Goal: Task Accomplishment & Management: Complete application form

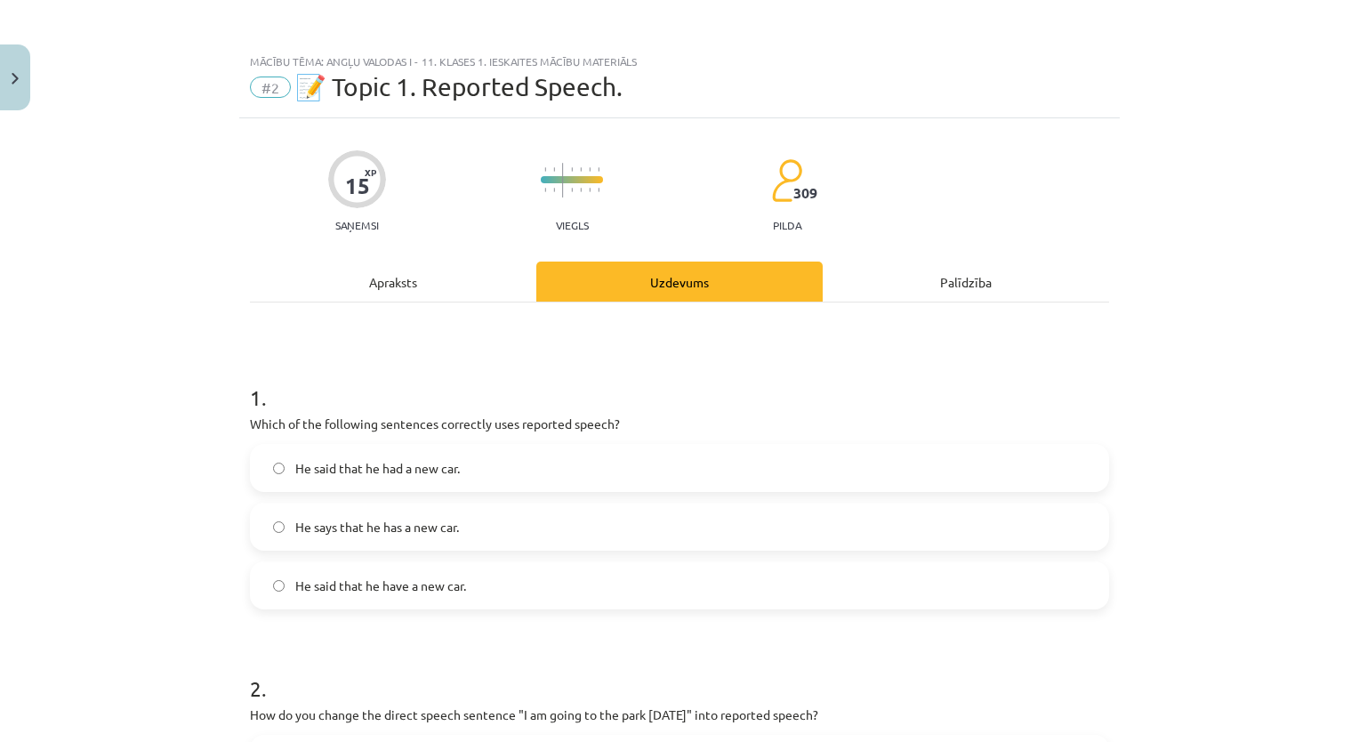
scroll to position [471, 0]
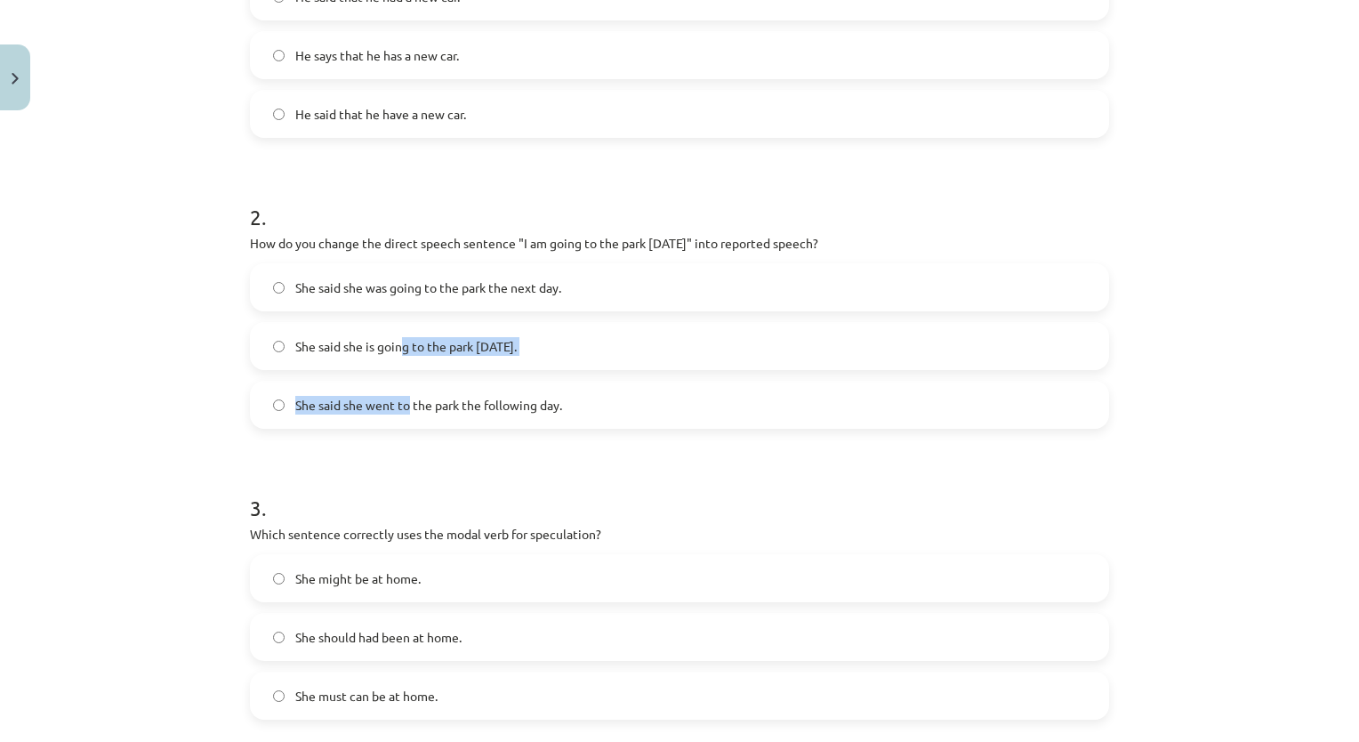
click at [400, 370] on div "She said she was going to the park the next day. She said she is going to the p…" at bounding box center [679, 345] width 859 height 165
click at [722, 475] on h1 "3 ." at bounding box center [679, 491] width 859 height 55
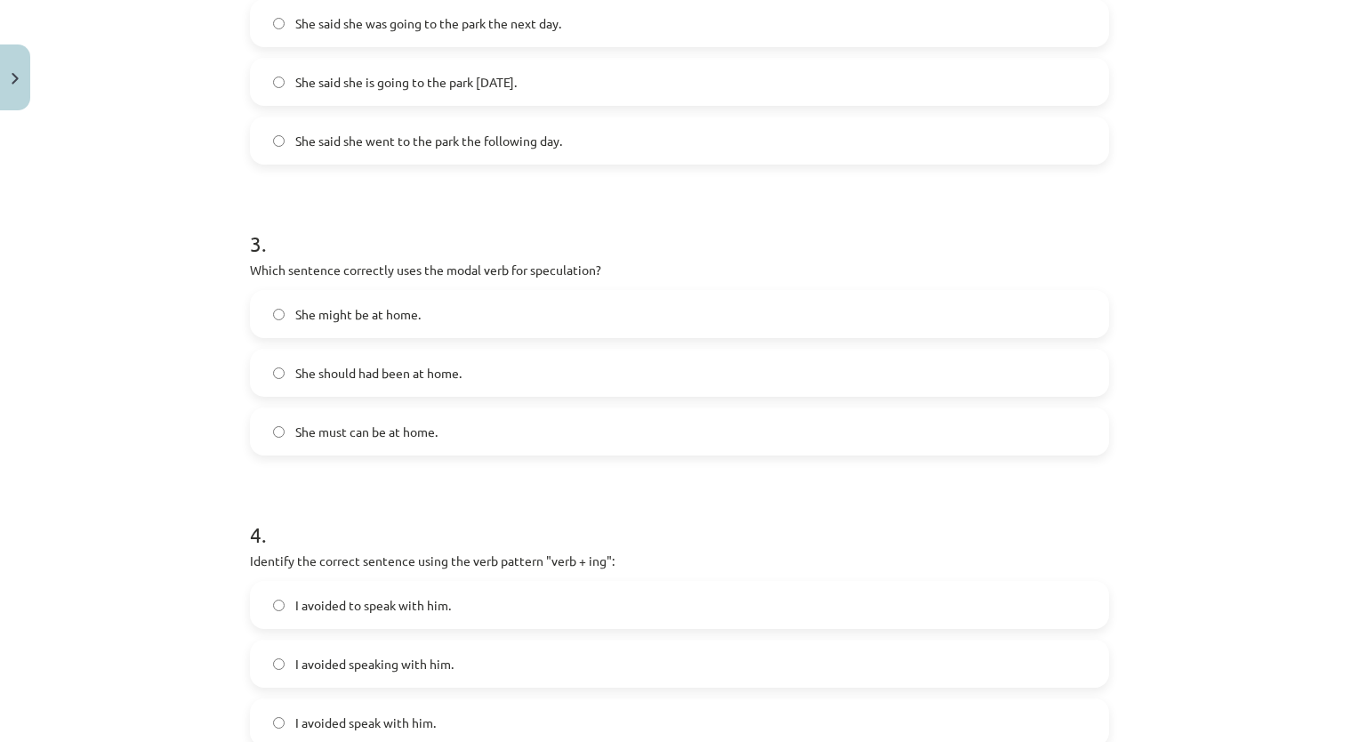
scroll to position [739, 0]
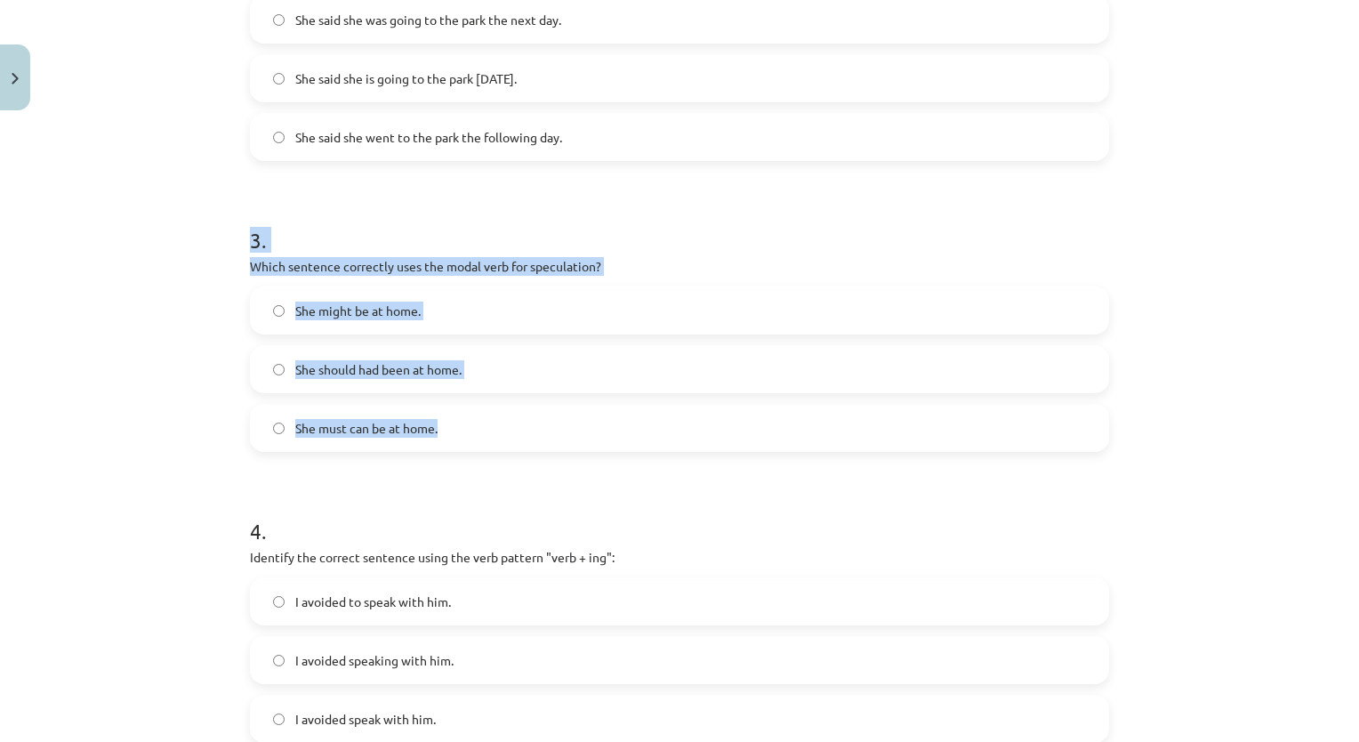
drag, startPoint x: 213, startPoint y: 240, endPoint x: 557, endPoint y: 425, distance: 389.9
click at [557, 425] on div "Mācību tēma: Angļu valodas i - 11. klases 1. ieskaites mācību materiāls #2 📝 To…" at bounding box center [679, 371] width 1359 height 742
copy div "3 . Which sentence correctly uses the modal verb for speculation? She might be …"
click at [342, 319] on label "She might be at home." at bounding box center [679, 310] width 855 height 44
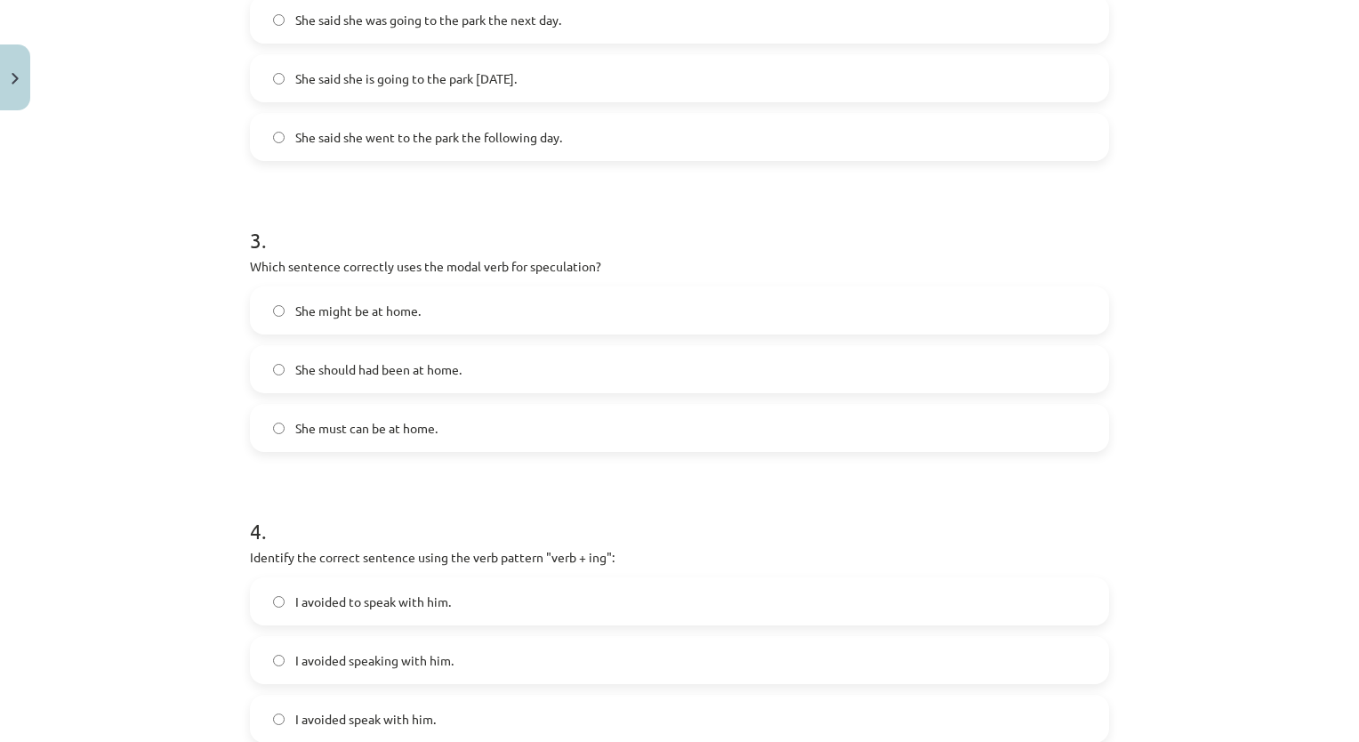
click at [1316, 417] on div "Mācību tēma: Angļu valodas i - 11. klases 1. ieskaites mācību materiāls #2 📝 To…" at bounding box center [679, 371] width 1359 height 742
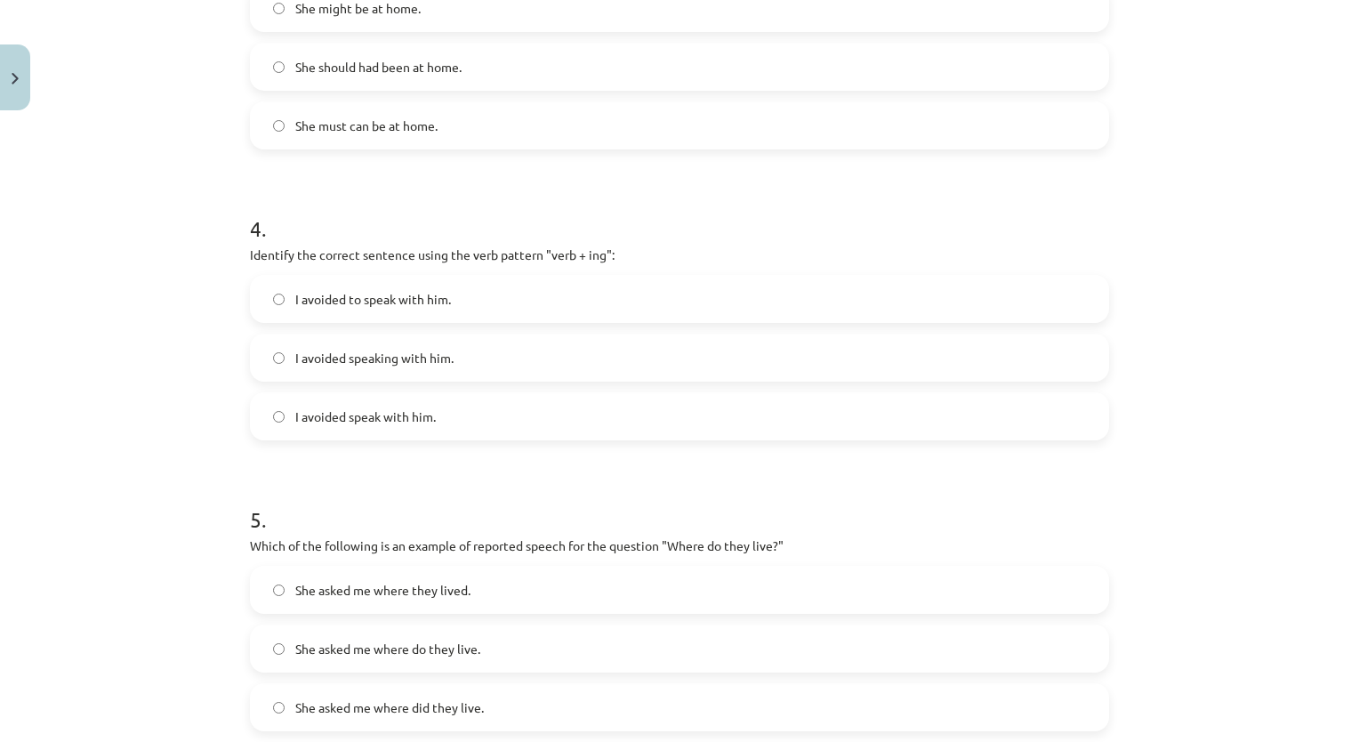
scroll to position [1065, 0]
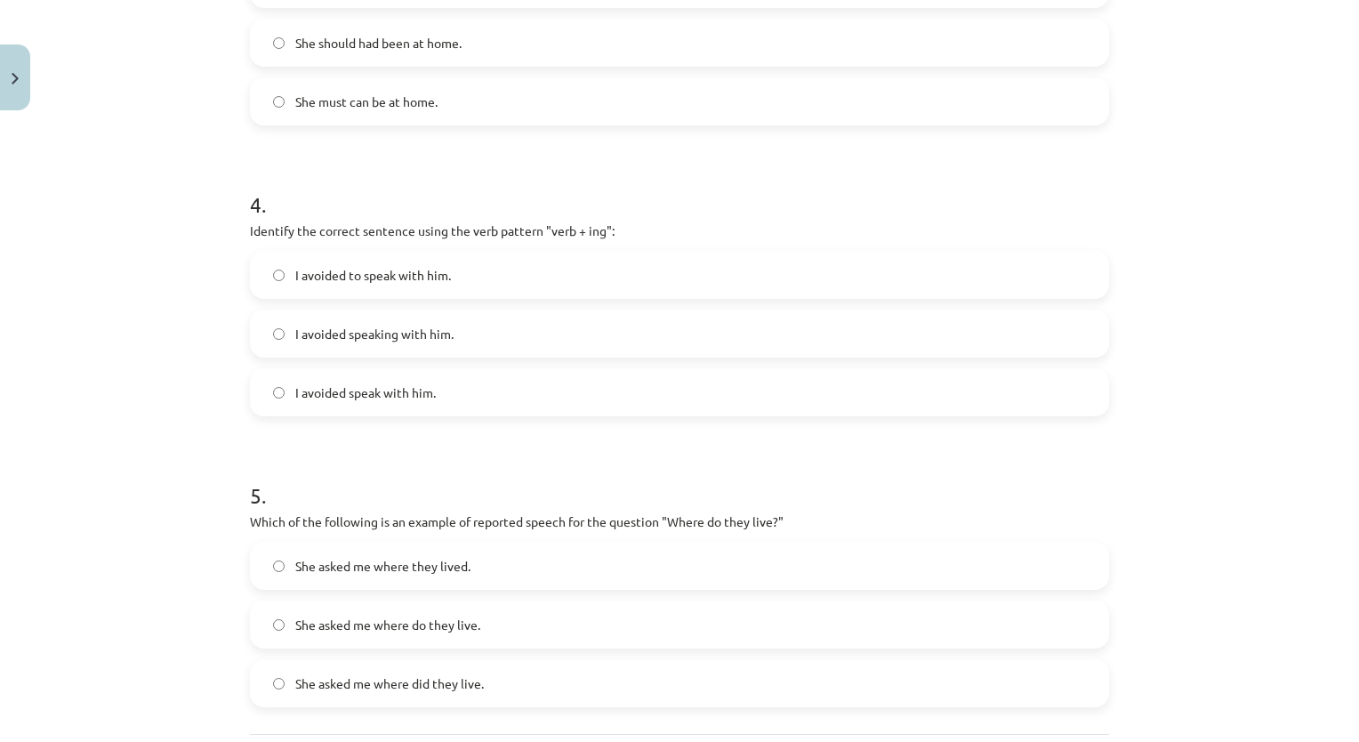
click at [398, 337] on span "I avoided speaking with him." at bounding box center [374, 334] width 158 height 19
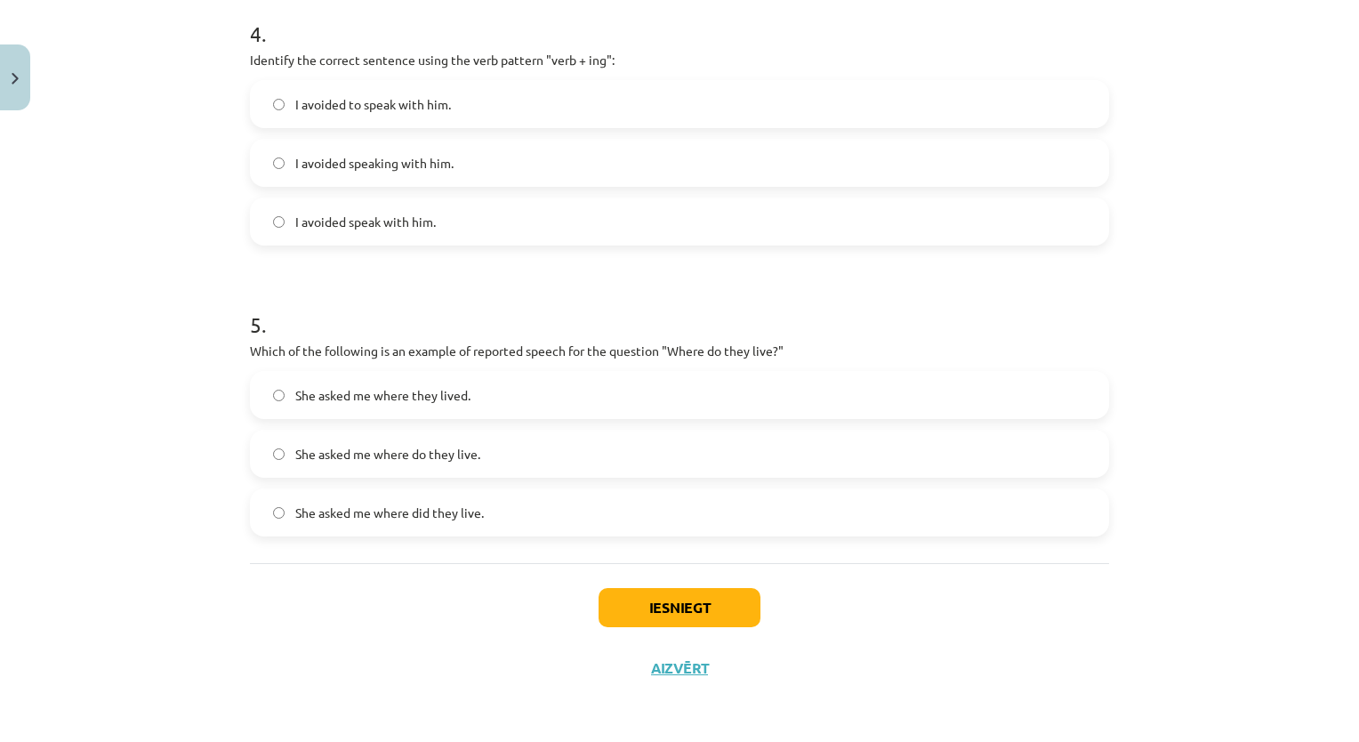
click at [444, 447] on span "She asked me where do they live." at bounding box center [387, 454] width 185 height 19
click at [656, 607] on button "Iesniegt" at bounding box center [679, 607] width 162 height 39
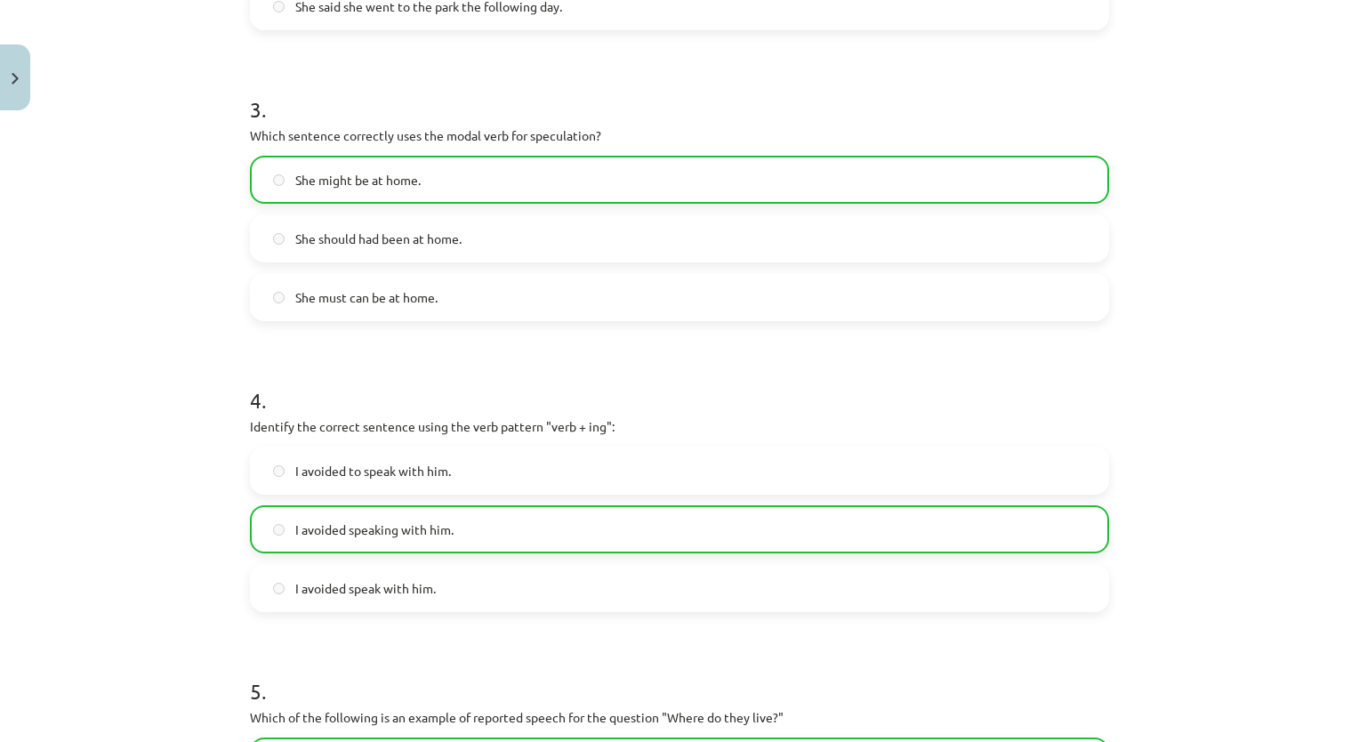
scroll to position [1291, 0]
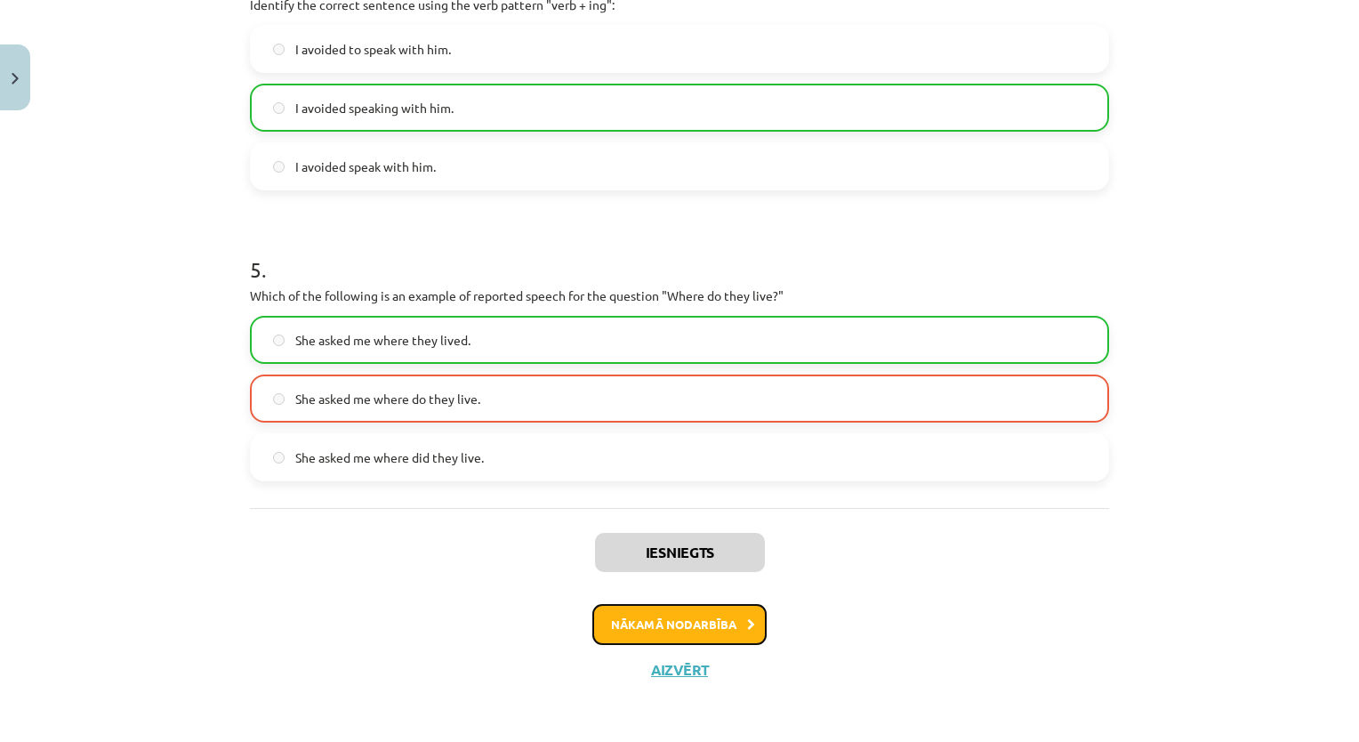
click at [718, 621] on button "Nākamā nodarbība" at bounding box center [679, 624] width 174 height 41
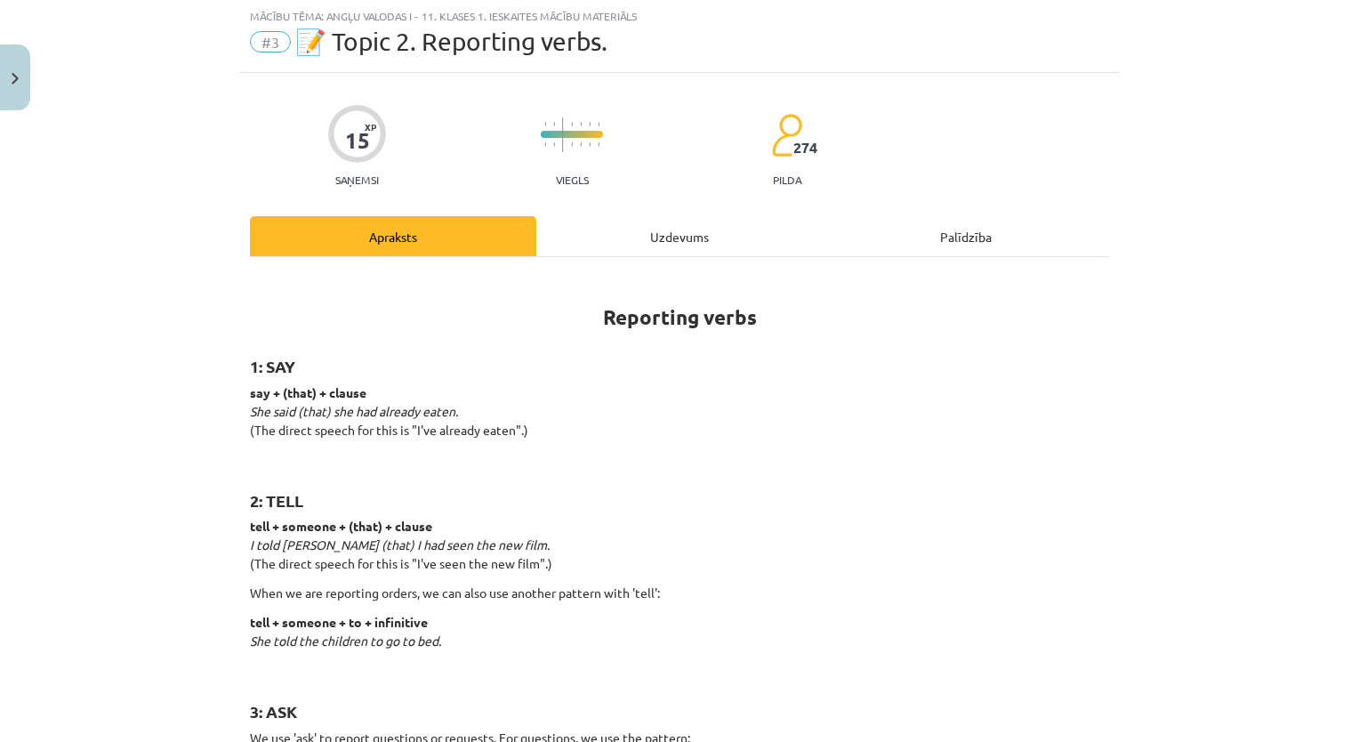
scroll to position [44, 0]
click at [619, 247] on div "Uzdevums" at bounding box center [679, 237] width 286 height 40
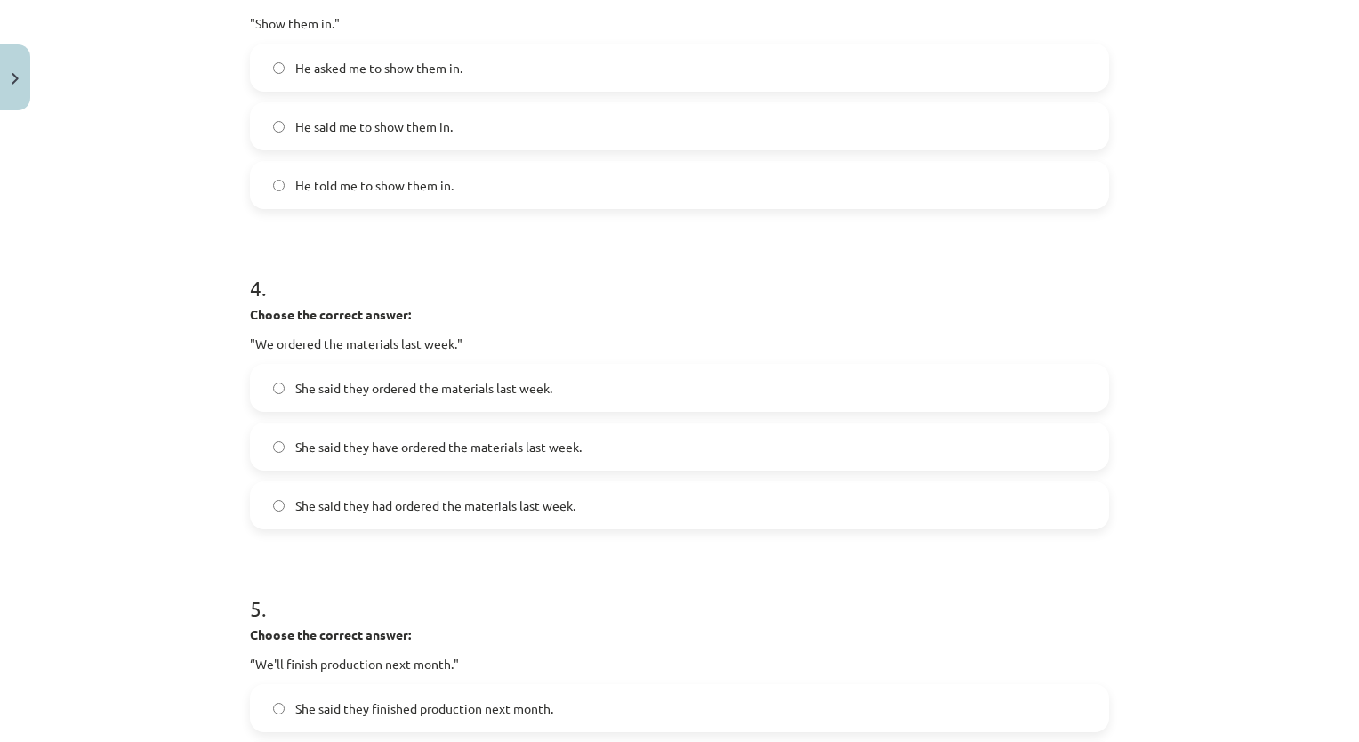
scroll to position [1383, 0]
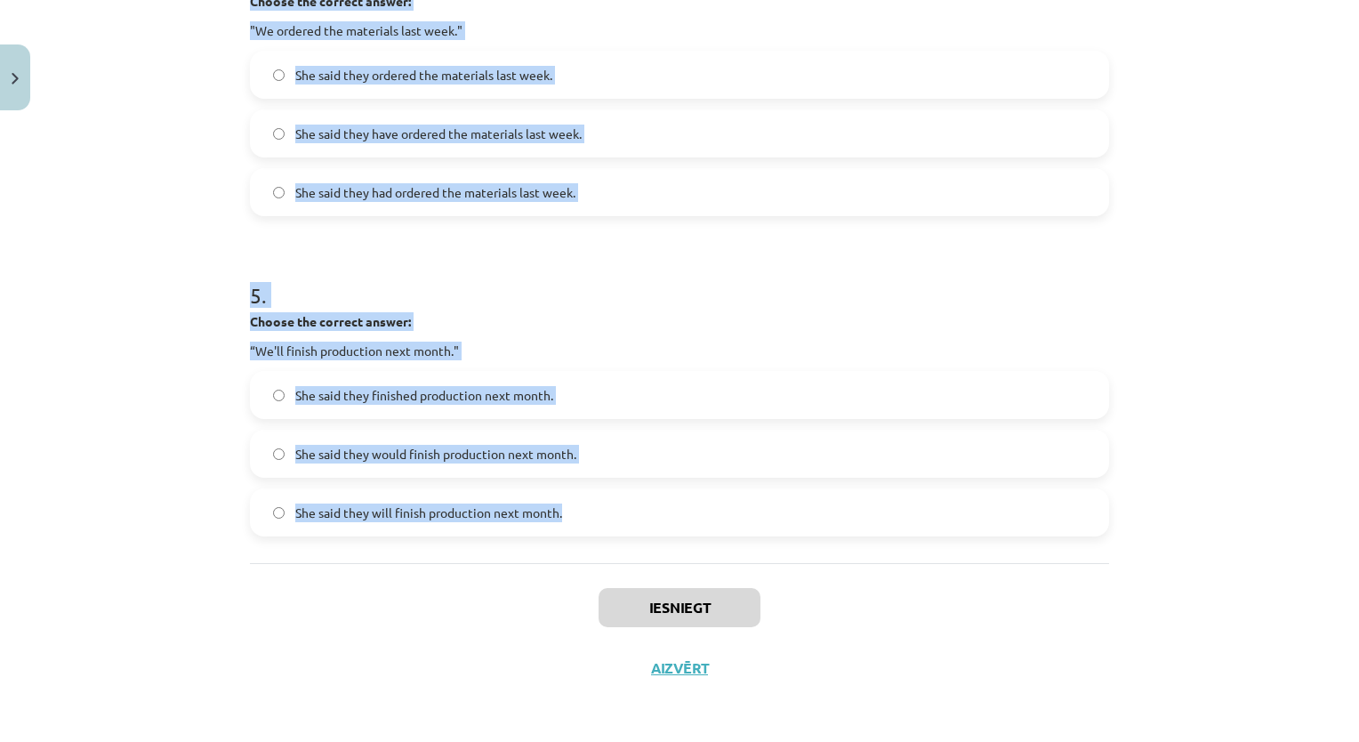
drag, startPoint x: 199, startPoint y: 324, endPoint x: 577, endPoint y: 539, distance: 434.8
click at [577, 539] on div "Mācību tēma: Angļu valodas i - 11. klases 1. ieskaites mācību materiāls #3 📝 To…" at bounding box center [679, 371] width 1359 height 742
copy form "1 . Choose the correct answer: "I'm ready for the meeting." He said he'll be re…"
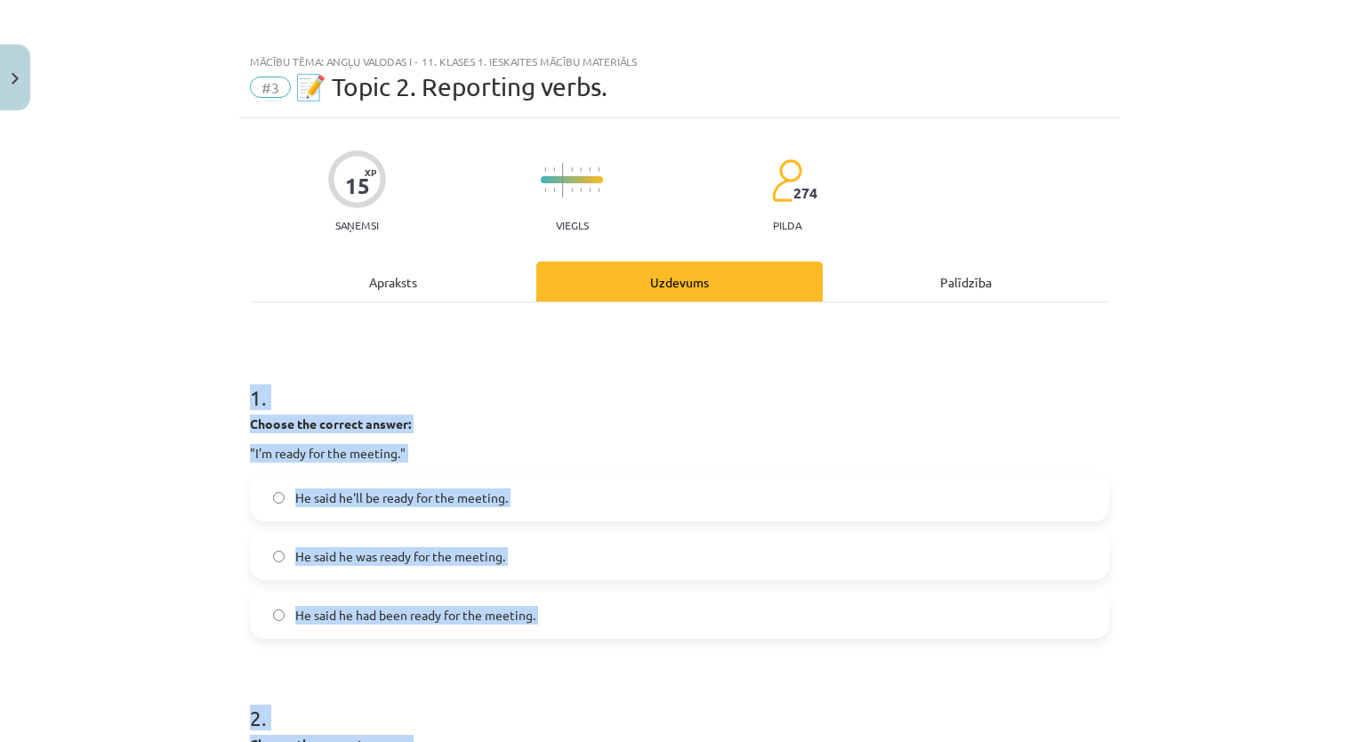
click at [154, 561] on div "Mācību tēma: Angļu valodas i - 11. klases 1. ieskaites mācību materiāls #3 📝 To…" at bounding box center [679, 371] width 1359 height 742
click at [350, 428] on strong "Choose the correct answer:" at bounding box center [330, 423] width 161 height 16
click at [362, 453] on p ""I'm ready for the meeting."" at bounding box center [679, 453] width 859 height 19
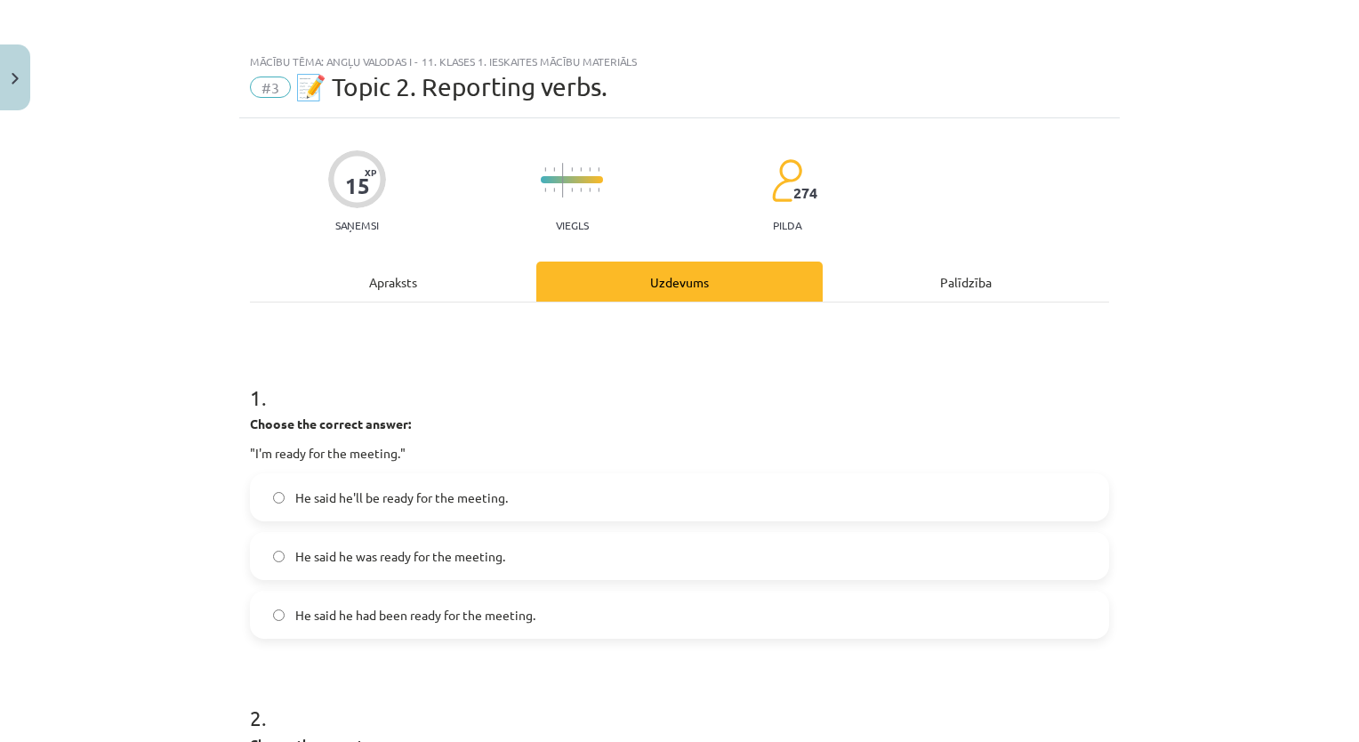
click at [430, 558] on span "He said he was ready for the meeting." at bounding box center [400, 556] width 210 height 19
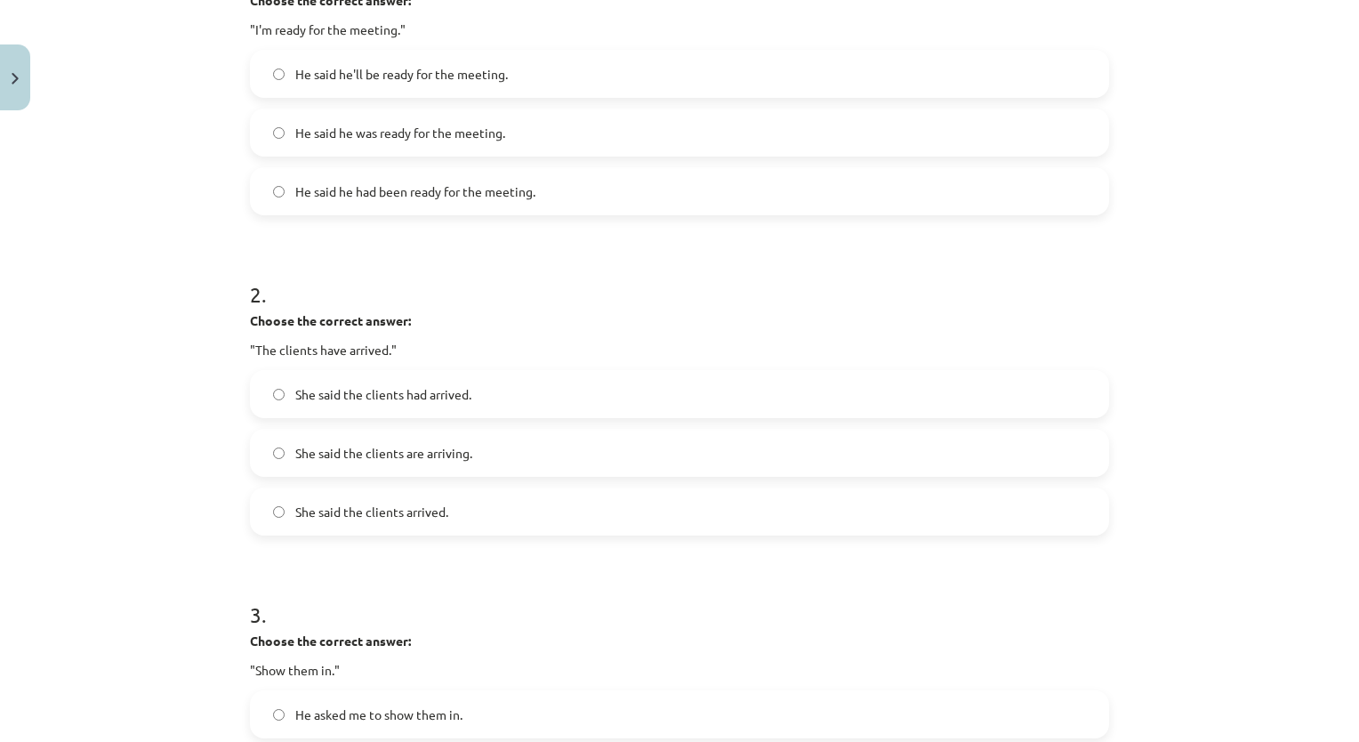
scroll to position [493, 0]
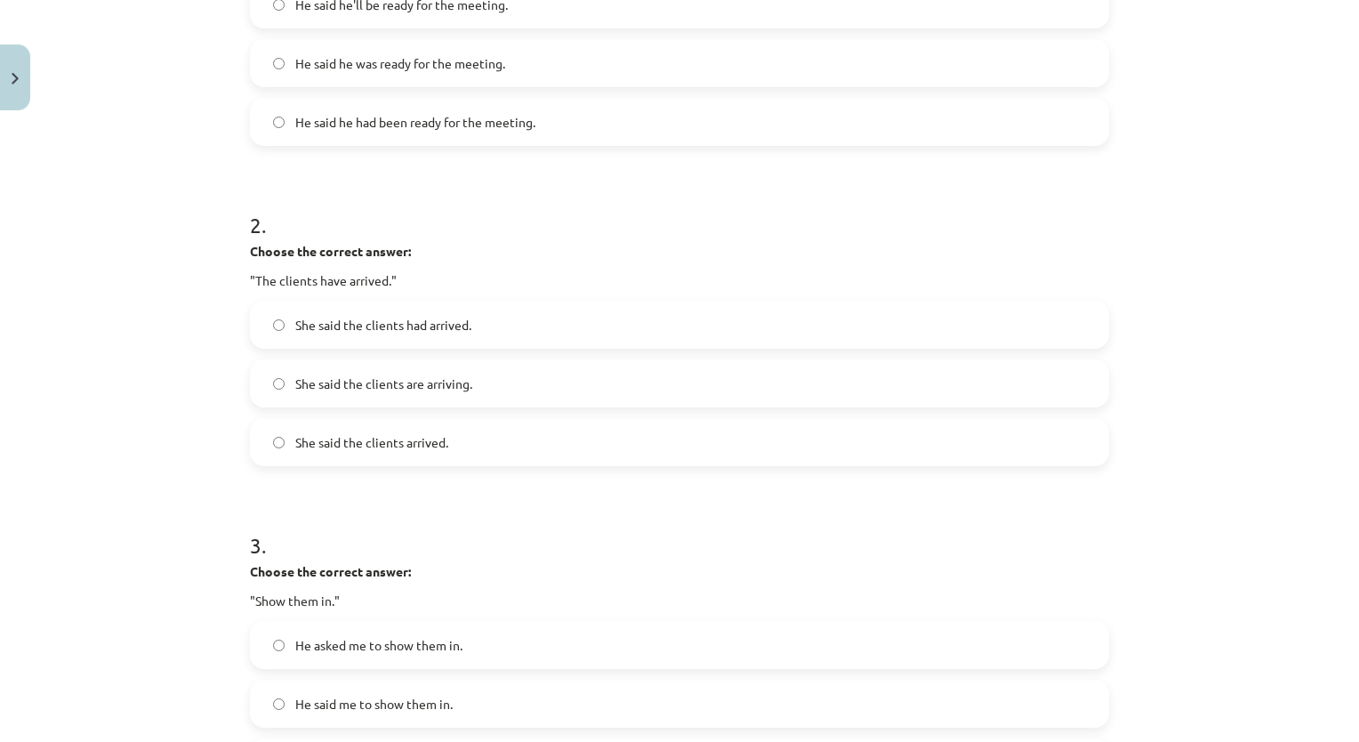
click at [505, 325] on label "She said the clients had arrived." at bounding box center [679, 324] width 855 height 44
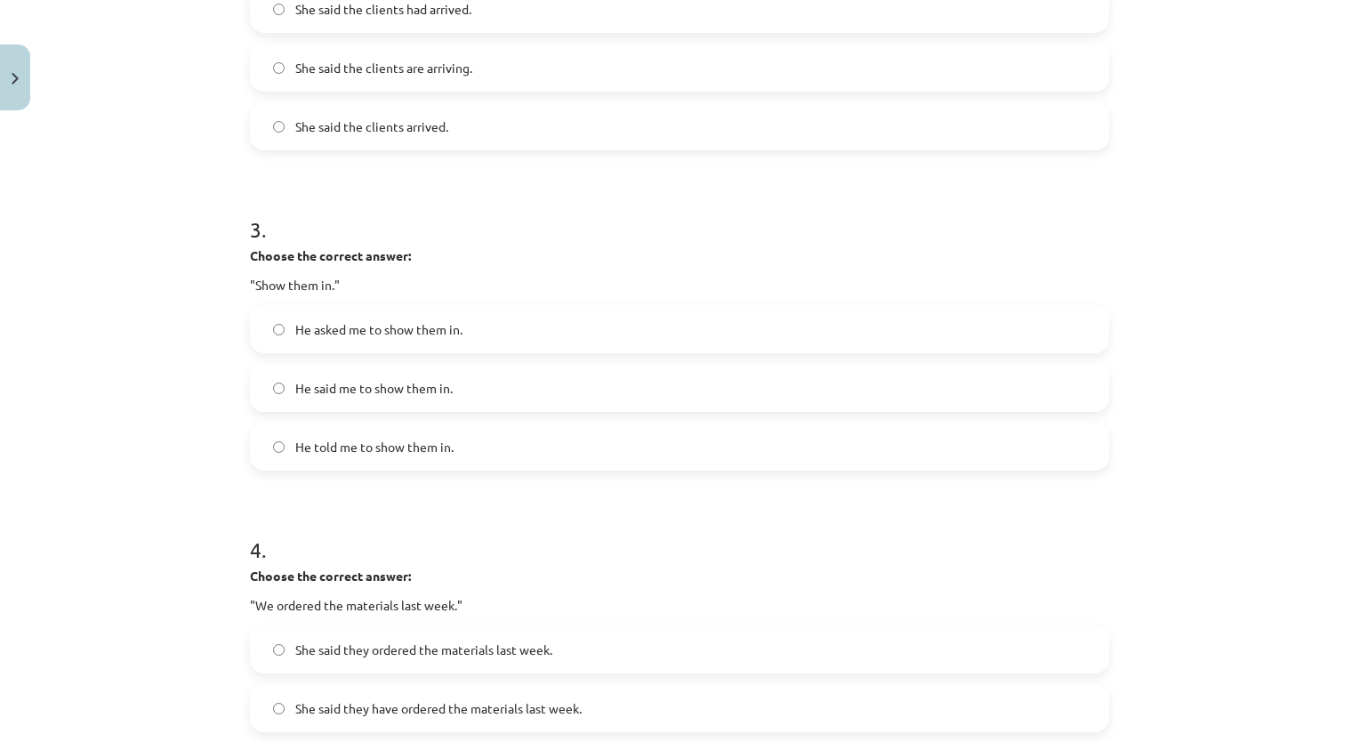
scroll to position [817, 0]
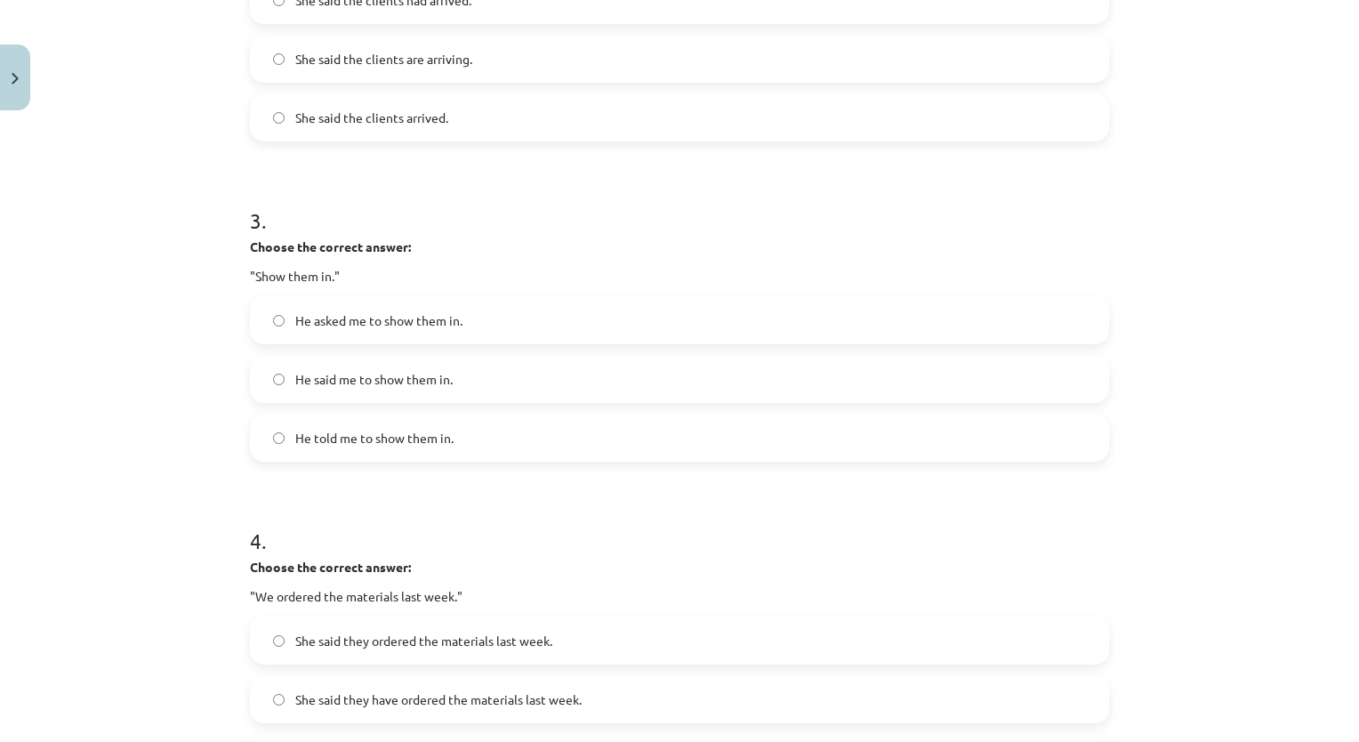
click at [514, 334] on label "He asked me to show them in." at bounding box center [679, 320] width 855 height 44
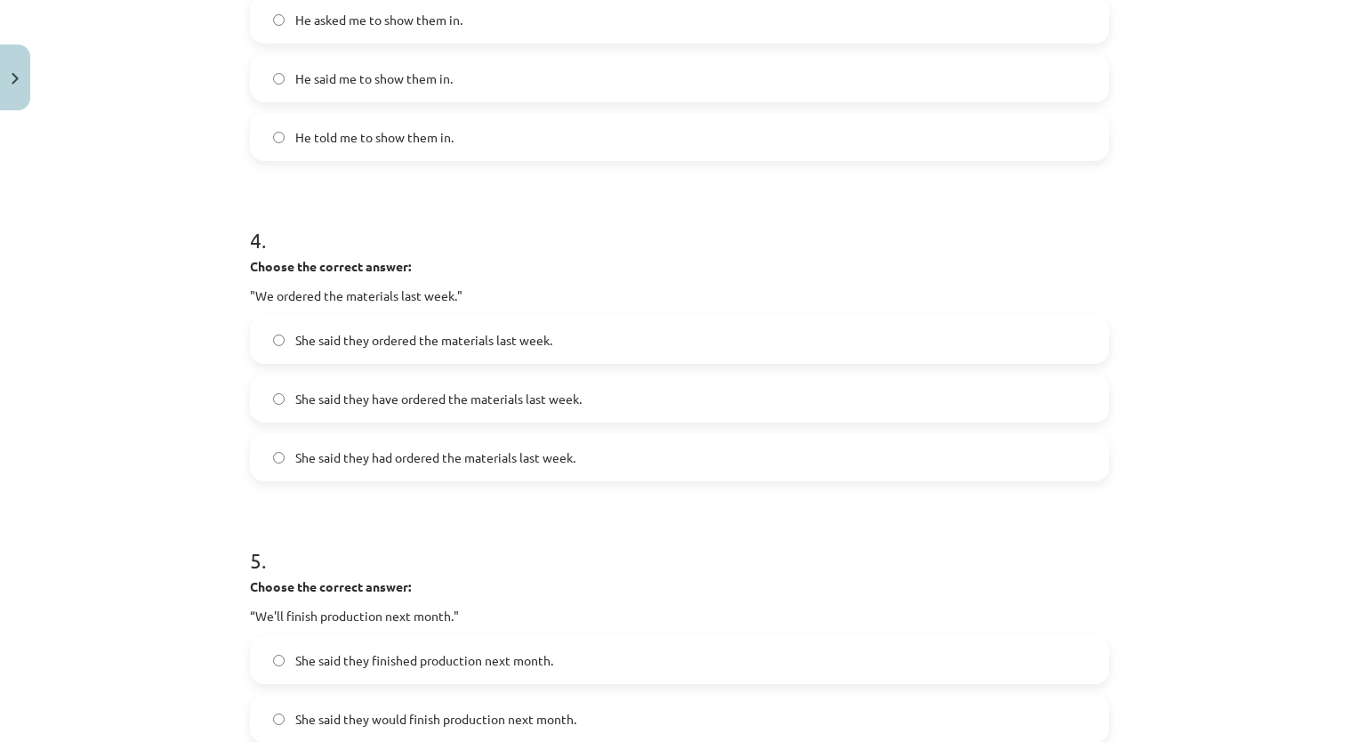
scroll to position [1144, 0]
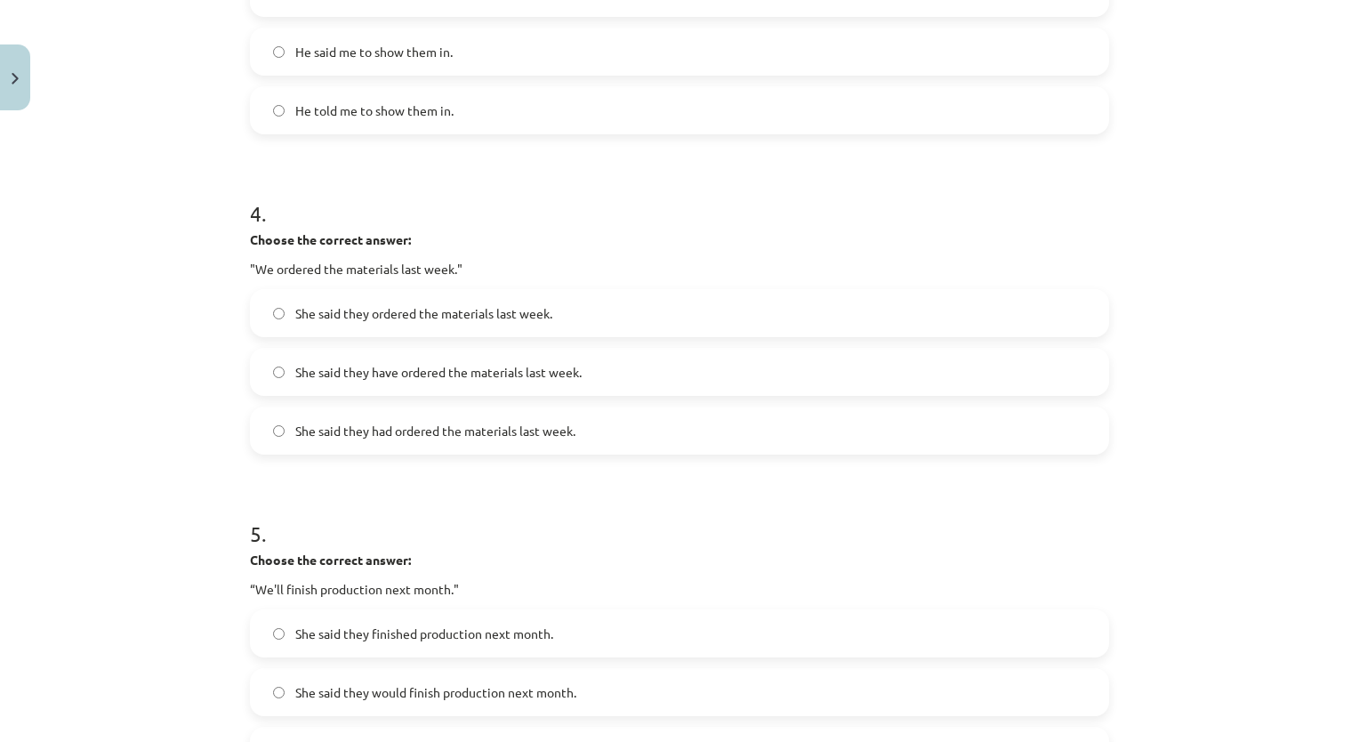
click at [498, 436] on span "She said they had ordered the materials last week." at bounding box center [435, 430] width 280 height 19
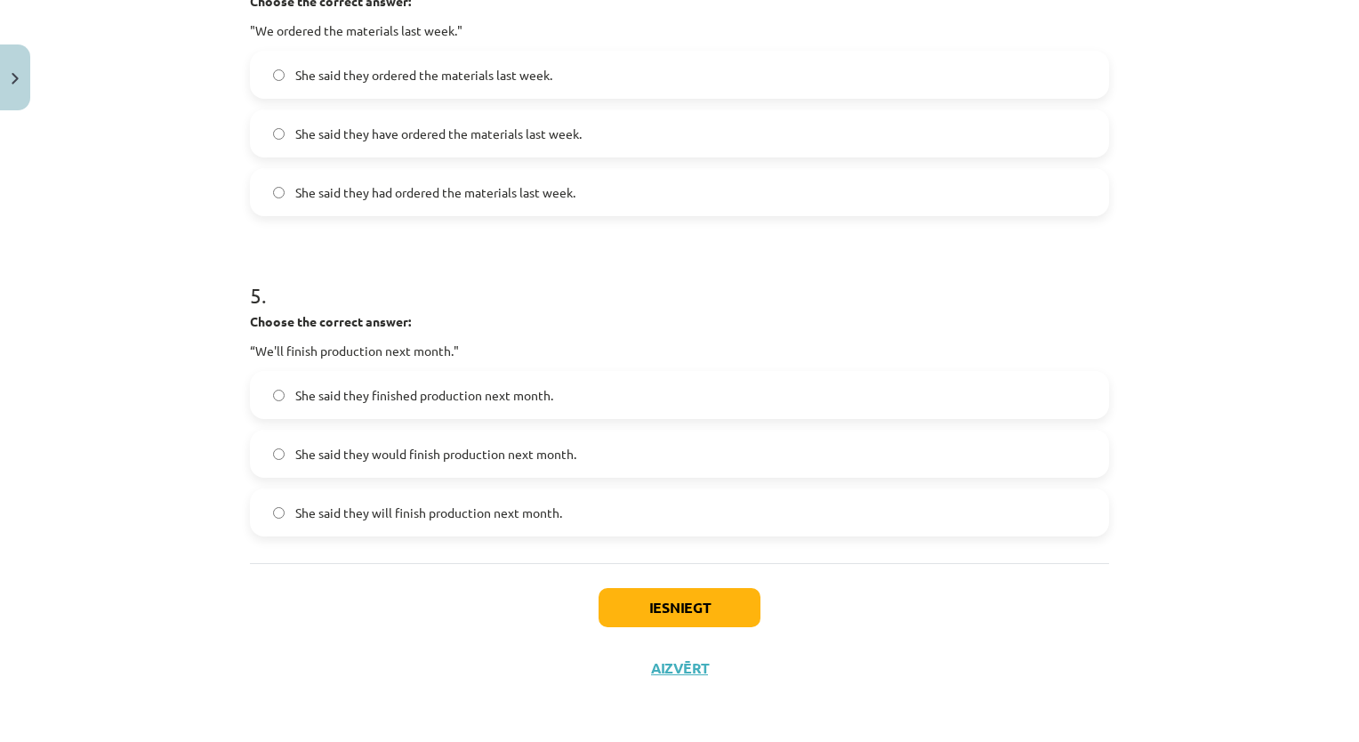
click at [530, 456] on span "She said they would finish production next month." at bounding box center [435, 454] width 281 height 19
click at [710, 616] on button "Iesniegt" at bounding box center [679, 607] width 162 height 39
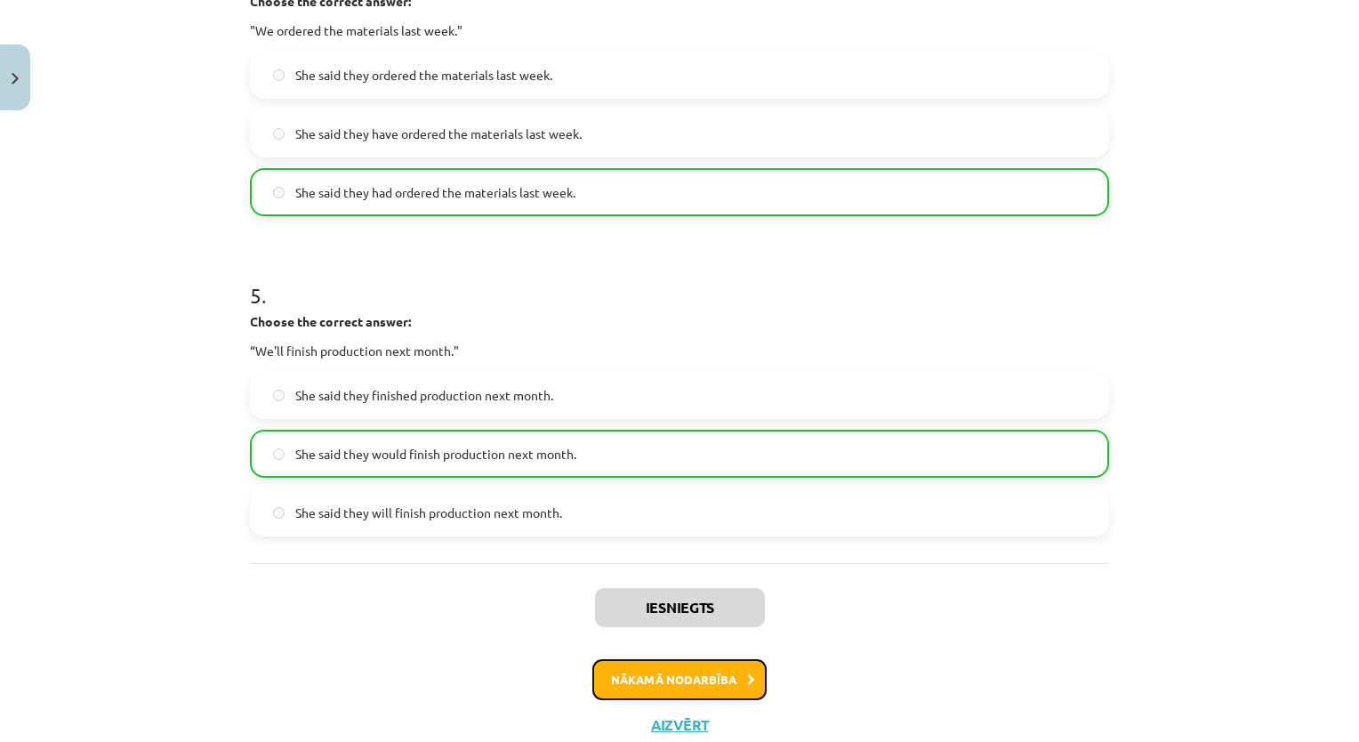
click at [731, 676] on button "Nākamā nodarbība" at bounding box center [679, 679] width 174 height 41
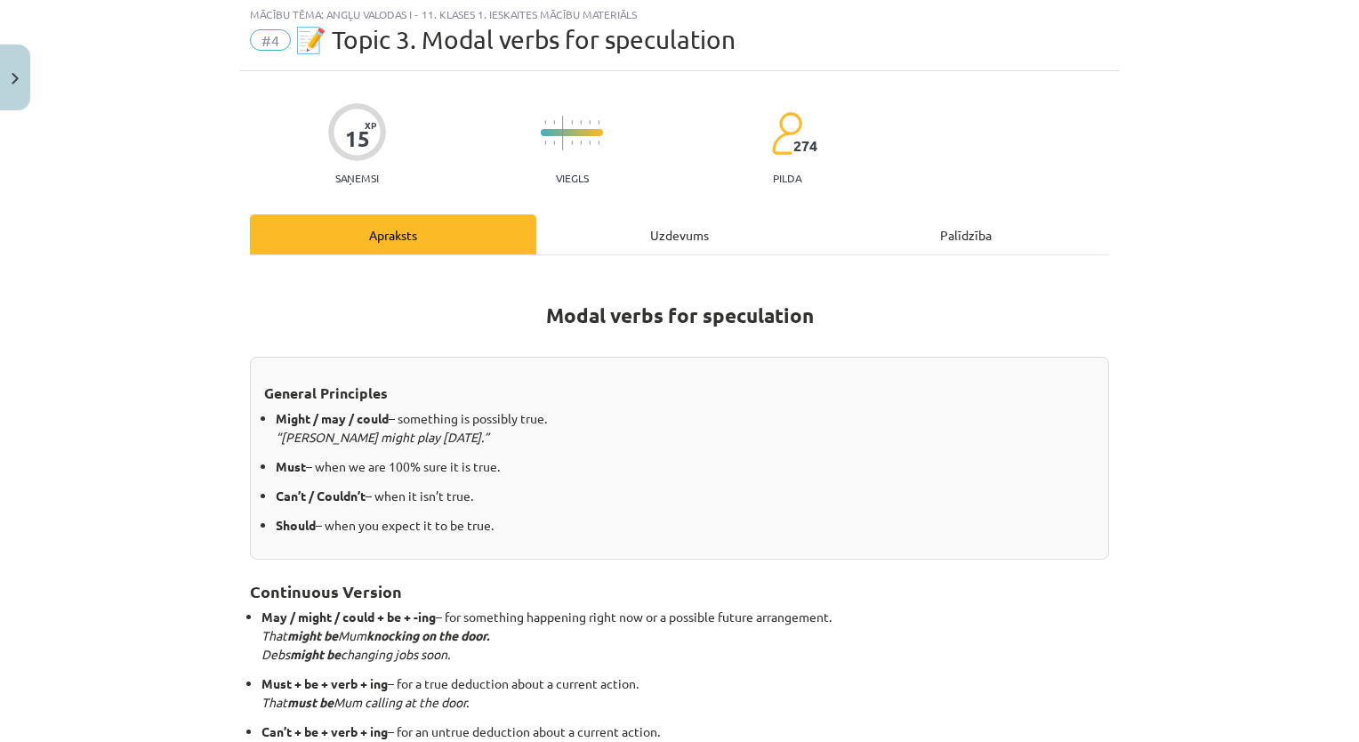
scroll to position [44, 0]
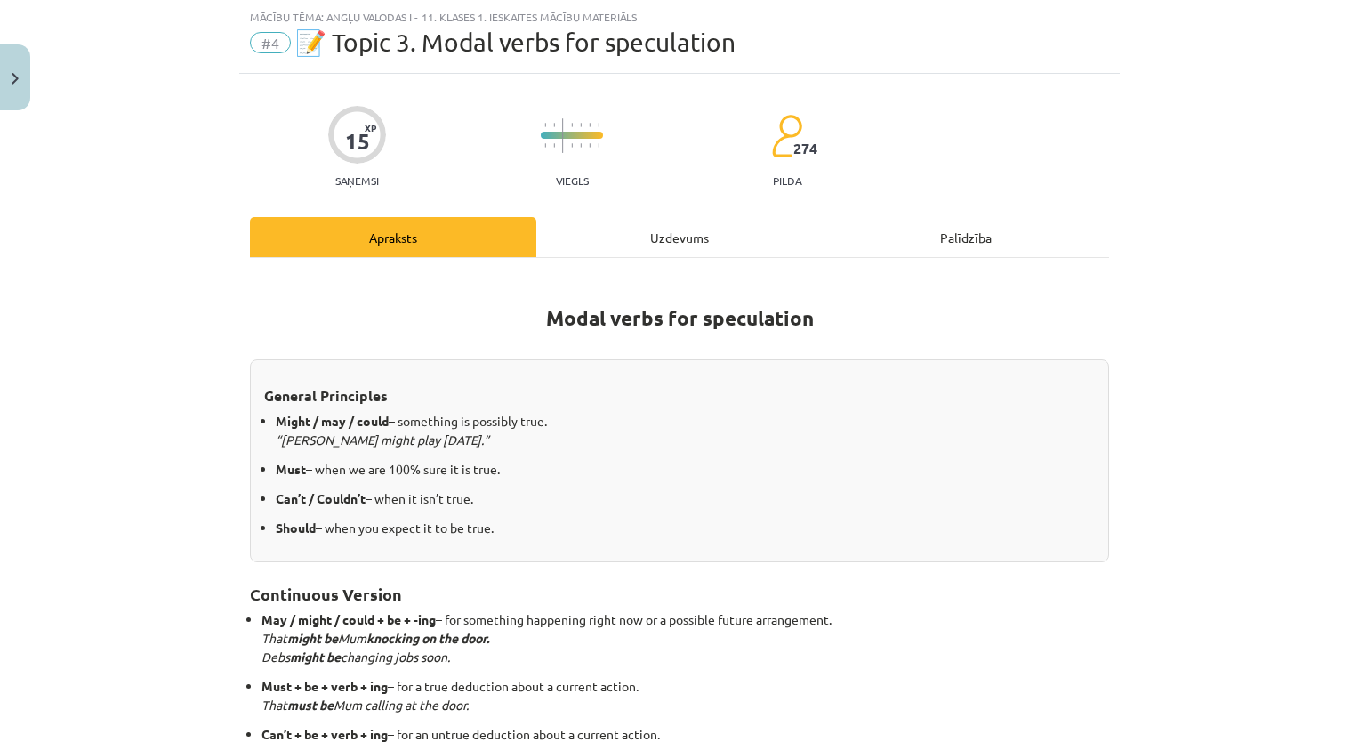
click at [644, 231] on div "Uzdevums" at bounding box center [679, 237] width 286 height 40
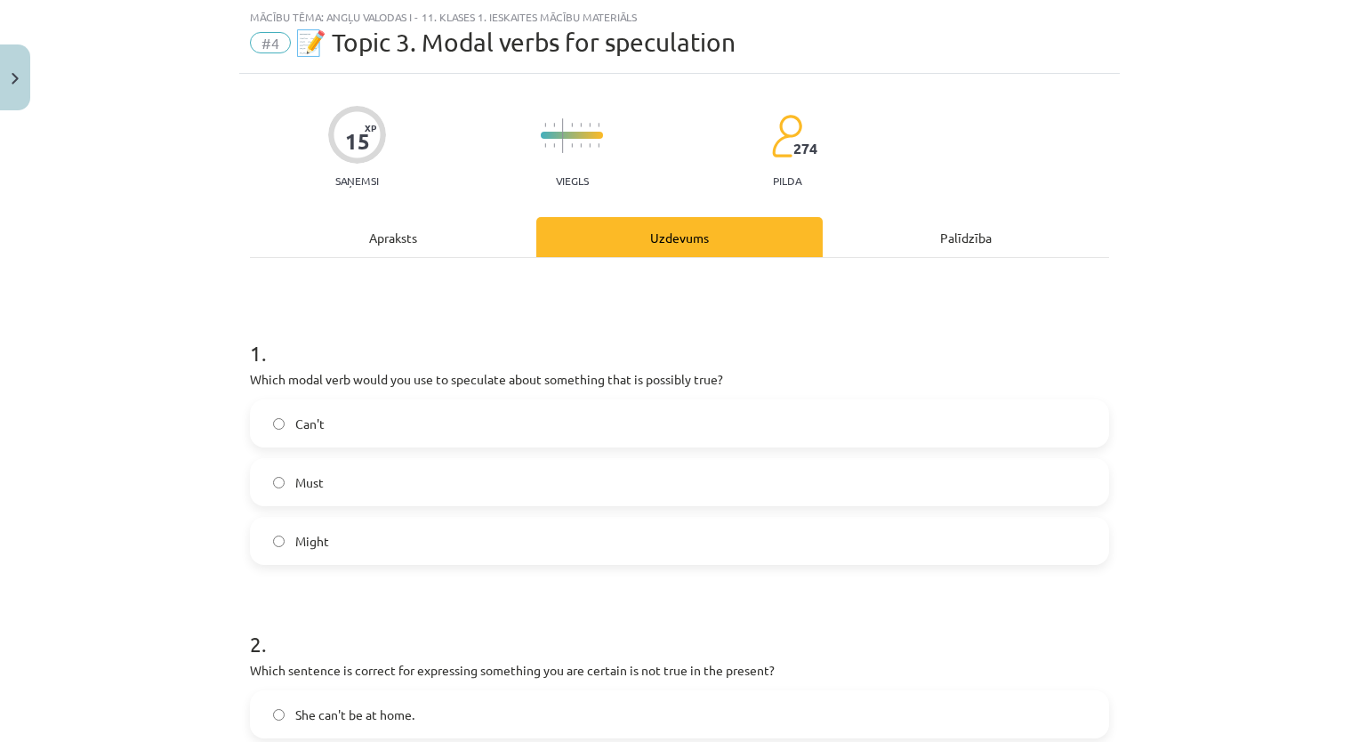
click at [409, 421] on label "Can't" at bounding box center [679, 423] width 855 height 44
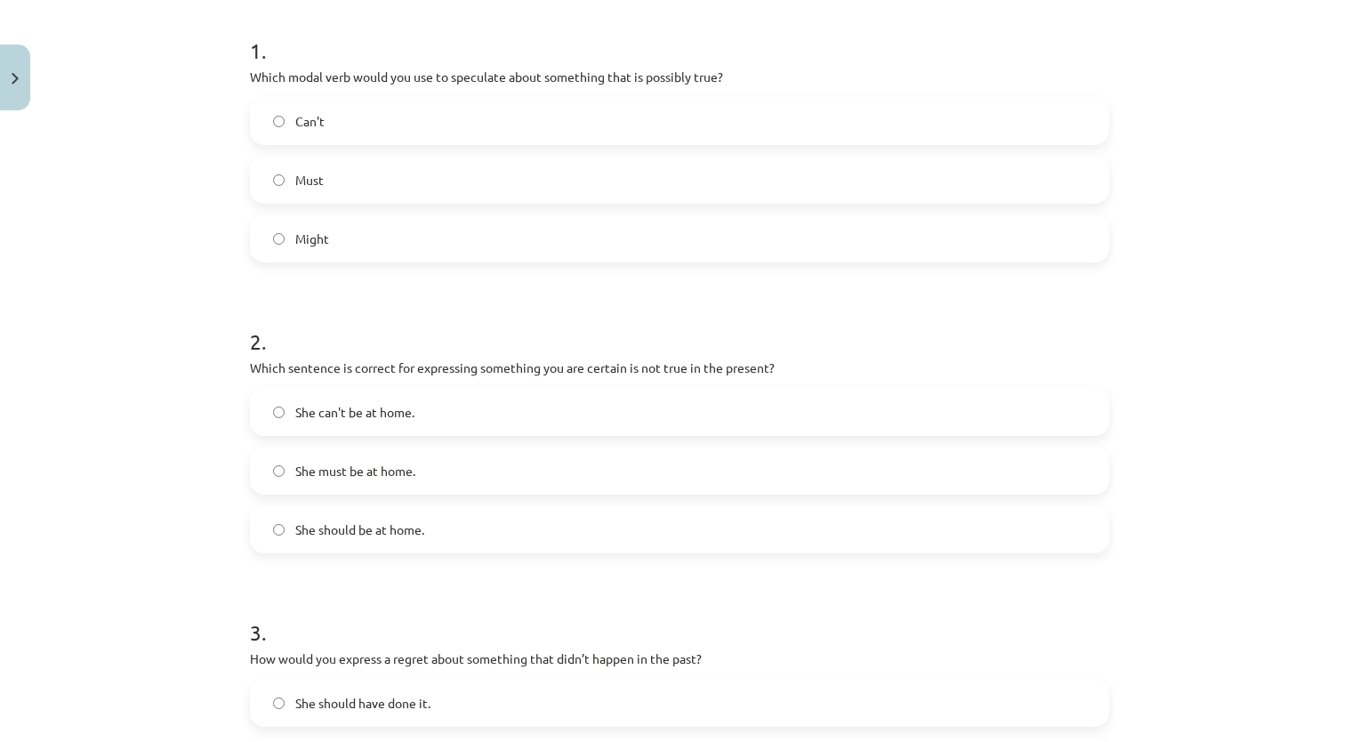
scroll to position [373, 0]
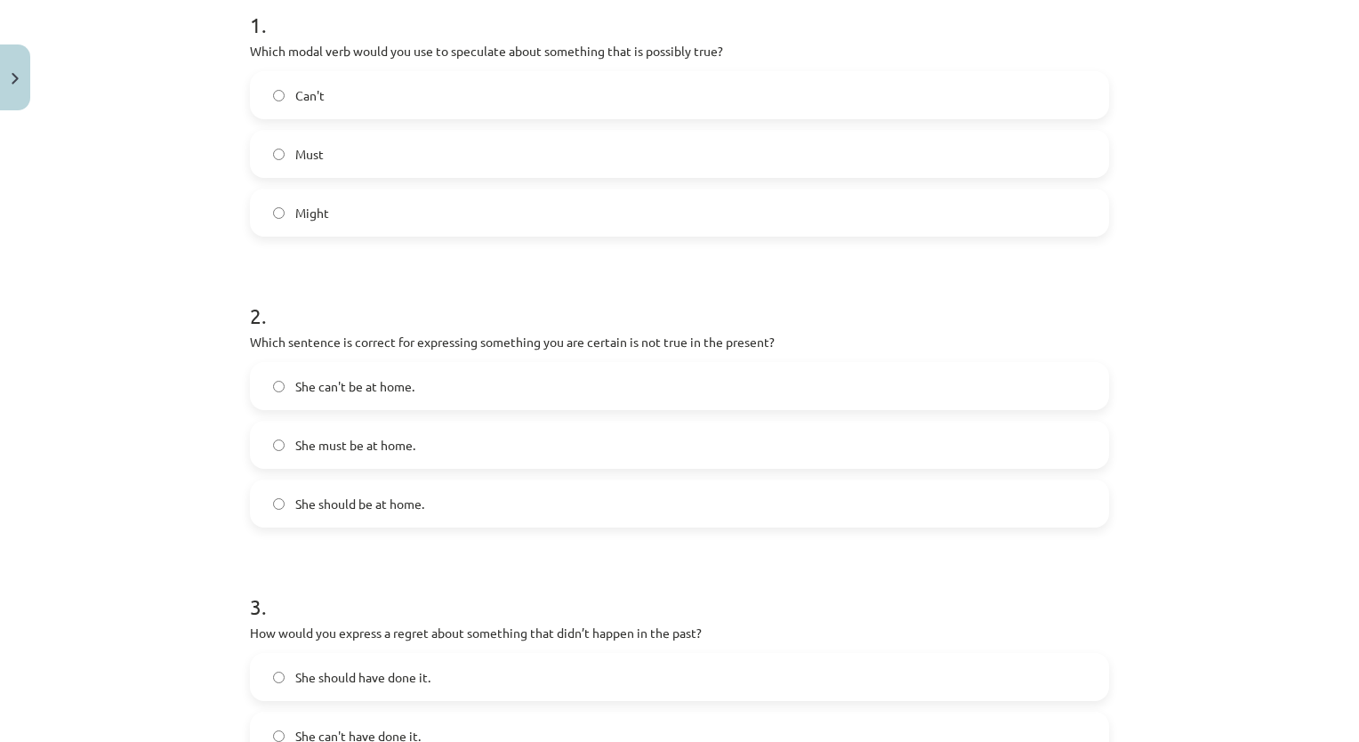
click at [429, 389] on label "She can't be at home." at bounding box center [679, 386] width 855 height 44
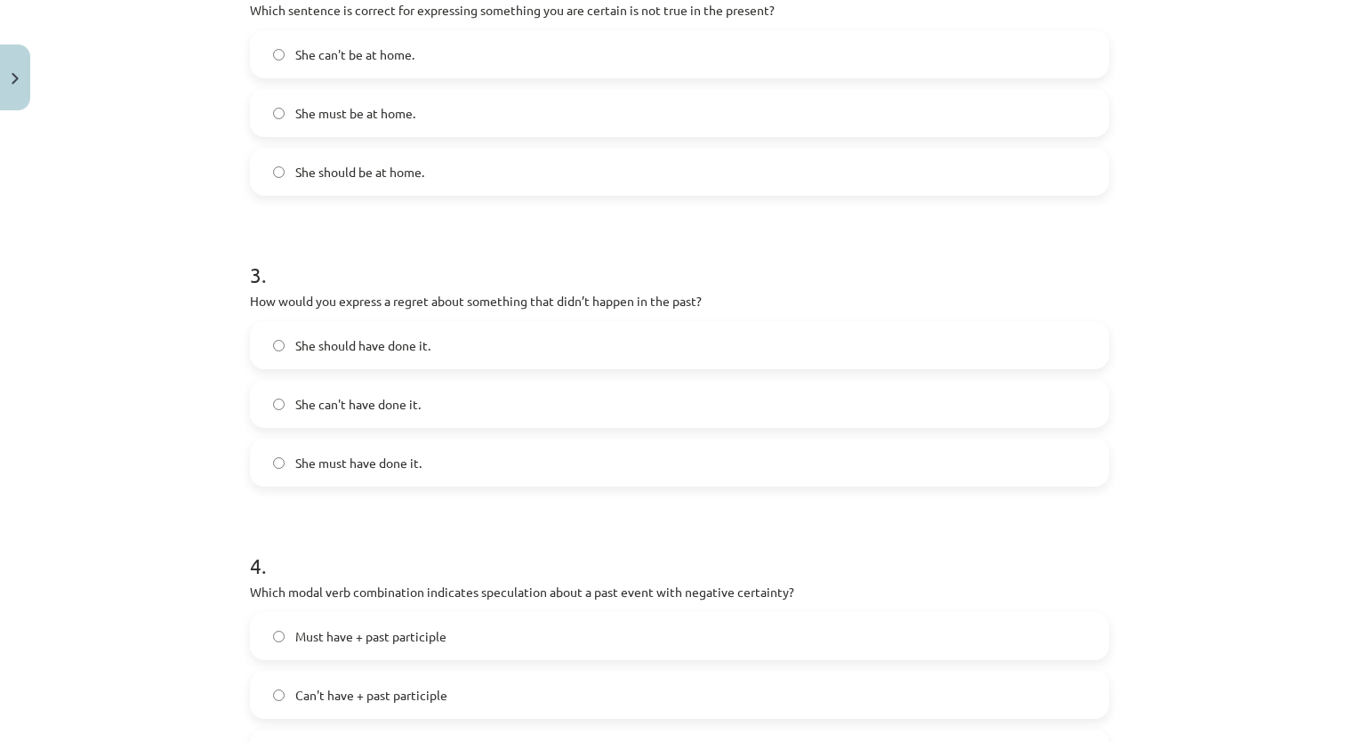
scroll to position [750, 0]
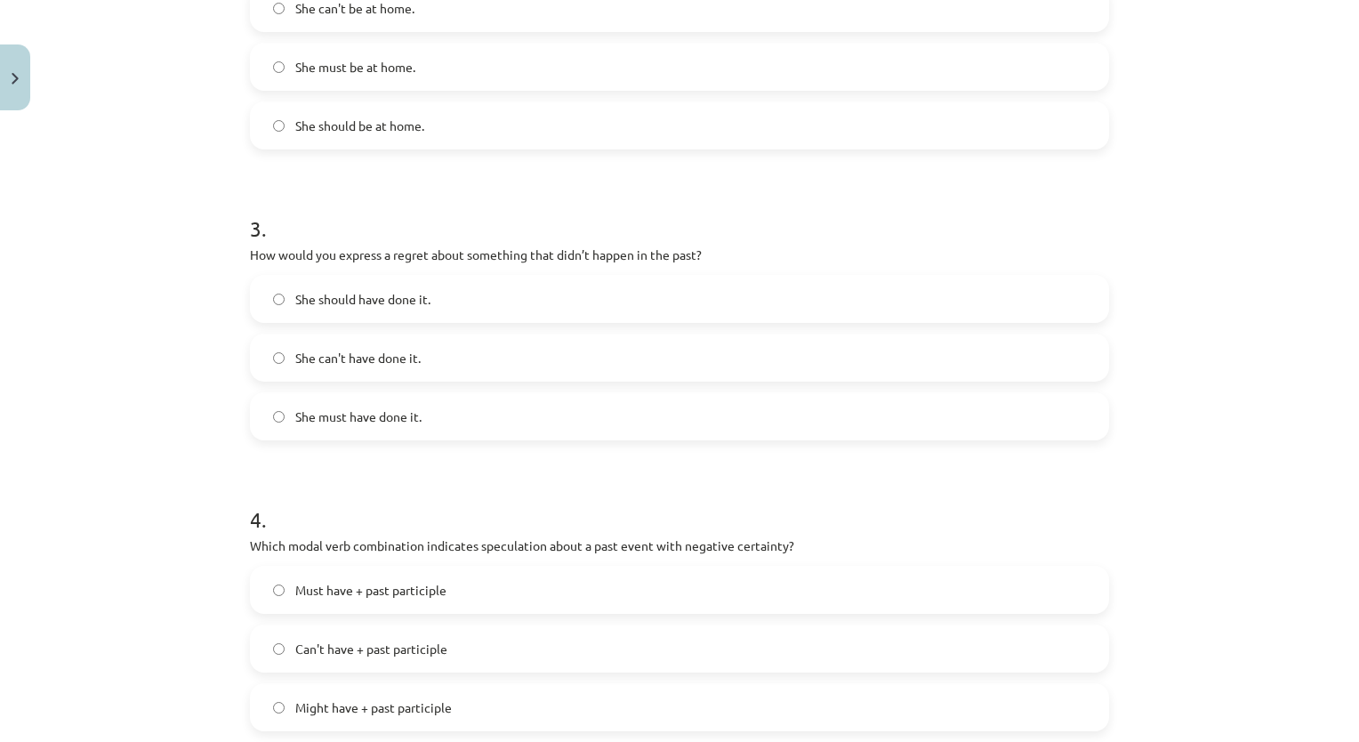
click at [404, 316] on label "She should have done it." at bounding box center [679, 299] width 855 height 44
click at [529, 407] on label "She must have done it." at bounding box center [679, 416] width 855 height 44
click at [325, 298] on span "She should have done it." at bounding box center [362, 299] width 135 height 19
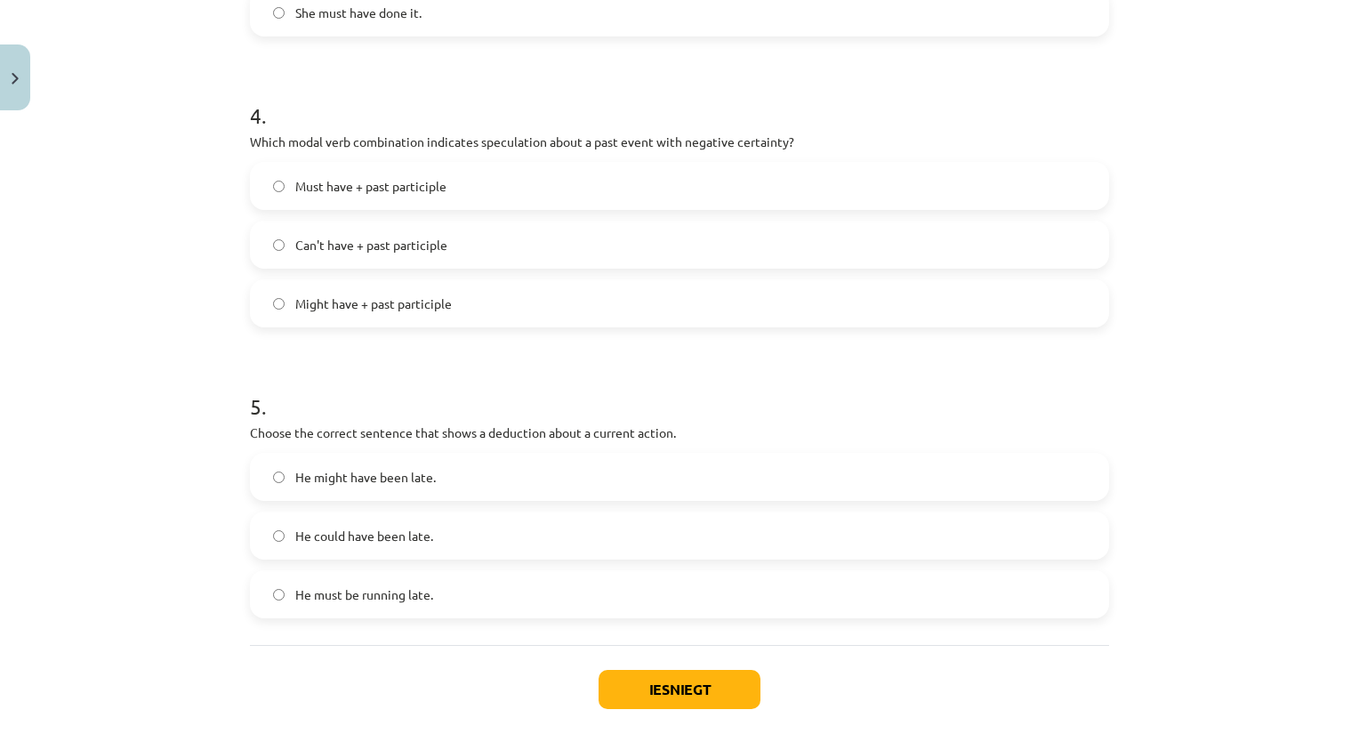
scroll to position [1163, 0]
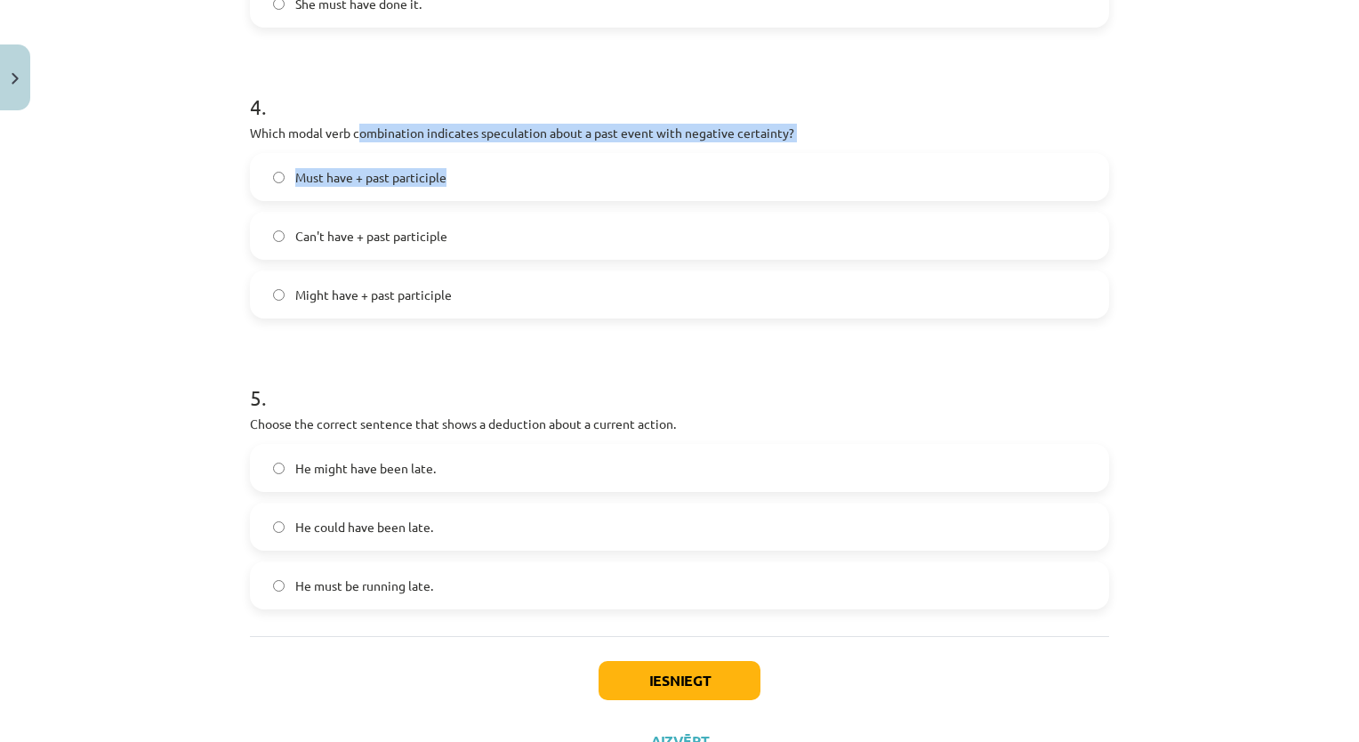
drag, startPoint x: 354, startPoint y: 130, endPoint x: 584, endPoint y: 136, distance: 230.4
click at [583, 145] on div "4 . Which modal verb combination indicates speculation about a past event with …" at bounding box center [679, 190] width 859 height 255
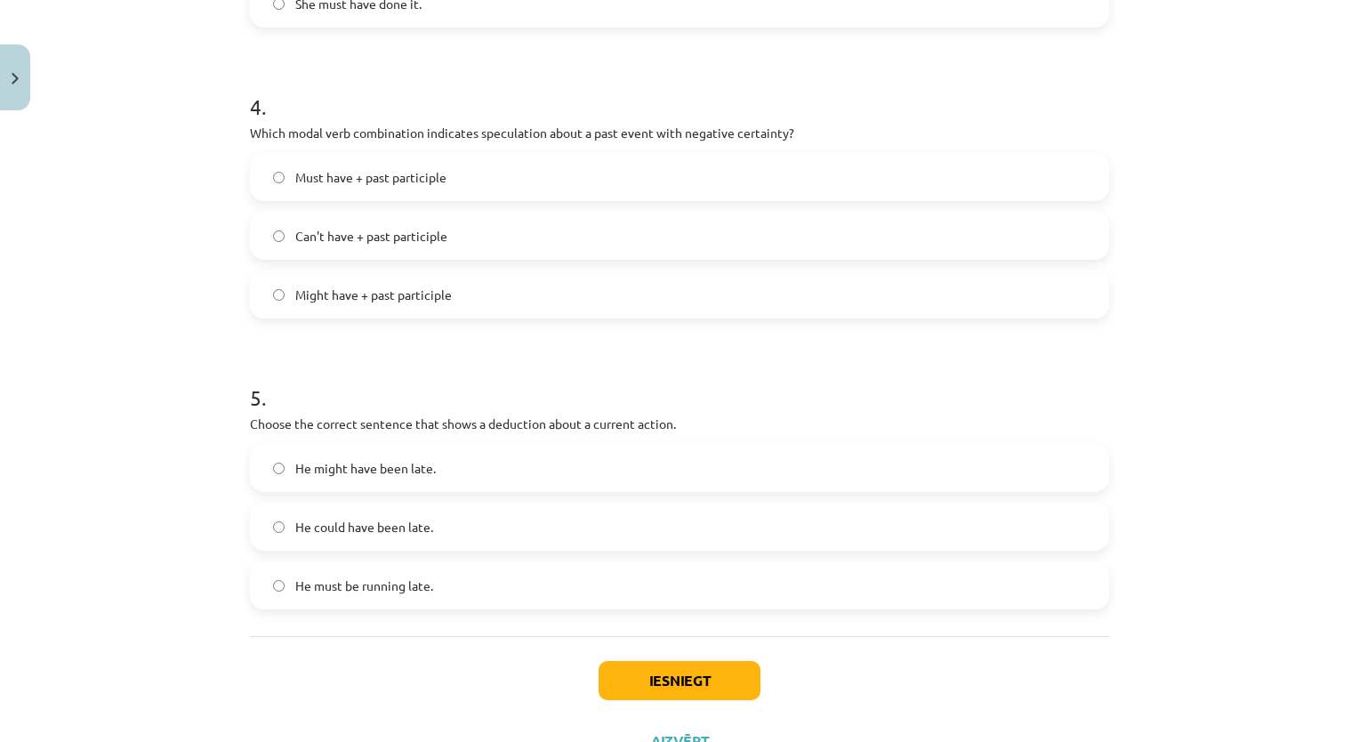
drag, startPoint x: 292, startPoint y: 124, endPoint x: 282, endPoint y: 127, distance: 10.4
click at [292, 126] on p "Which modal verb combination indicates speculation about a past event with nega…" at bounding box center [679, 133] width 859 height 19
click at [276, 183] on label "Must have + past participle" at bounding box center [679, 177] width 855 height 44
click at [396, 582] on span "He must be running late." at bounding box center [364, 585] width 138 height 19
click at [605, 691] on button "Iesniegt" at bounding box center [679, 680] width 162 height 39
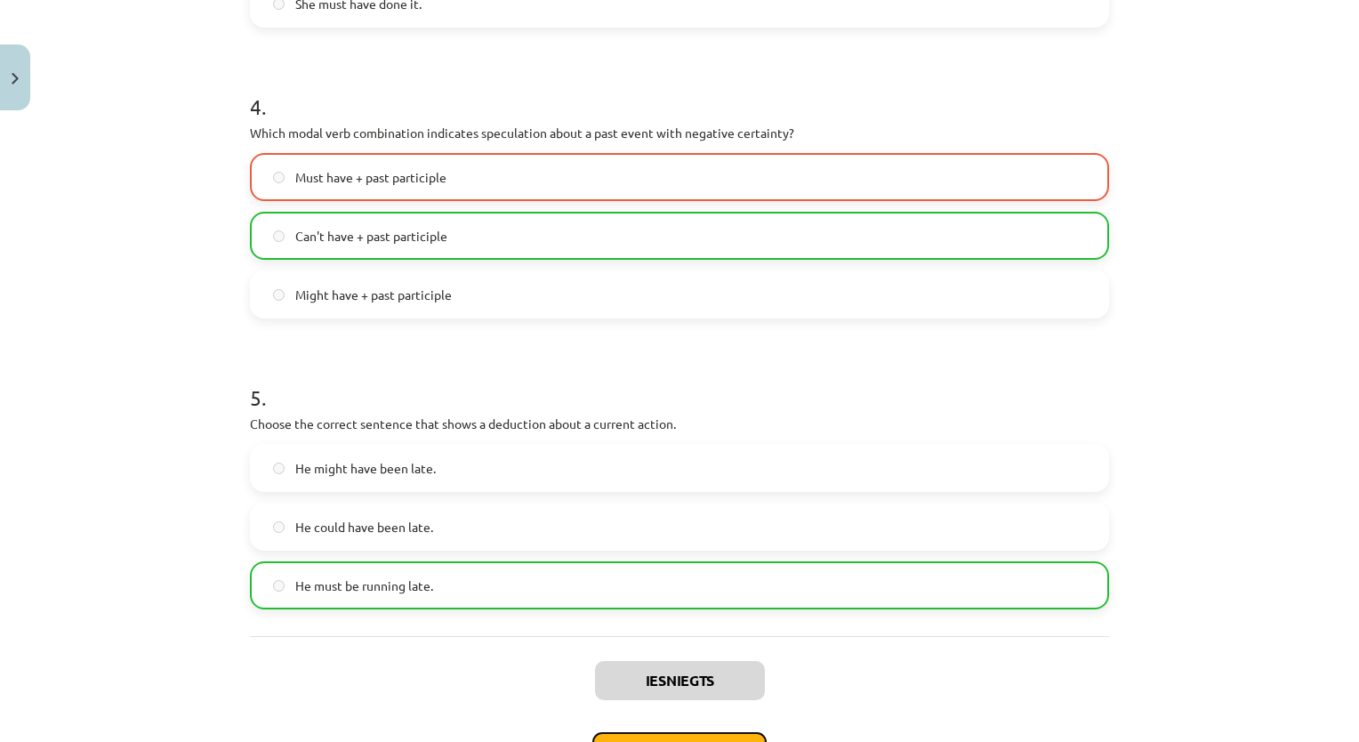
click at [742, 733] on button "Nākamā nodarbība" at bounding box center [679, 752] width 174 height 41
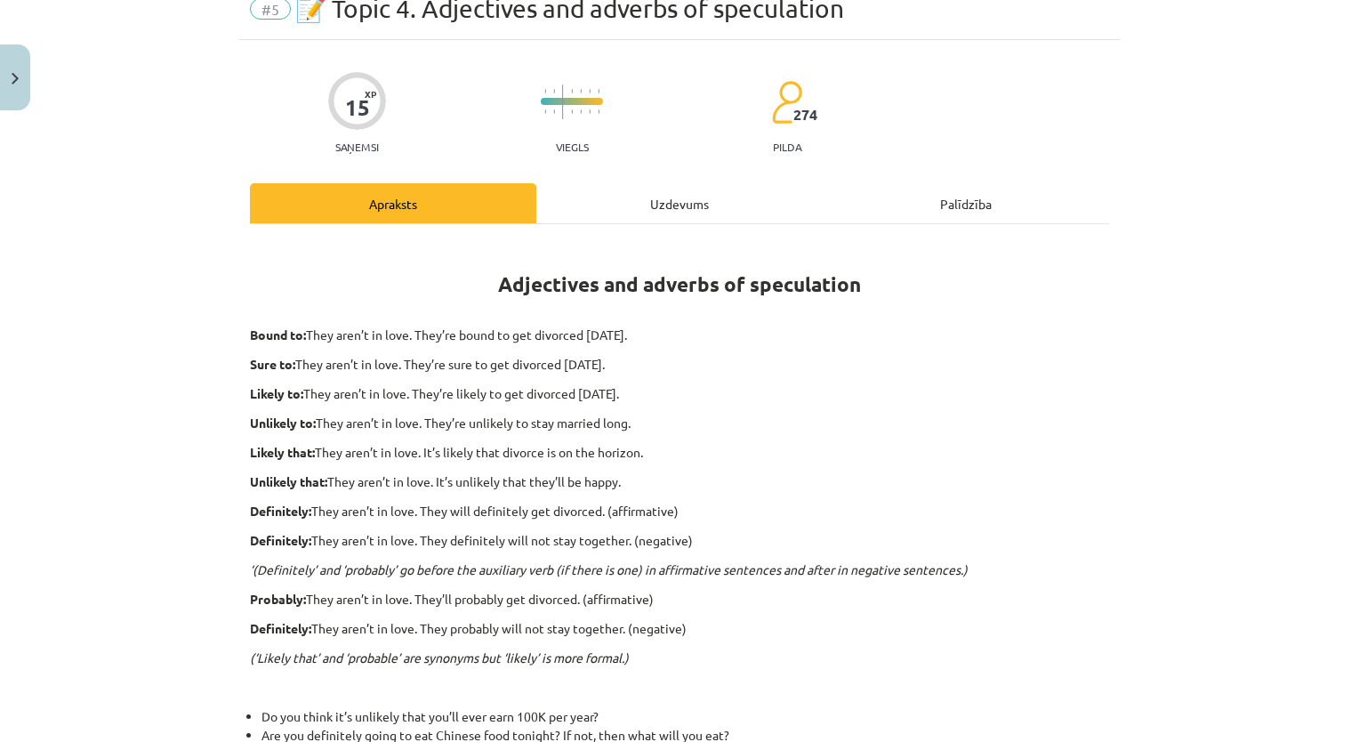
scroll to position [44, 0]
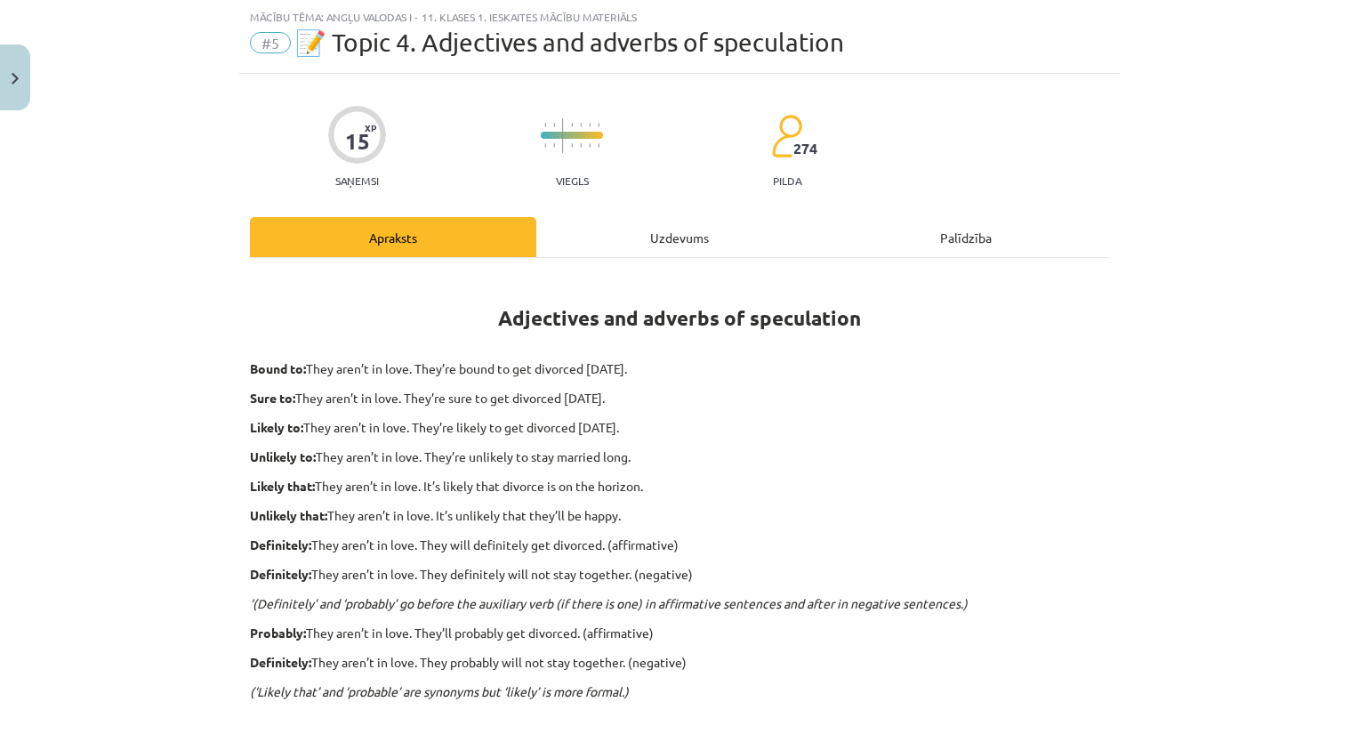
click at [654, 248] on div "Uzdevums" at bounding box center [679, 237] width 286 height 40
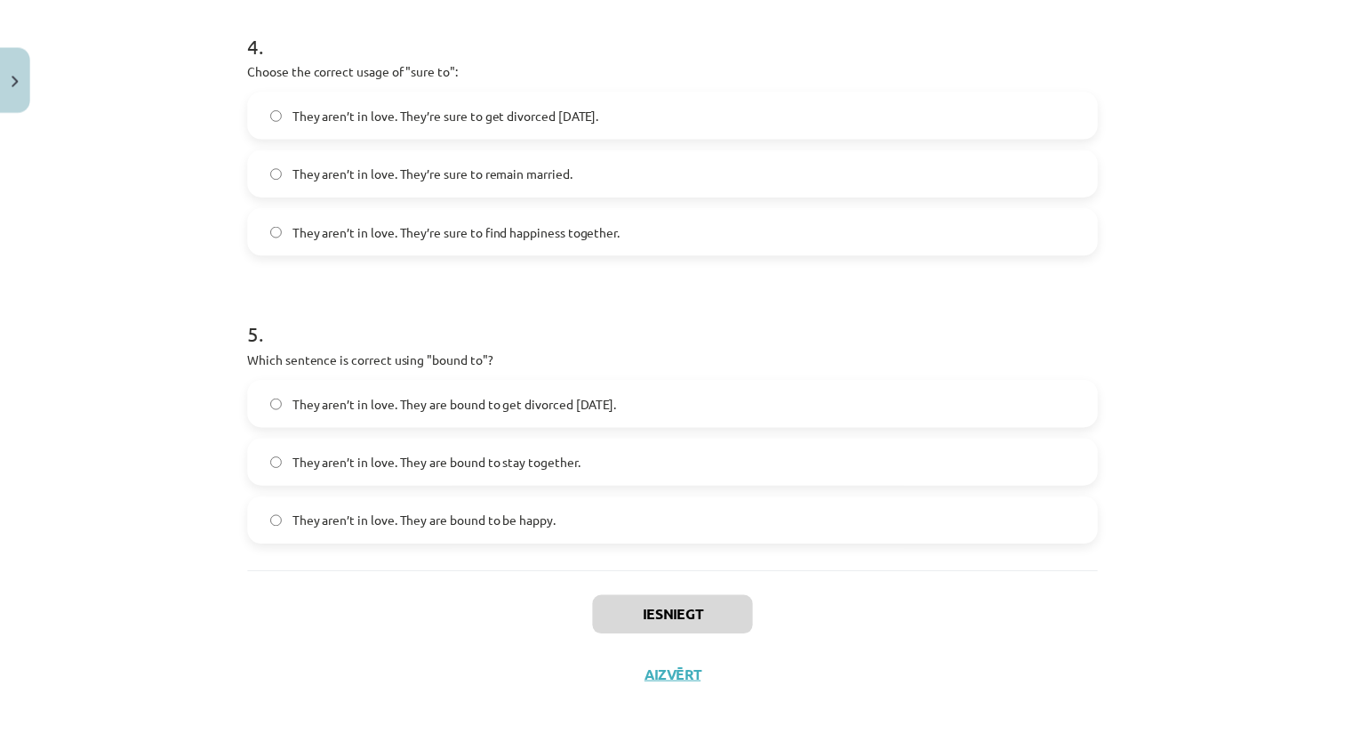
scroll to position [1265, 0]
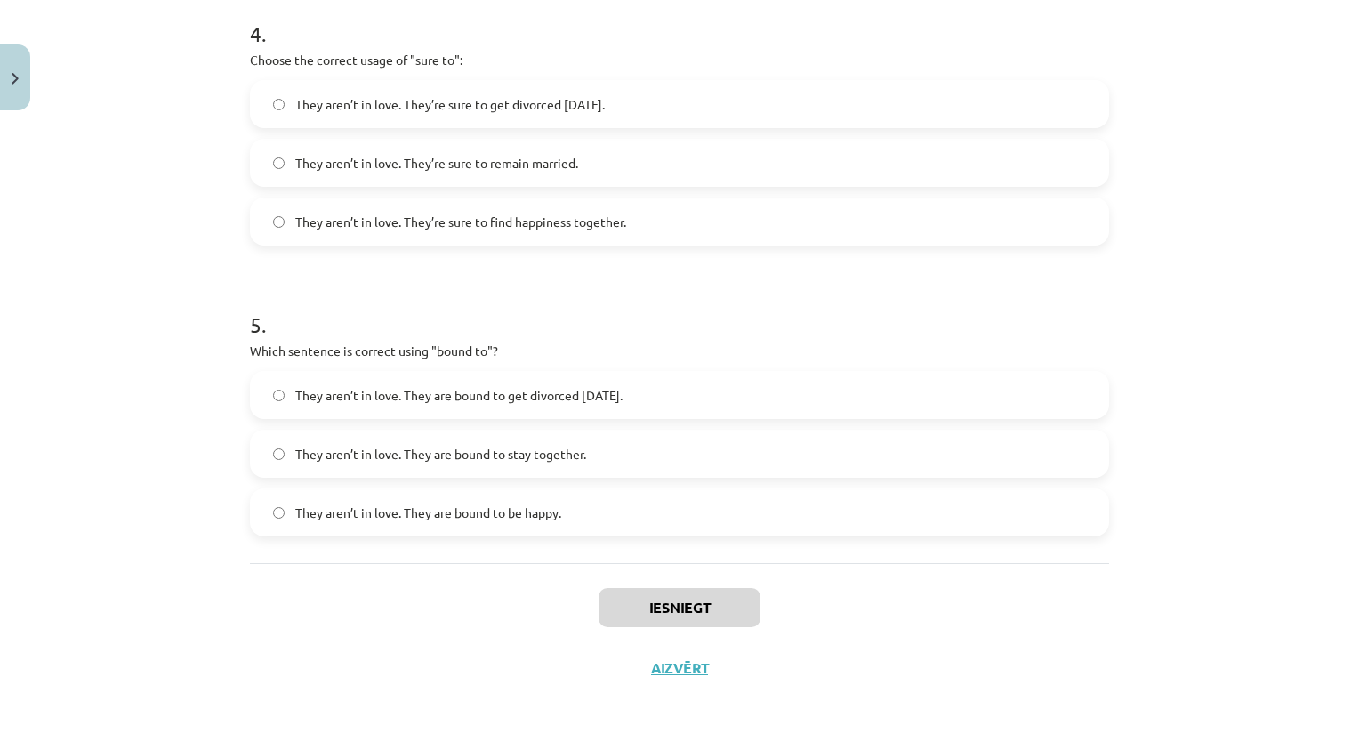
drag, startPoint x: 199, startPoint y: 211, endPoint x: 669, endPoint y: 750, distance: 714.6
click at [669, 741] on html "0 Dāvanas 2389 mP 80 xp [PERSON_NAME] Sākums Aktuāli Kā mācīties [PERSON_NAME] …" at bounding box center [679, 371] width 1359 height 742
click at [12, 80] on img "Close" at bounding box center [15, 79] width 7 height 12
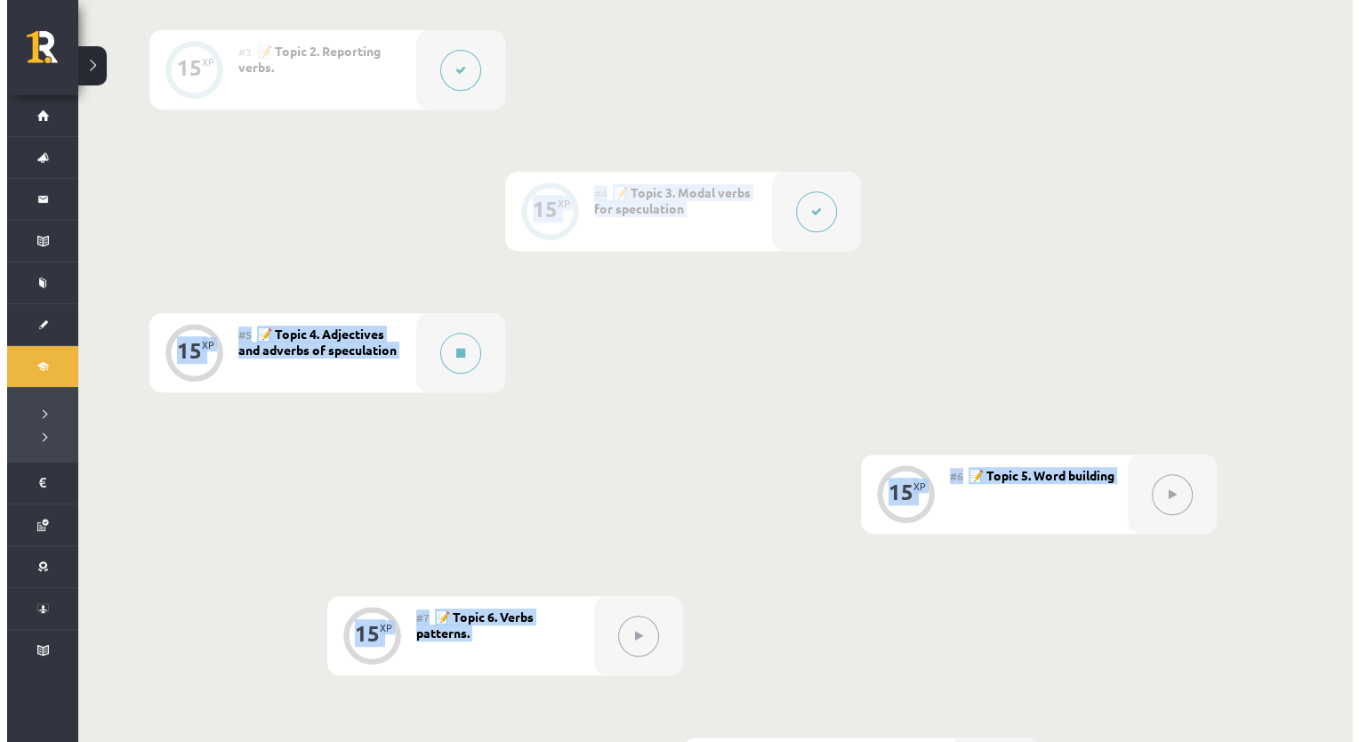
scroll to position [747, 0]
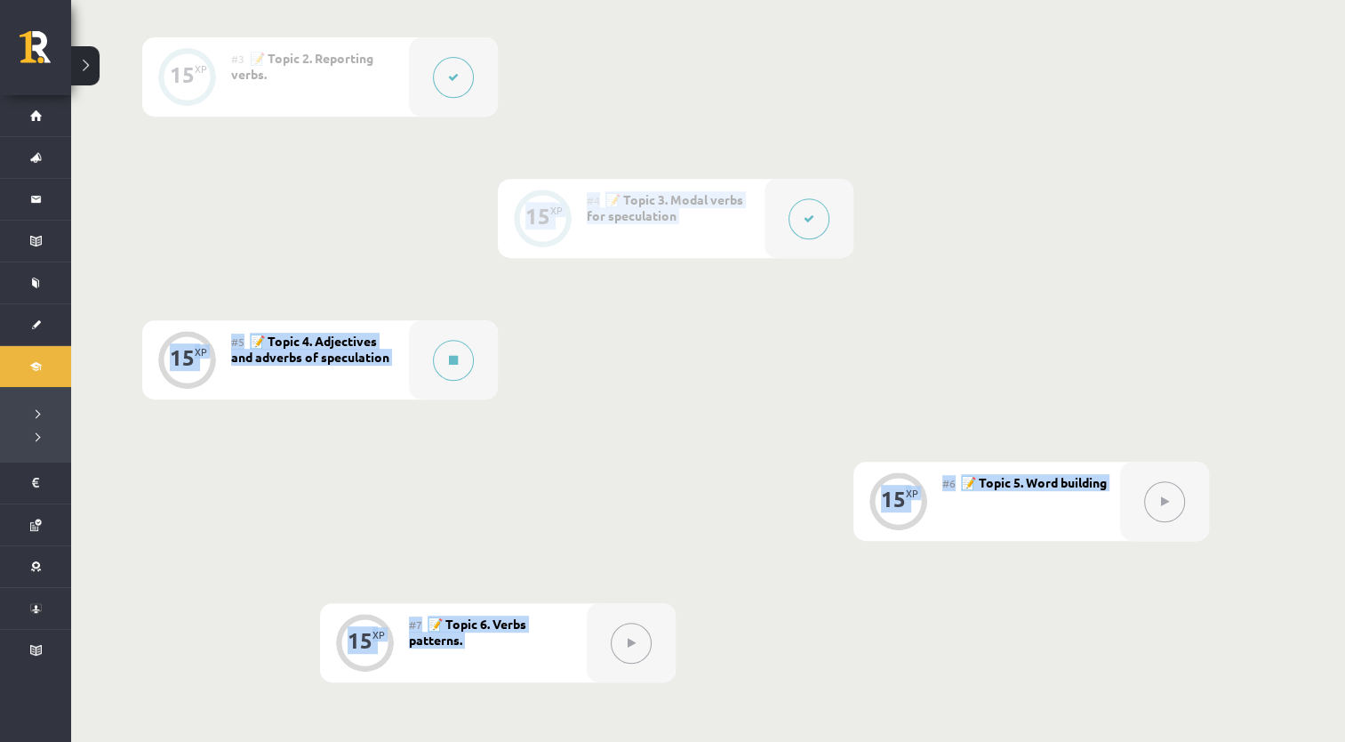
click at [332, 355] on span "📝 Topic 4. Adjectives and adverbs of speculation" at bounding box center [310, 349] width 158 height 32
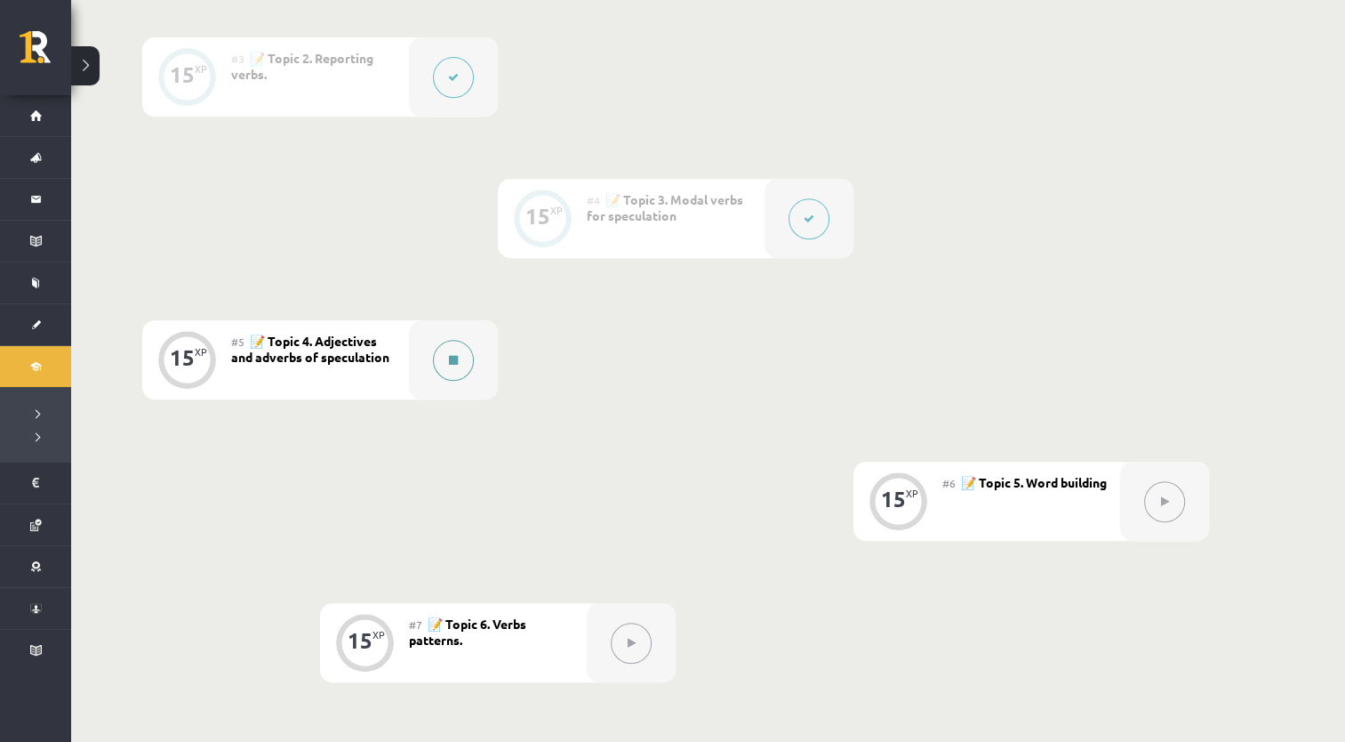
click at [446, 364] on button at bounding box center [453, 360] width 41 height 41
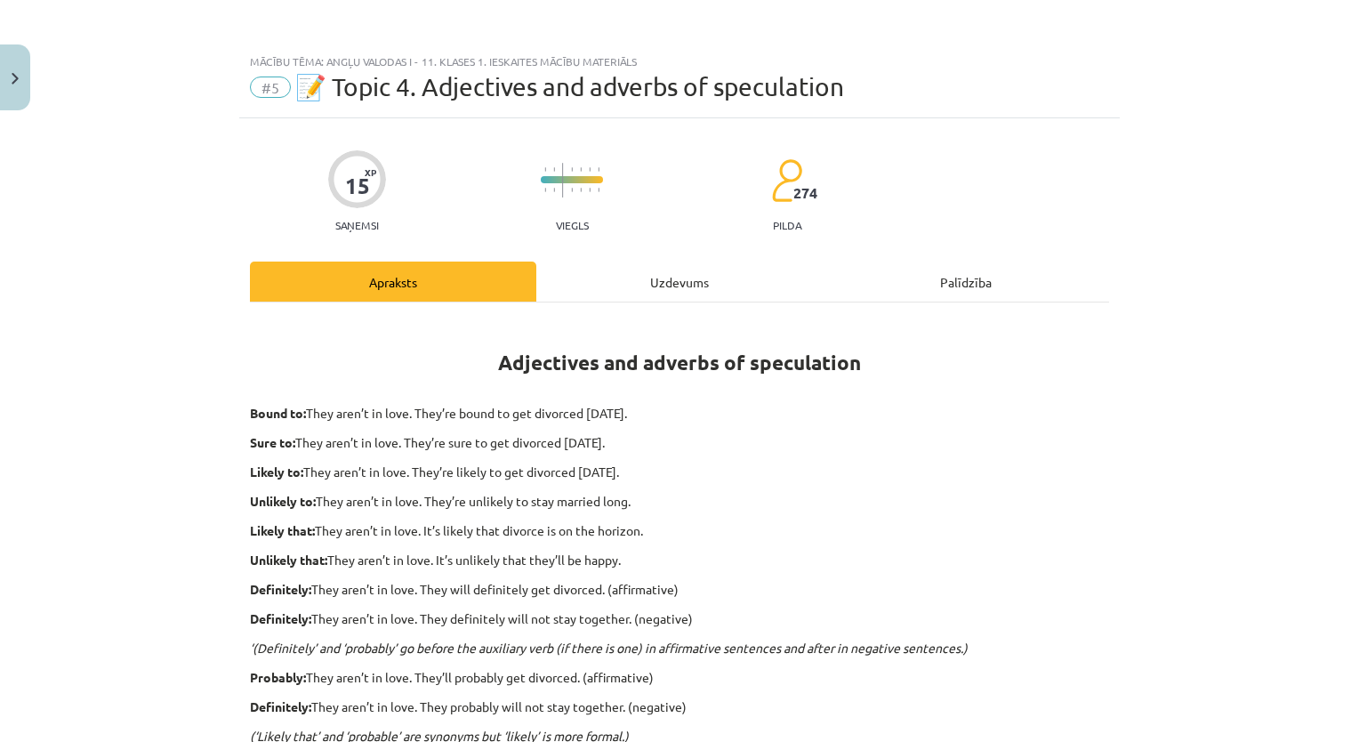
click at [710, 275] on div "Uzdevums" at bounding box center [679, 281] width 286 height 40
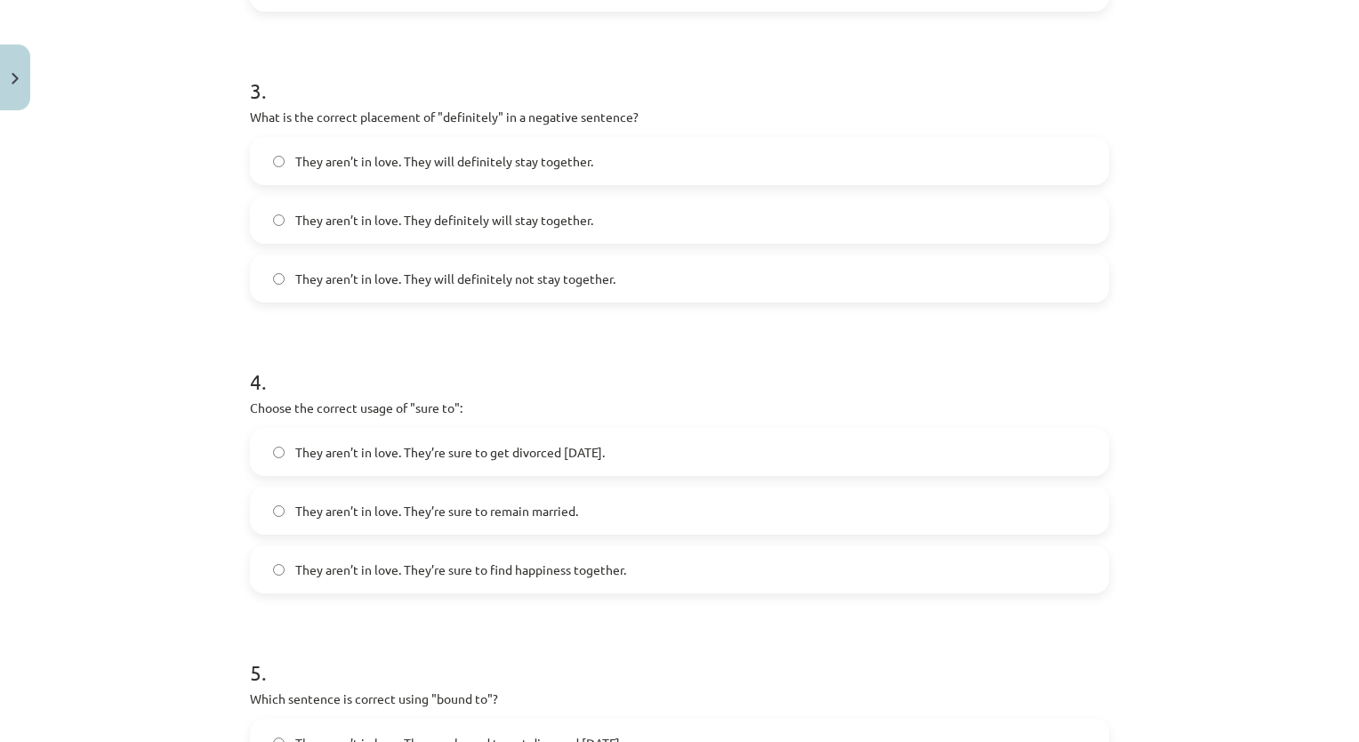
scroll to position [1265, 0]
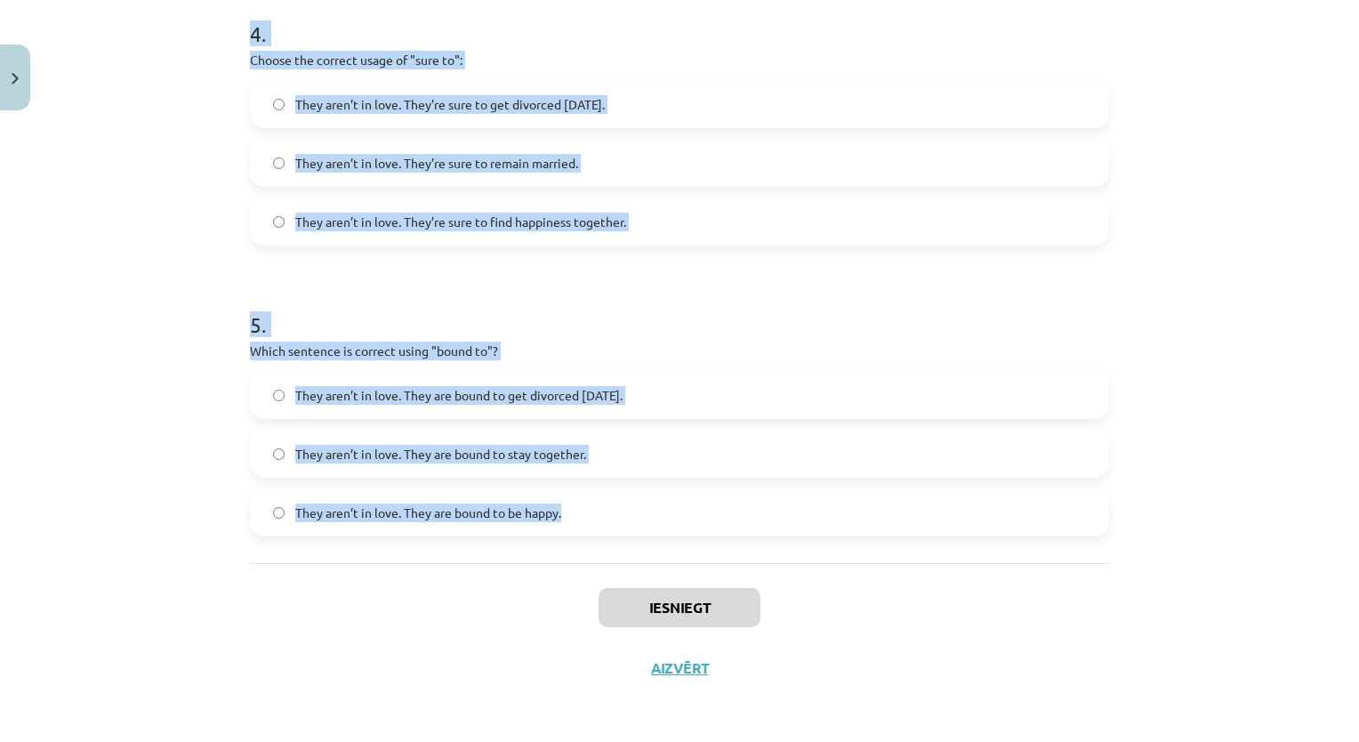
drag, startPoint x: 181, startPoint y: 325, endPoint x: 590, endPoint y: 554, distance: 468.9
click at [590, 554] on div "Mācību tēma: Angļu valodas i - 11. klases 1. ieskaites mācību materiāls #5 📝 To…" at bounding box center [679, 371] width 1359 height 742
copy form "9 . Loremi dol sitamet consecte adipi "elitsedd" ei te incididuntu laboree: Dol…"
click at [616, 315] on h1 "5 ." at bounding box center [679, 308] width 859 height 55
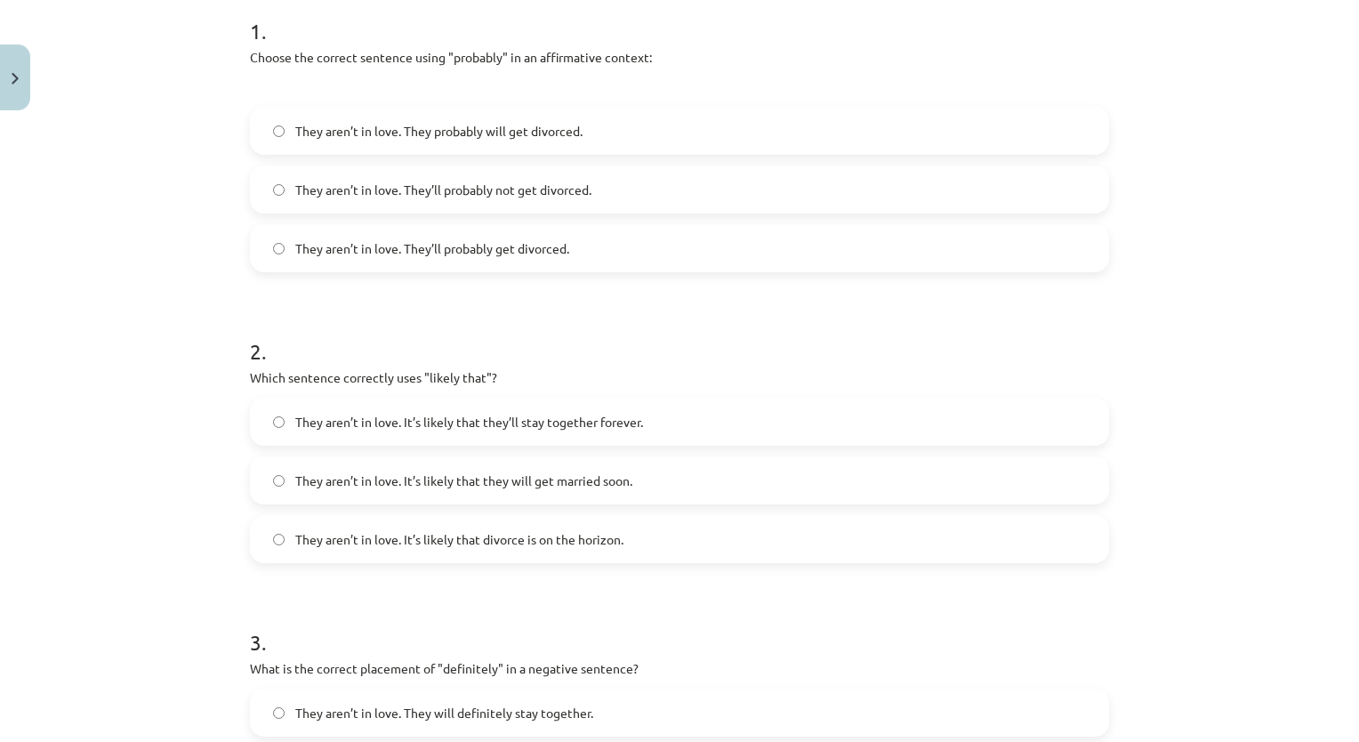
scroll to position [287, 0]
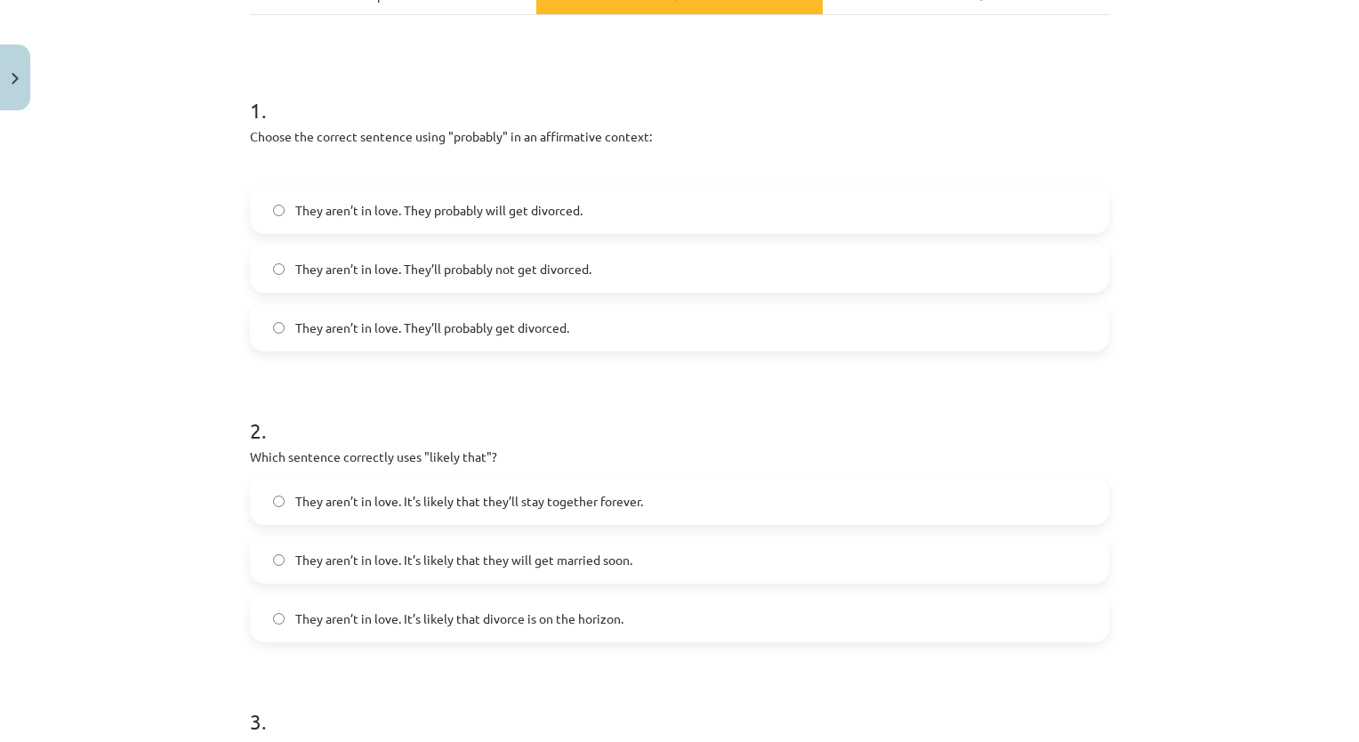
click at [526, 329] on span "They aren’t in love. They’ll probably get divorced." at bounding box center [432, 327] width 274 height 19
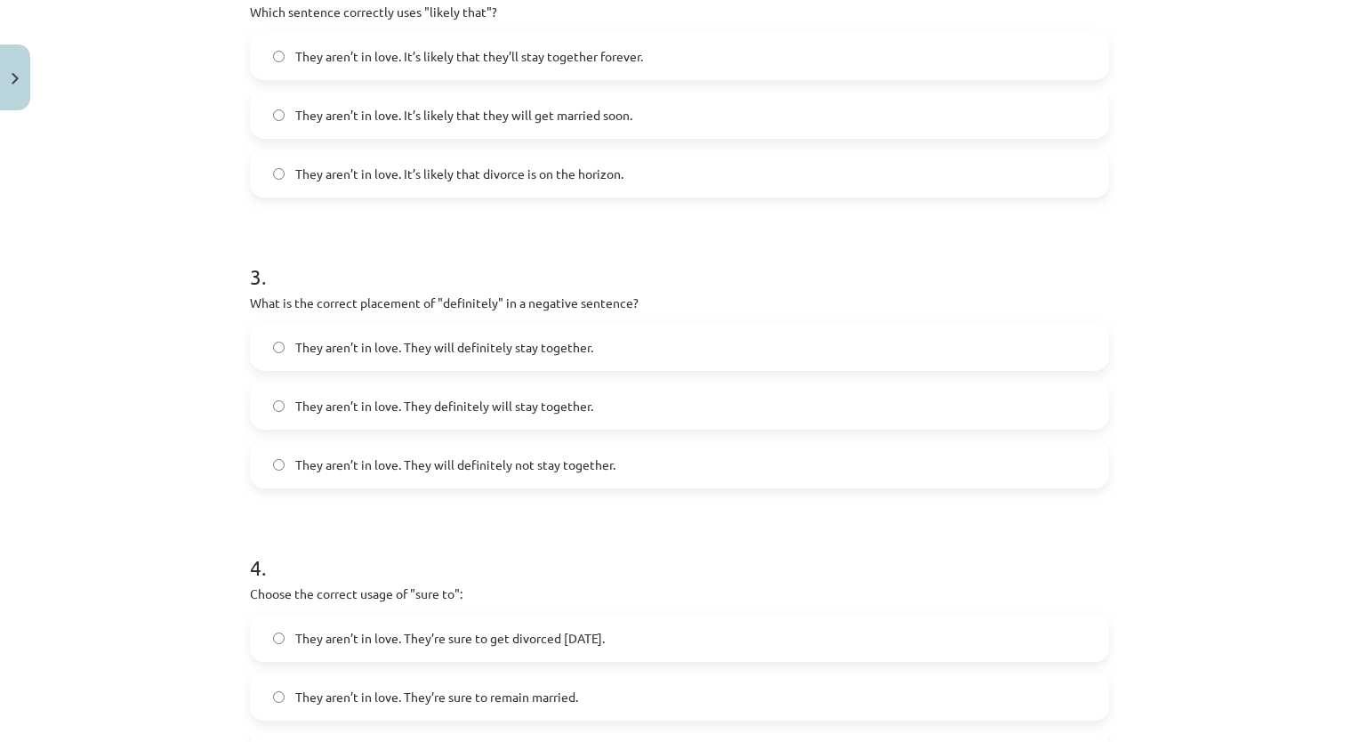
scroll to position [643, 0]
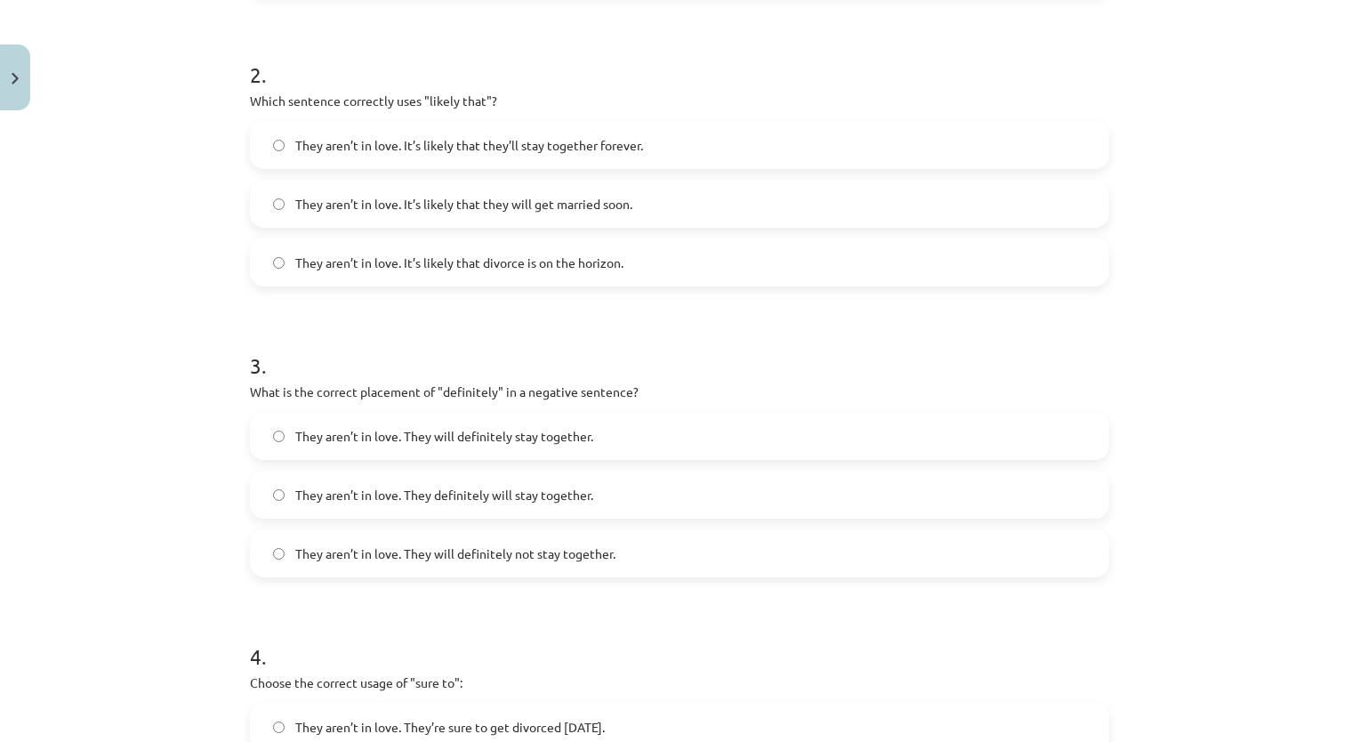
click at [512, 261] on span "They aren’t in love. It’s likely that divorce is on the horizon." at bounding box center [459, 262] width 328 height 19
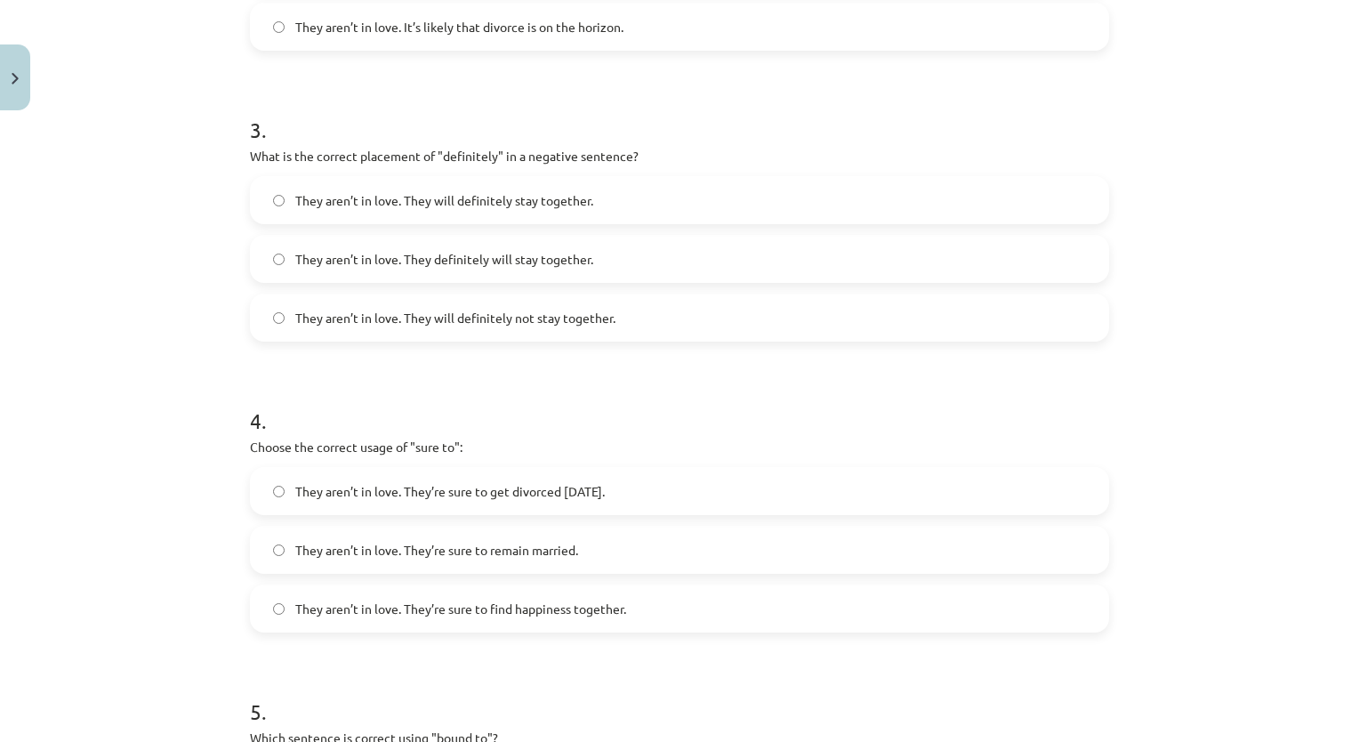
scroll to position [910, 0]
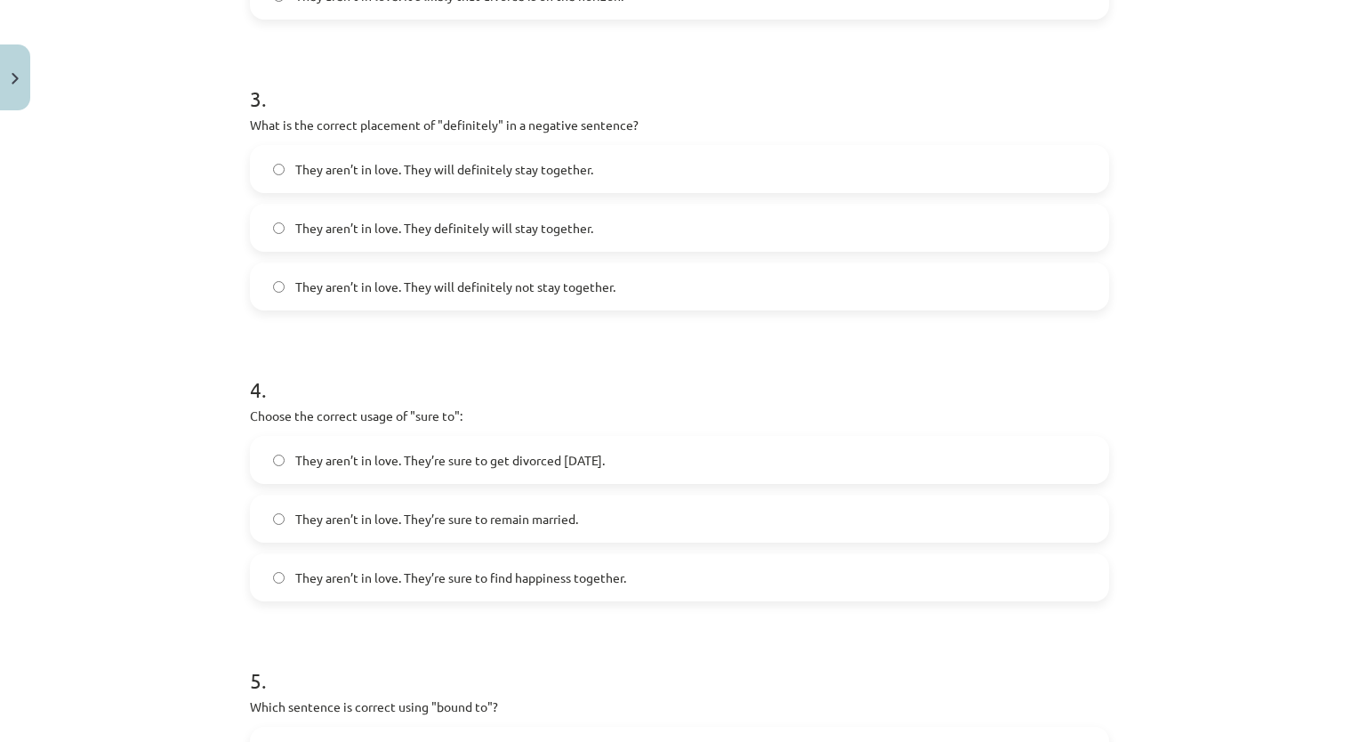
click at [533, 292] on span "They aren’t in love. They will definitely not stay together." at bounding box center [455, 286] width 320 height 19
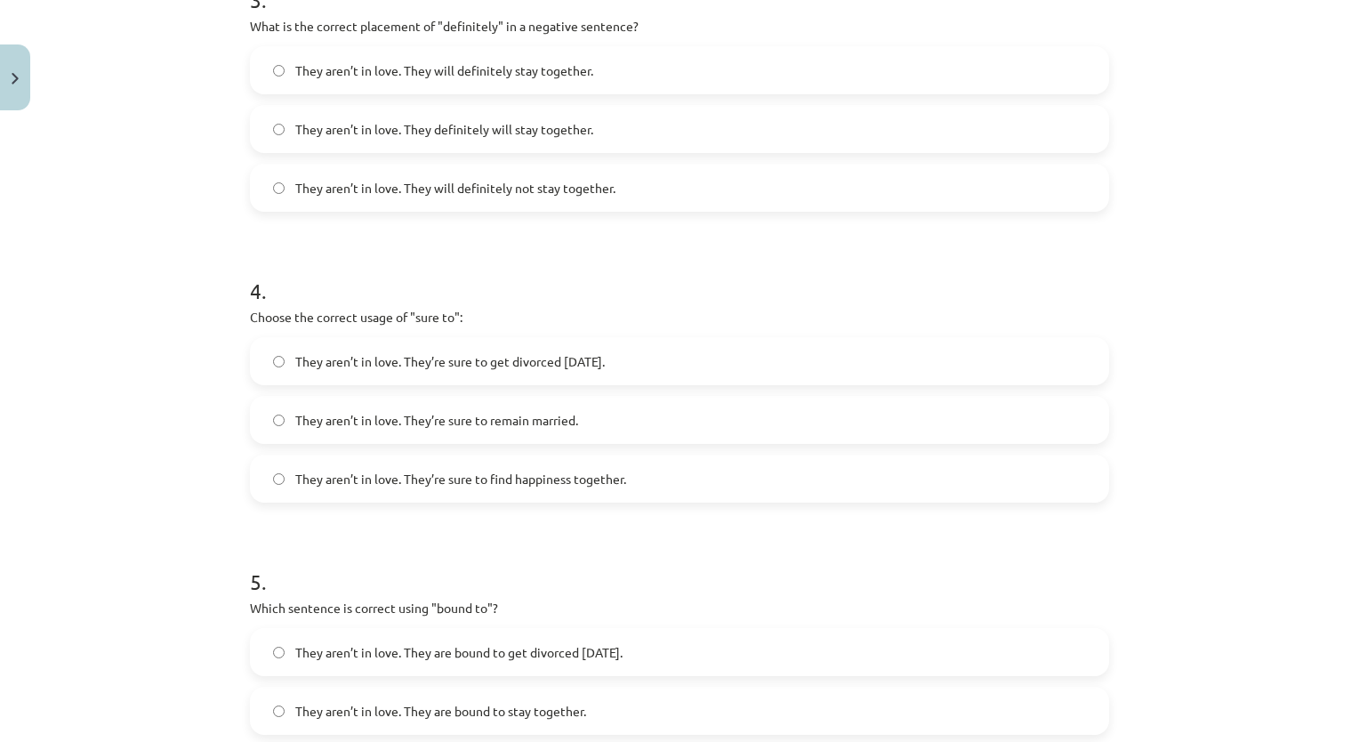
scroll to position [1176, 0]
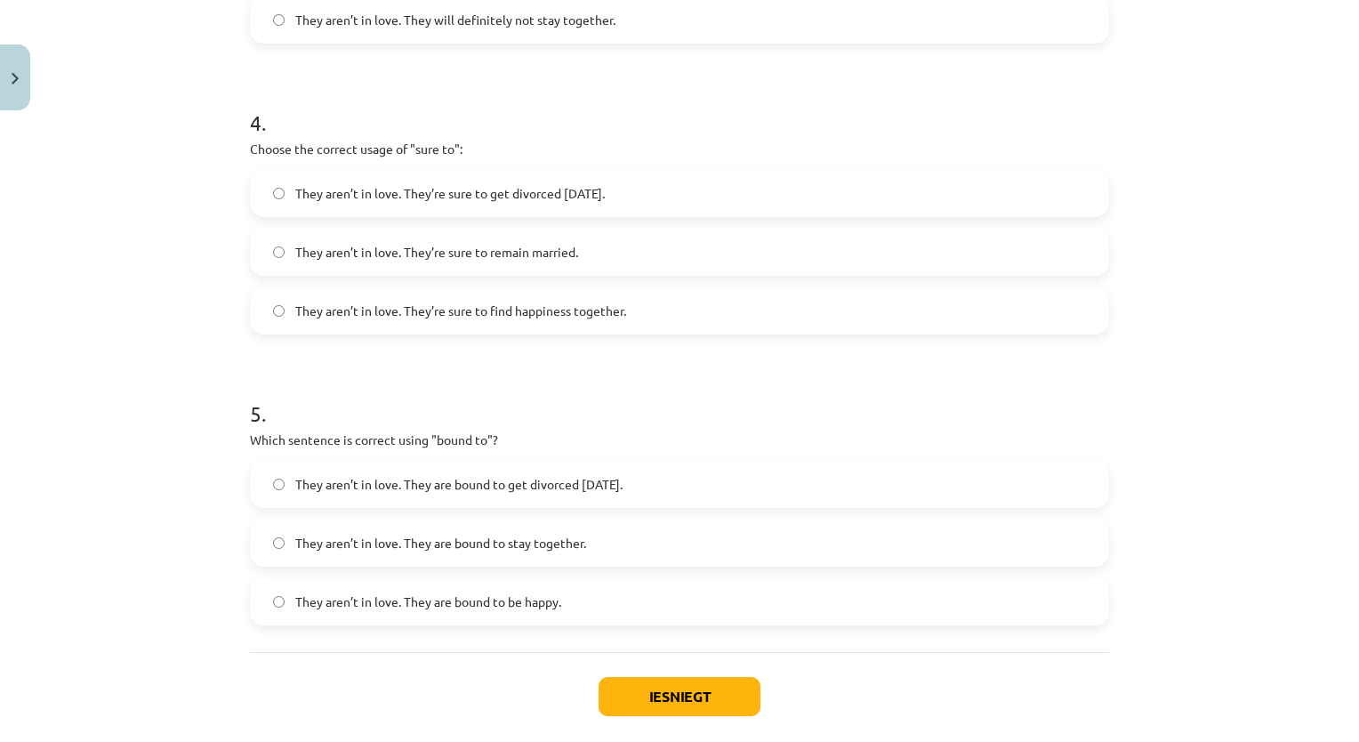
click at [597, 199] on span "They aren’t in love. They’re sure to get divorced [DATE]." at bounding box center [449, 193] width 309 height 19
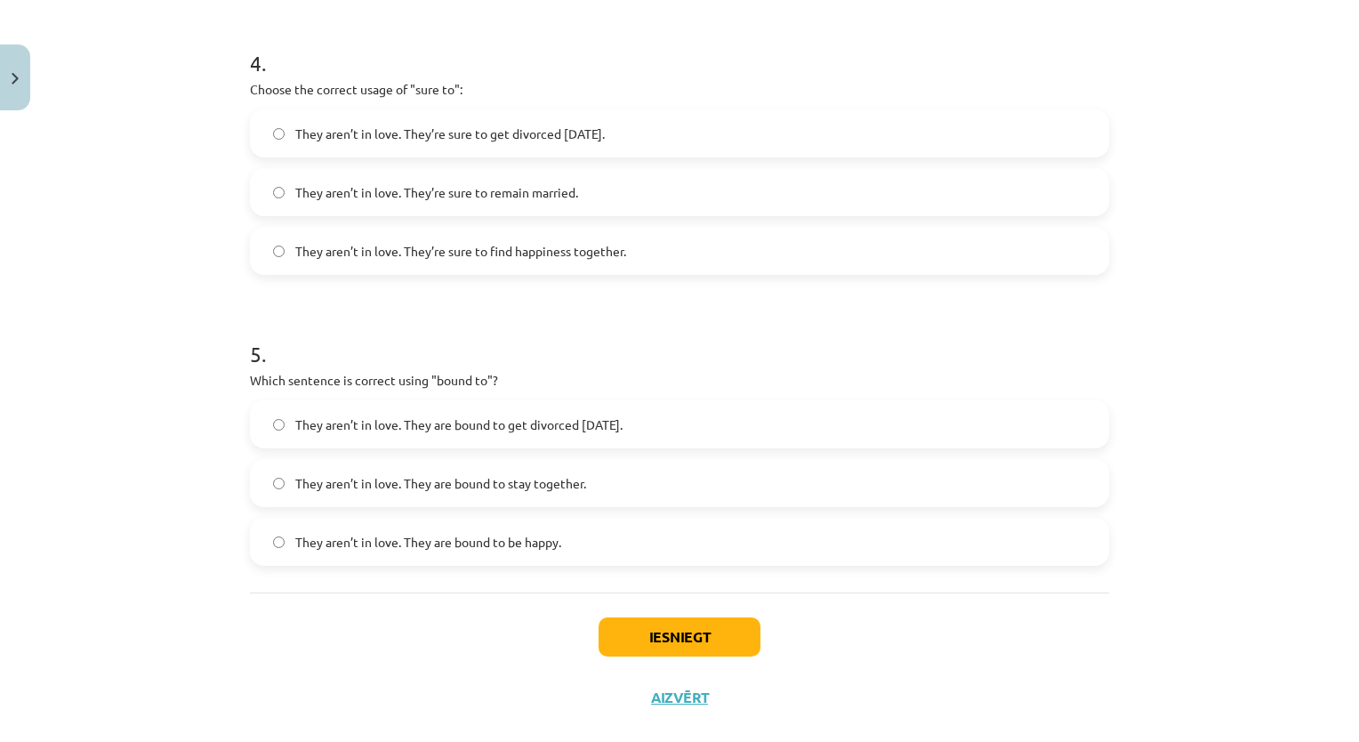
scroll to position [1265, 0]
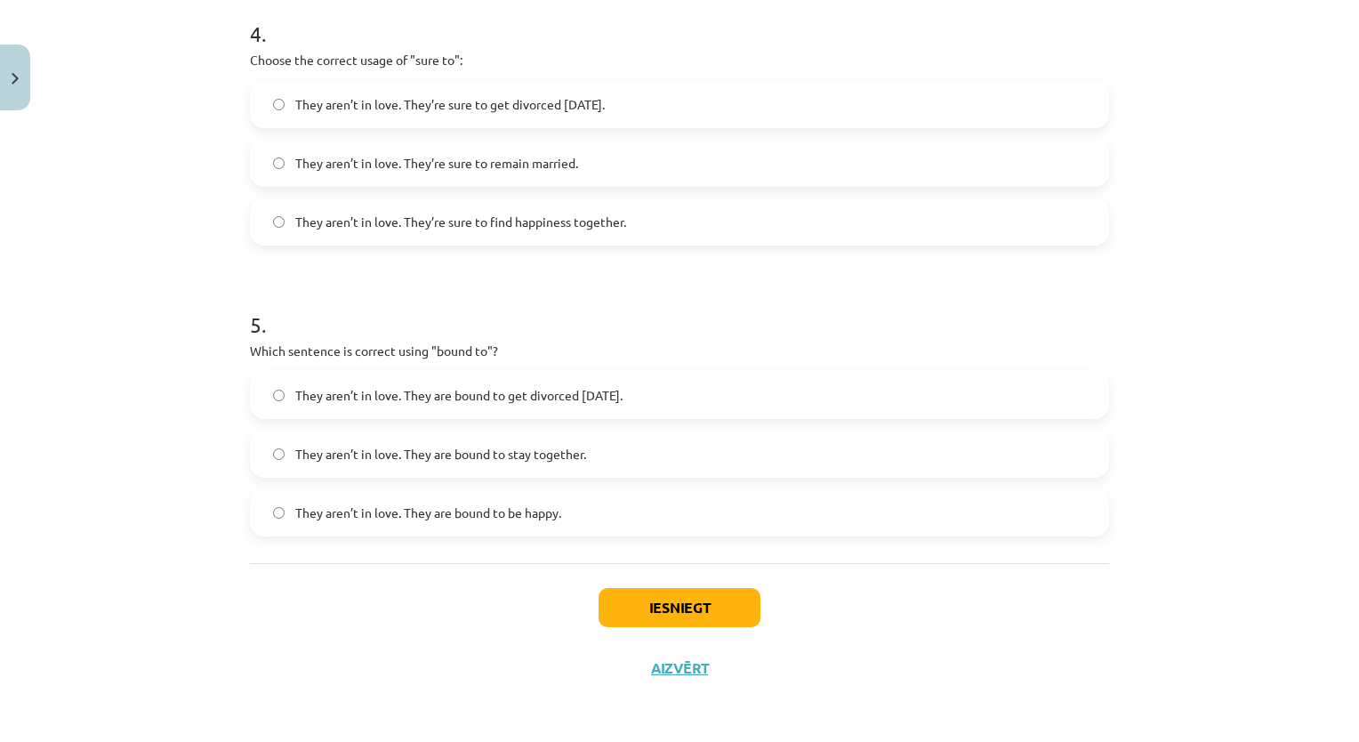
click at [618, 396] on span "They aren’t in love. They are bound to get divorced [DATE]." at bounding box center [458, 395] width 327 height 19
click at [642, 615] on button "Iesniegt" at bounding box center [679, 607] width 162 height 39
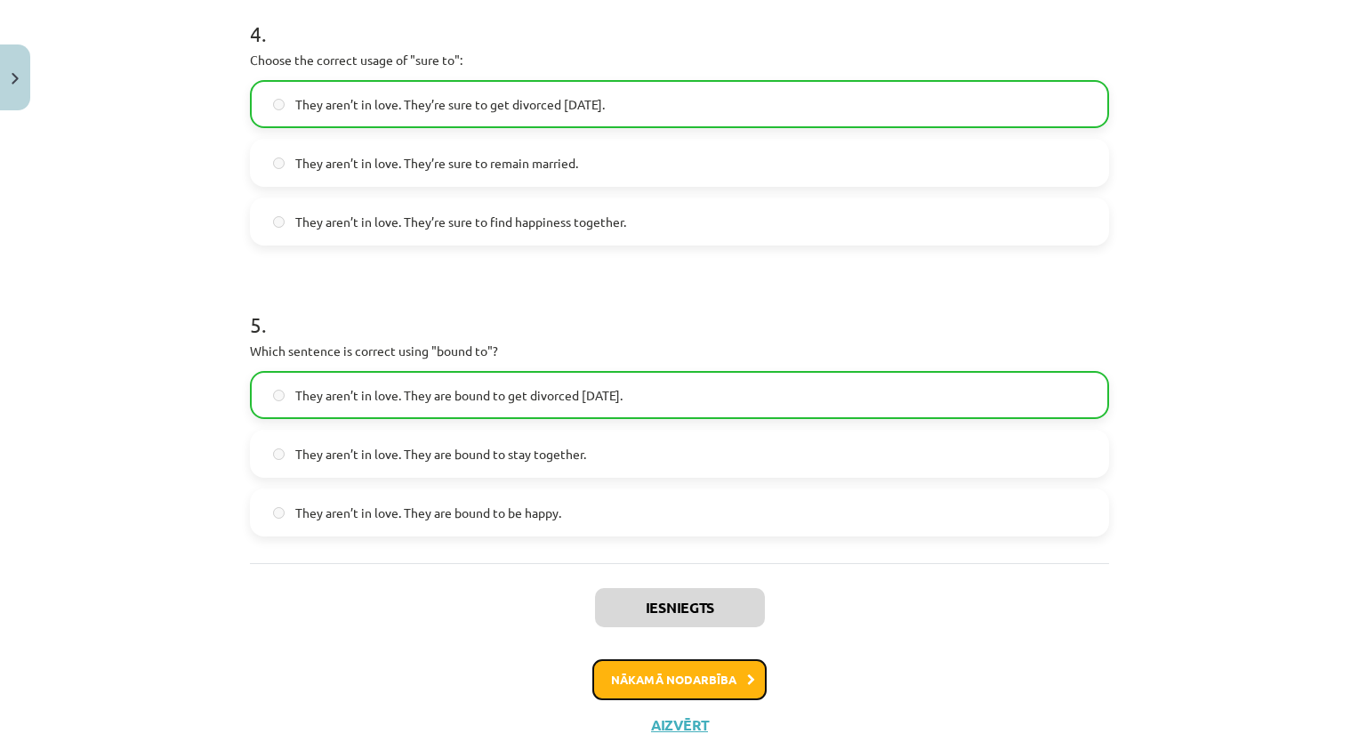
click at [699, 678] on button "Nākamā nodarbība" at bounding box center [679, 679] width 174 height 41
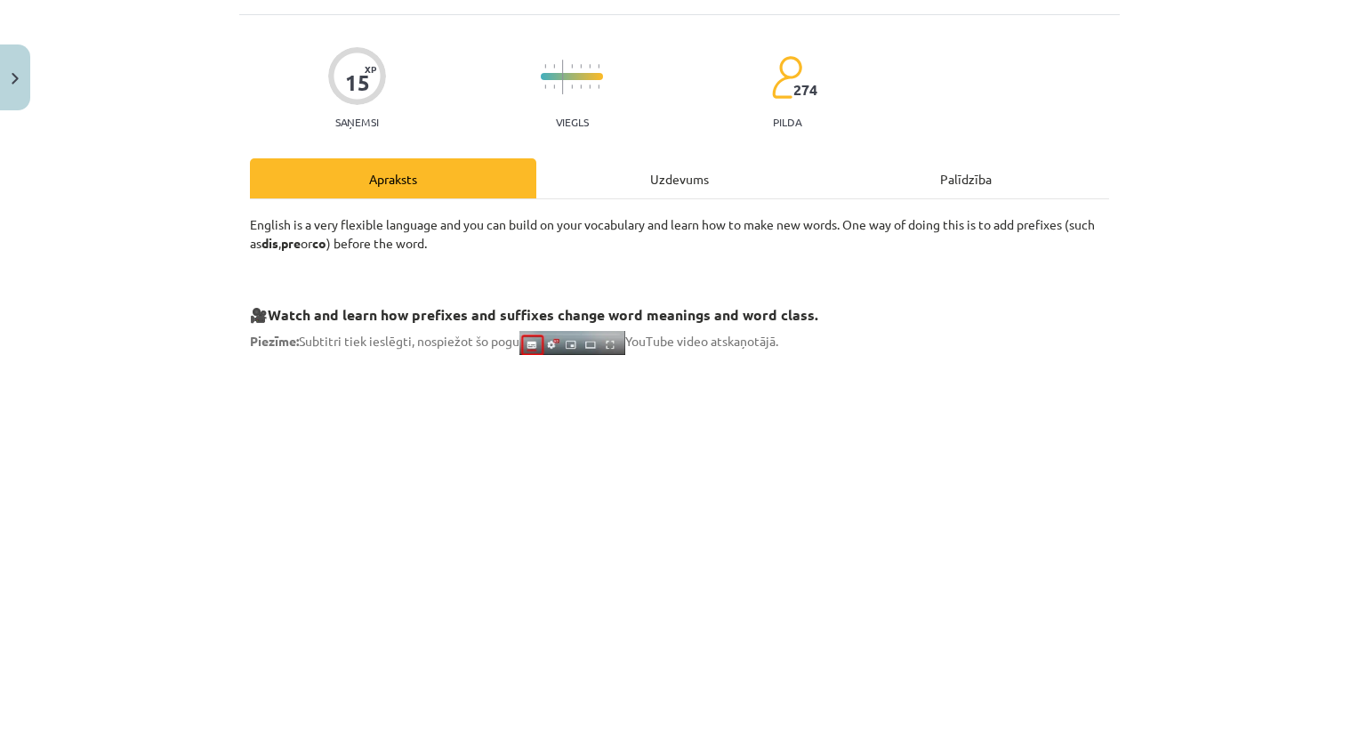
scroll to position [44, 0]
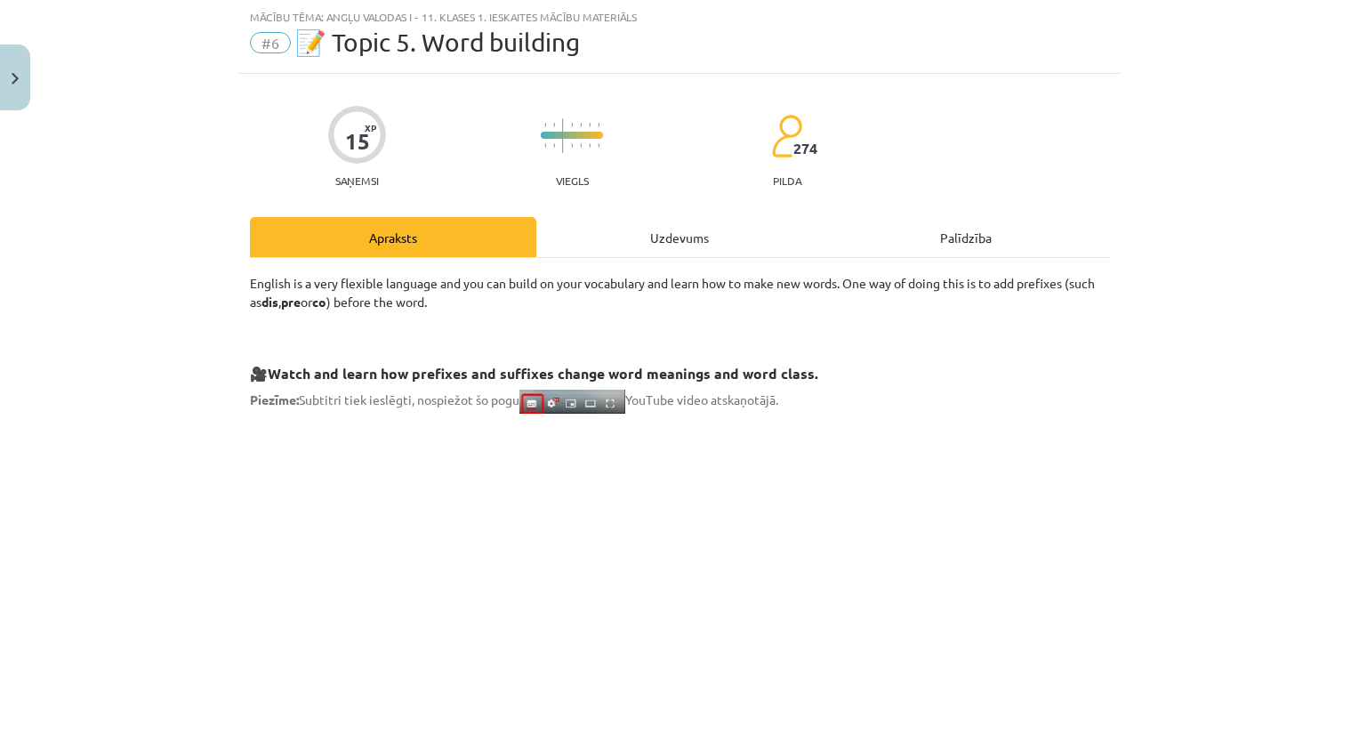
click at [688, 246] on div "Uzdevums" at bounding box center [679, 237] width 286 height 40
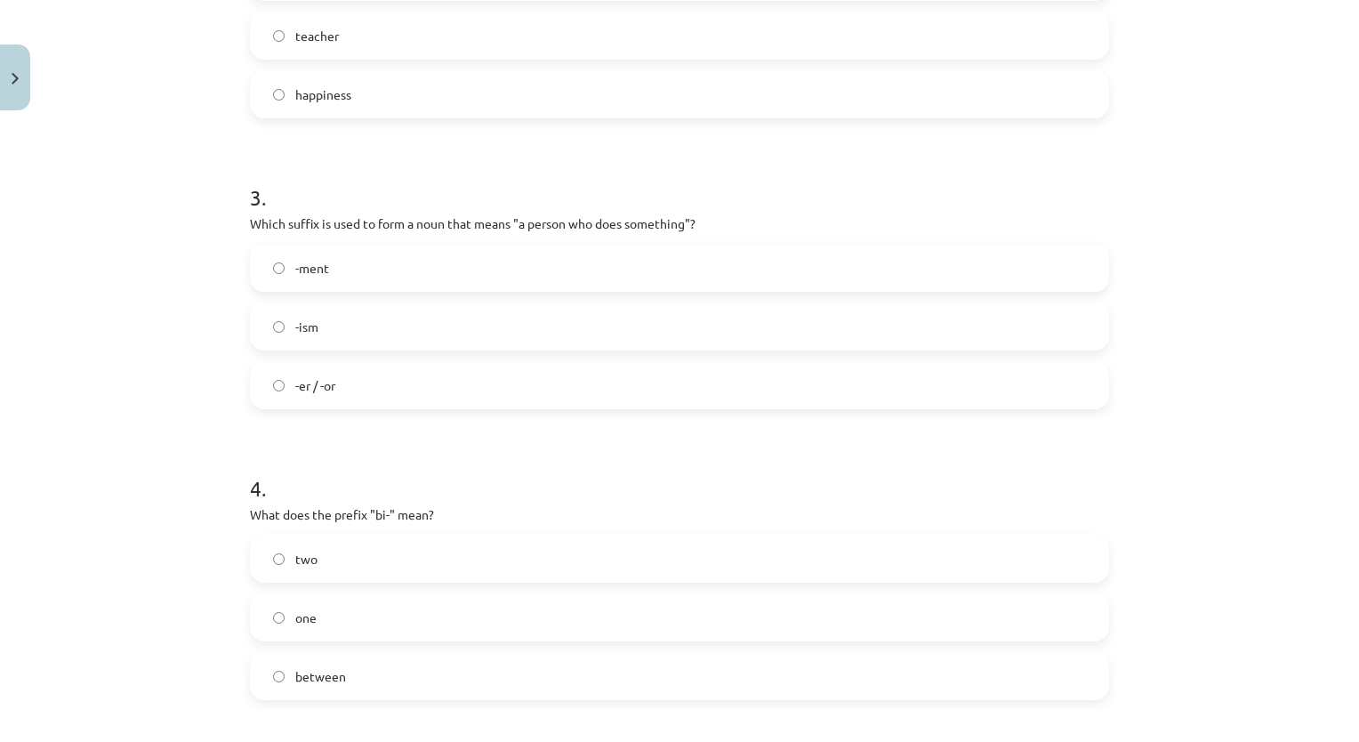
scroll to position [1265, 0]
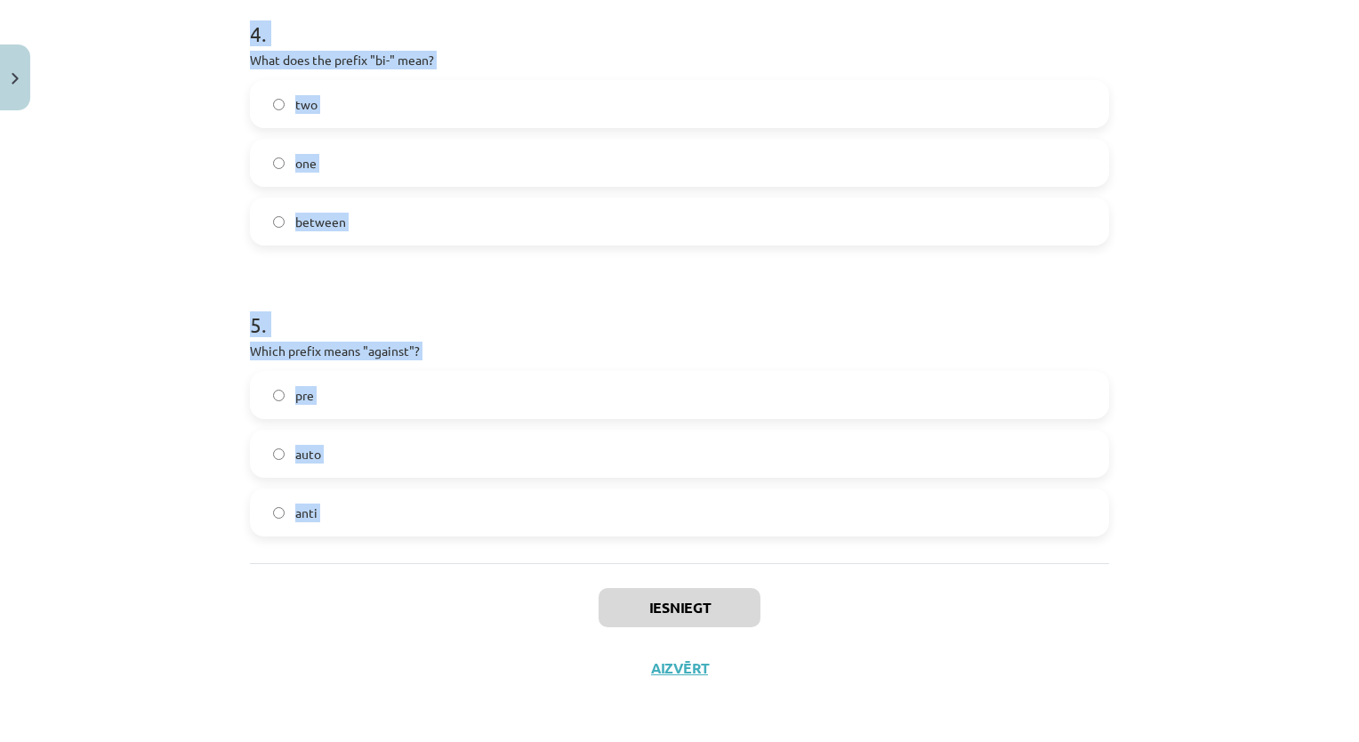
drag, startPoint x: 204, startPoint y: 325, endPoint x: 538, endPoint y: 577, distance: 417.7
click at [538, 577] on div "Mācību tēma: Angļu valodas i - 11. klases 1. ieskaites mācību materiāls #6 📝 To…" at bounding box center [679, 371] width 1359 height 742
copy form "1 . What does the prefix "sub-" mean? across under above 2 . Which of the follo…"
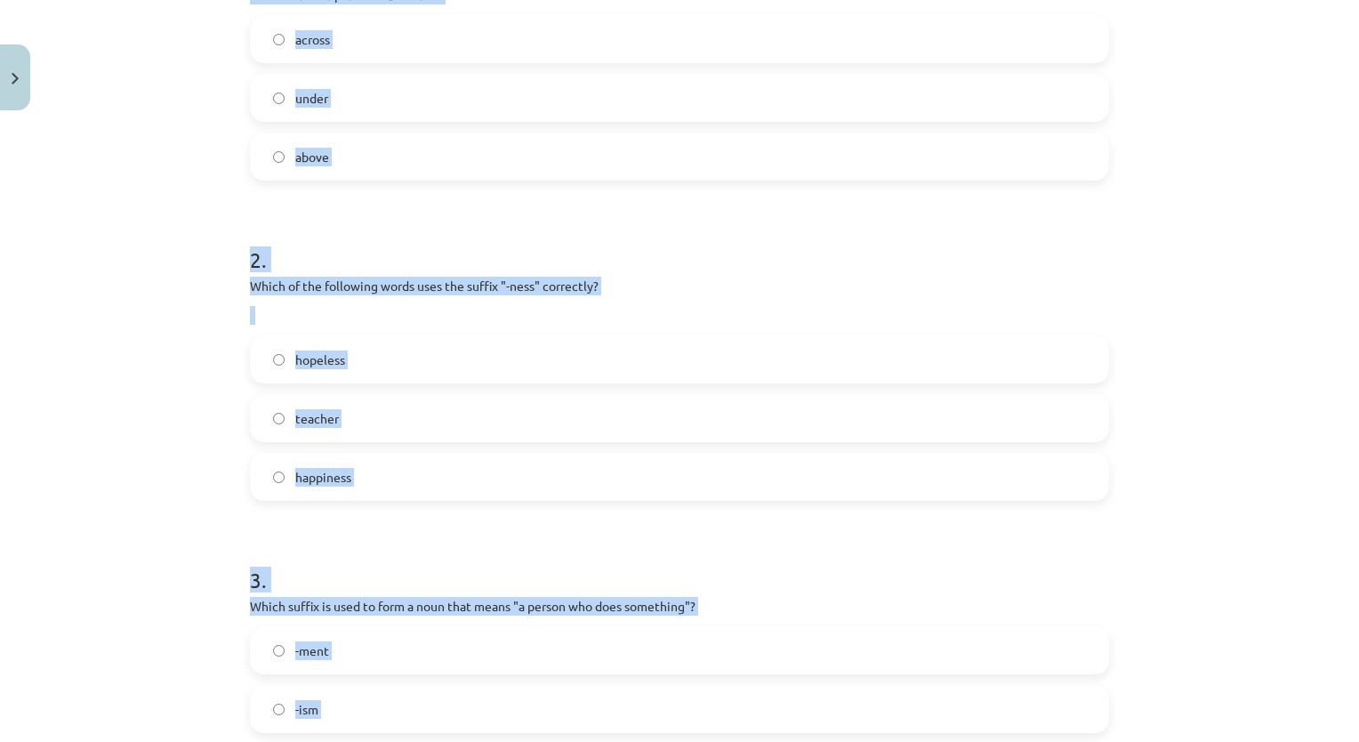
scroll to position [198, 0]
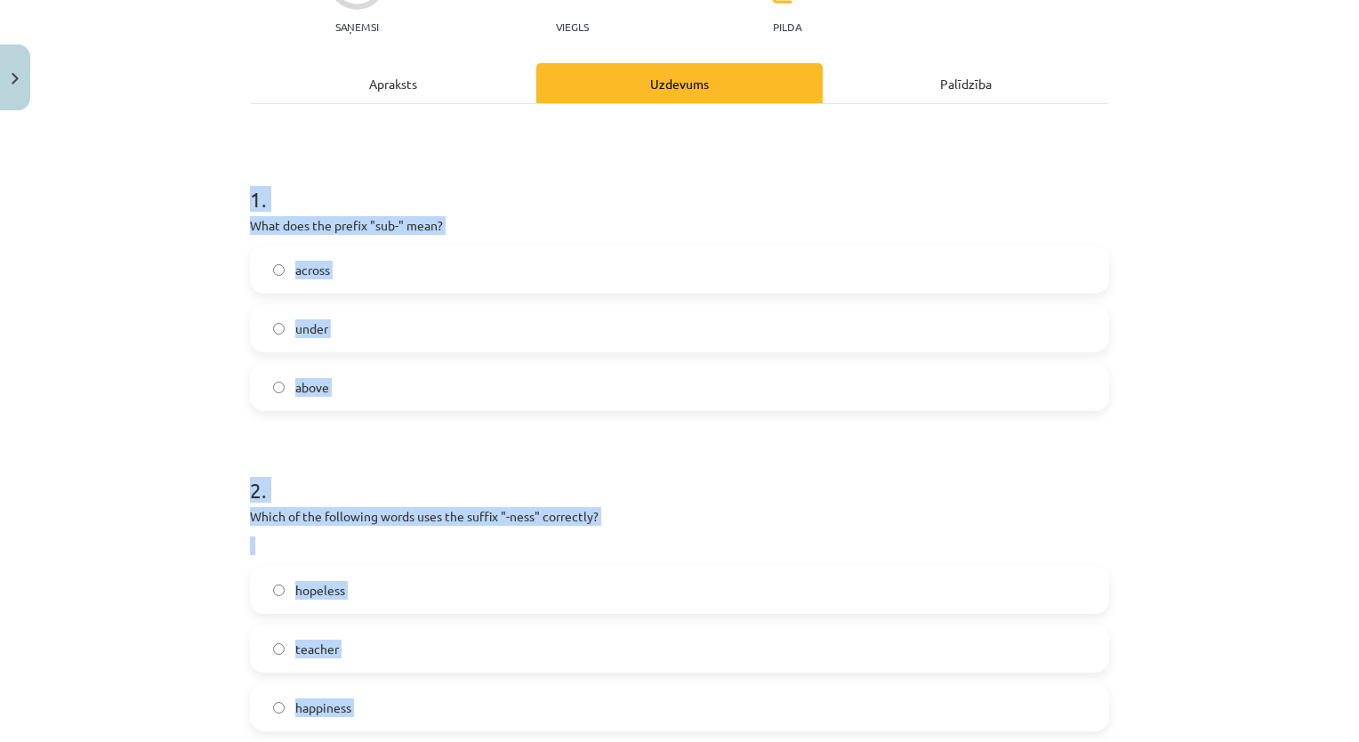
click at [295, 328] on span "under" at bounding box center [311, 328] width 33 height 19
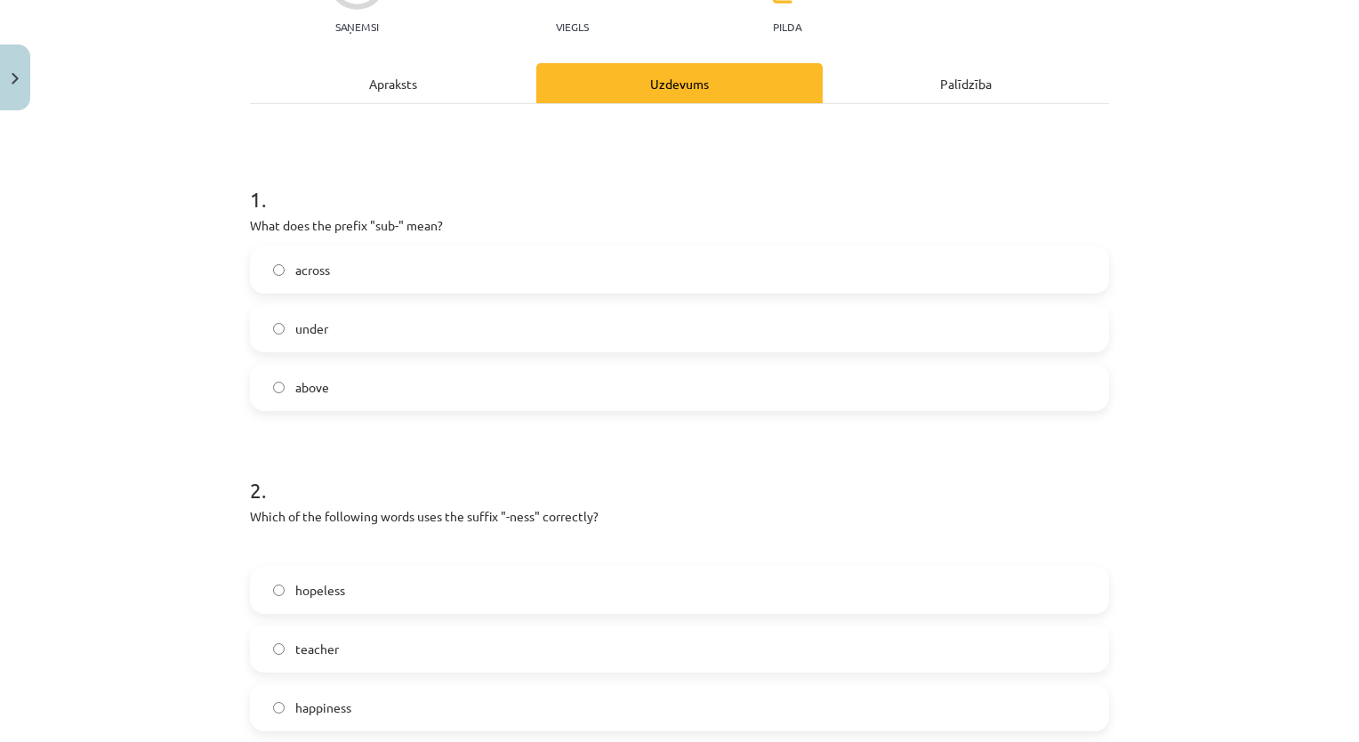
scroll to position [465, 0]
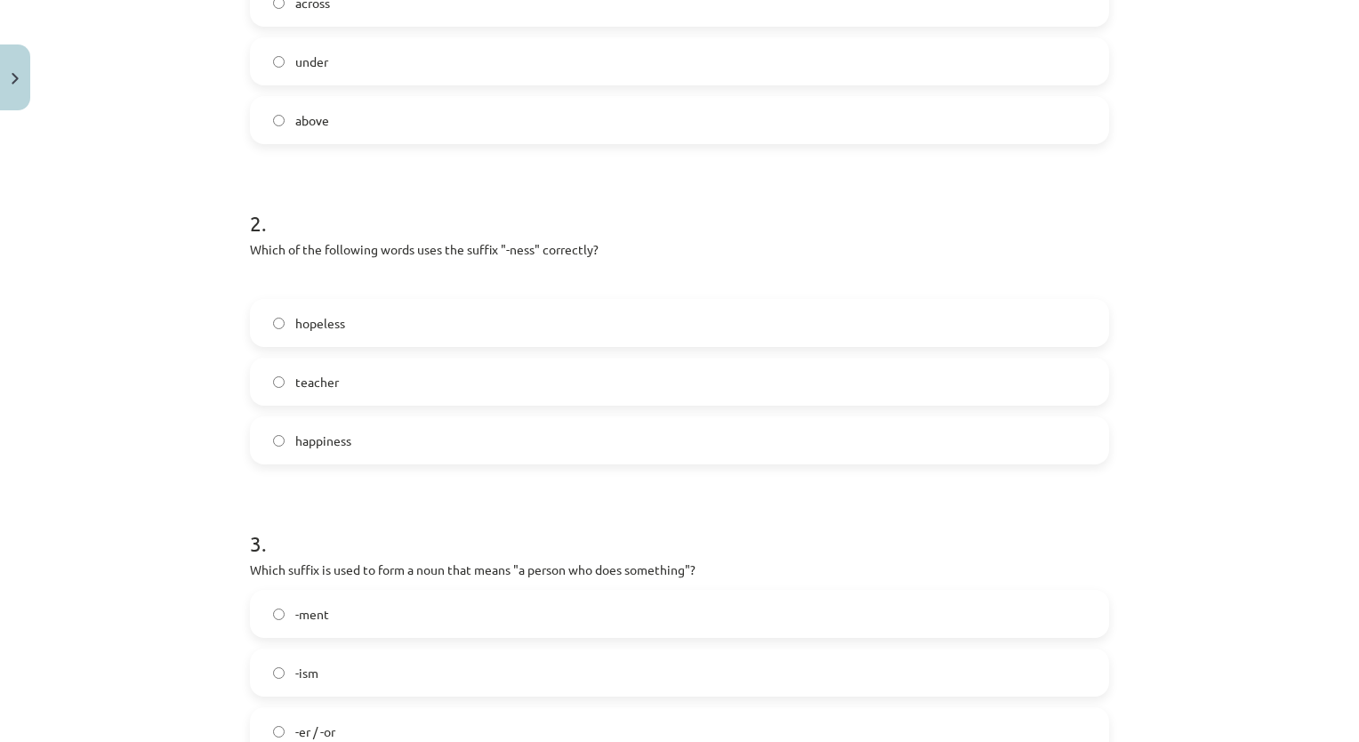
click at [347, 436] on label "happiness" at bounding box center [679, 440] width 855 height 44
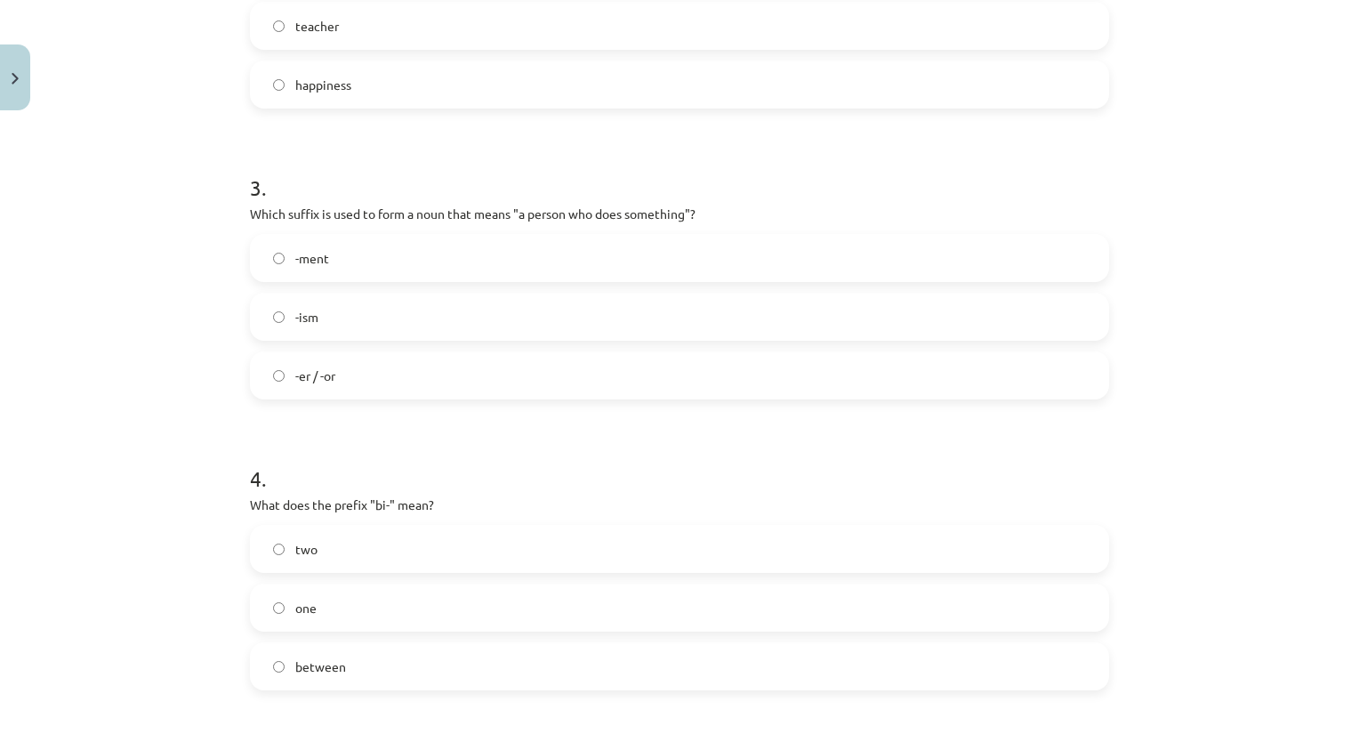
click at [378, 374] on label "-er / -or" at bounding box center [679, 375] width 855 height 44
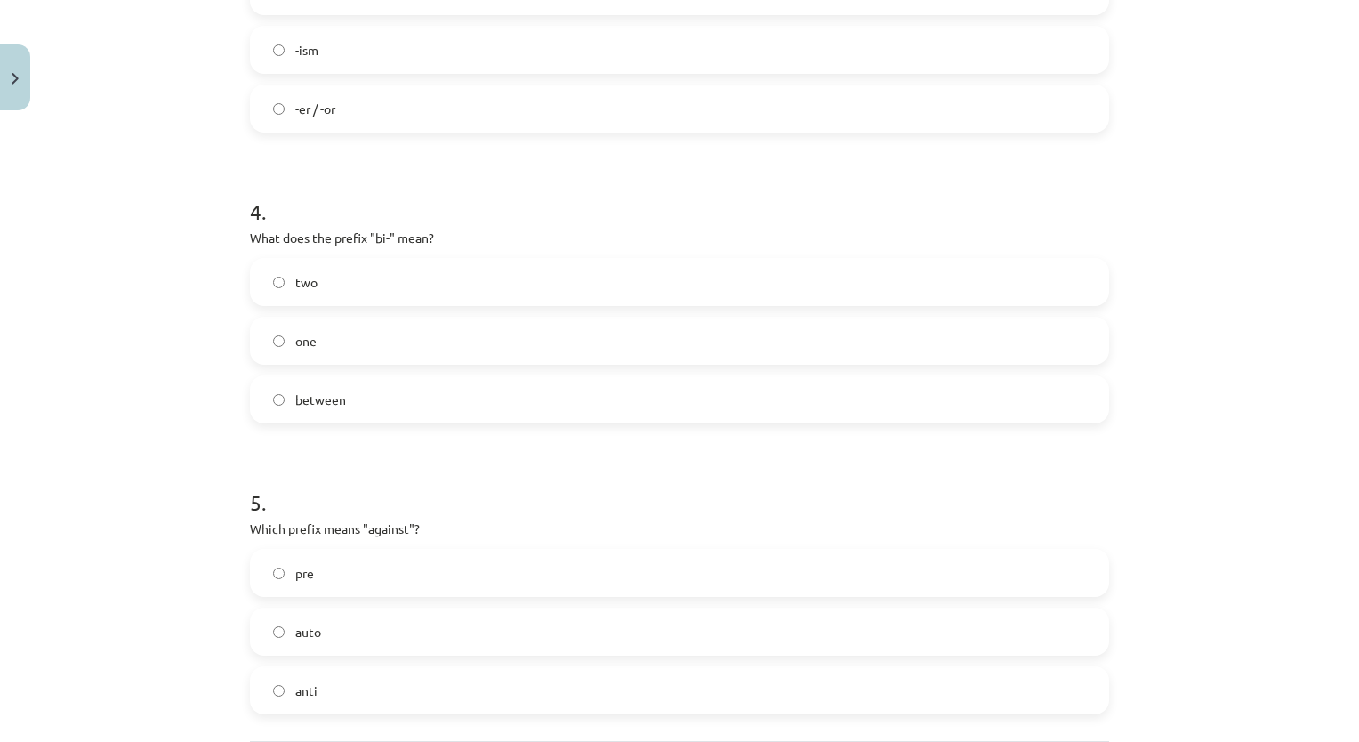
click at [393, 276] on label "two" at bounding box center [679, 282] width 855 height 44
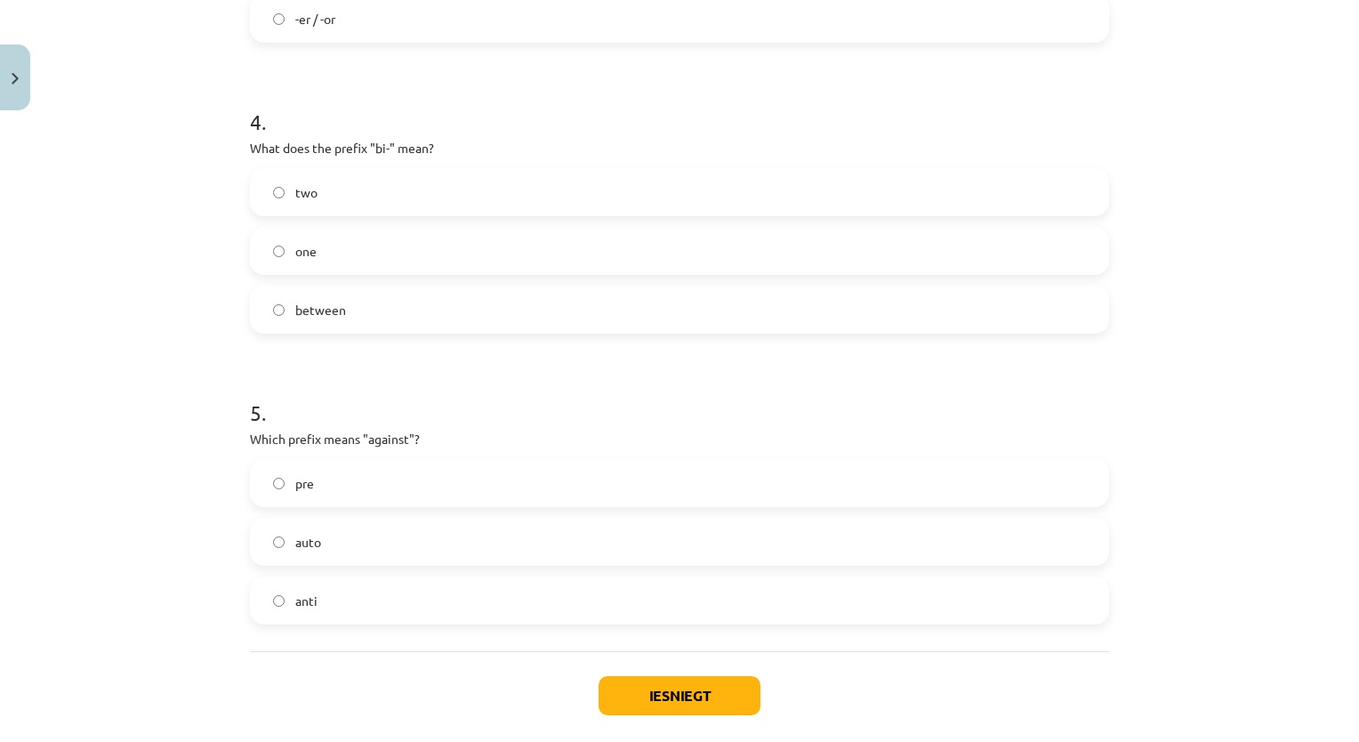
scroll to position [1265, 0]
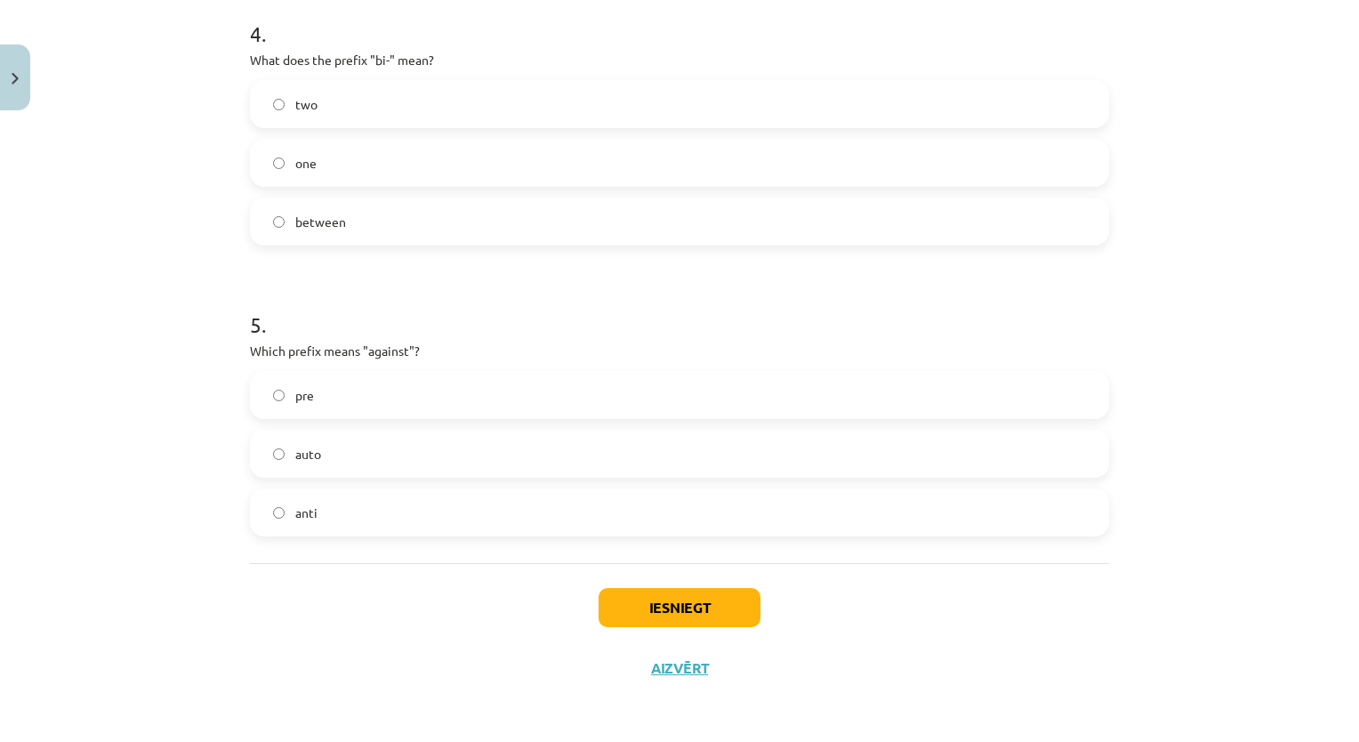
drag, startPoint x: 370, startPoint y: 503, endPoint x: 383, endPoint y: 510, distance: 15.1
click at [370, 506] on label "anti" at bounding box center [679, 512] width 855 height 44
click at [686, 595] on button "Iesniegt" at bounding box center [679, 607] width 162 height 39
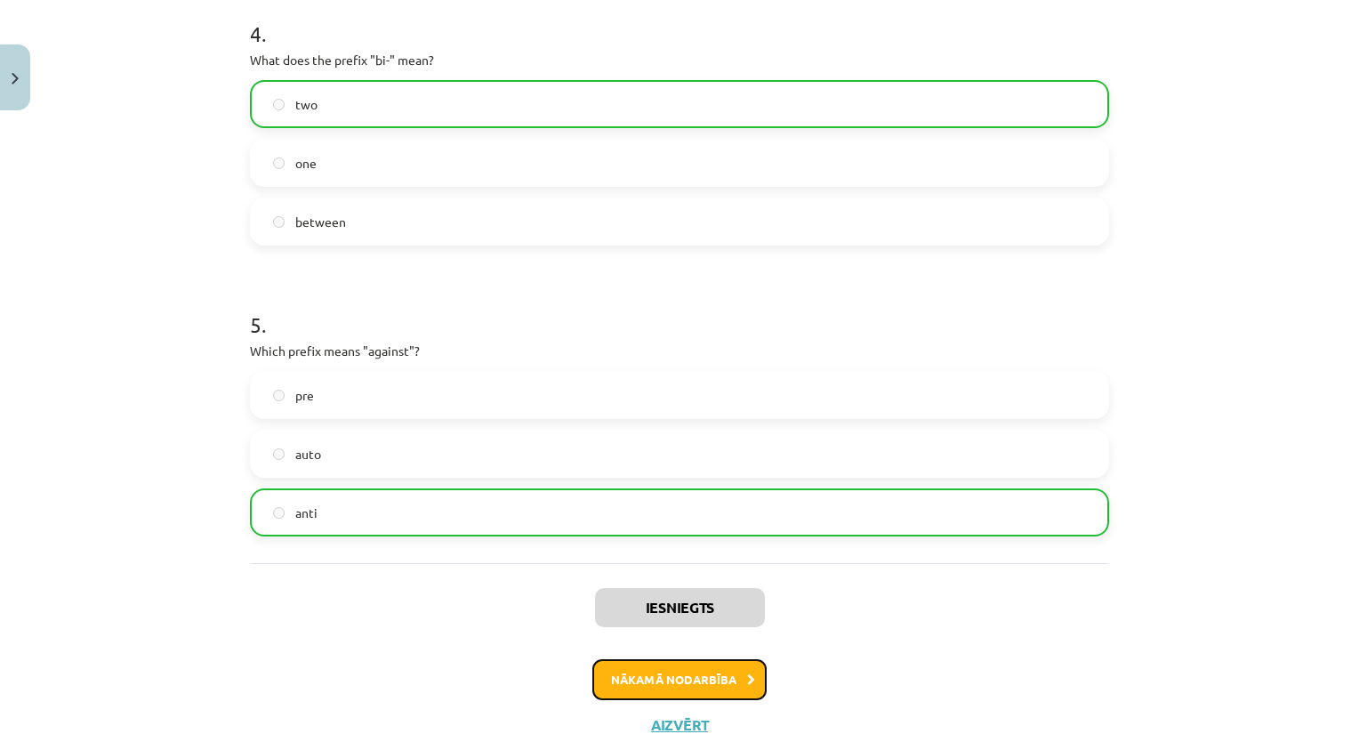
click at [728, 668] on button "Nākamā nodarbība" at bounding box center [679, 679] width 174 height 41
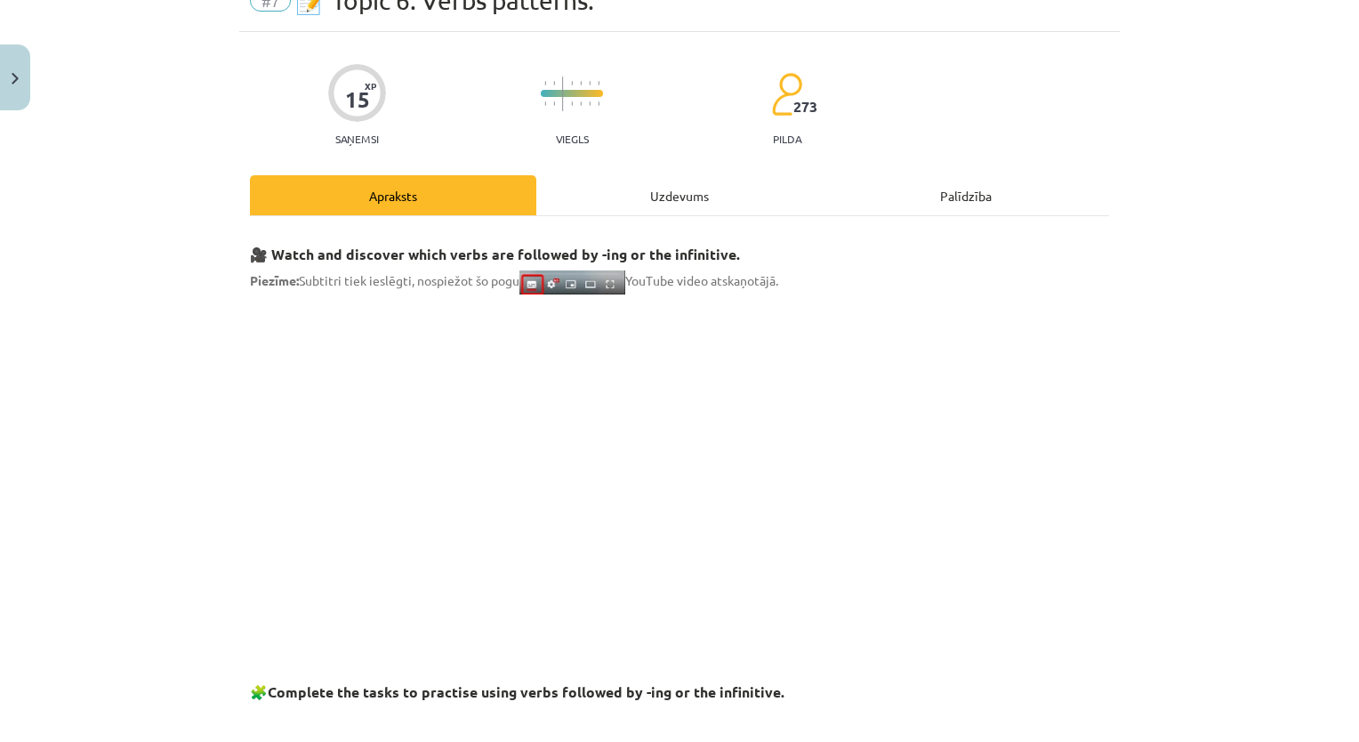
scroll to position [44, 0]
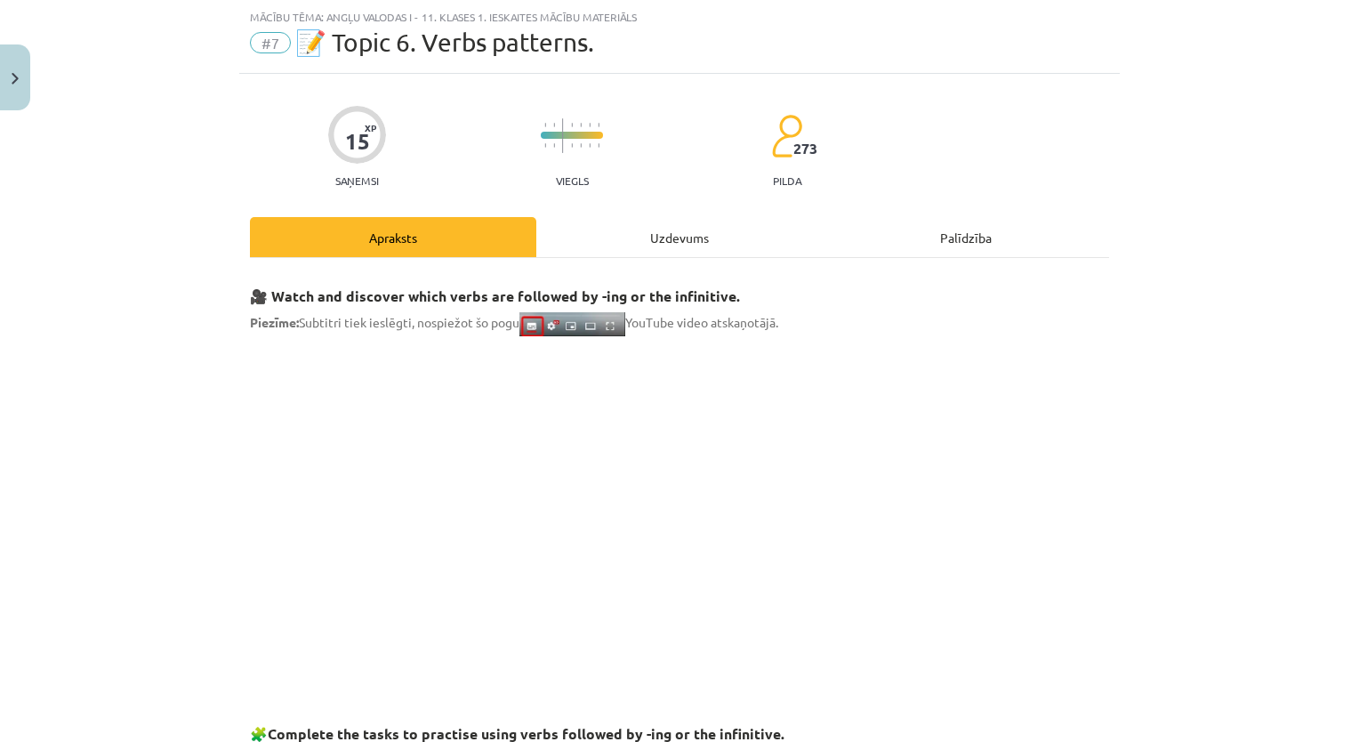
click at [643, 236] on div "Uzdevums" at bounding box center [679, 237] width 286 height 40
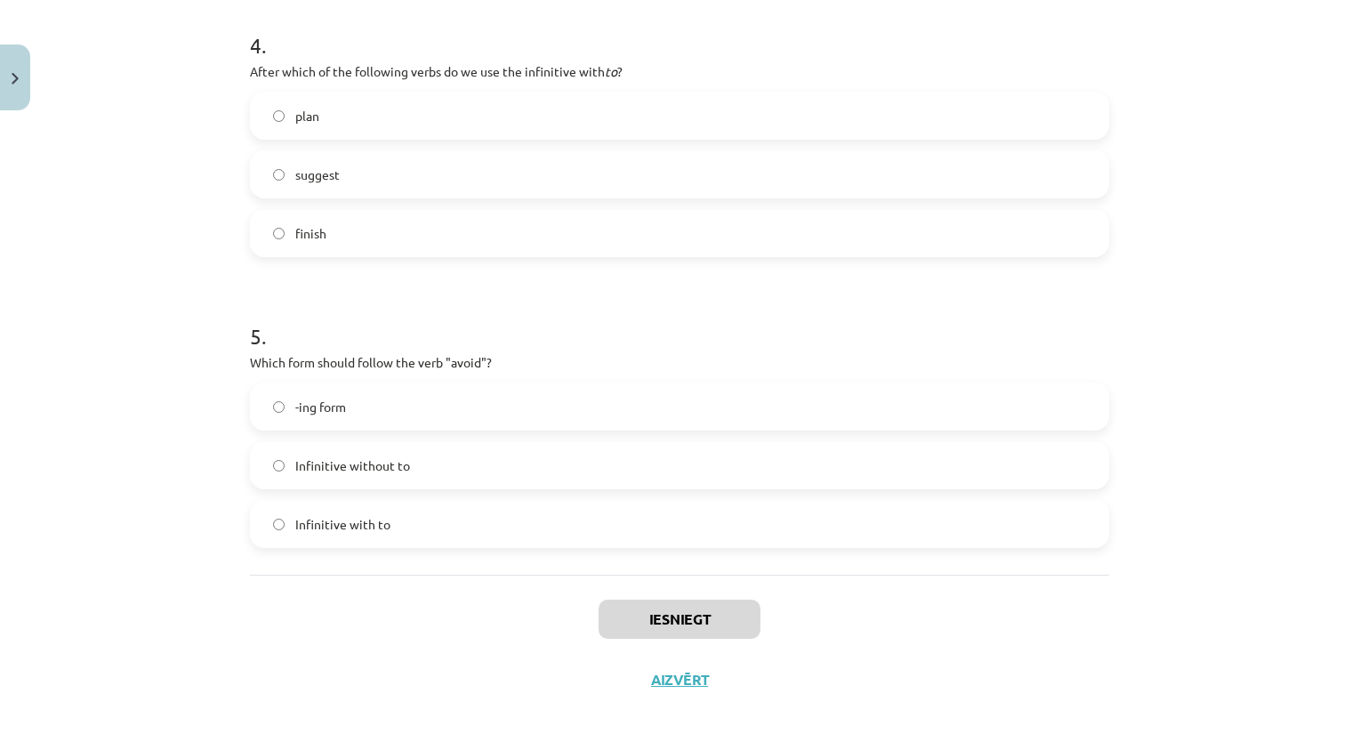
scroll to position [1236, 0]
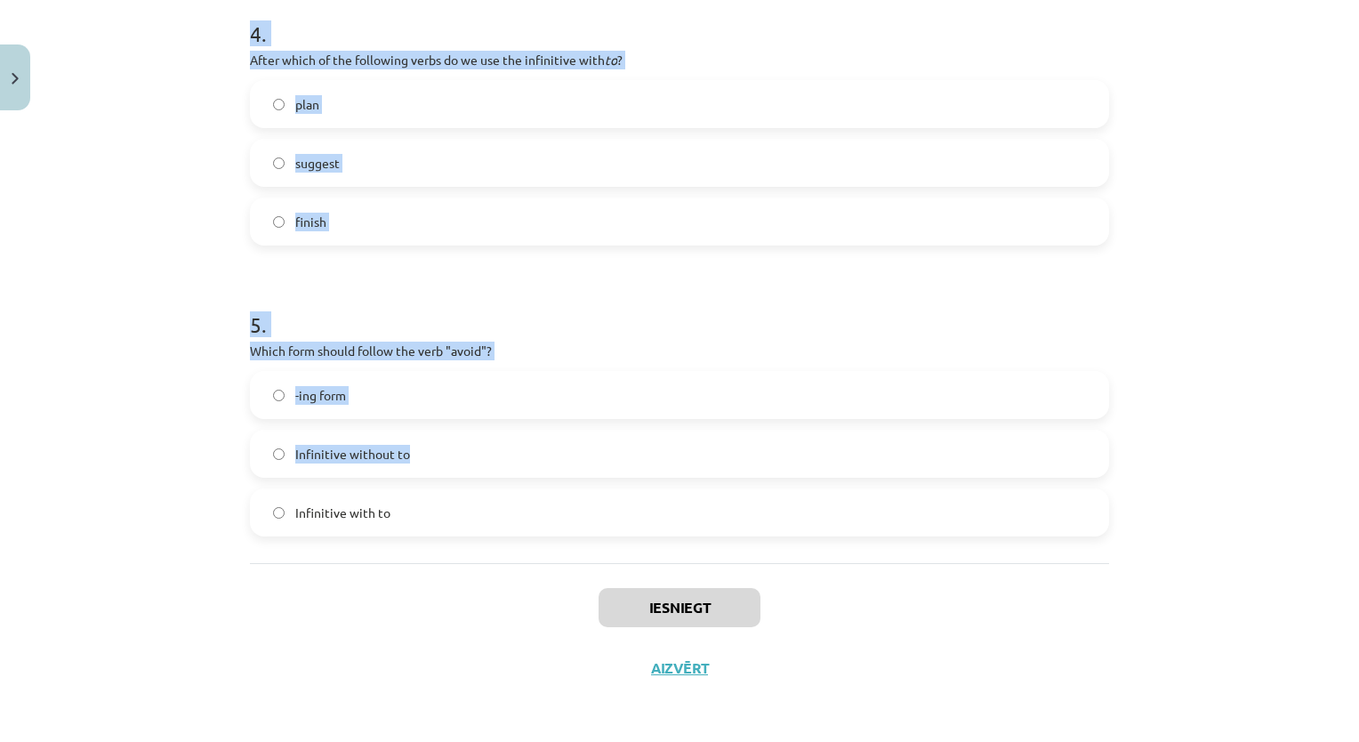
drag, startPoint x: 241, startPoint y: 157, endPoint x: 639, endPoint y: 457, distance: 498.4
click at [639, 457] on label "Infinitive without to" at bounding box center [679, 453] width 855 height 44
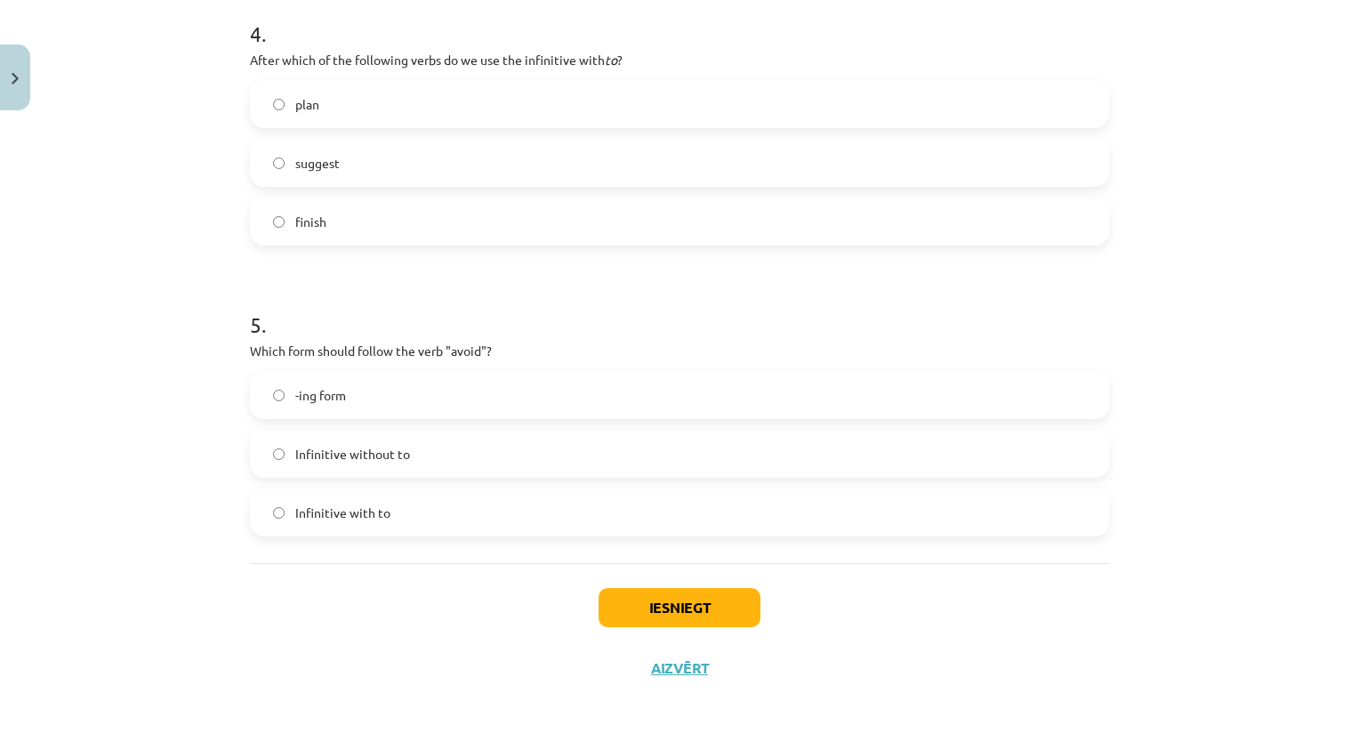
click at [431, 585] on div "Iesniegt Aizvērt" at bounding box center [679, 625] width 859 height 124
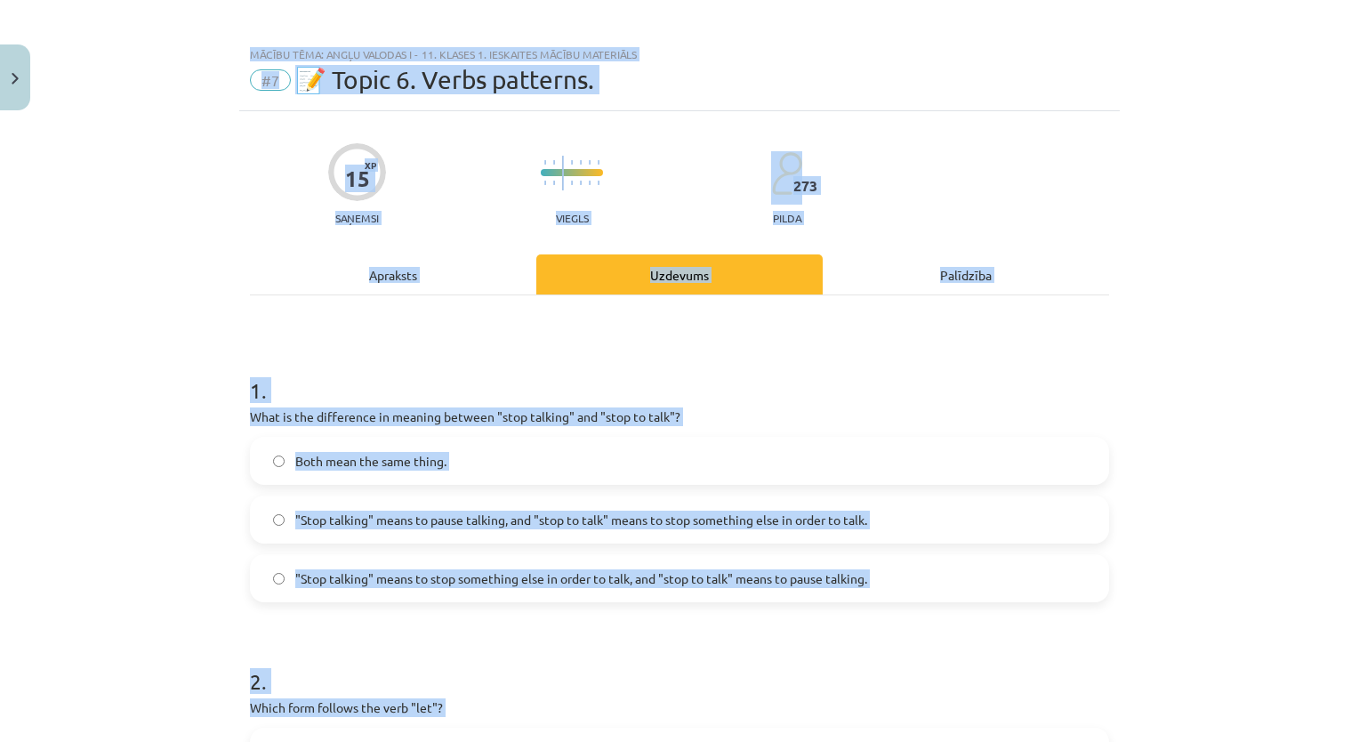
scroll to position [0, 0]
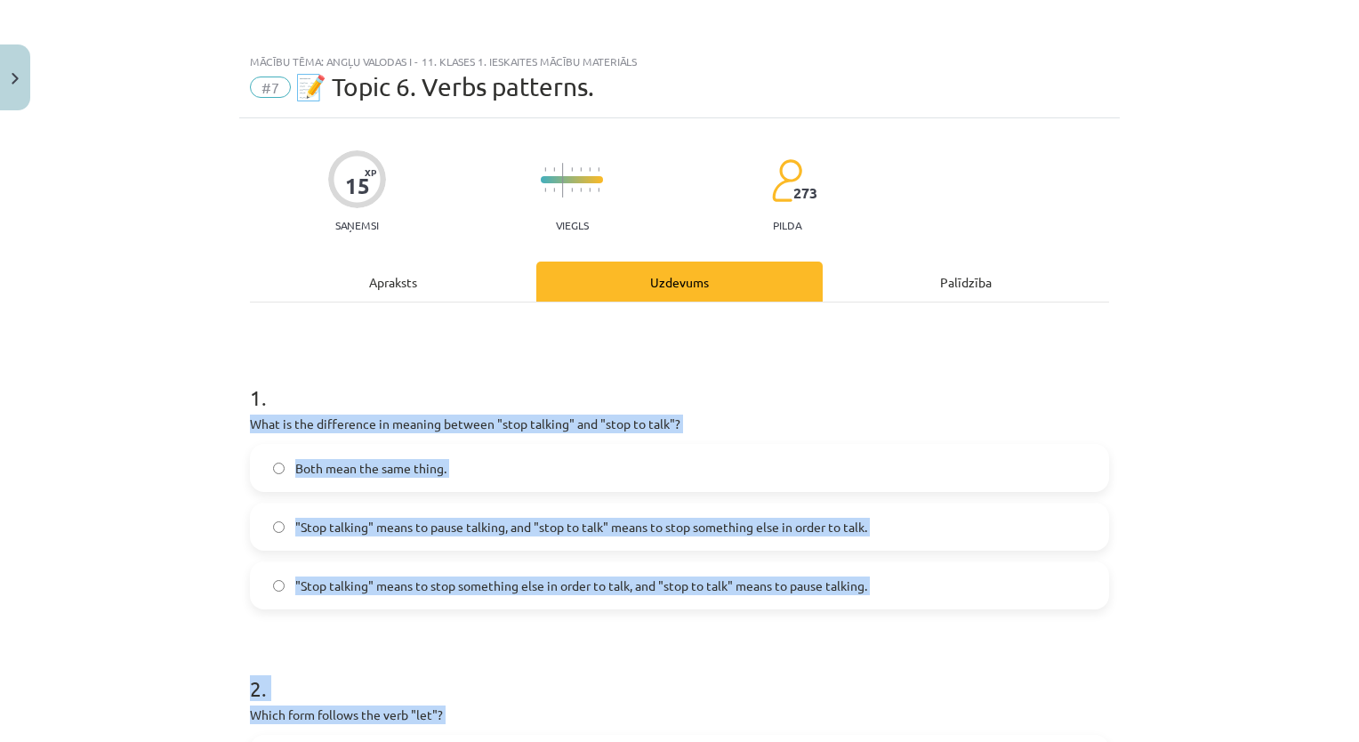
drag, startPoint x: 431, startPoint y: 559, endPoint x: 225, endPoint y: 415, distance: 251.6
click at [225, 415] on div "Mācību tēma: Angļu valodas i - 11. klases 1. ieskaites mācību materiāls #7 📝 To…" at bounding box center [679, 371] width 1359 height 742
copy form "What is the difference in meaning between "stop talking" and "stop to talk"? Bo…"
click at [215, 649] on div "Mācību tēma: Angļu valodas i - 11. klases 1. ieskaites mācību materiāls #7 📝 To…" at bounding box center [679, 371] width 1359 height 742
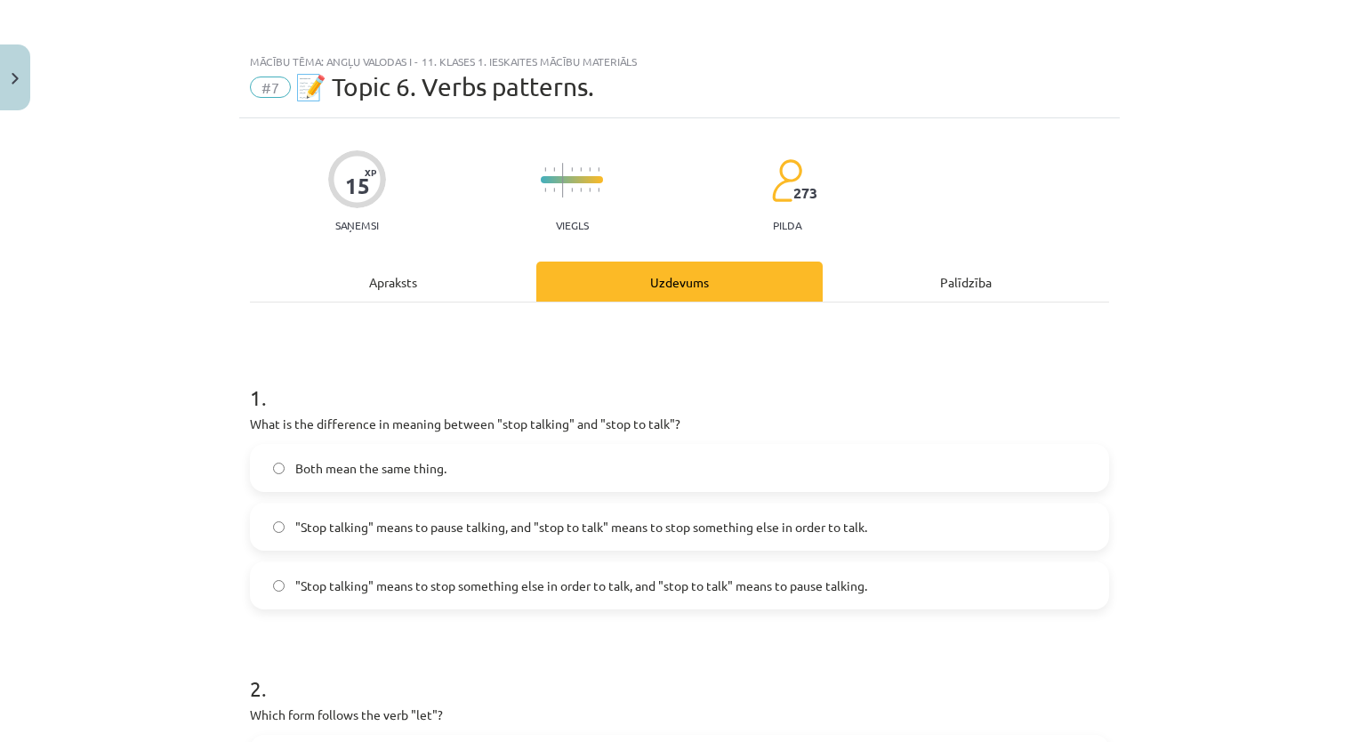
click at [501, 518] on span ""Stop talking" means to pause talking, and "stop to talk" means to stop somethi…" at bounding box center [581, 526] width 572 height 19
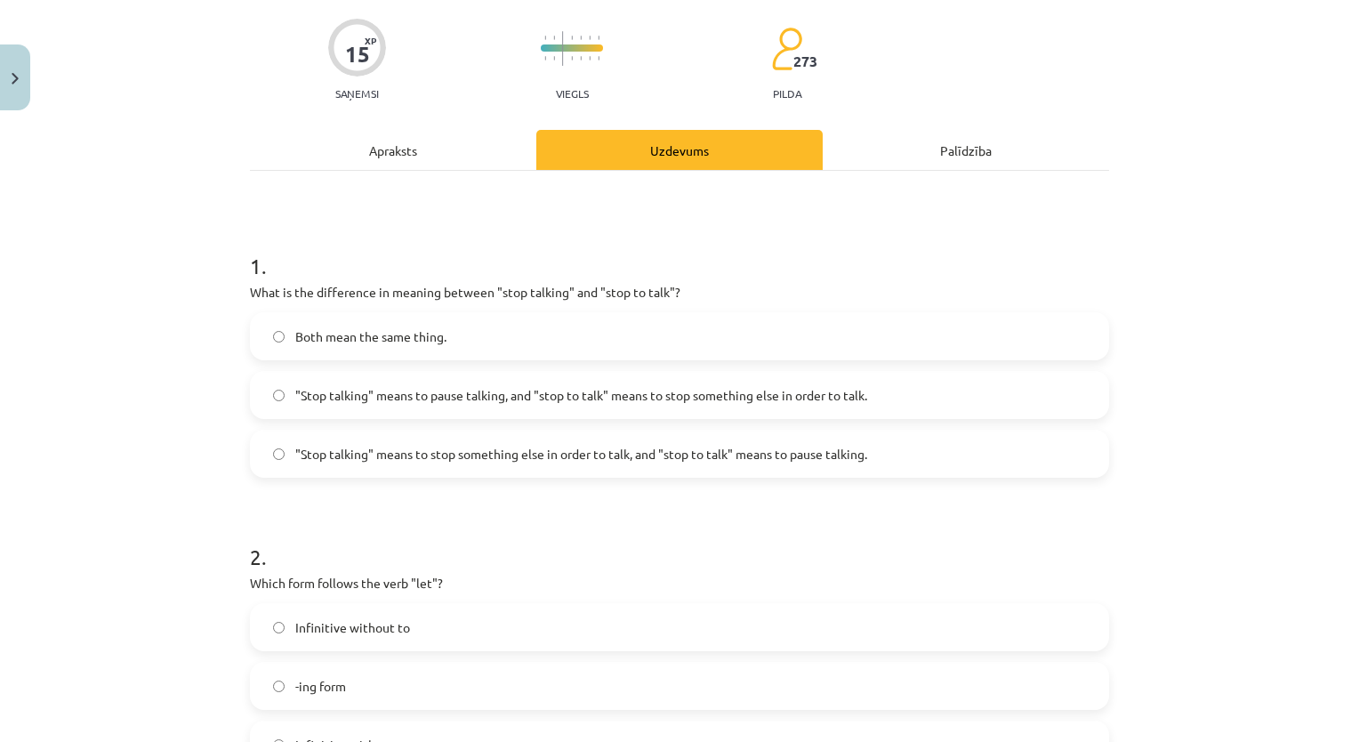
scroll to position [267, 0]
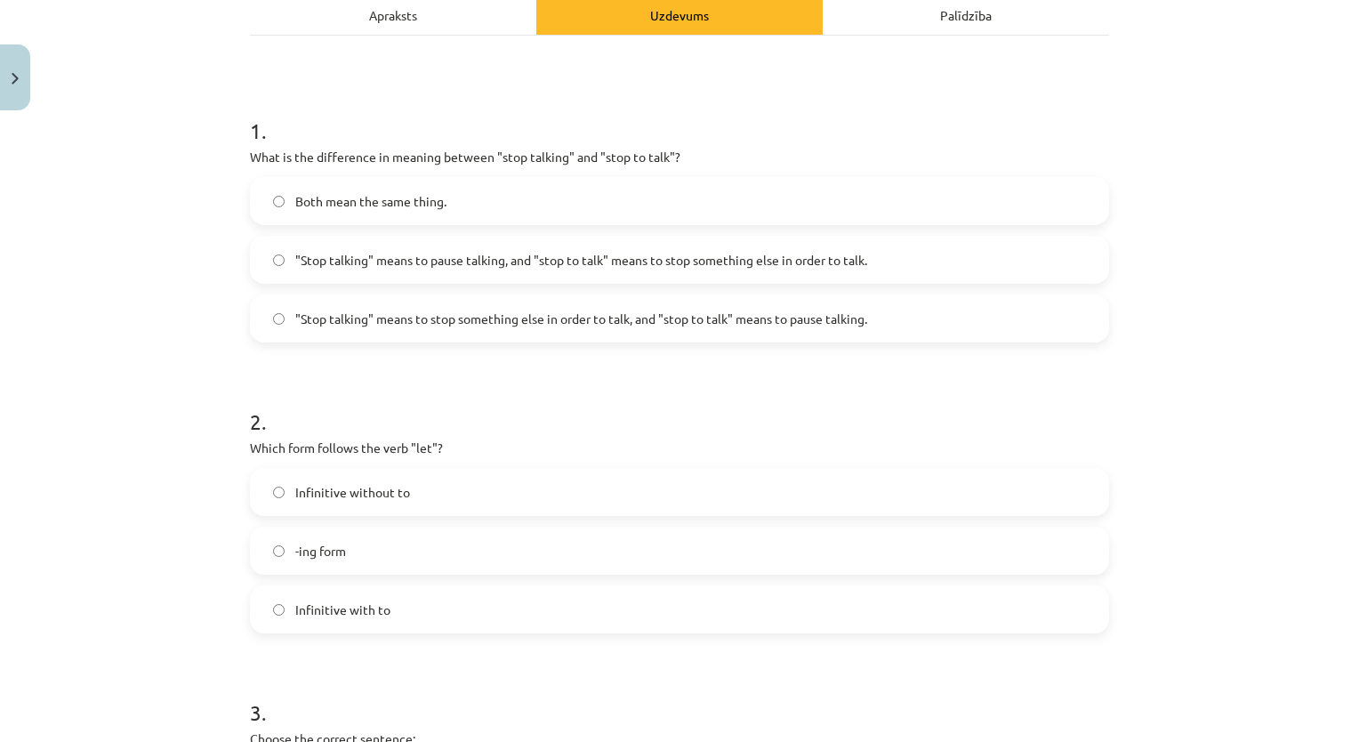
click at [461, 492] on label "Infinitive without to" at bounding box center [679, 491] width 855 height 44
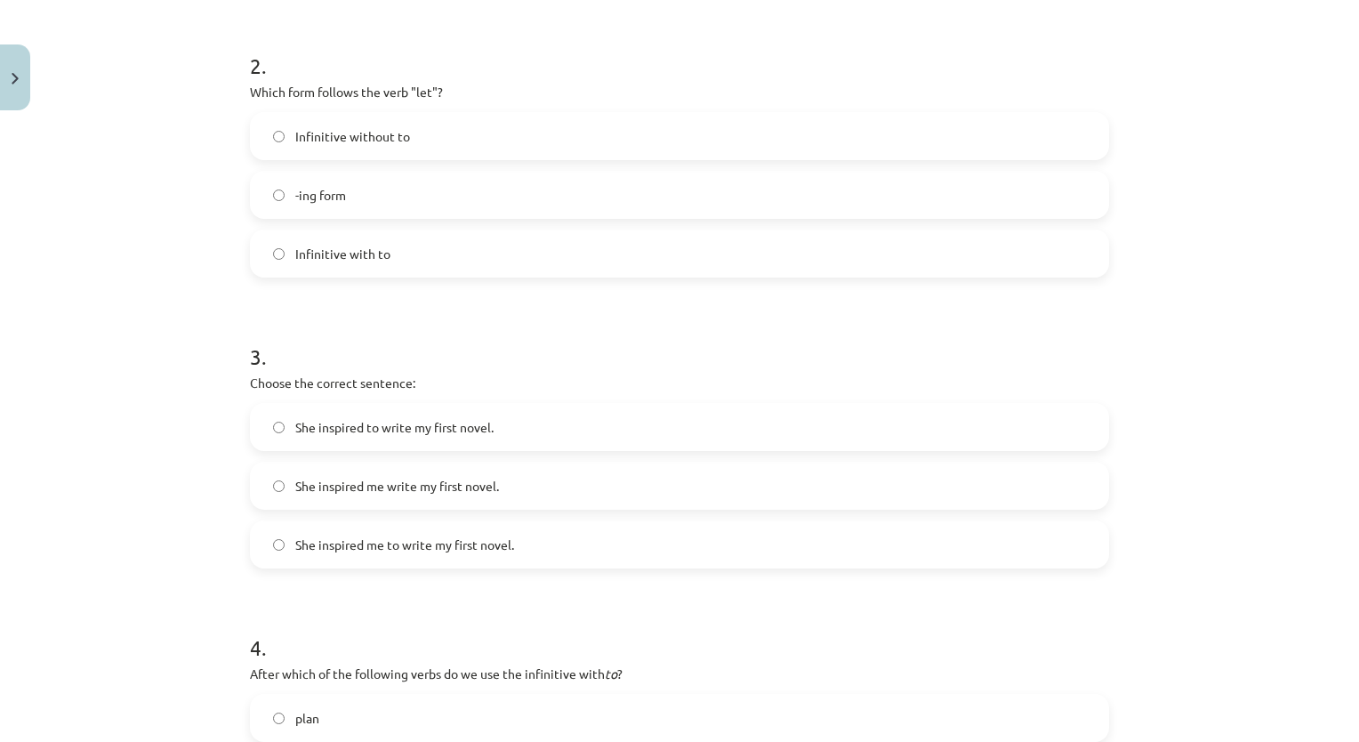
click at [446, 556] on label "She inspired me to write my first novel." at bounding box center [679, 544] width 855 height 44
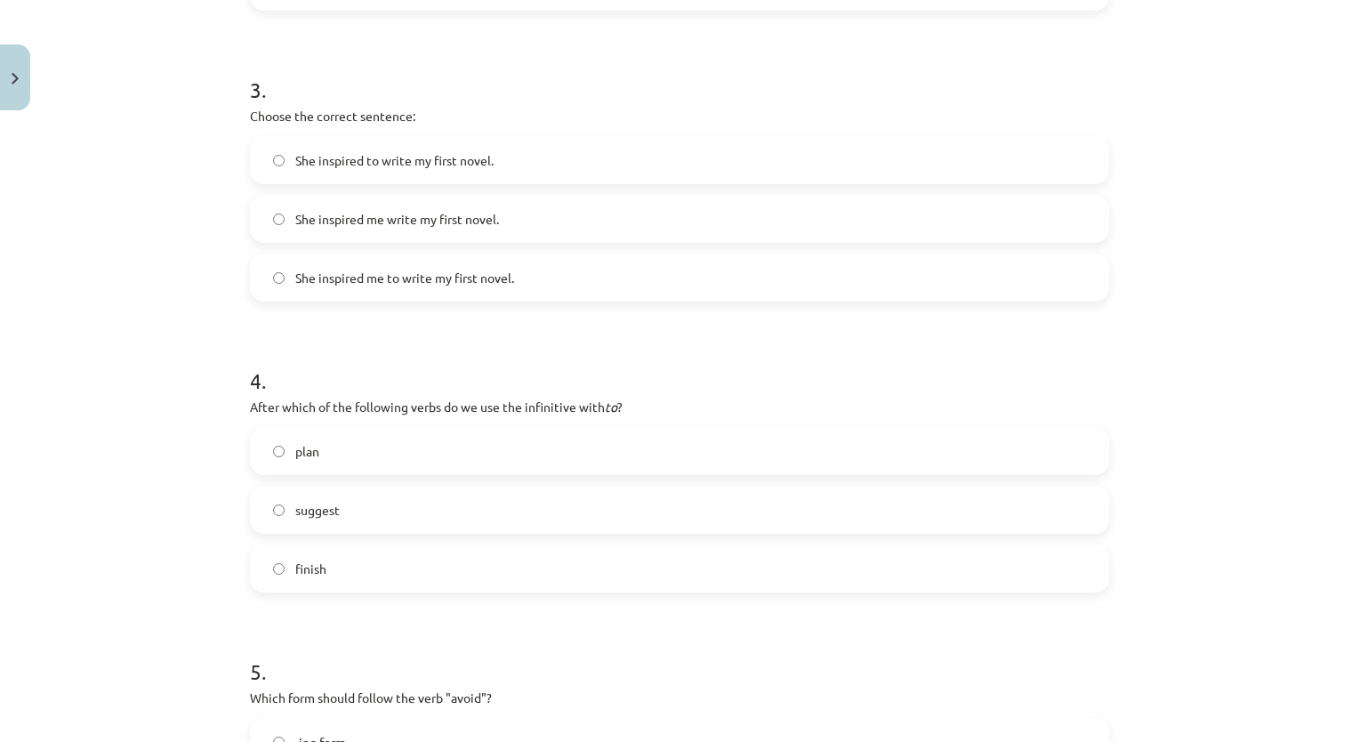
click at [446, 444] on label "plan" at bounding box center [679, 451] width 855 height 44
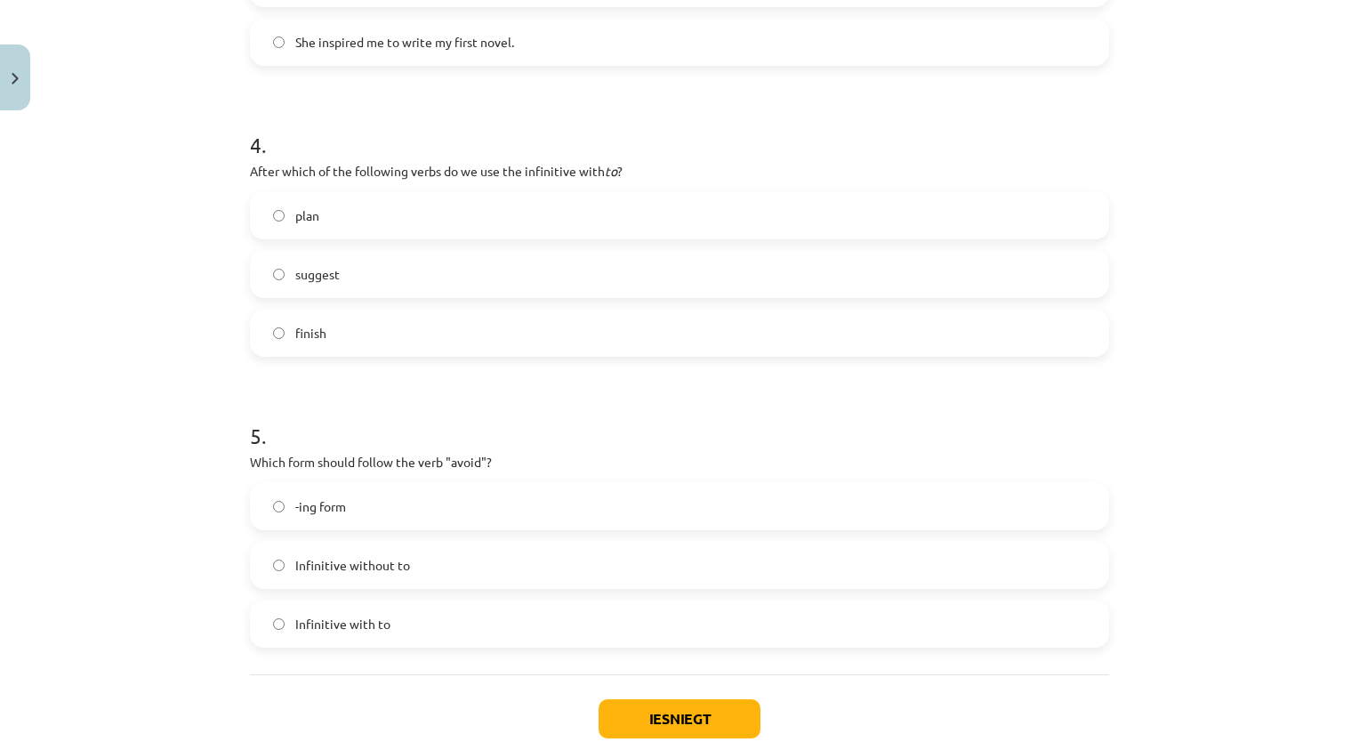
scroll to position [1156, 0]
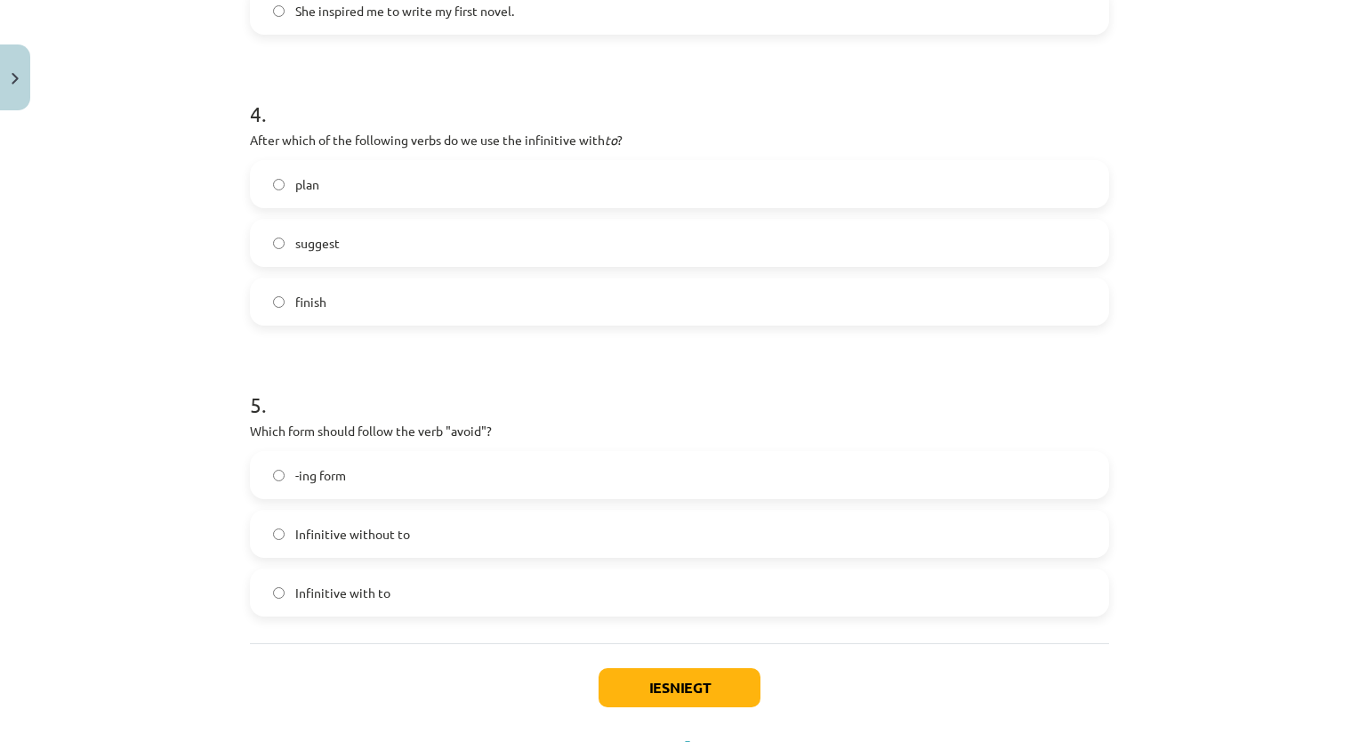
click at [413, 480] on label "-ing form" at bounding box center [679, 475] width 855 height 44
click at [646, 691] on button "Iesniegt" at bounding box center [679, 687] width 162 height 39
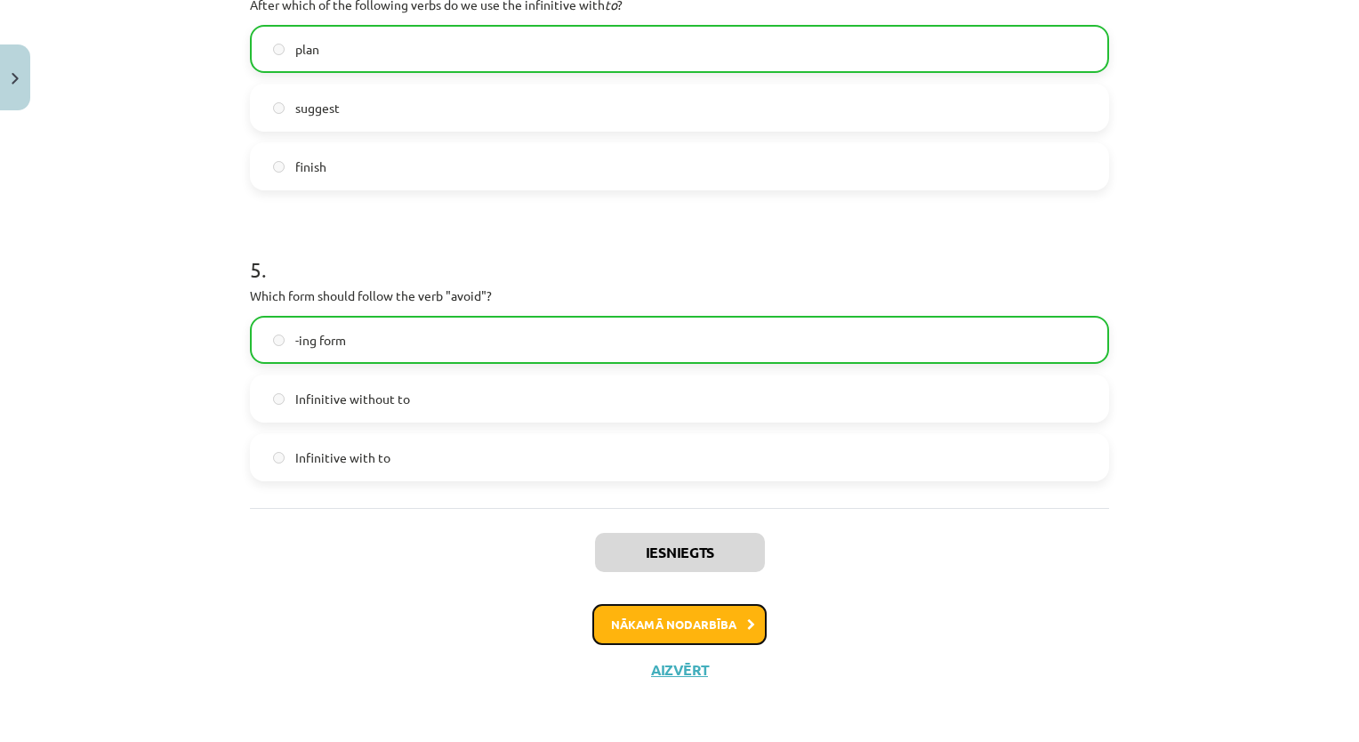
click at [719, 637] on button "Nākamā nodarbība" at bounding box center [679, 624] width 174 height 41
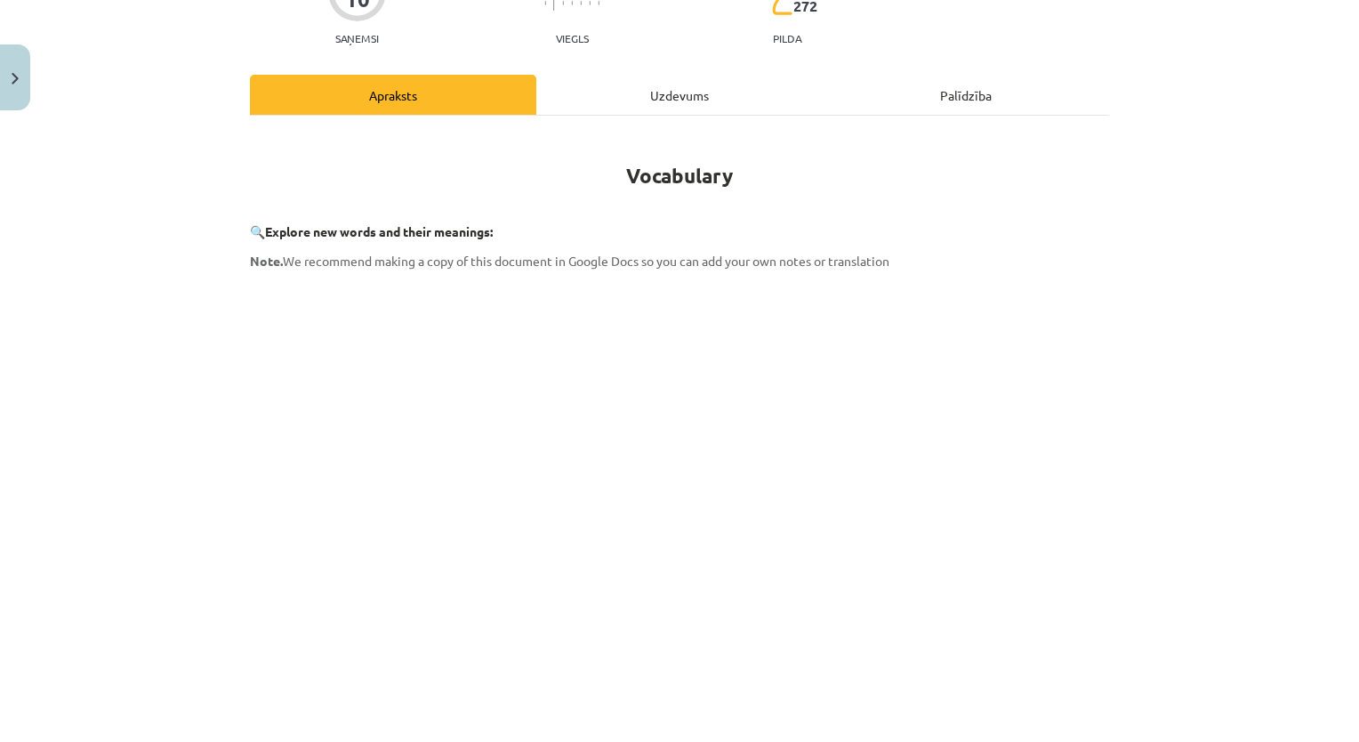
scroll to position [44, 0]
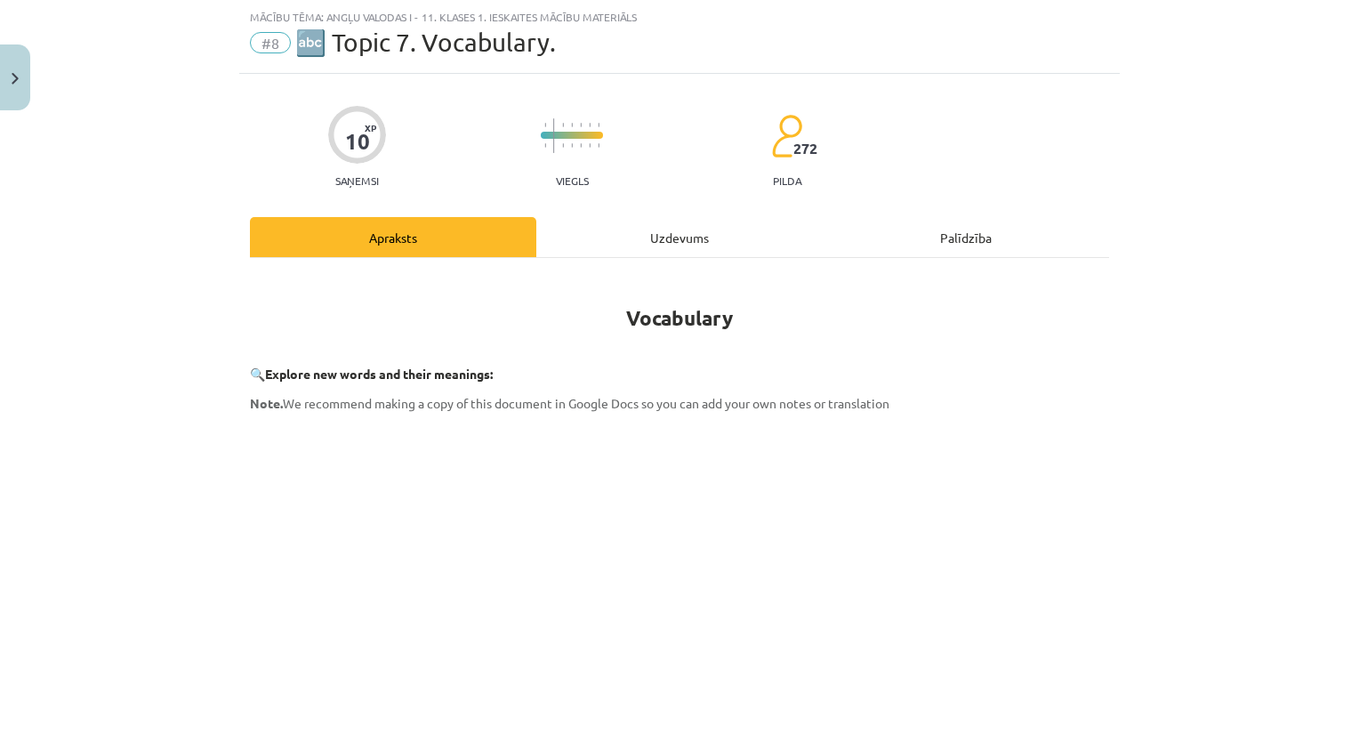
click at [680, 234] on div "Uzdevums" at bounding box center [679, 237] width 286 height 40
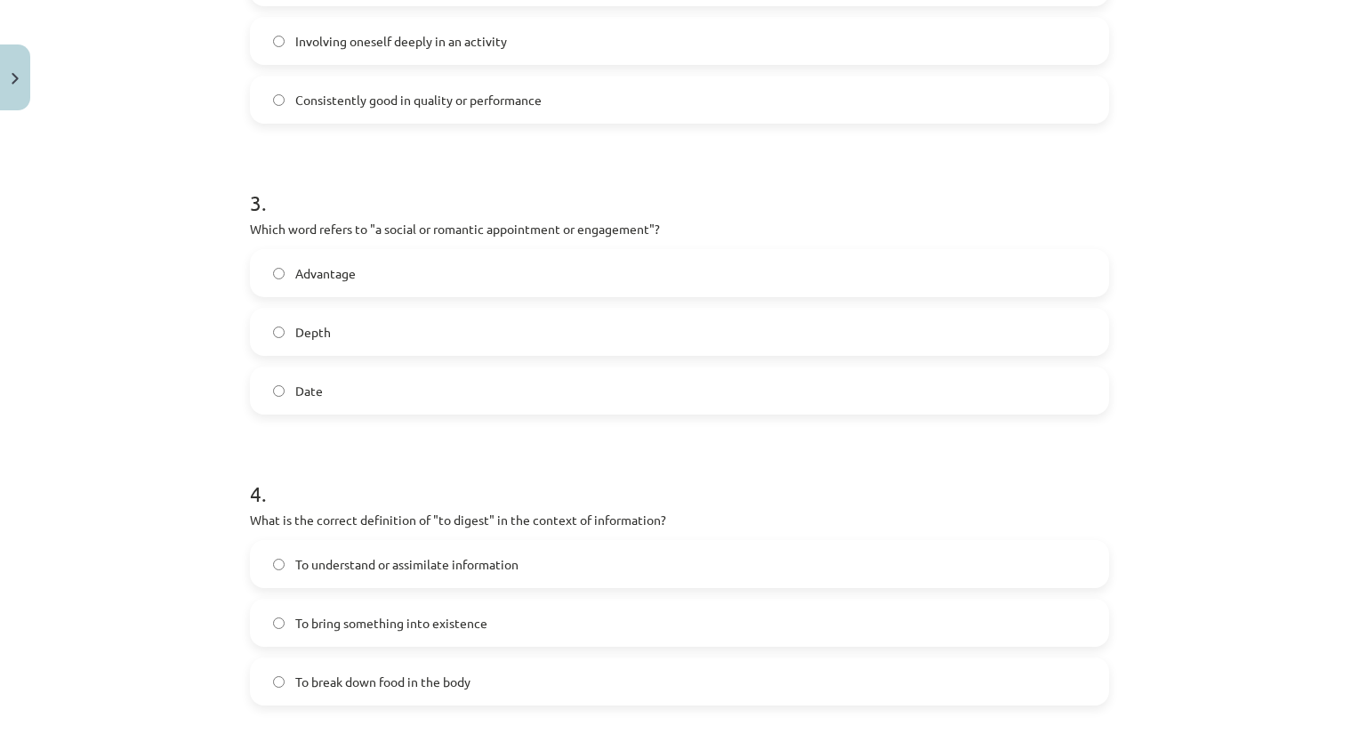
scroll to position [1295, 0]
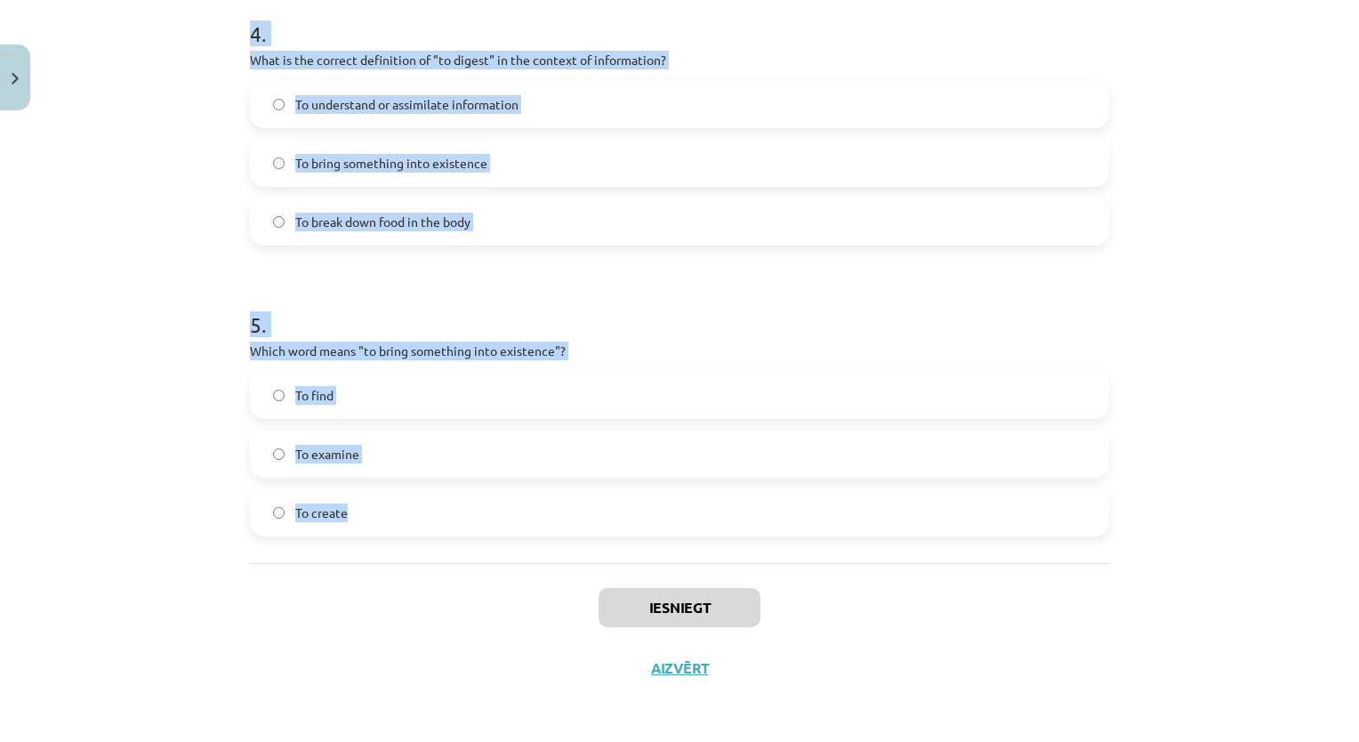
drag, startPoint x: 299, startPoint y: 494, endPoint x: 633, endPoint y: 554, distance: 339.6
click at [633, 554] on div "Mācību tēma: Angļu valodas i - 11. klases 1. ieskaites mācību materiāls #8 🔤 To…" at bounding box center [679, 371] width 1359 height 742
copy form "1 . Which of the following means "the surroundings or conditions in which a per…"
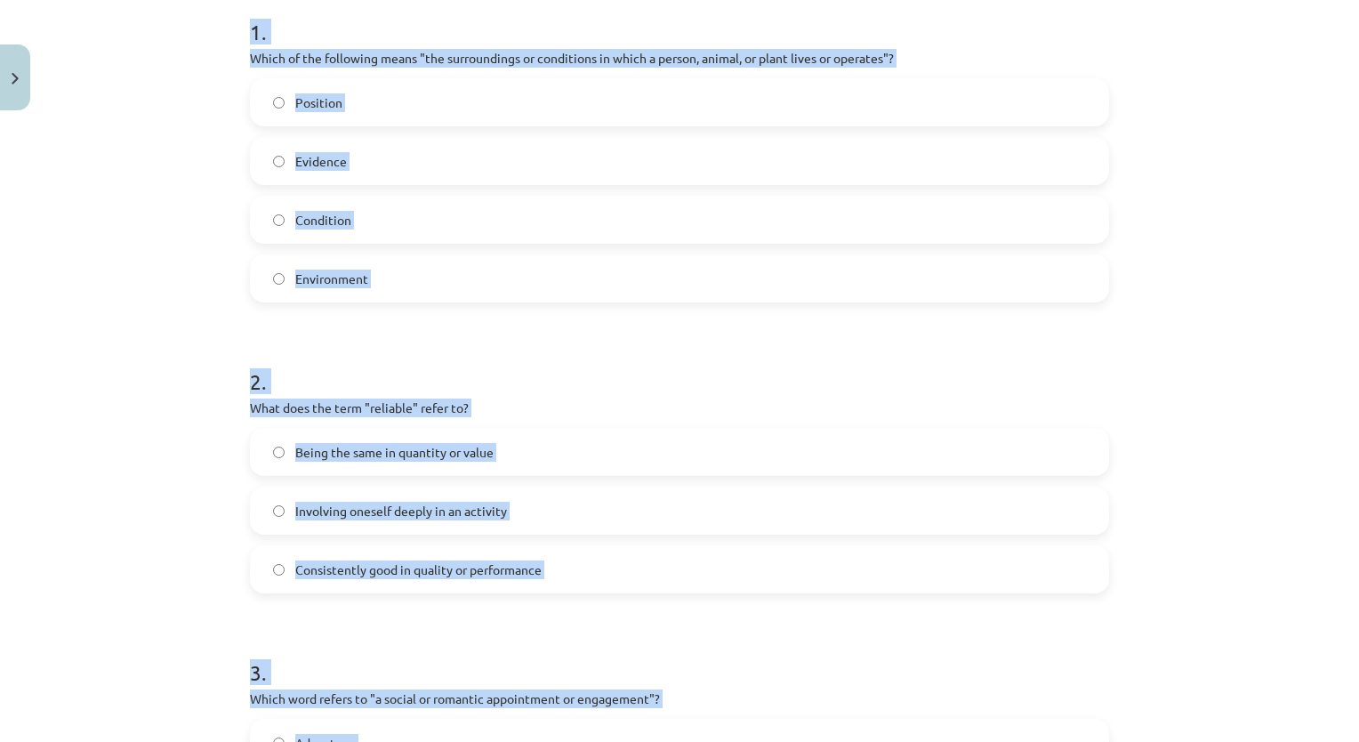
scroll to position [0, 0]
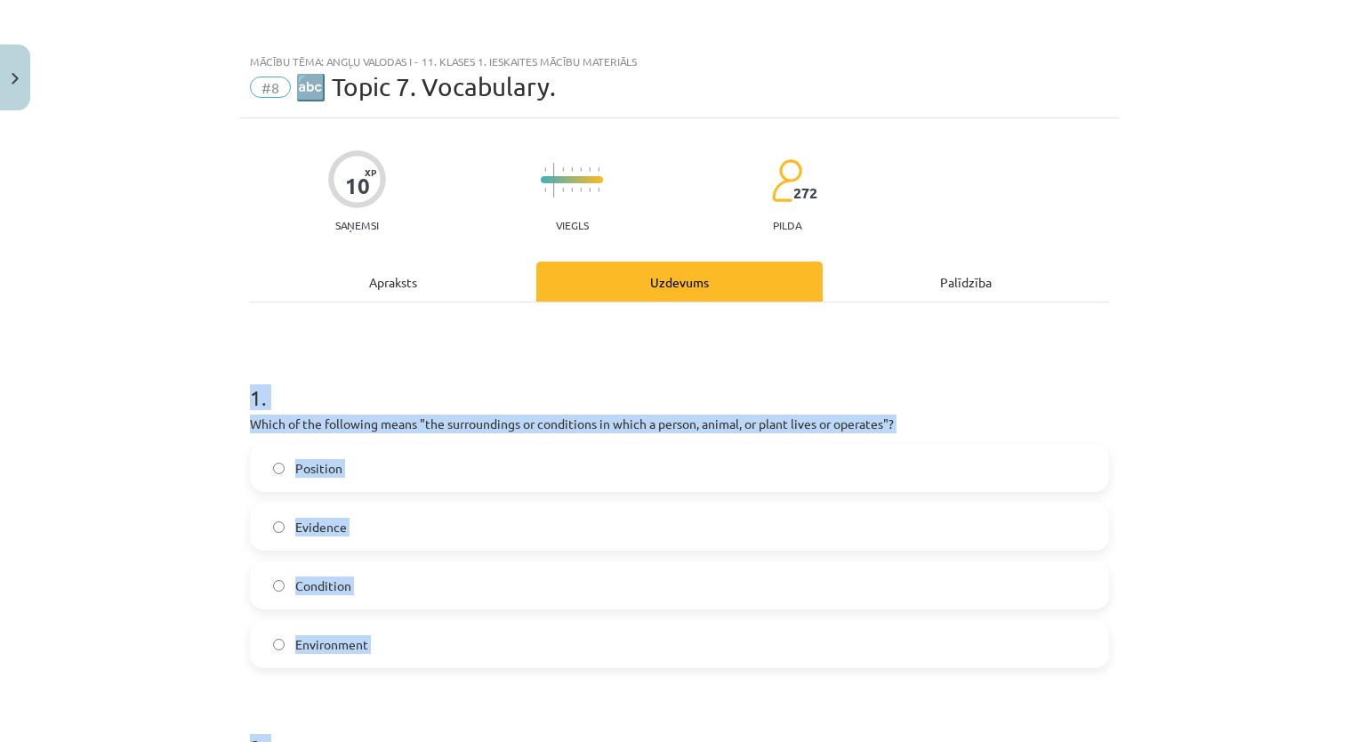
click at [292, 365] on h1 "1 ." at bounding box center [679, 381] width 859 height 55
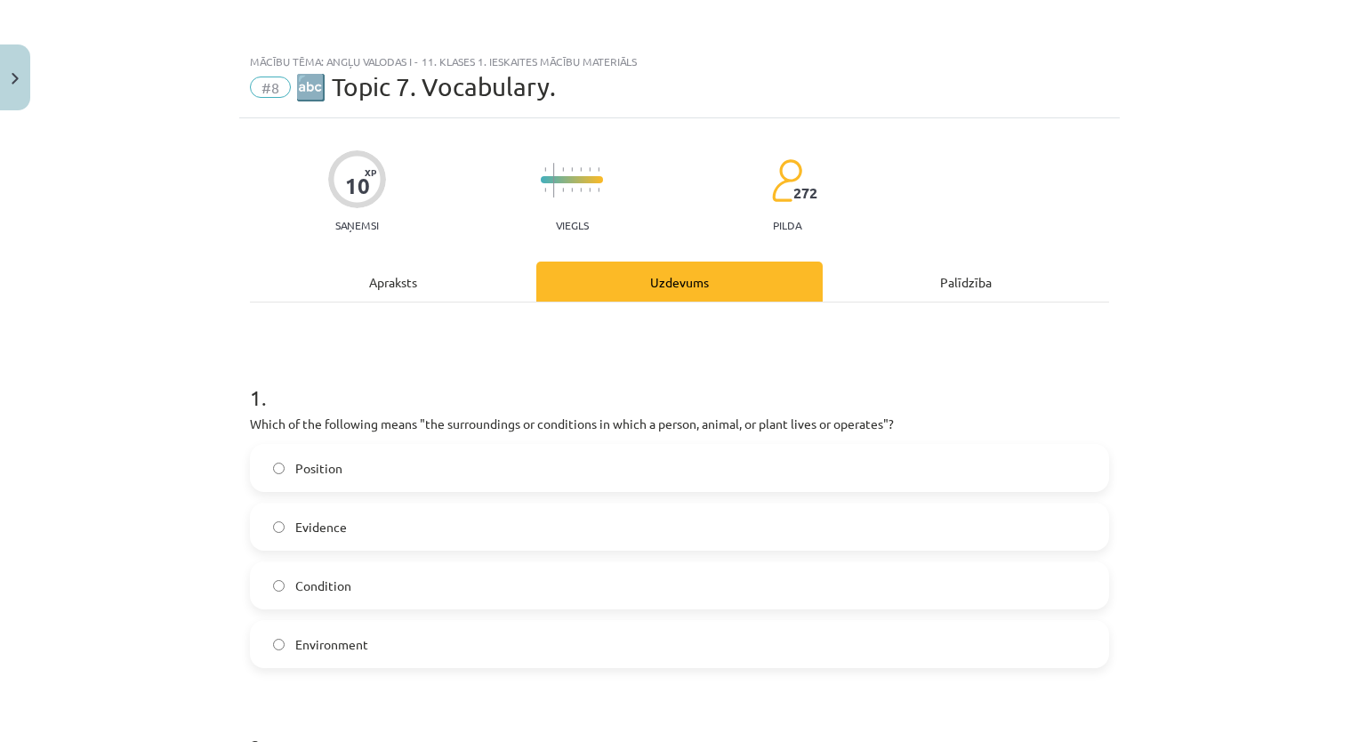
click at [313, 635] on span "Environment" at bounding box center [331, 644] width 73 height 19
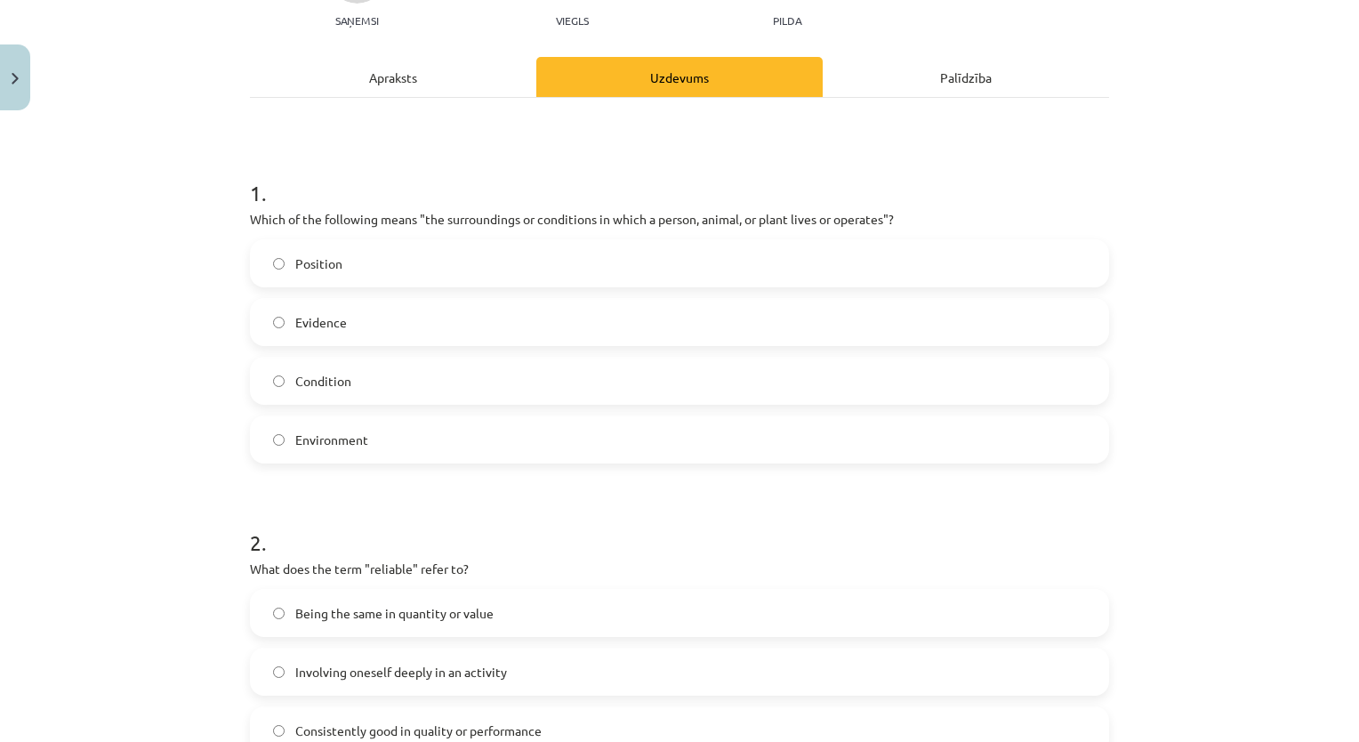
scroll to position [356, 0]
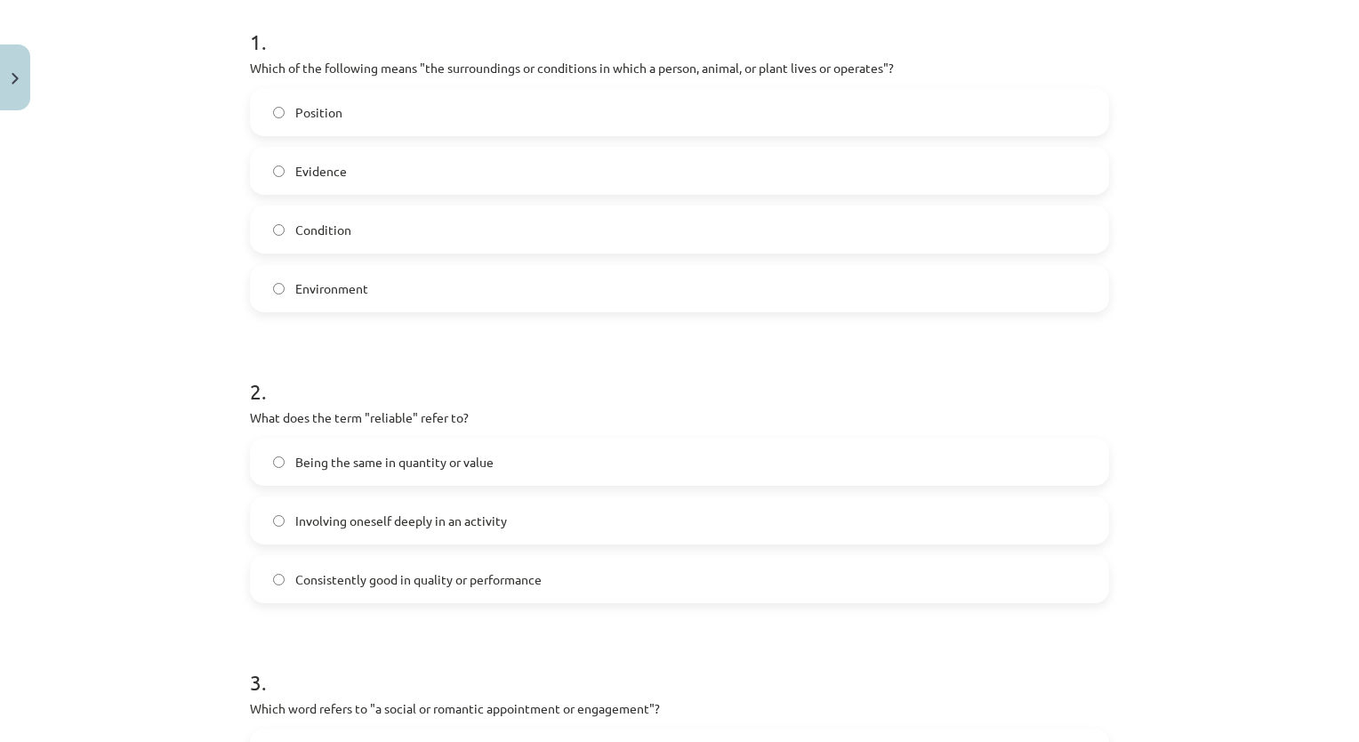
click at [322, 578] on span "Consistently good in quality or performance" at bounding box center [418, 579] width 246 height 19
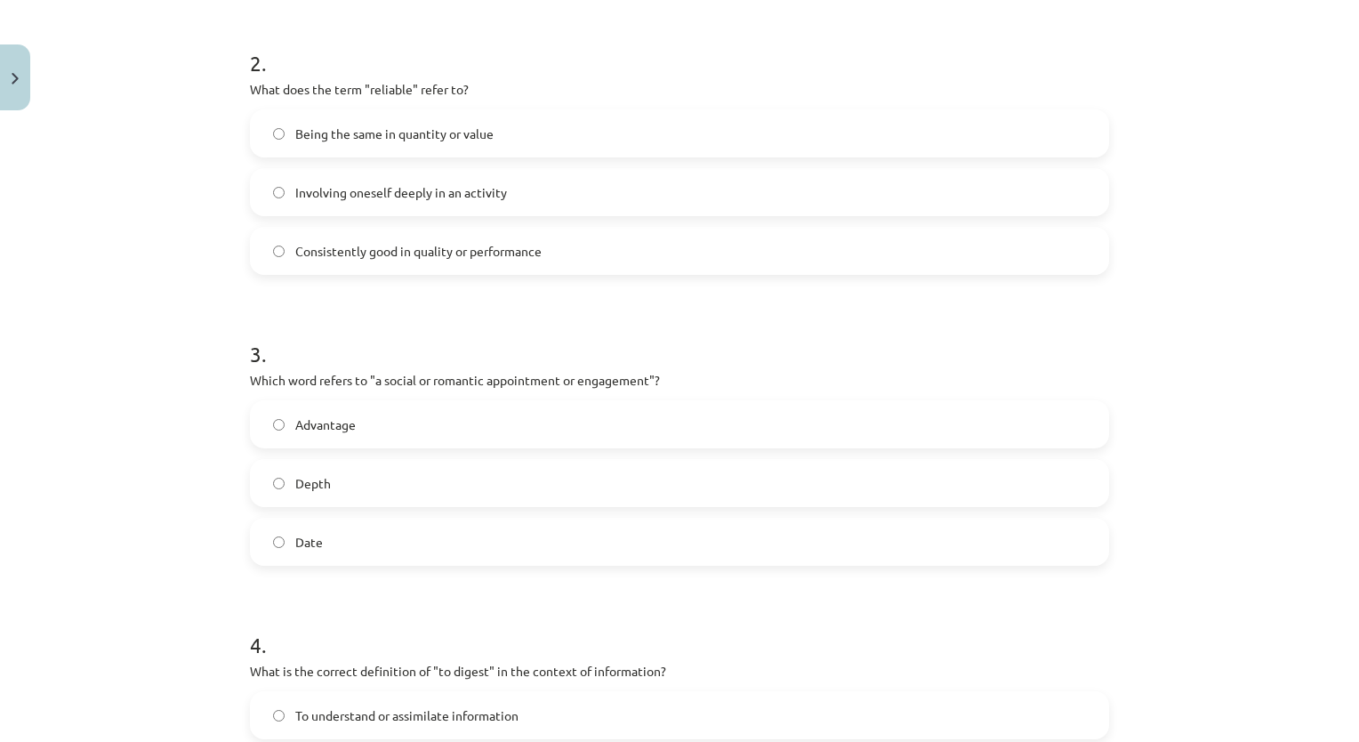
scroll to position [711, 0]
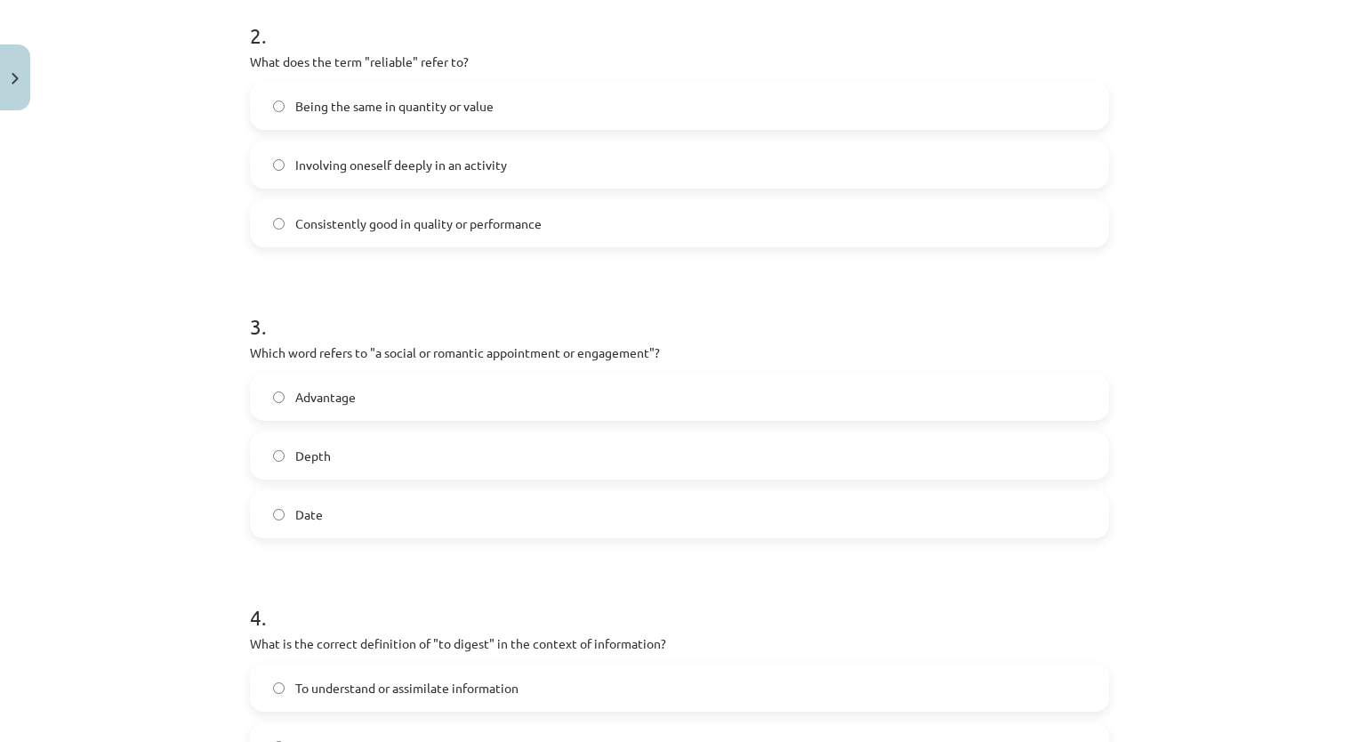
click at [371, 521] on label "Date" at bounding box center [679, 514] width 855 height 44
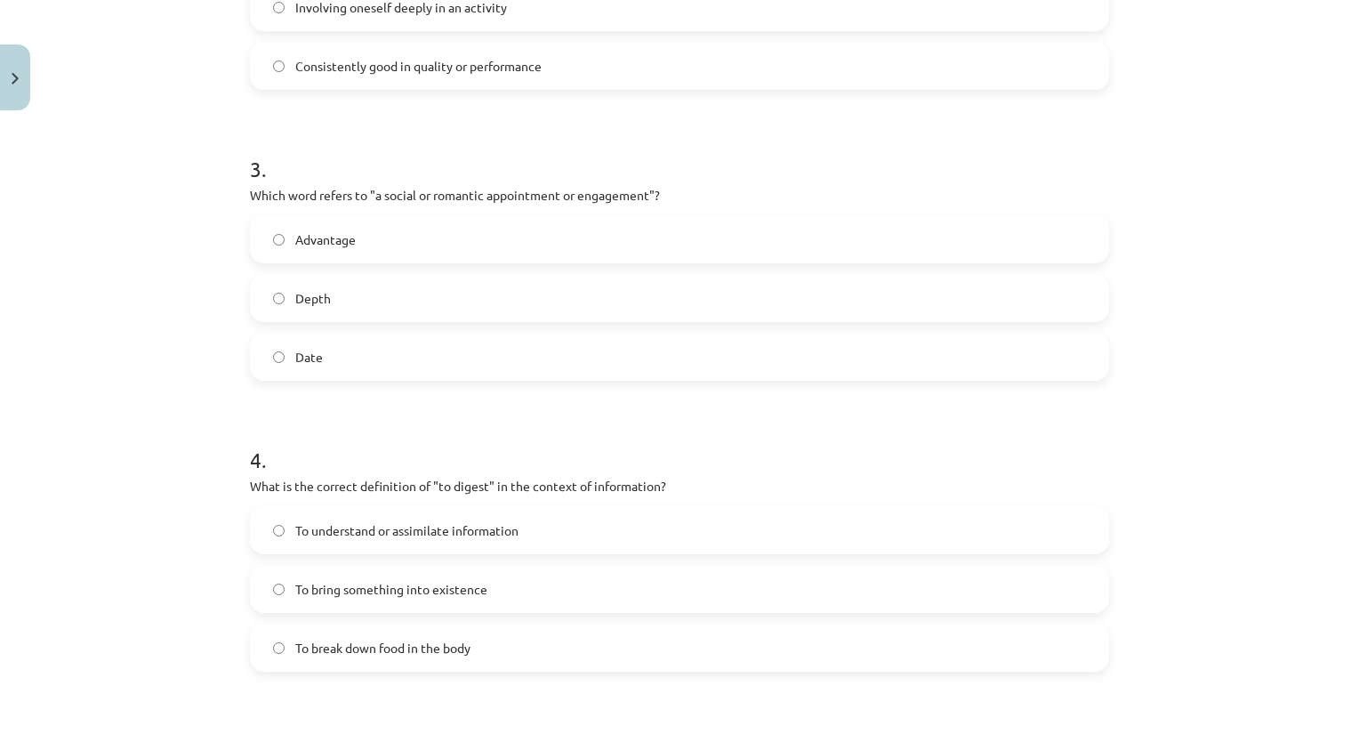
scroll to position [978, 0]
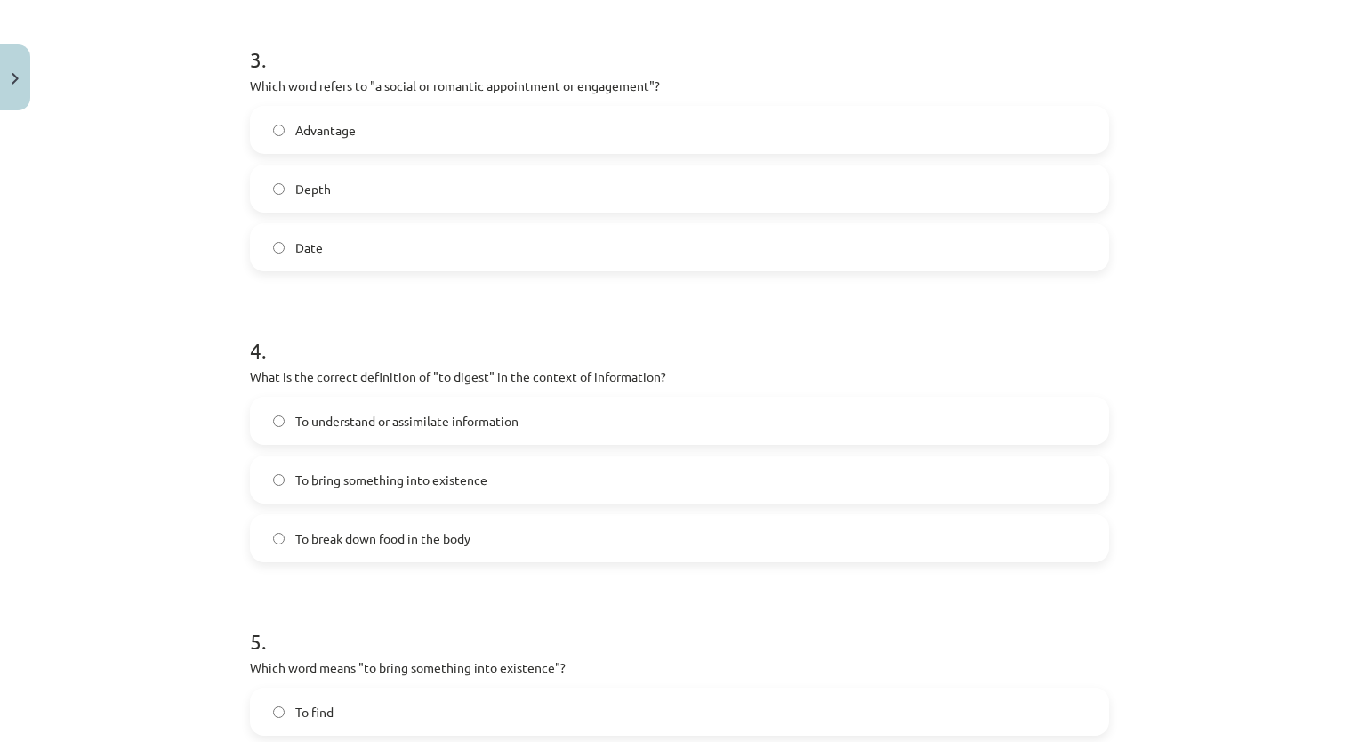
click at [397, 422] on span "To understand or assimilate information" at bounding box center [406, 421] width 223 height 19
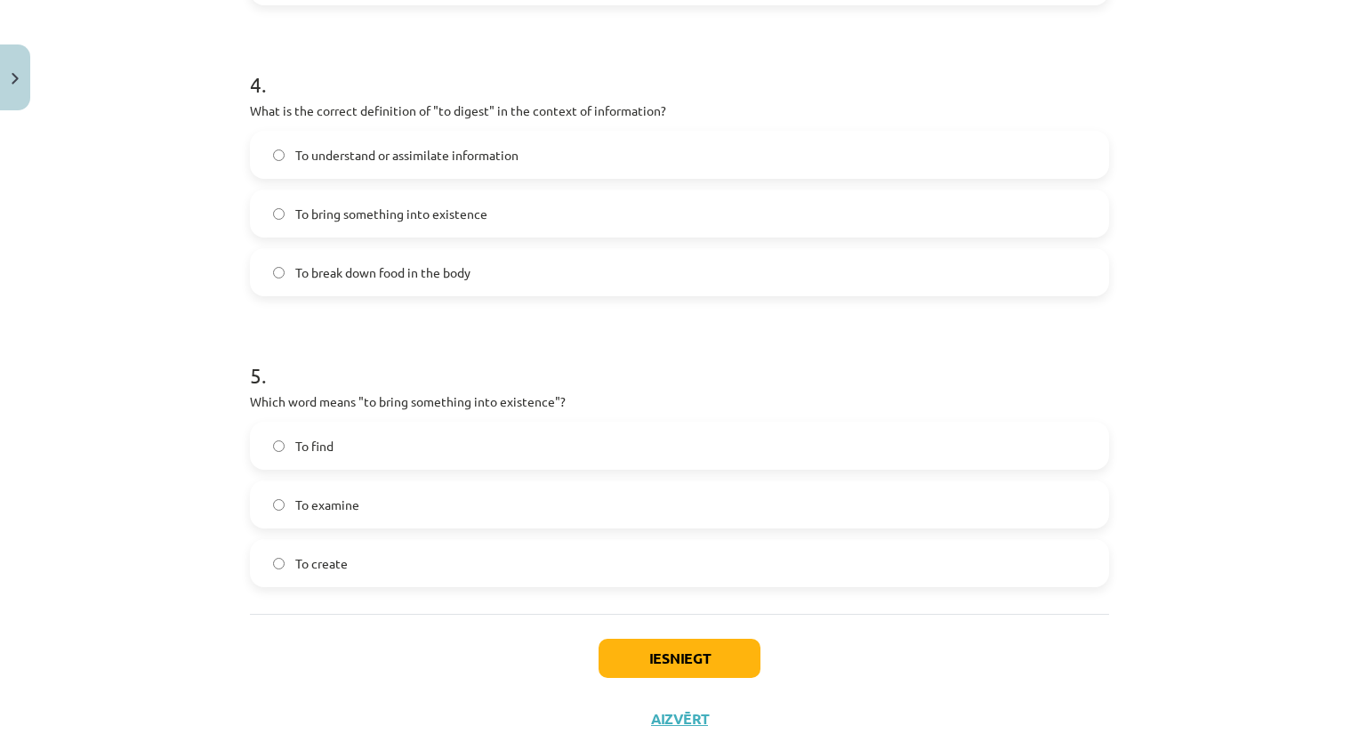
scroll to position [1245, 0]
click at [360, 564] on label "To create" at bounding box center [679, 562] width 855 height 44
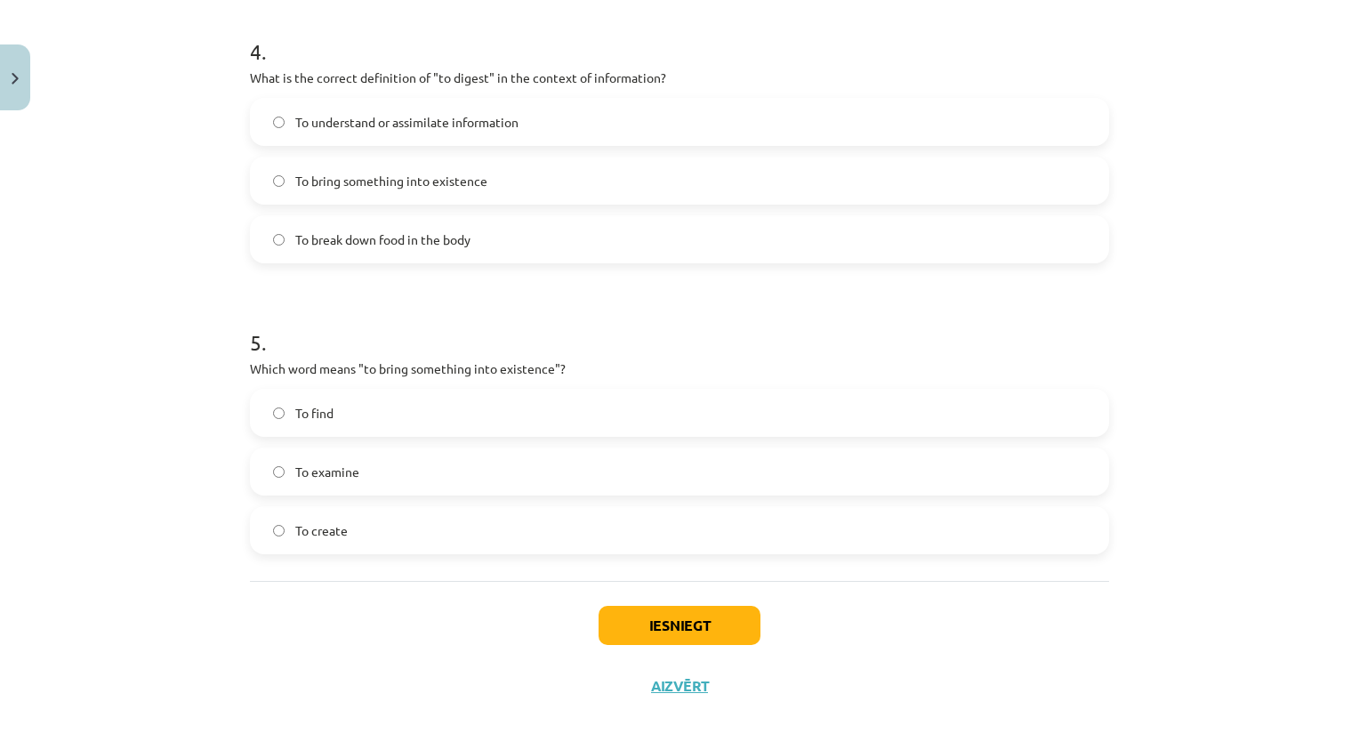
scroll to position [1295, 0]
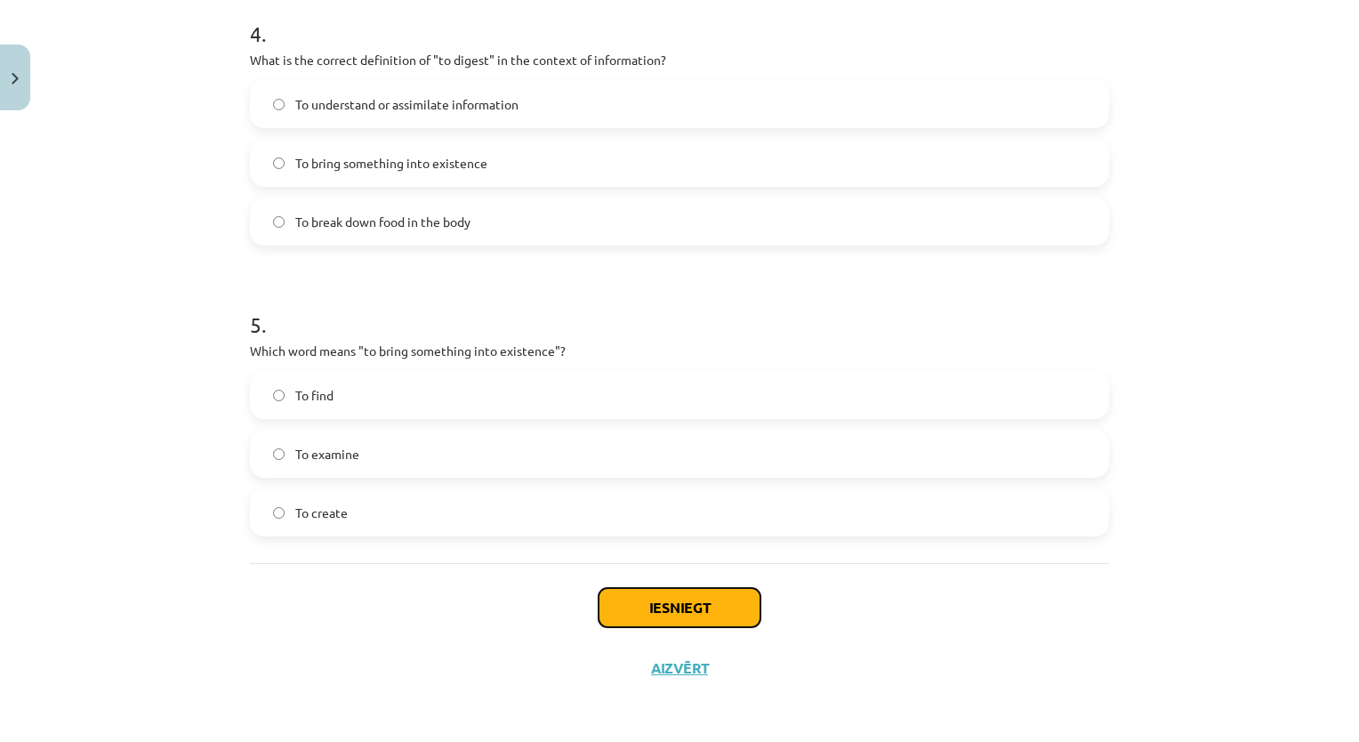
click at [673, 616] on button "Iesniegt" at bounding box center [679, 607] width 162 height 39
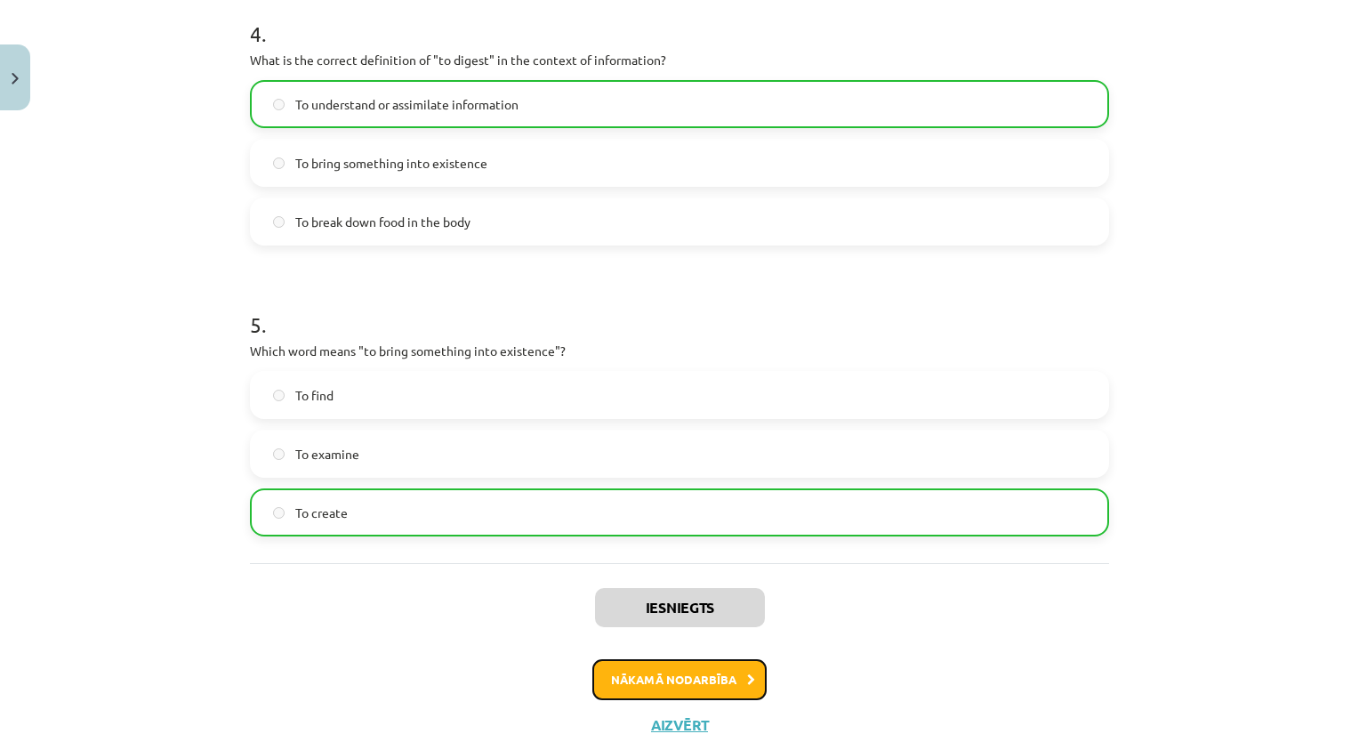
click at [723, 673] on button "Nākamā nodarbība" at bounding box center [679, 679] width 174 height 41
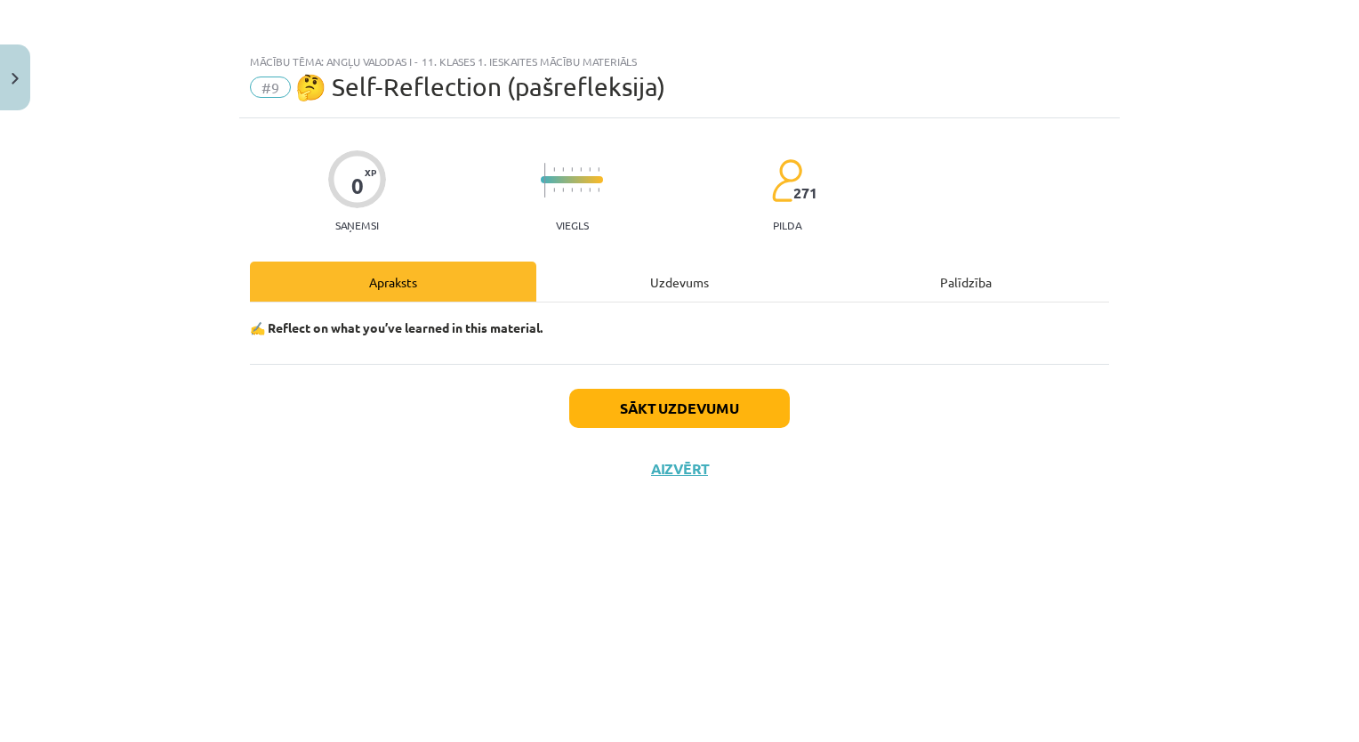
scroll to position [0, 0]
click at [629, 287] on div "Uzdevums" at bounding box center [679, 281] width 286 height 40
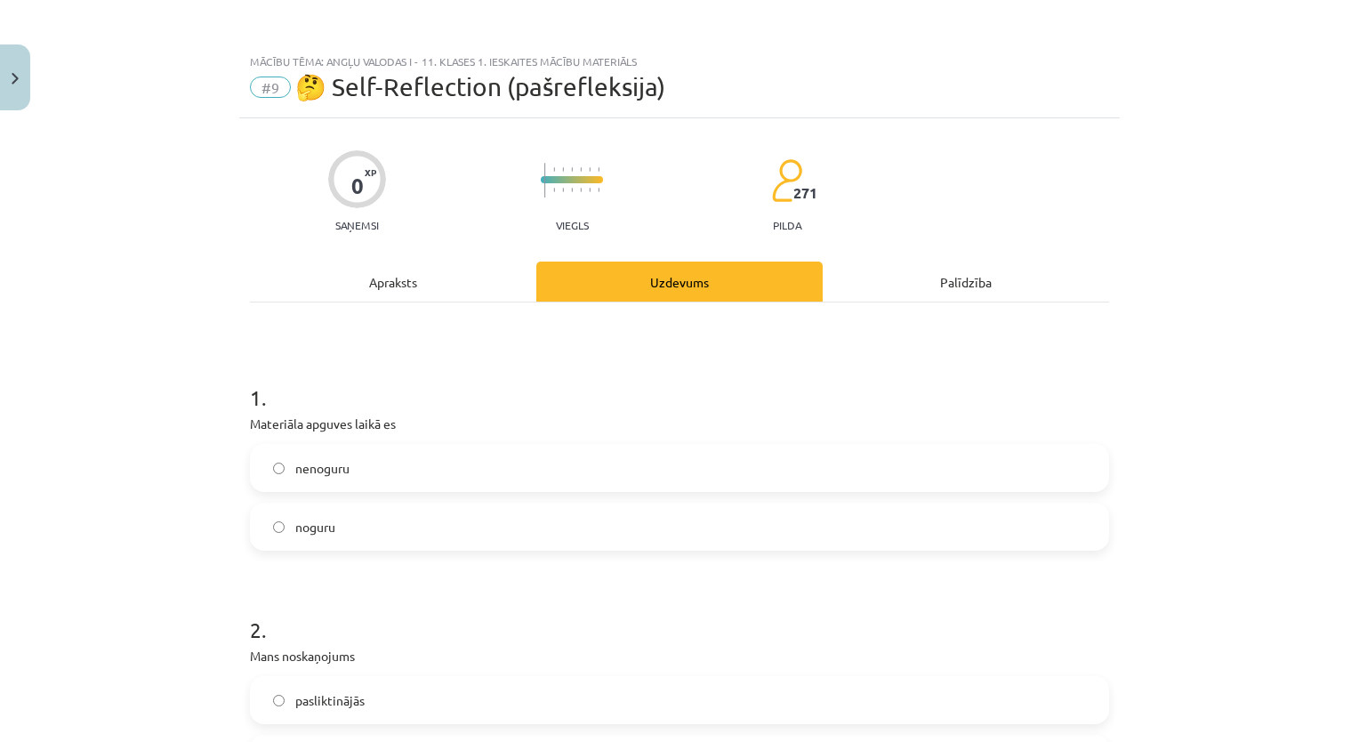
drag, startPoint x: 208, startPoint y: 361, endPoint x: 181, endPoint y: 355, distance: 27.4
click at [181, 355] on div "Mācību tēma: Angļu valodas i - 11. klases 1. ieskaites mācību materiāls #9 🤔 Se…" at bounding box center [679, 371] width 1359 height 742
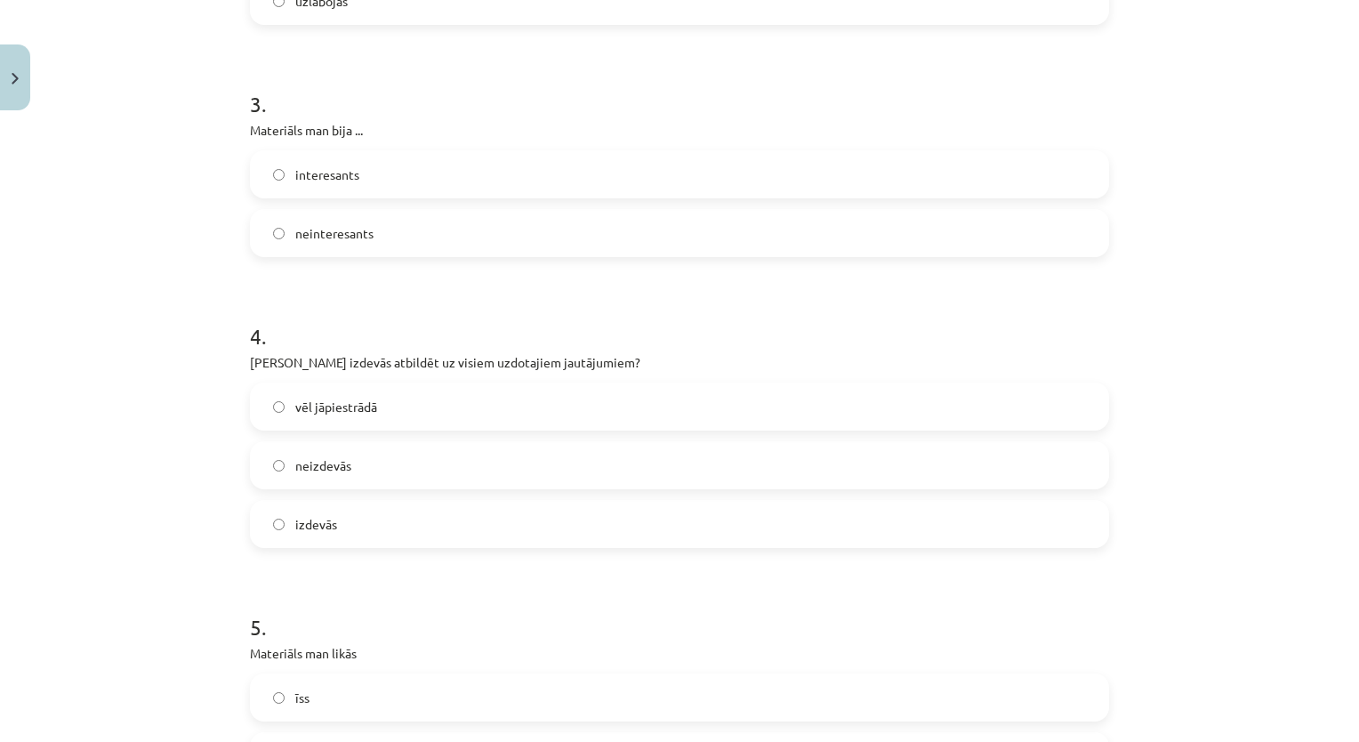
scroll to position [1001, 0]
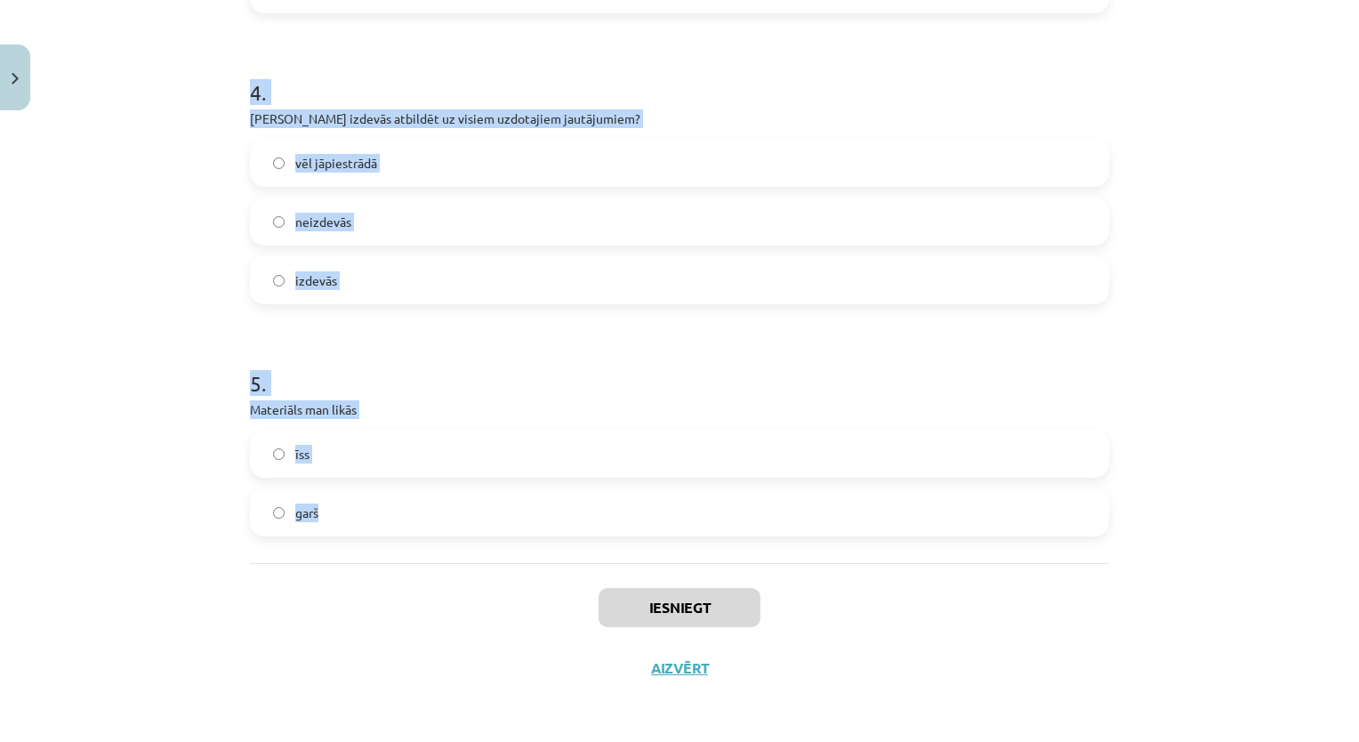
drag, startPoint x: 203, startPoint y: 348, endPoint x: 517, endPoint y: 528, distance: 362.1
click at [517, 528] on div "Mācību tēma: Angļu valodas i - 11. klases 1. ieskaites mācību materiāls #9 🤔 Se…" at bounding box center [679, 371] width 1359 height 742
copy form "1 . Materiāla apguves laikā es nenoguru noguru 2 . Mans noskaņojums pasliktināj…"
click at [536, 366] on h1 "5 ." at bounding box center [679, 367] width 859 height 55
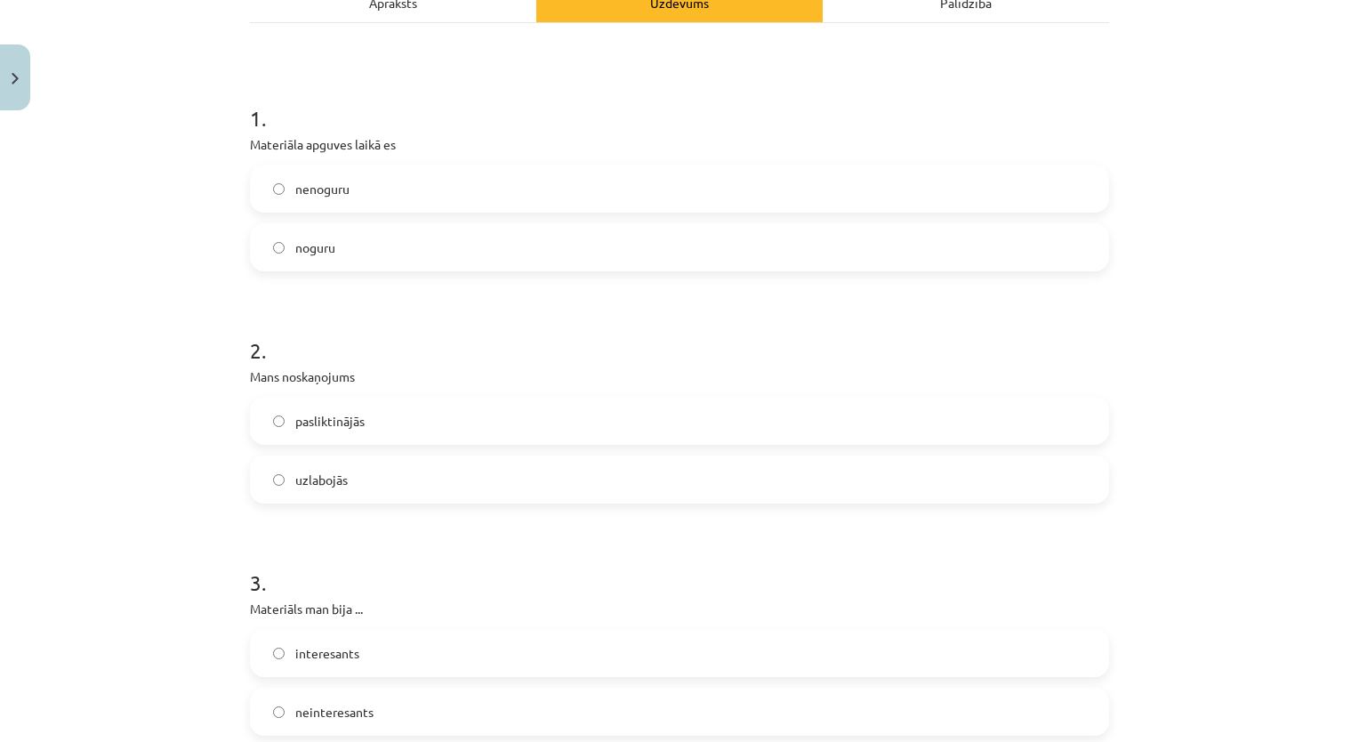
scroll to position [112, 0]
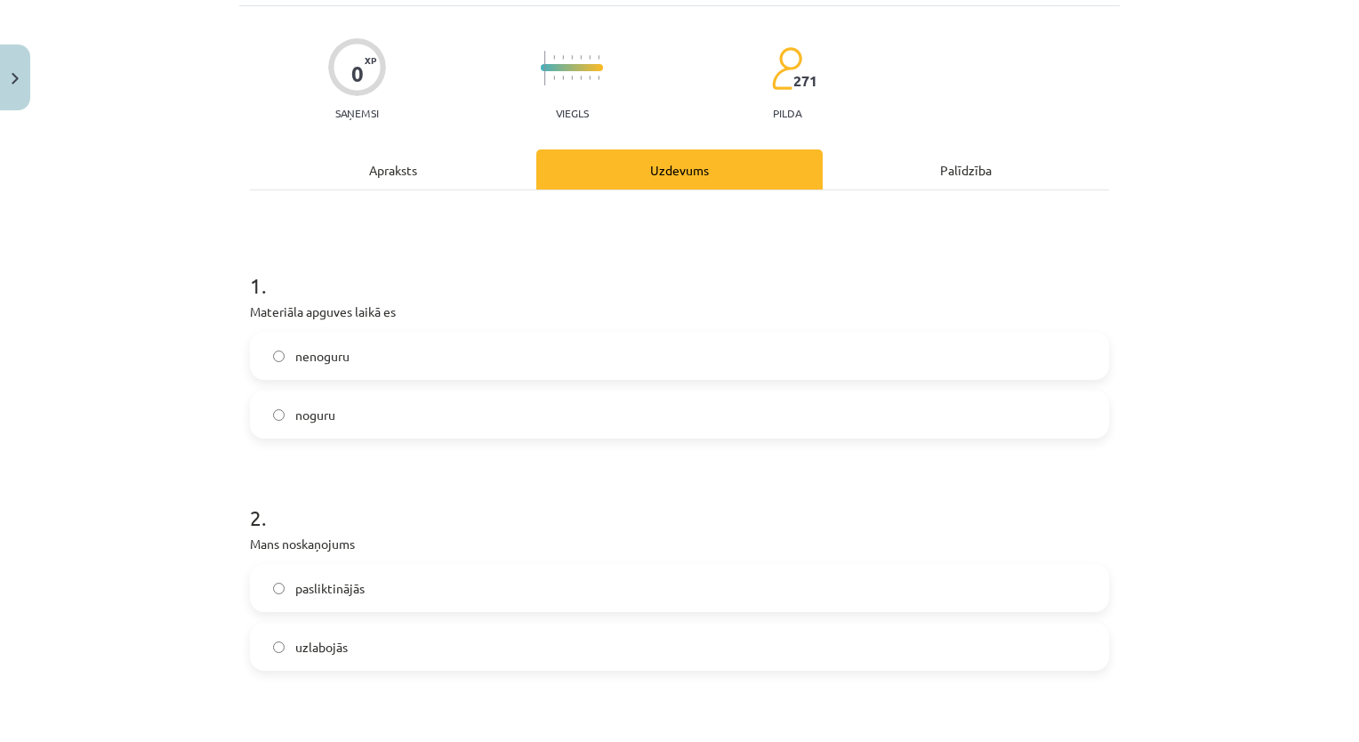
click at [515, 366] on label "nenoguru" at bounding box center [679, 355] width 855 height 44
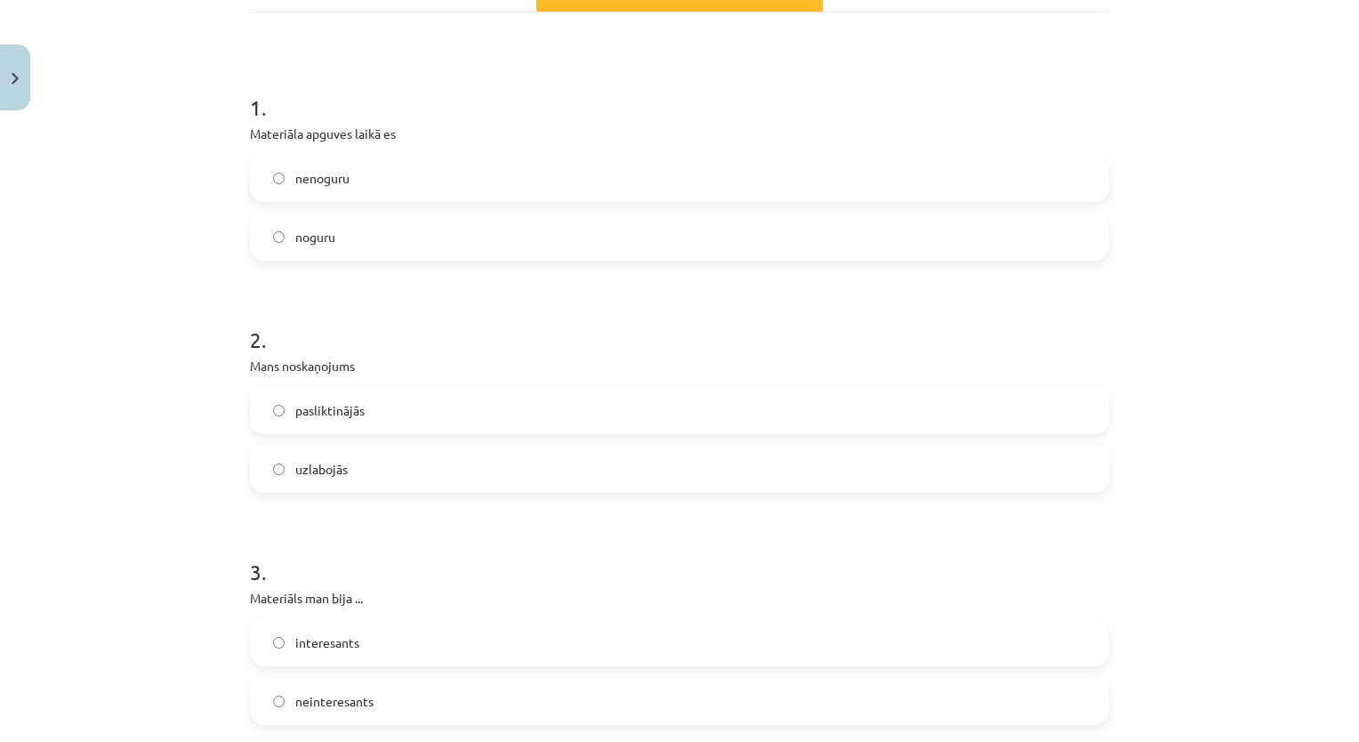
click at [381, 463] on label "uzlabojās" at bounding box center [679, 468] width 855 height 44
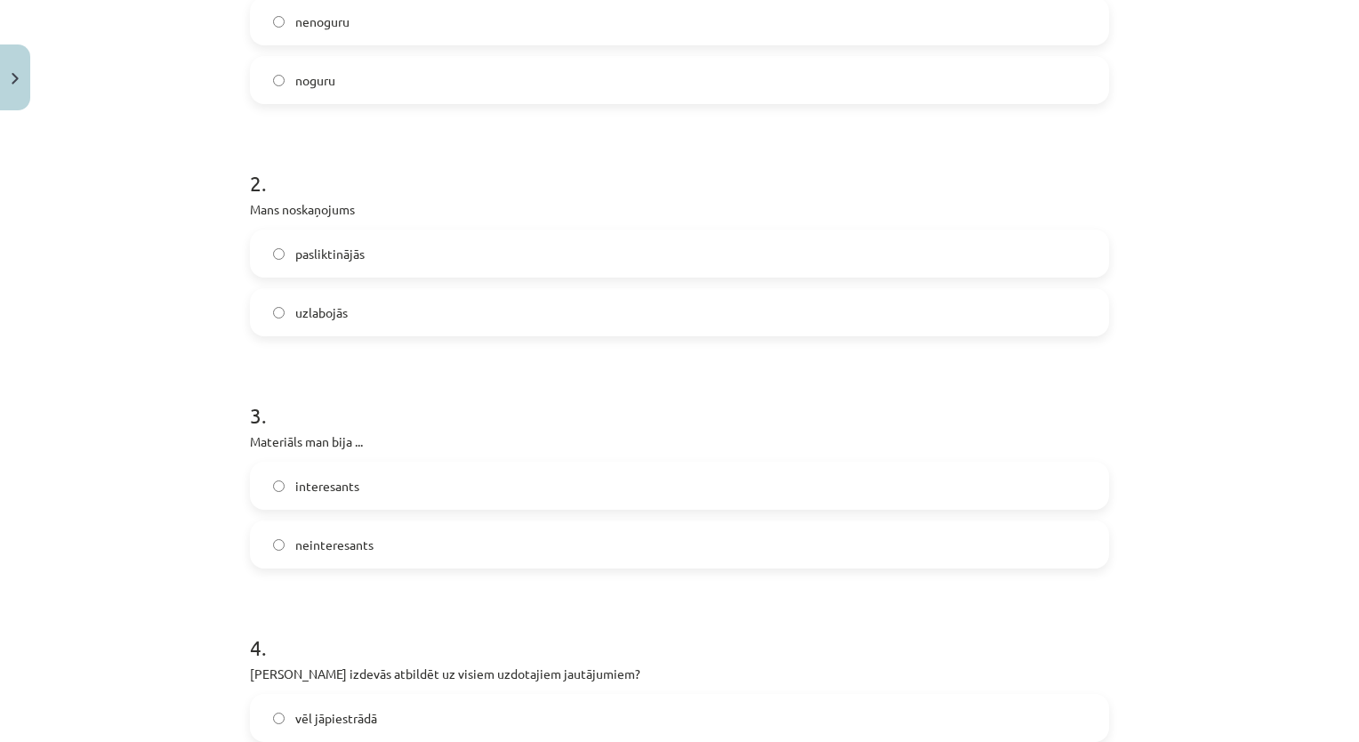
scroll to position [557, 0]
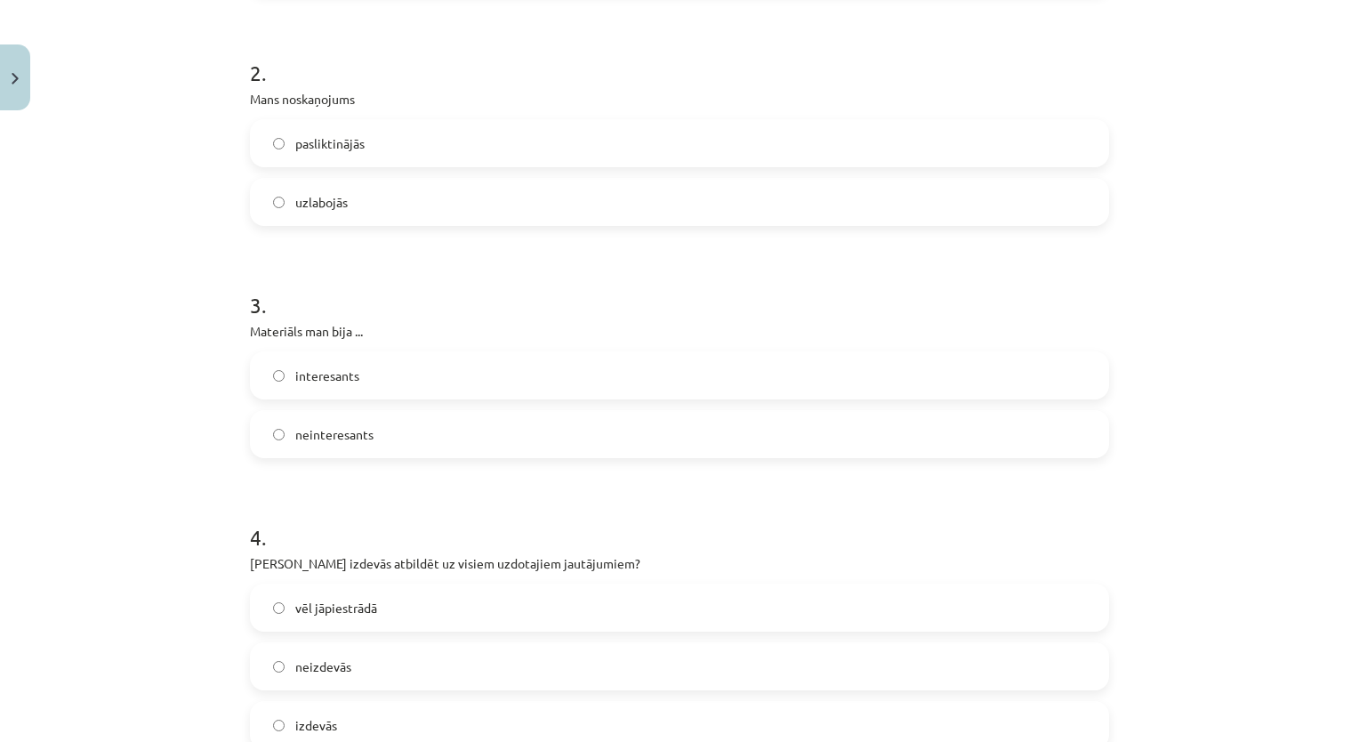
click at [408, 357] on label "interesants" at bounding box center [679, 375] width 855 height 44
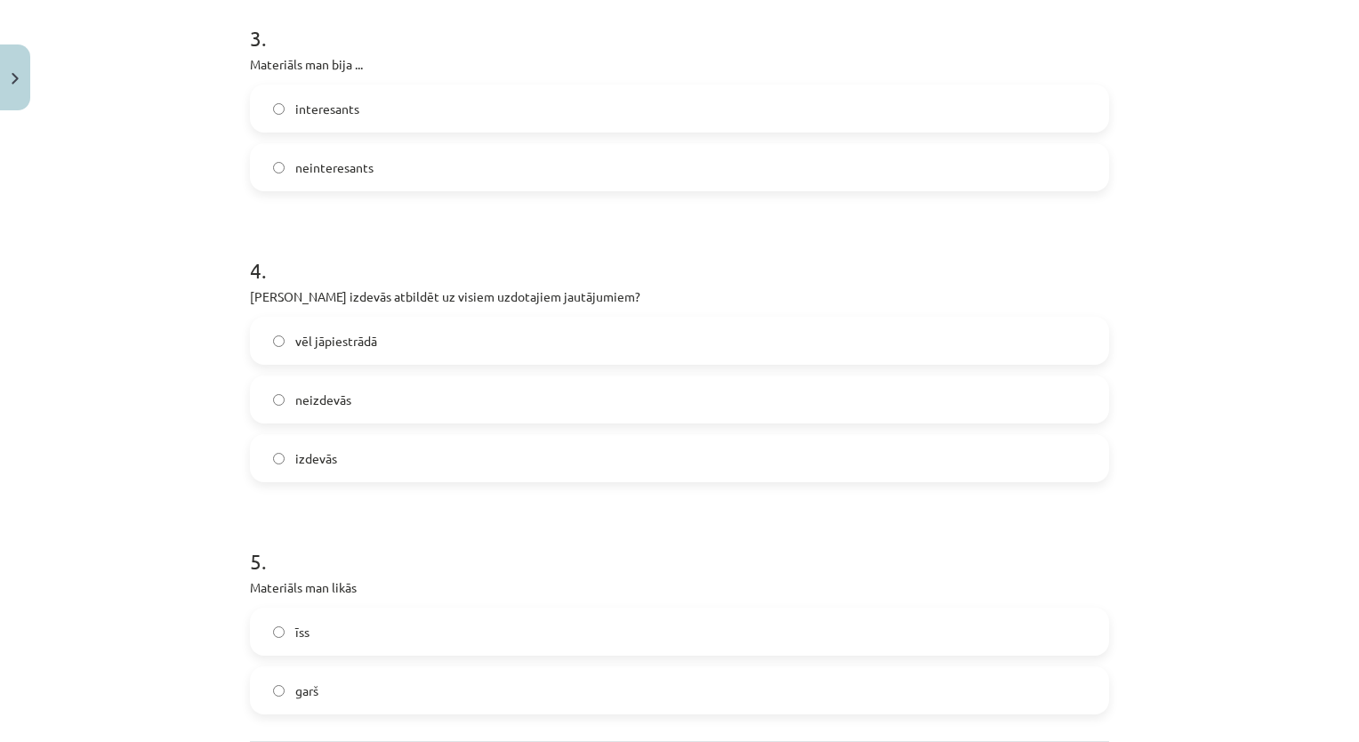
click at [372, 460] on label "izdevās" at bounding box center [679, 458] width 855 height 44
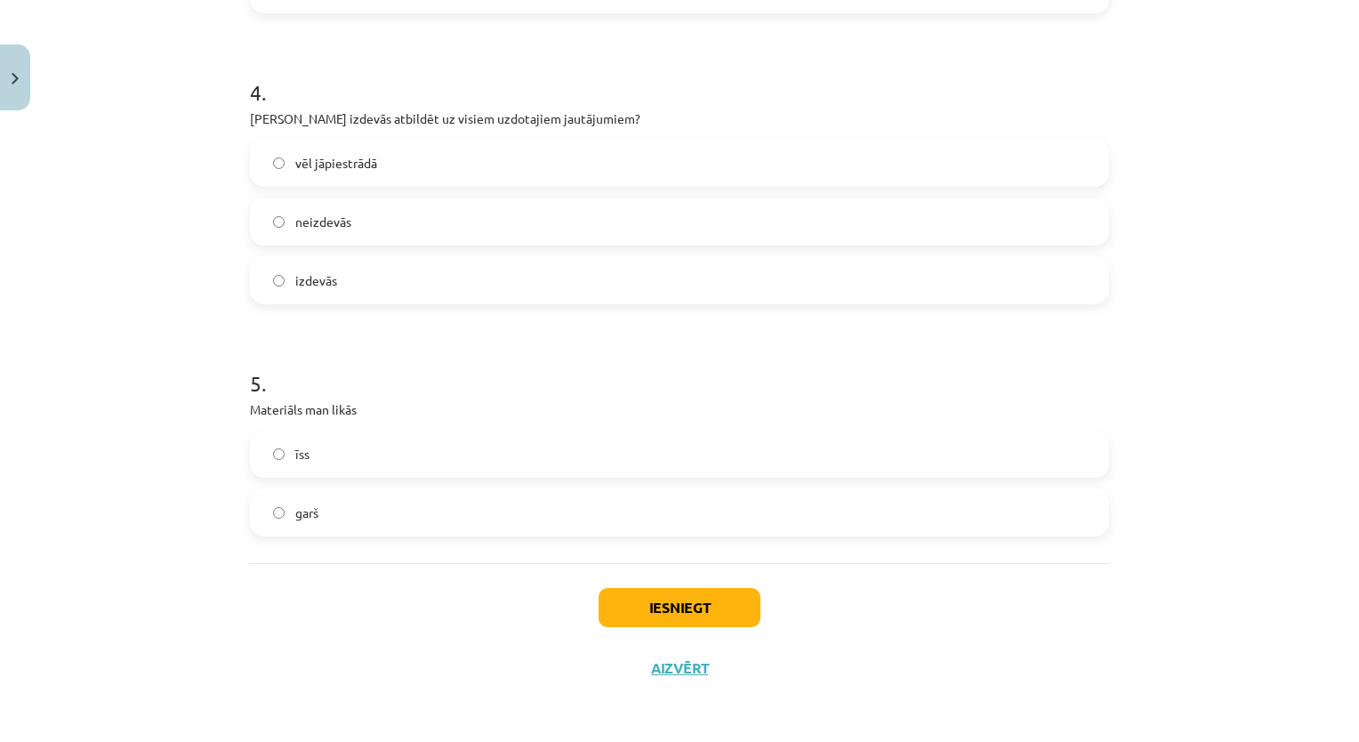
click at [415, 450] on label "īss" at bounding box center [679, 453] width 855 height 44
click at [622, 605] on button "Iesniegt" at bounding box center [679, 607] width 162 height 39
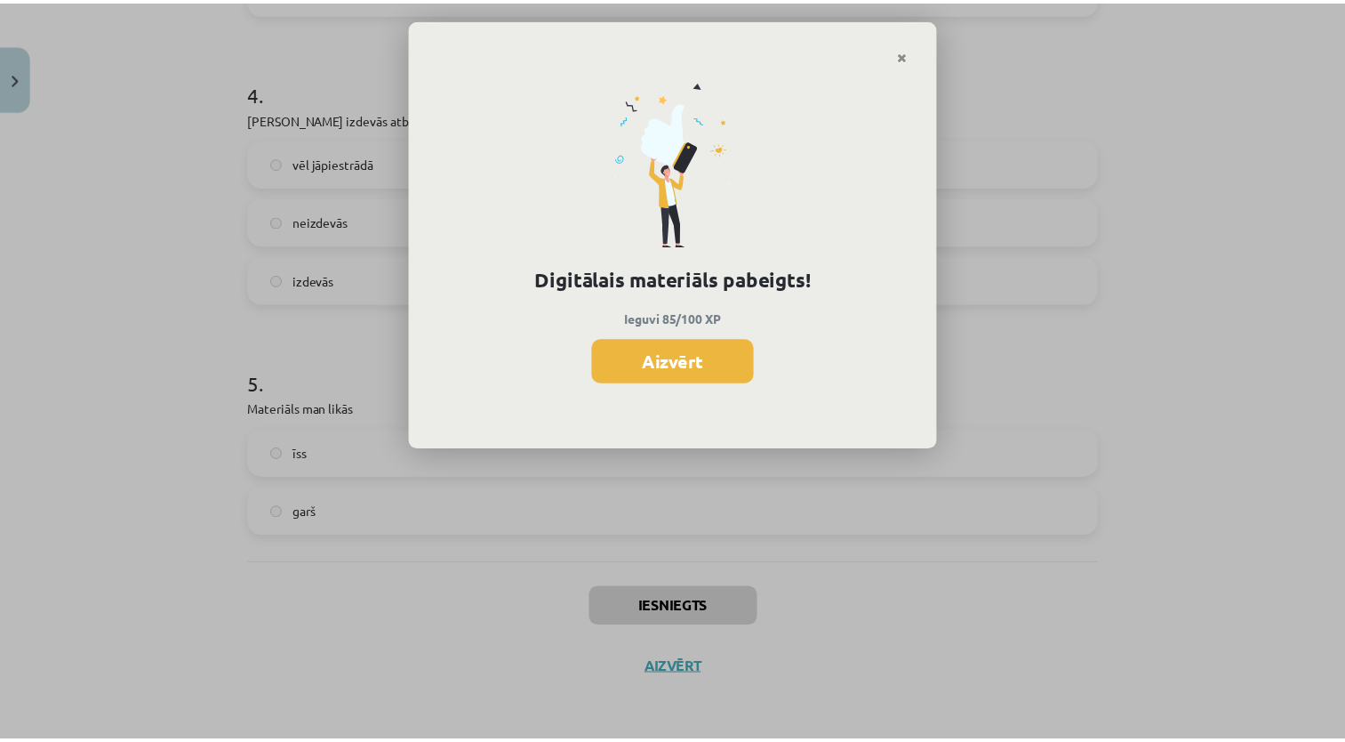
scroll to position [745, 0]
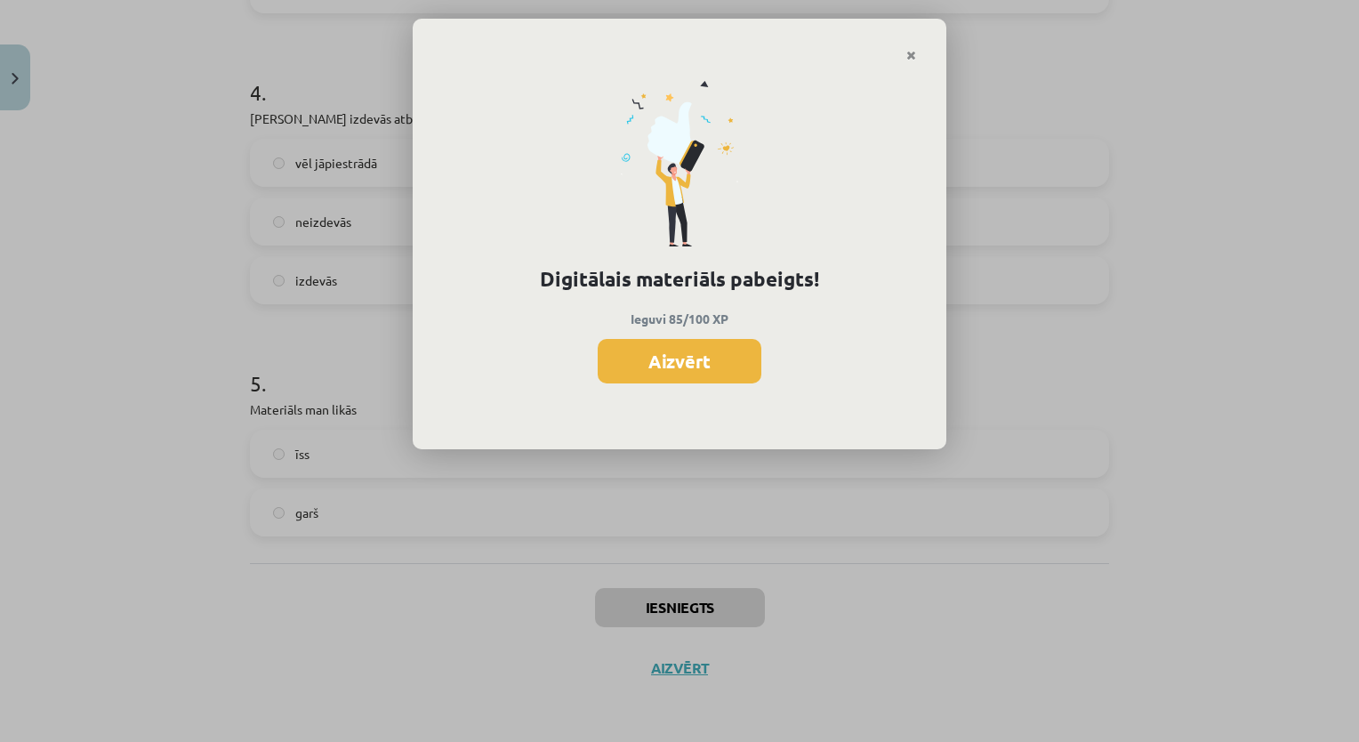
click at [912, 62] on div "Digitālais materiāls pabeigts! Ieguvi 85/100 XP Aizvērt" at bounding box center [679, 256] width 533 height 388
click at [914, 45] on link "Close" at bounding box center [910, 55] width 31 height 35
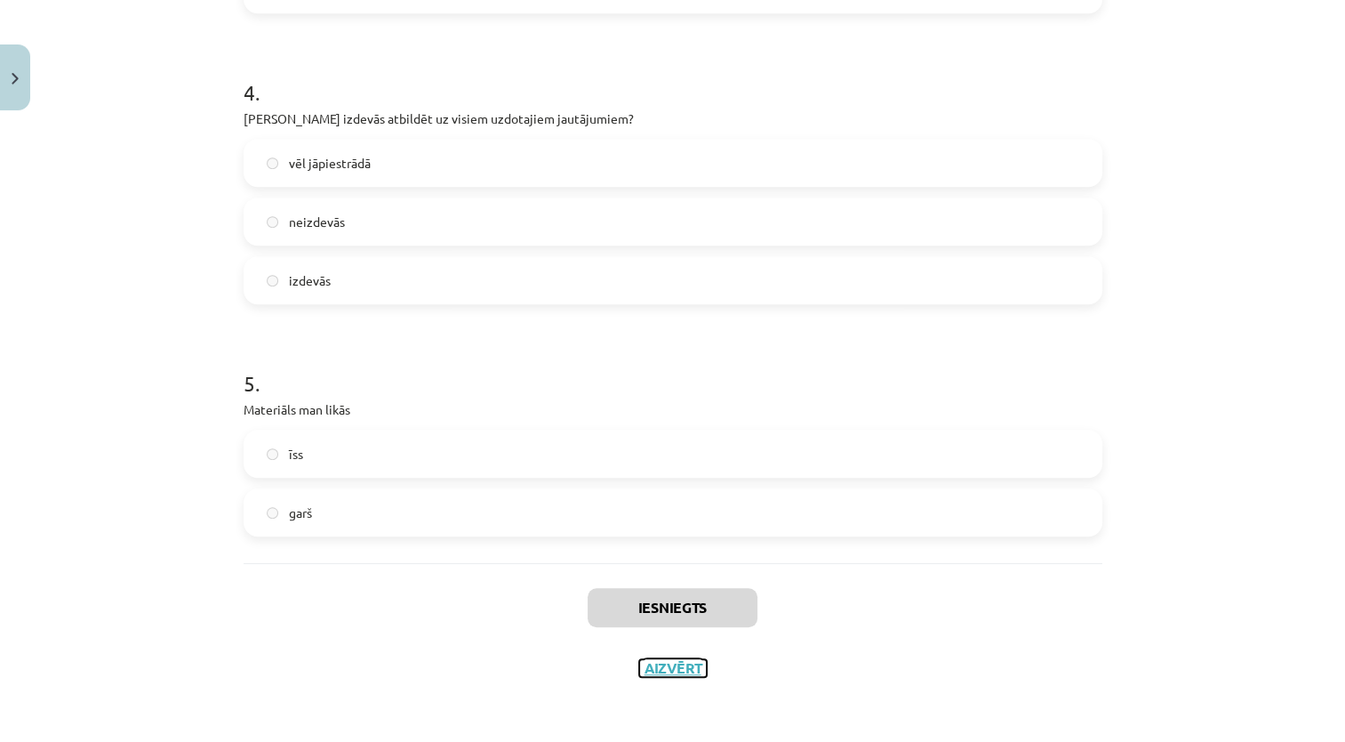
click at [667, 662] on button "Aizvērt" at bounding box center [673, 668] width 68 height 18
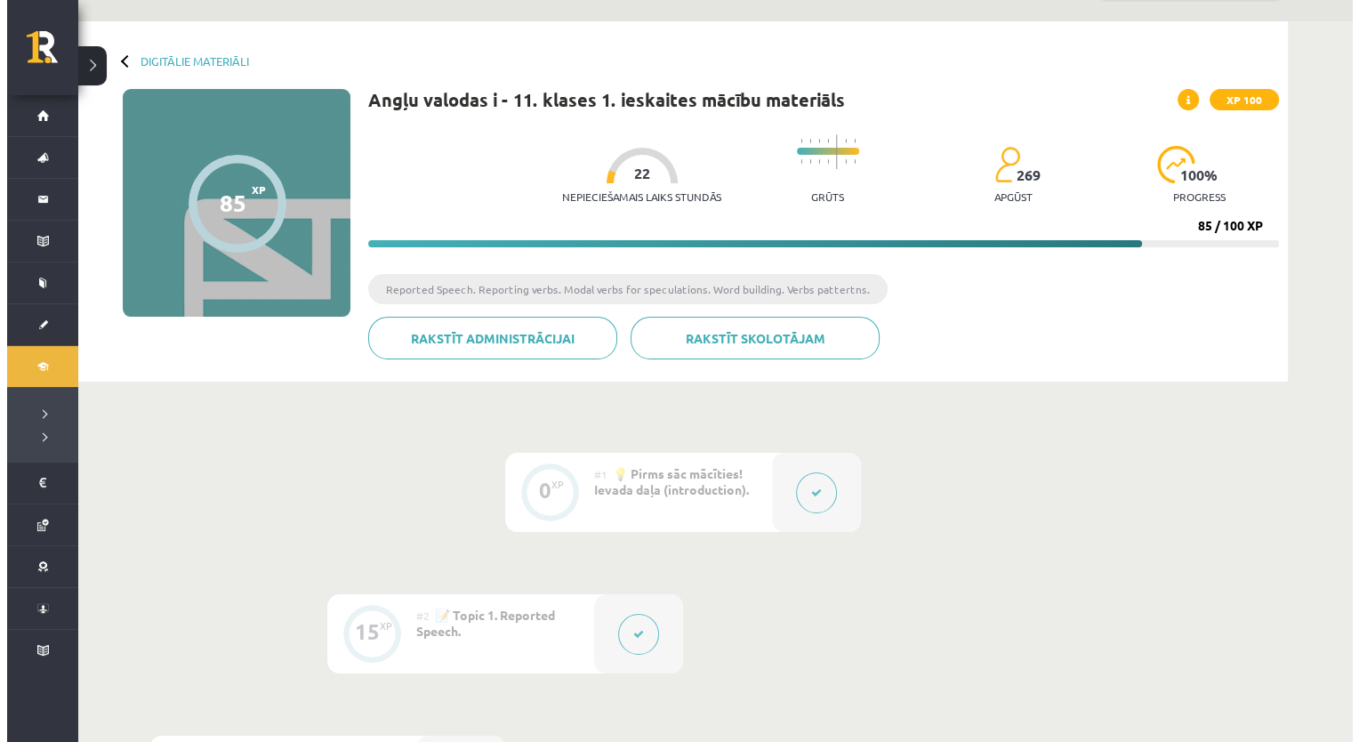
scroll to position [0, 0]
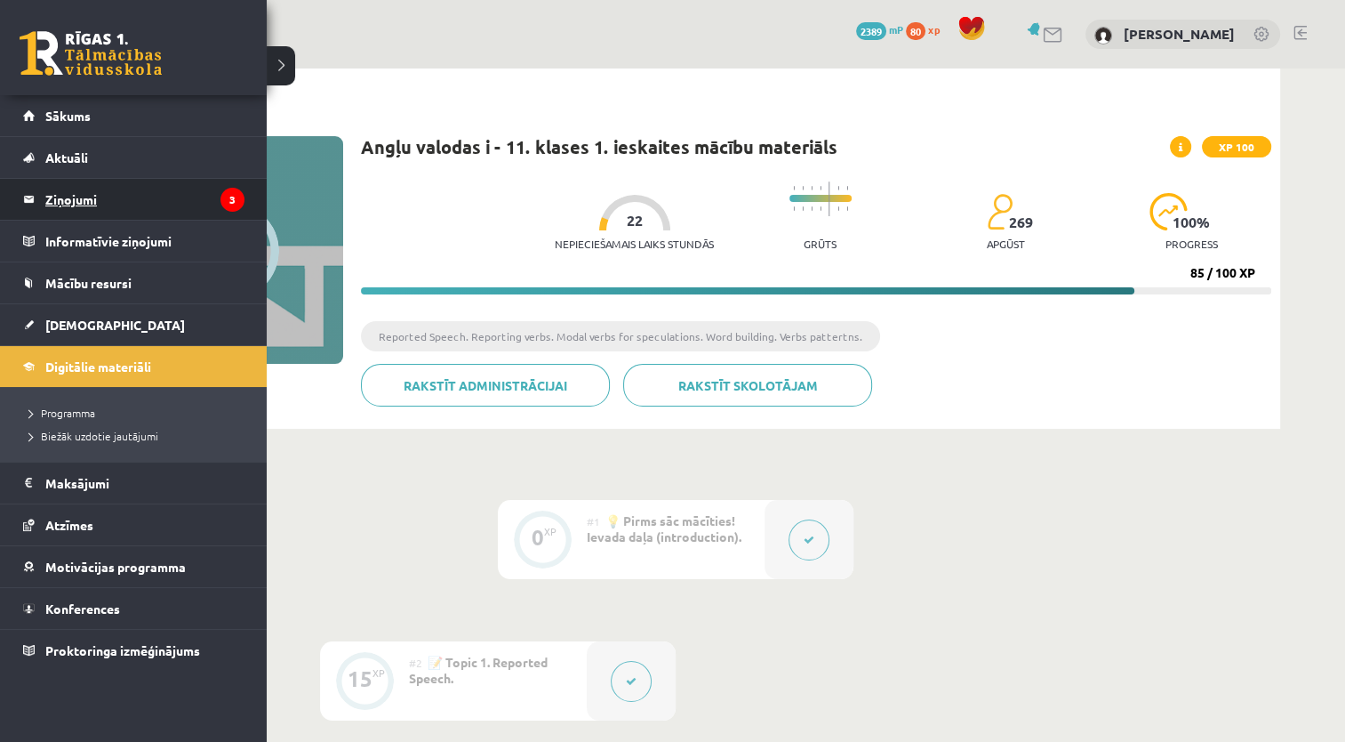
click at [95, 199] on legend "Ziņojumi 3" at bounding box center [144, 199] width 199 height 41
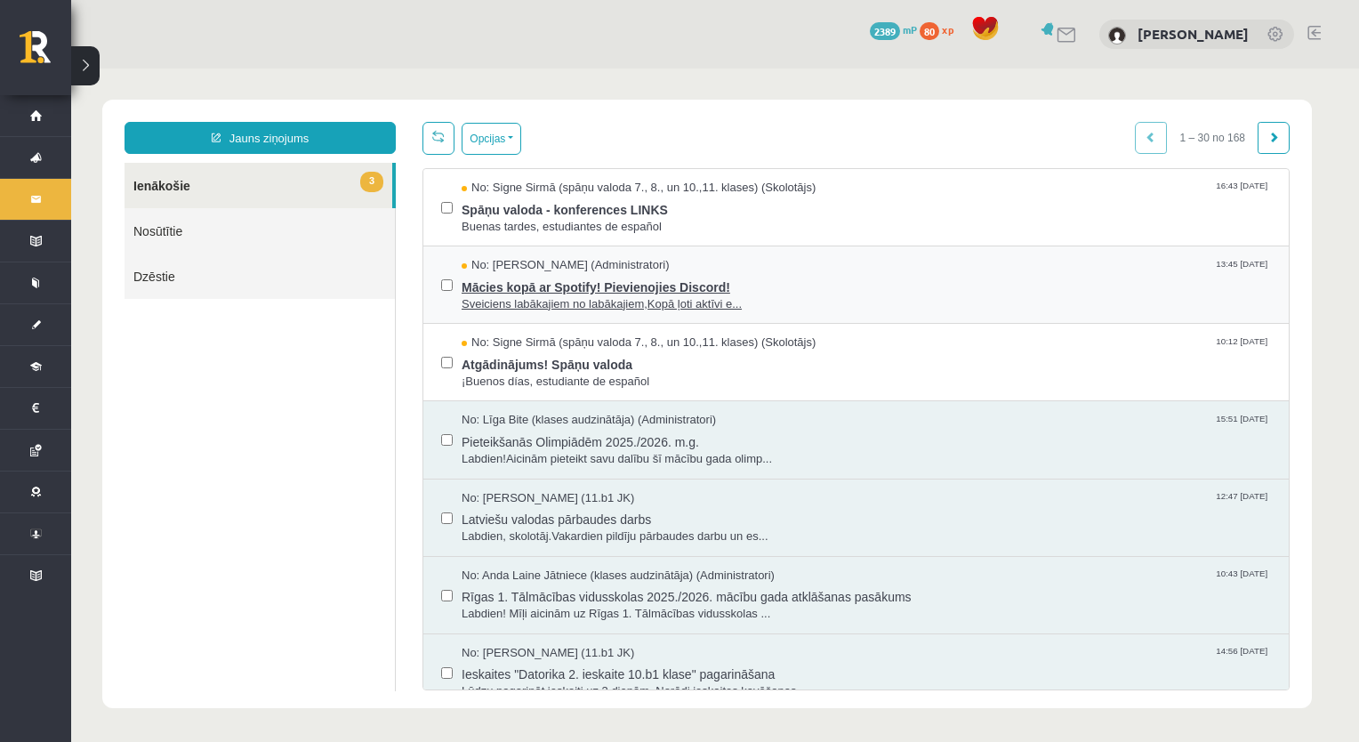
click at [590, 285] on span "Mācies kopā ar Spotify! Pievienojies Discord!" at bounding box center [865, 285] width 809 height 22
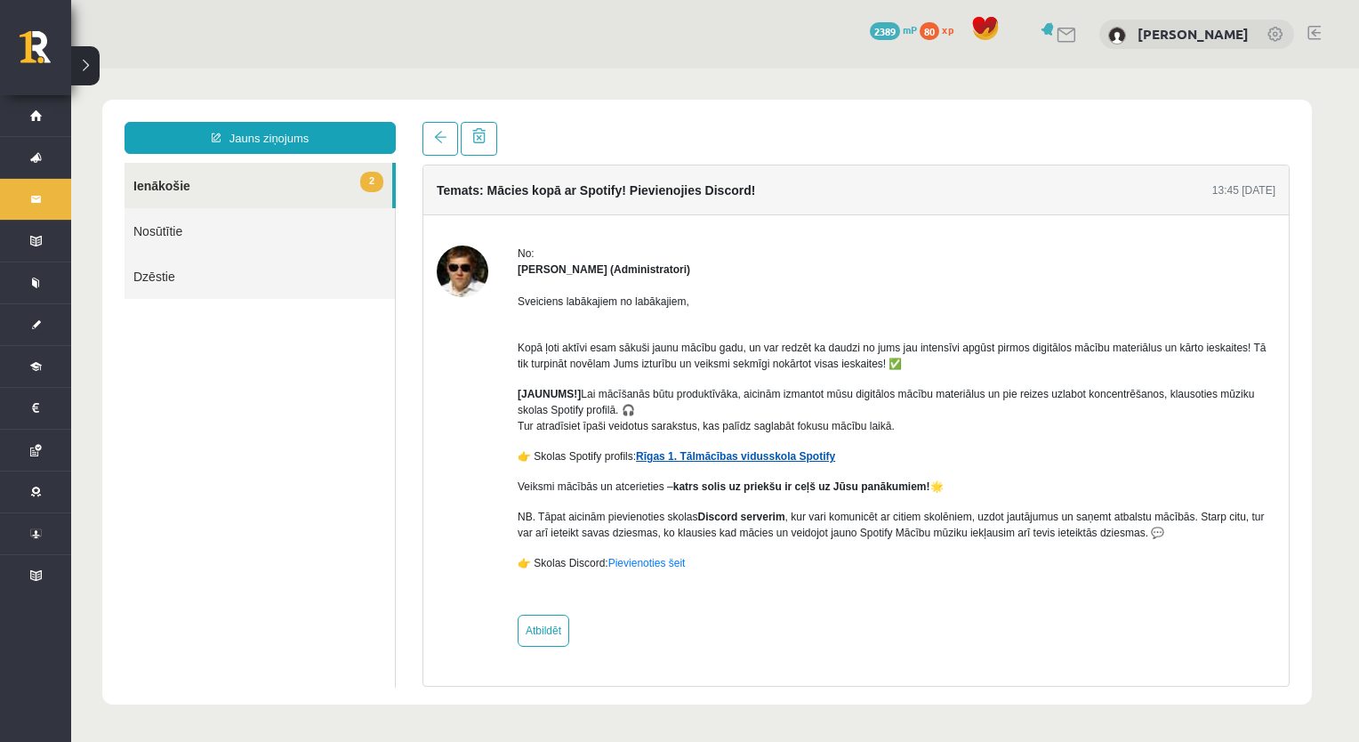
click at [721, 455] on link "Rīgas 1. Tālmācības vidusskola Spotify" at bounding box center [735, 456] width 199 height 12
click at [235, 187] on link "2 Ienākošie" at bounding box center [258, 185] width 268 height 45
click at [450, 140] on link at bounding box center [440, 139] width 36 height 34
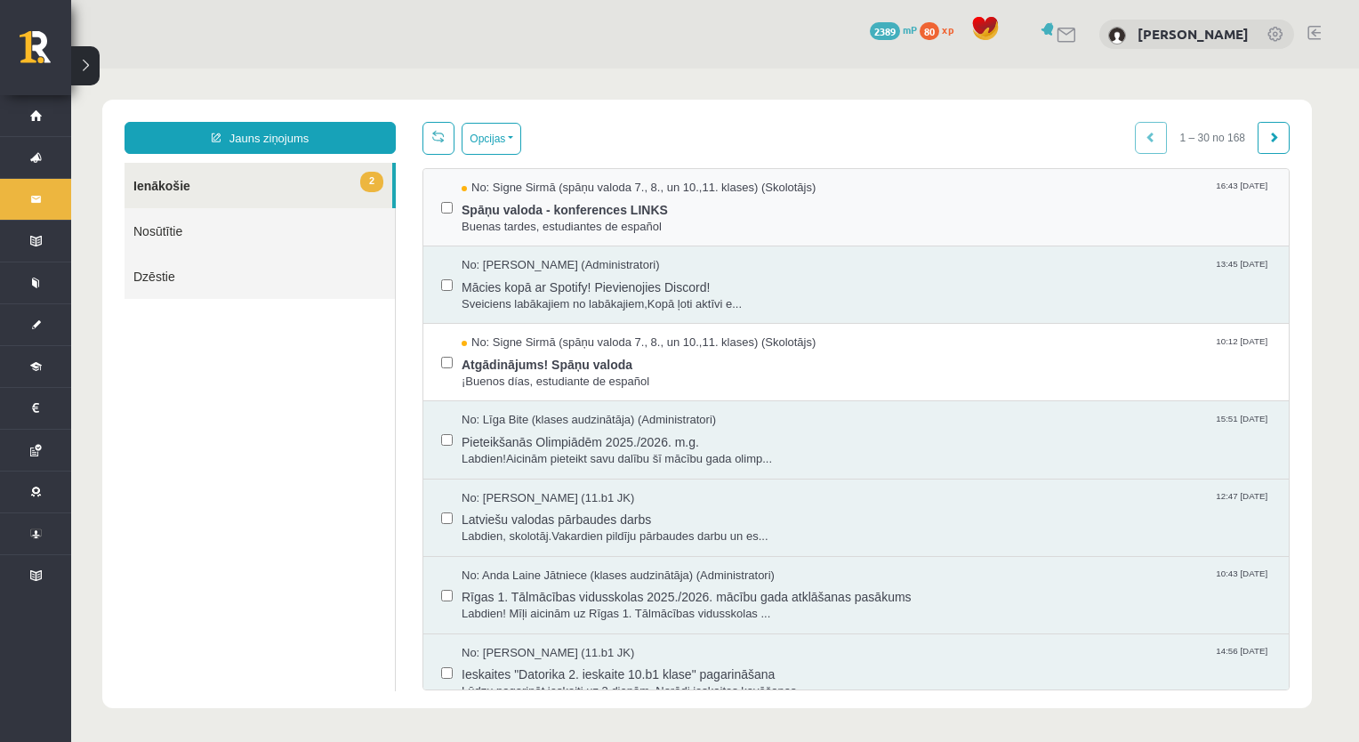
click at [437, 206] on div "No: [PERSON_NAME] (spāņu valoda 7., 8., un 10.,11. klases) (Skolotājs) 16:43 [D…" at bounding box center [855, 207] width 865 height 77
click at [441, 353] on label at bounding box center [447, 353] width 12 height 39
click at [505, 138] on button "Opcijas" at bounding box center [491, 139] width 60 height 32
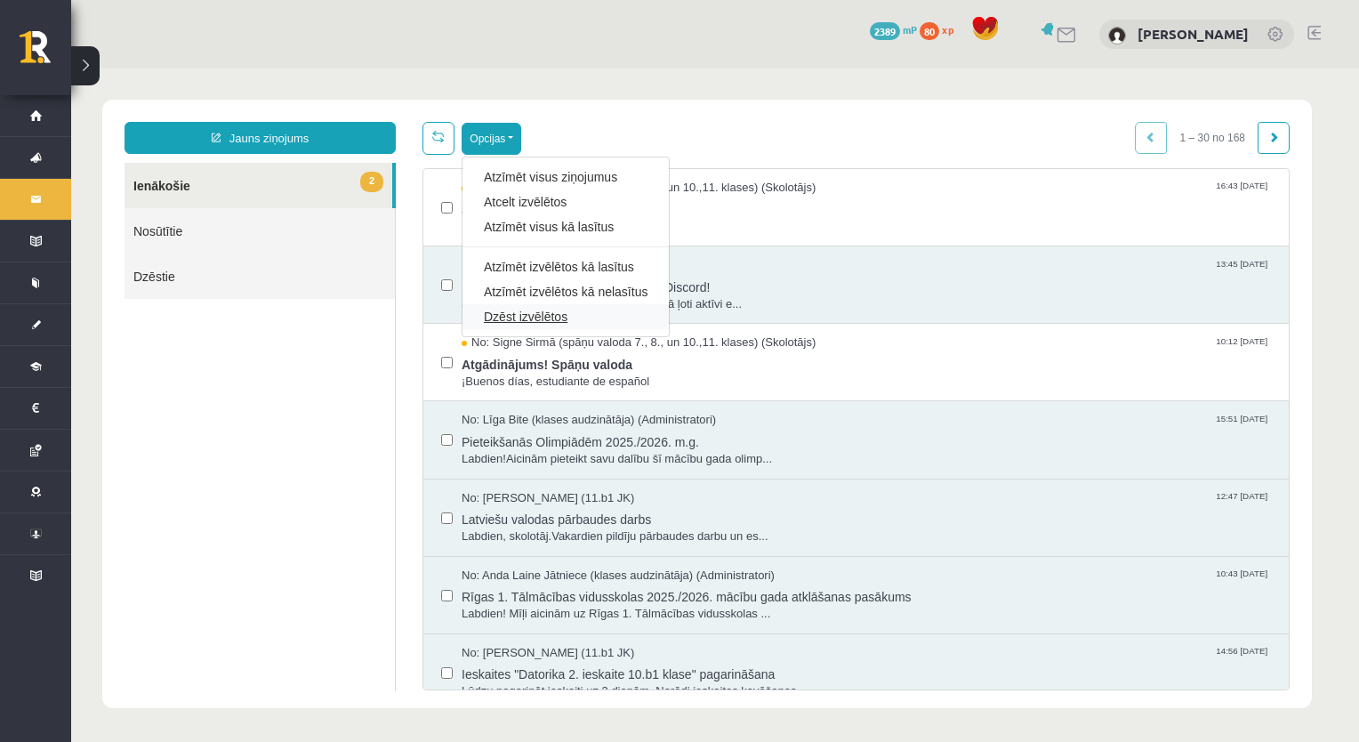
click at [554, 318] on link "Dzēst izvēlētos" at bounding box center [566, 317] width 164 height 18
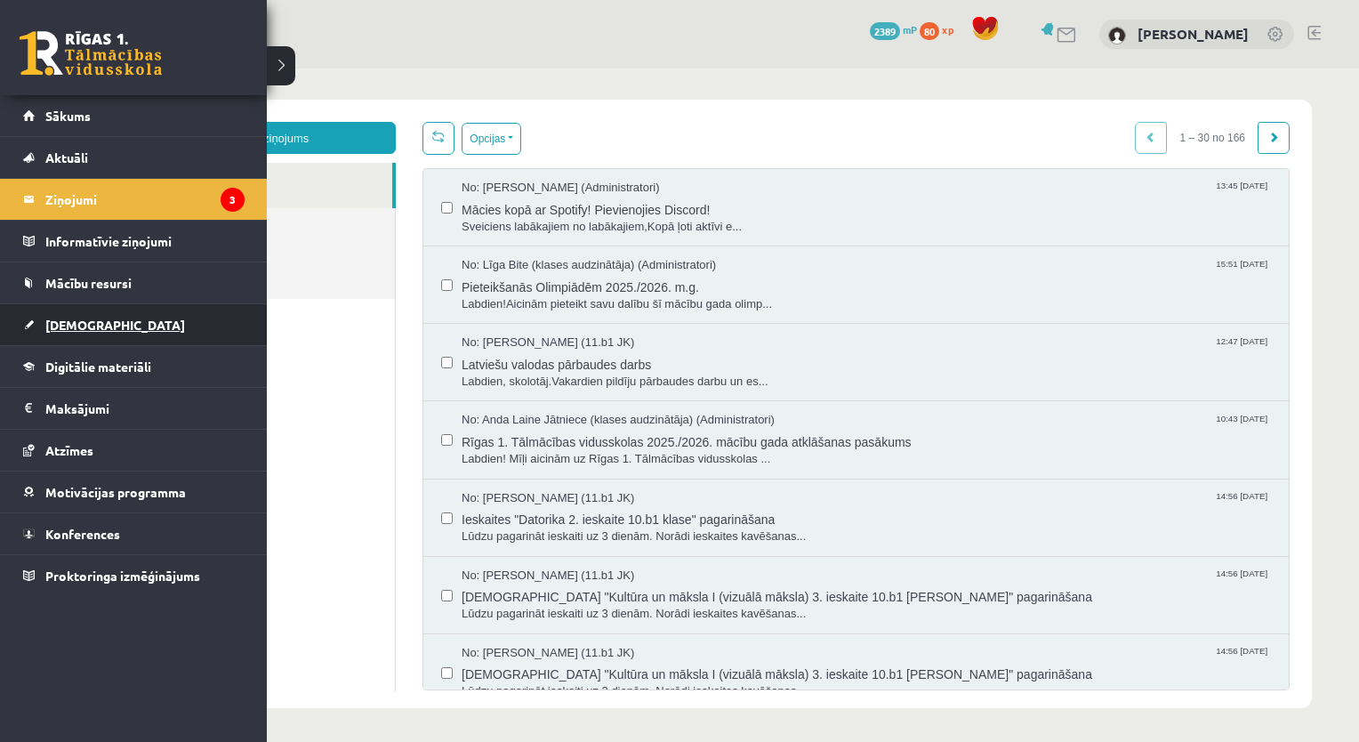
click at [75, 336] on link "[DEMOGRAPHIC_DATA]" at bounding box center [133, 324] width 221 height 41
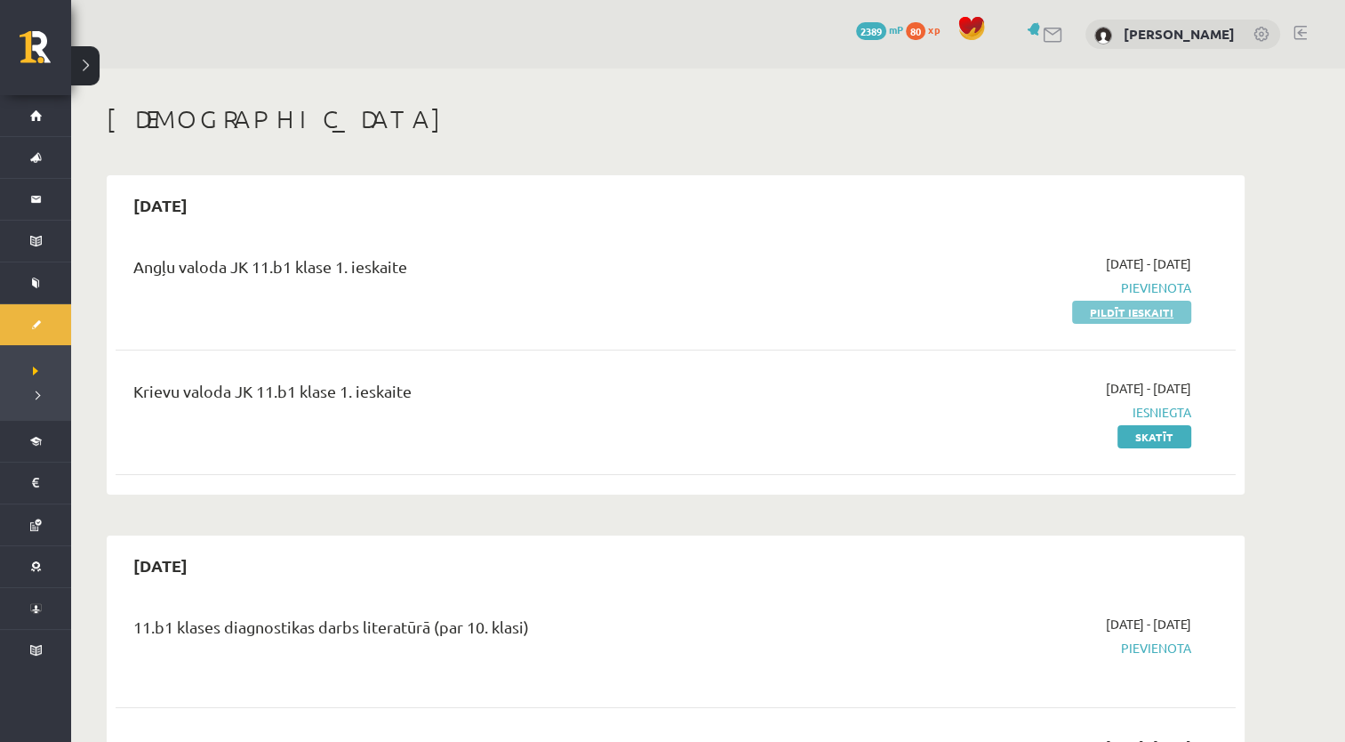
click at [1152, 312] on link "Pildīt ieskaiti" at bounding box center [1131, 312] width 119 height 23
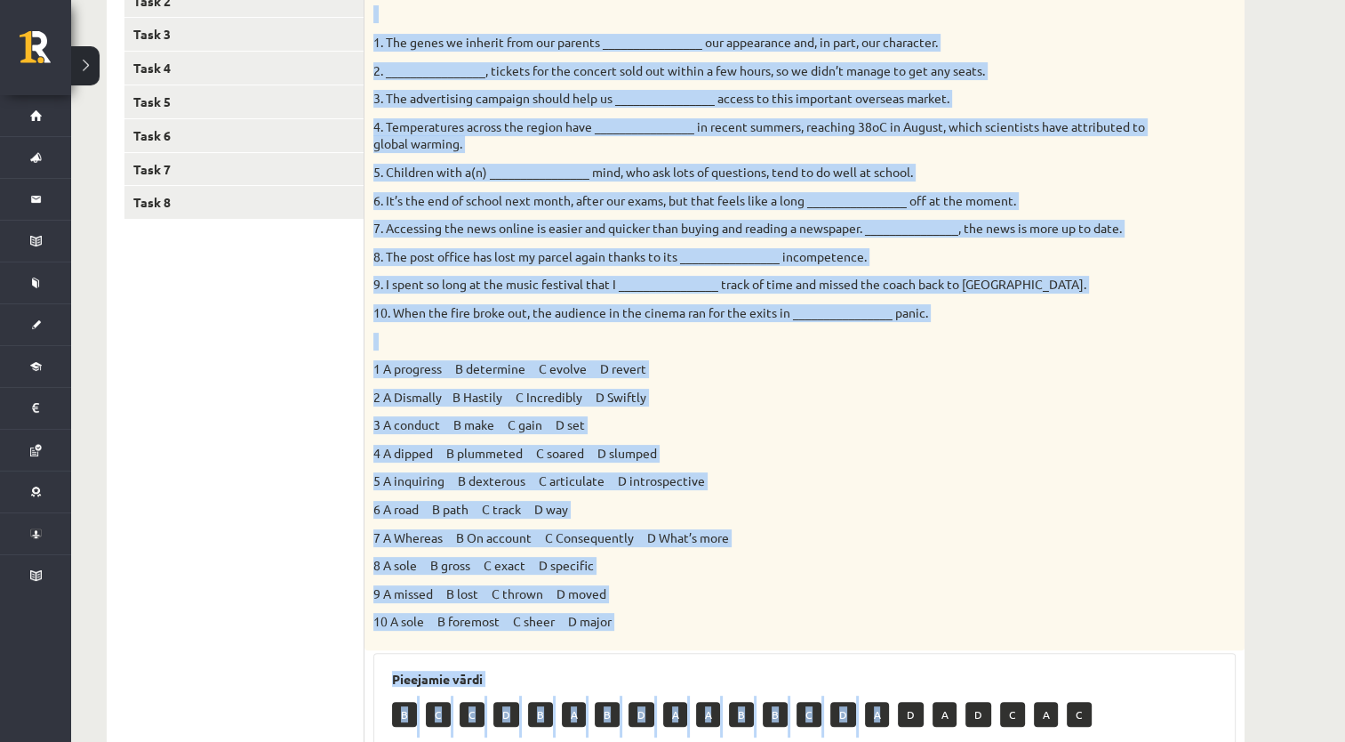
scroll to position [496, 0]
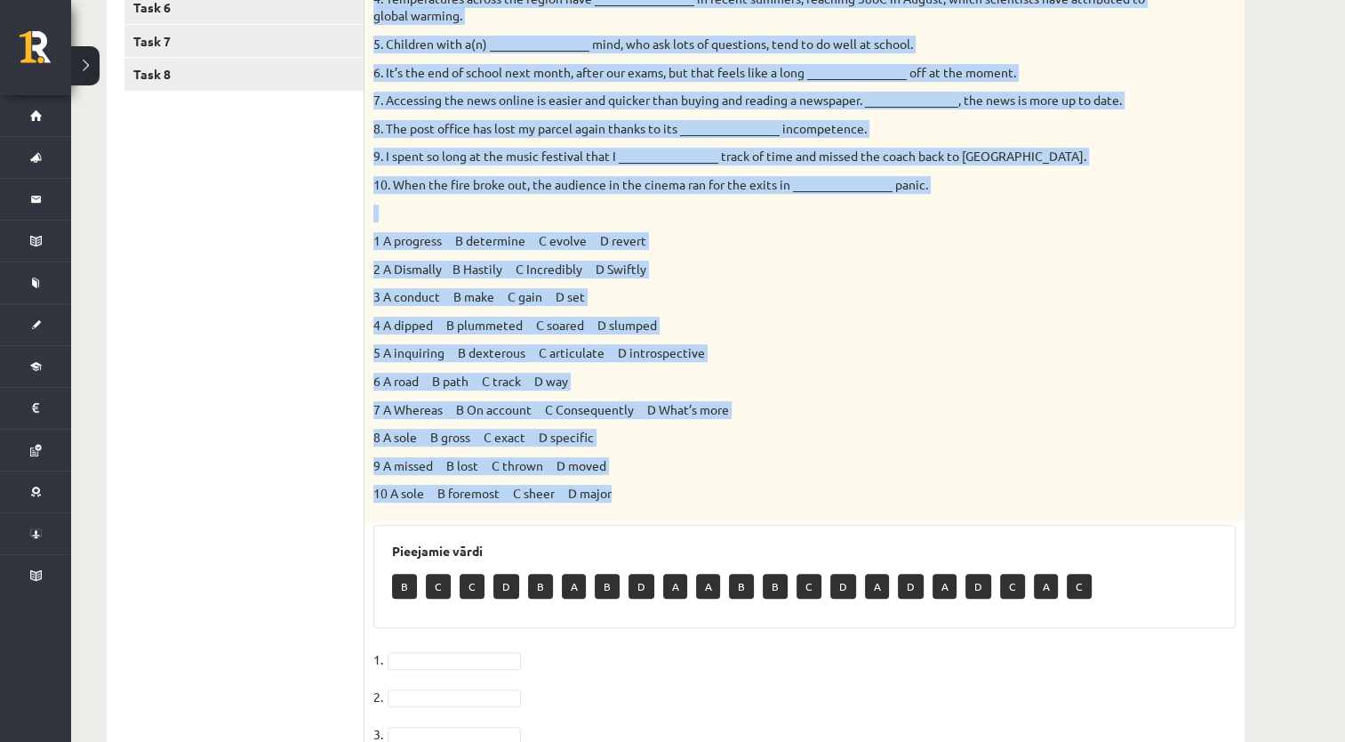
drag, startPoint x: 373, startPoint y: 172, endPoint x: 762, endPoint y: 492, distance: 504.1
click at [762, 492] on div "Choose the correct answers. 1. The genes we inherit from our parents __________…" at bounding box center [805, 181] width 880 height 681
copy div "Choose the correct answers. 1. The genes we inherit from our parents __________…"
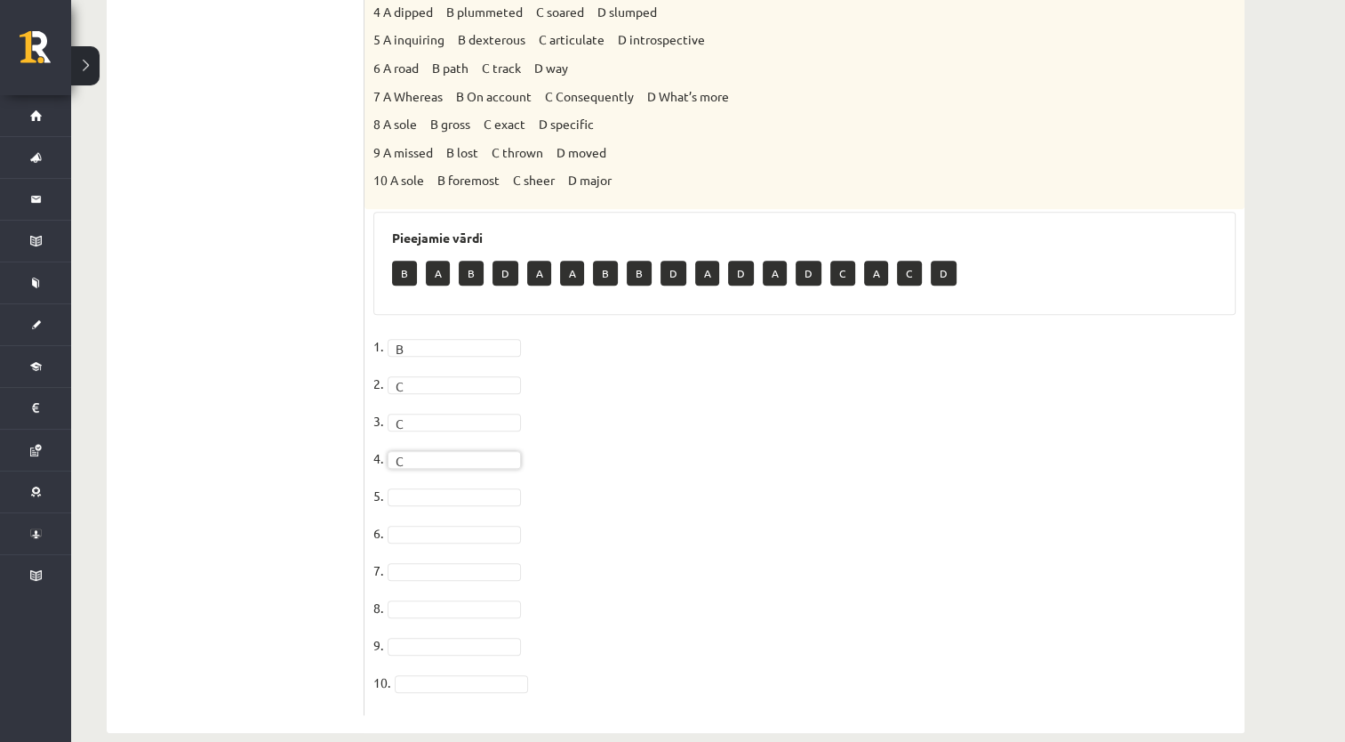
scroll to position [835, 0]
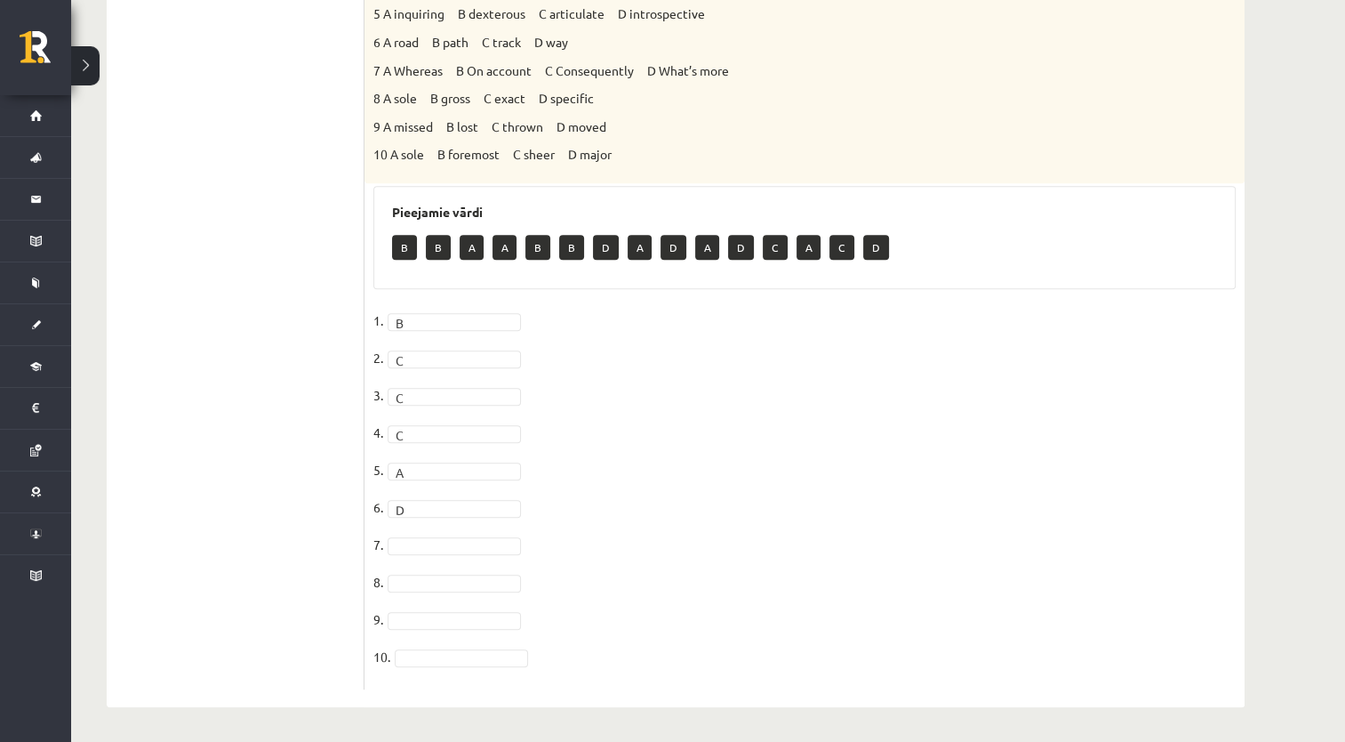
click at [449, 533] on fieldset "1. B * 2. C * 3. C * 4. C * 5. A * 6. D * 7. 8. 9. 10." at bounding box center [804, 493] width 862 height 373
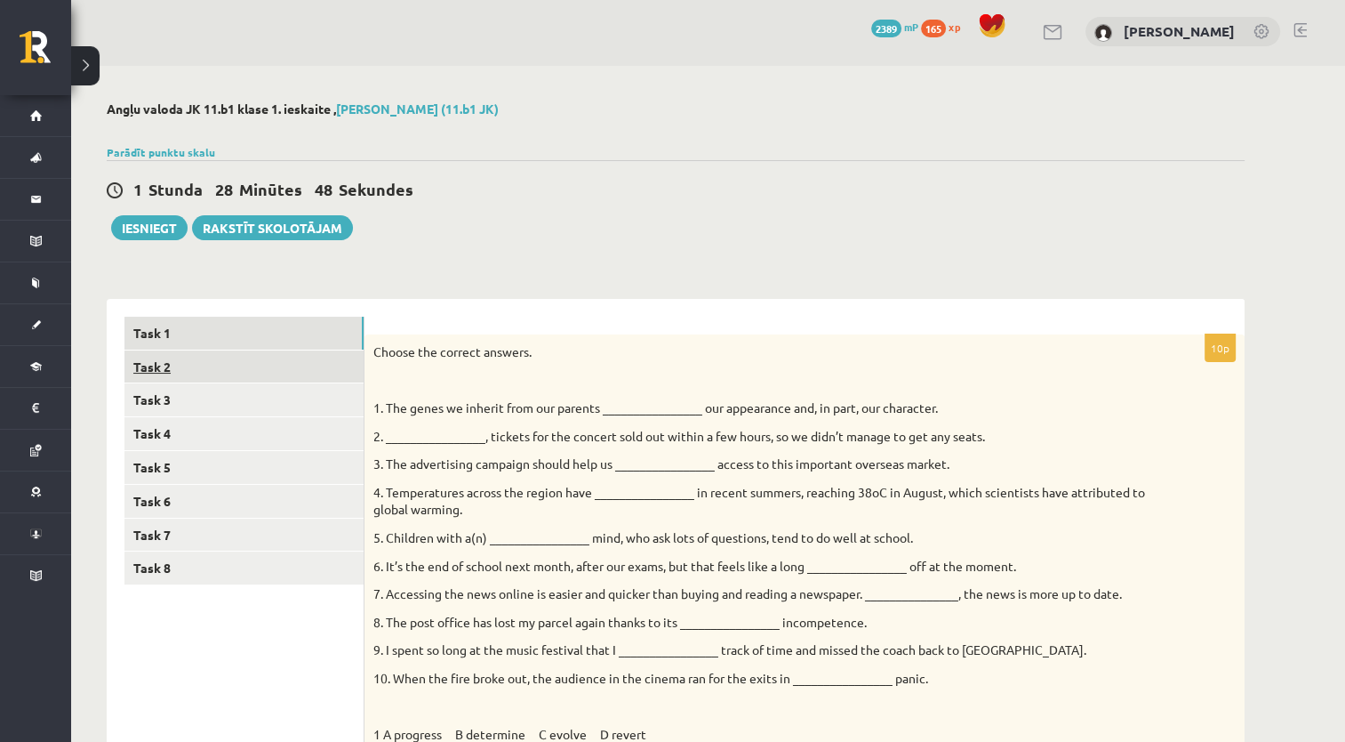
scroll to position [0, 0]
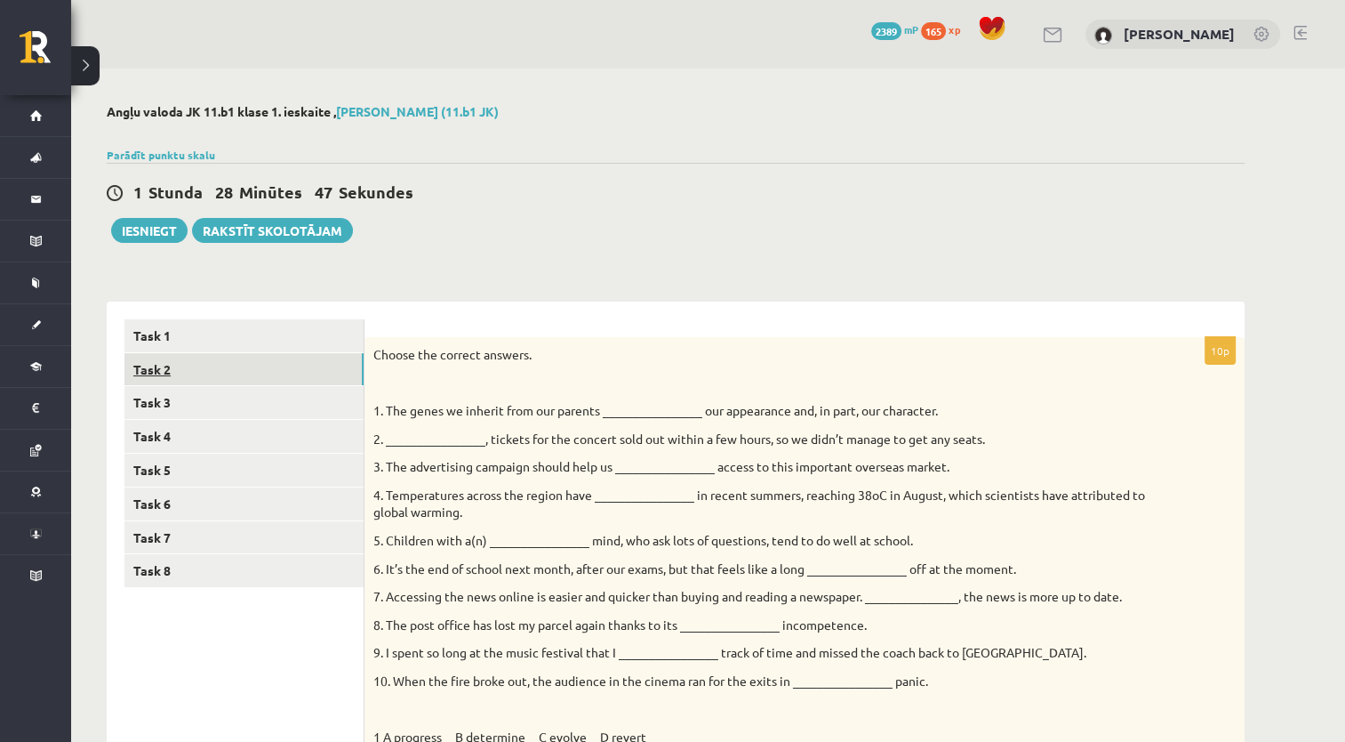
click at [190, 369] on link "Task 2" at bounding box center [243, 369] width 239 height 33
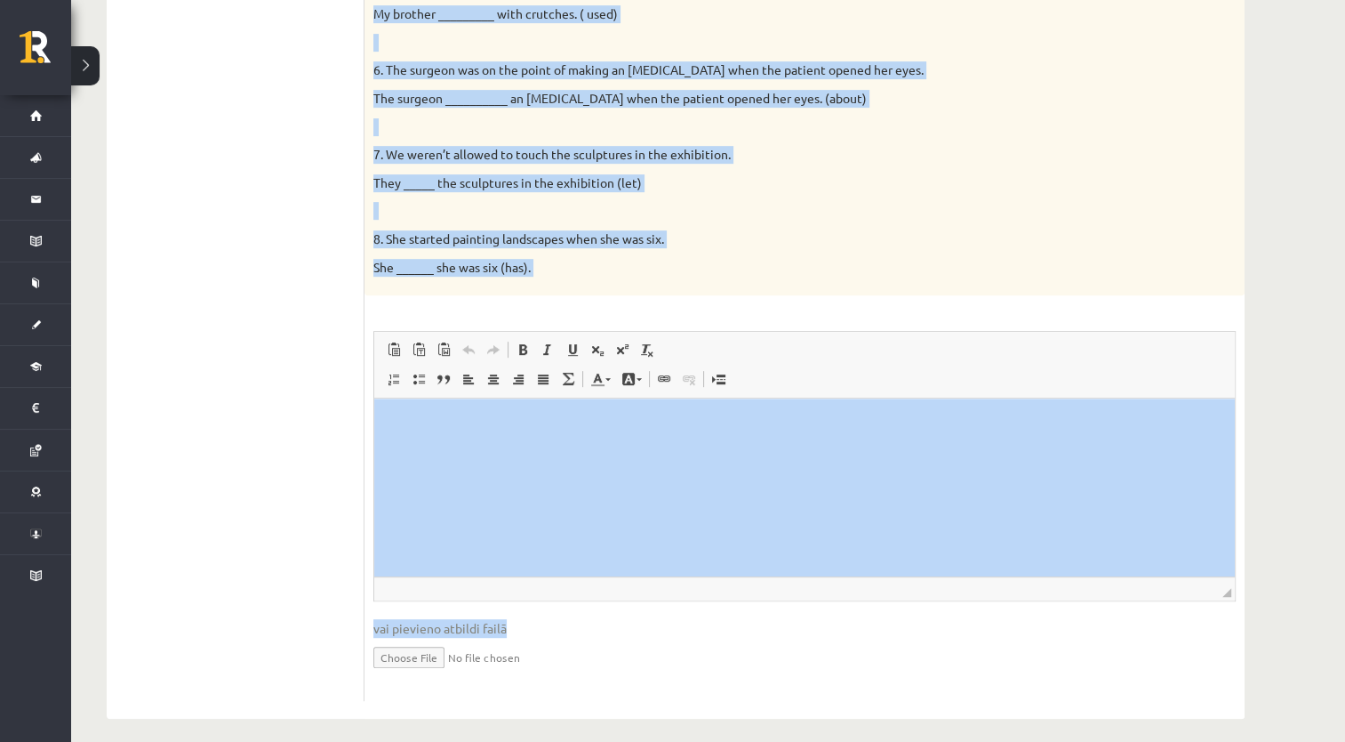
scroll to position [790, 0]
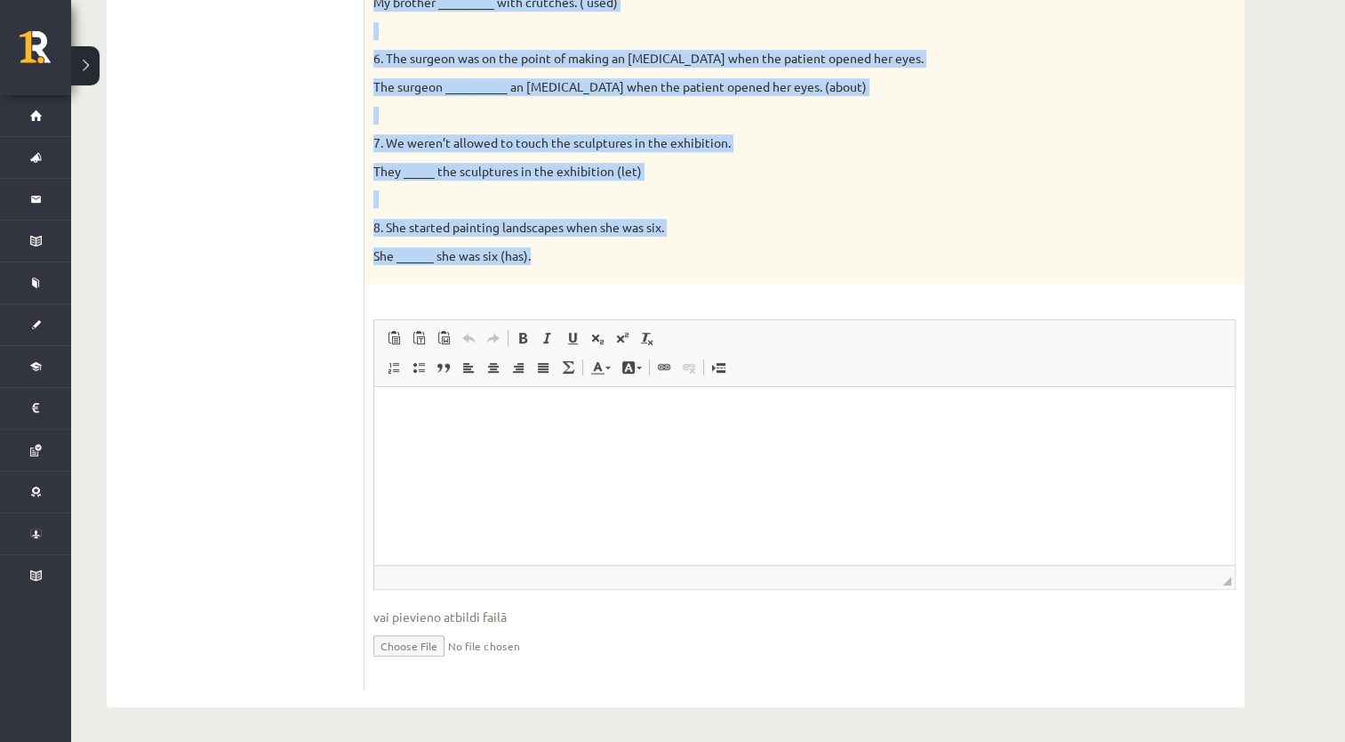
drag, startPoint x: 374, startPoint y: 350, endPoint x: 697, endPoint y: 279, distance: 330.5
copy div "Complete the second sentence so that it has a similar meaning to the first sent…"
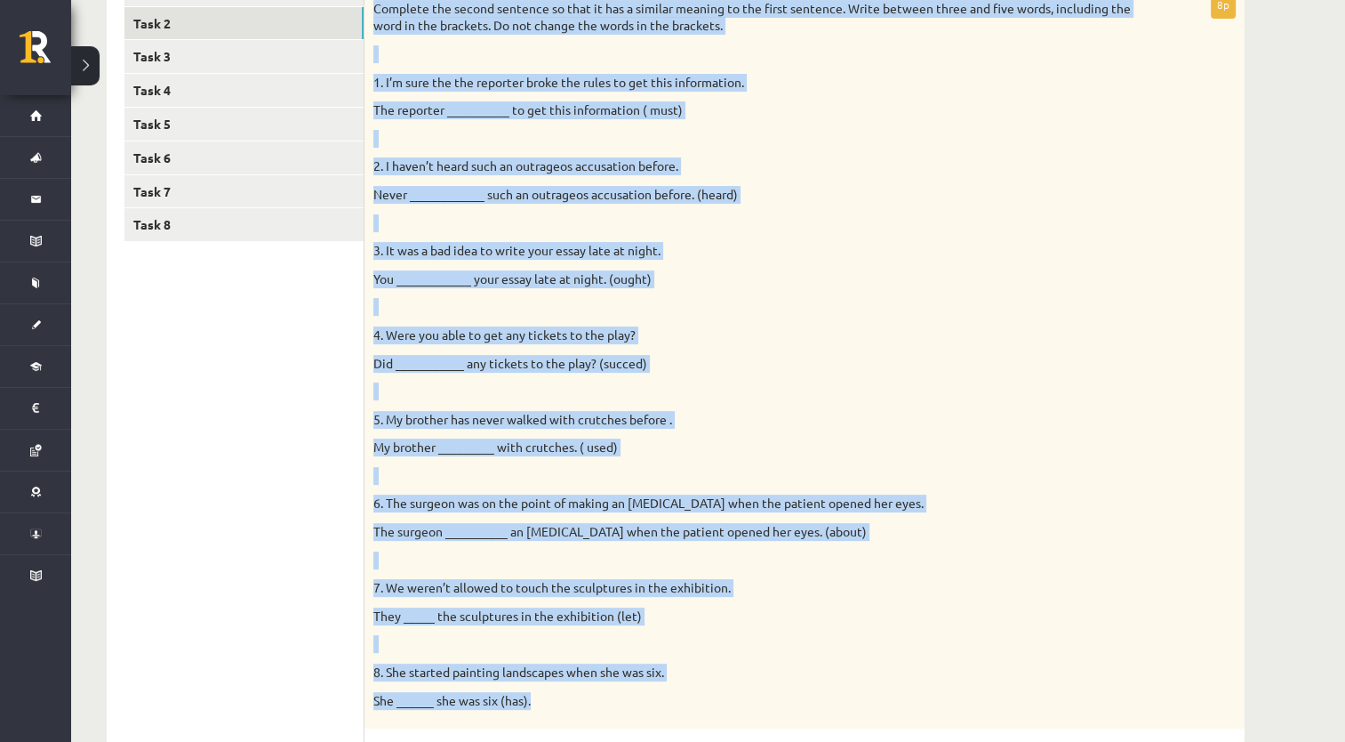
click at [857, 453] on p "My brother _________ with crutches. ( used)" at bounding box center [760, 447] width 774 height 18
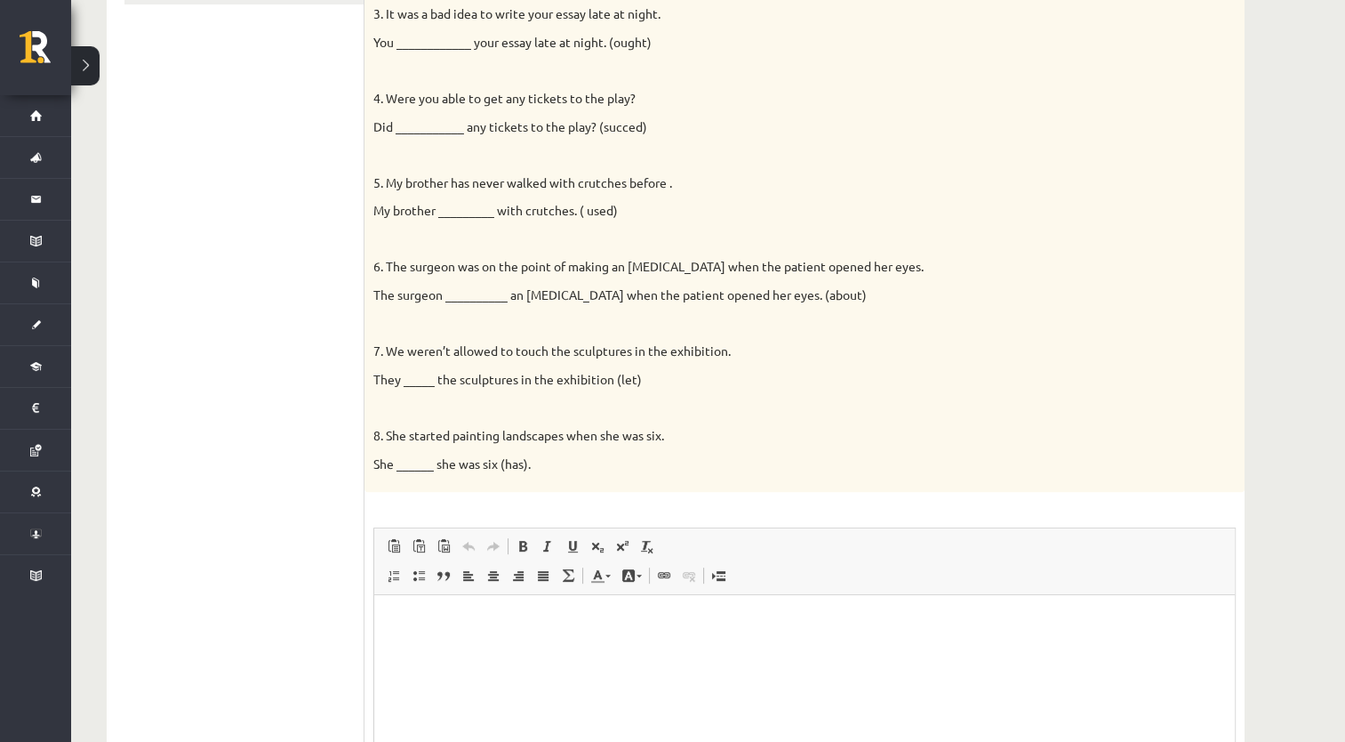
scroll to position [613, 0]
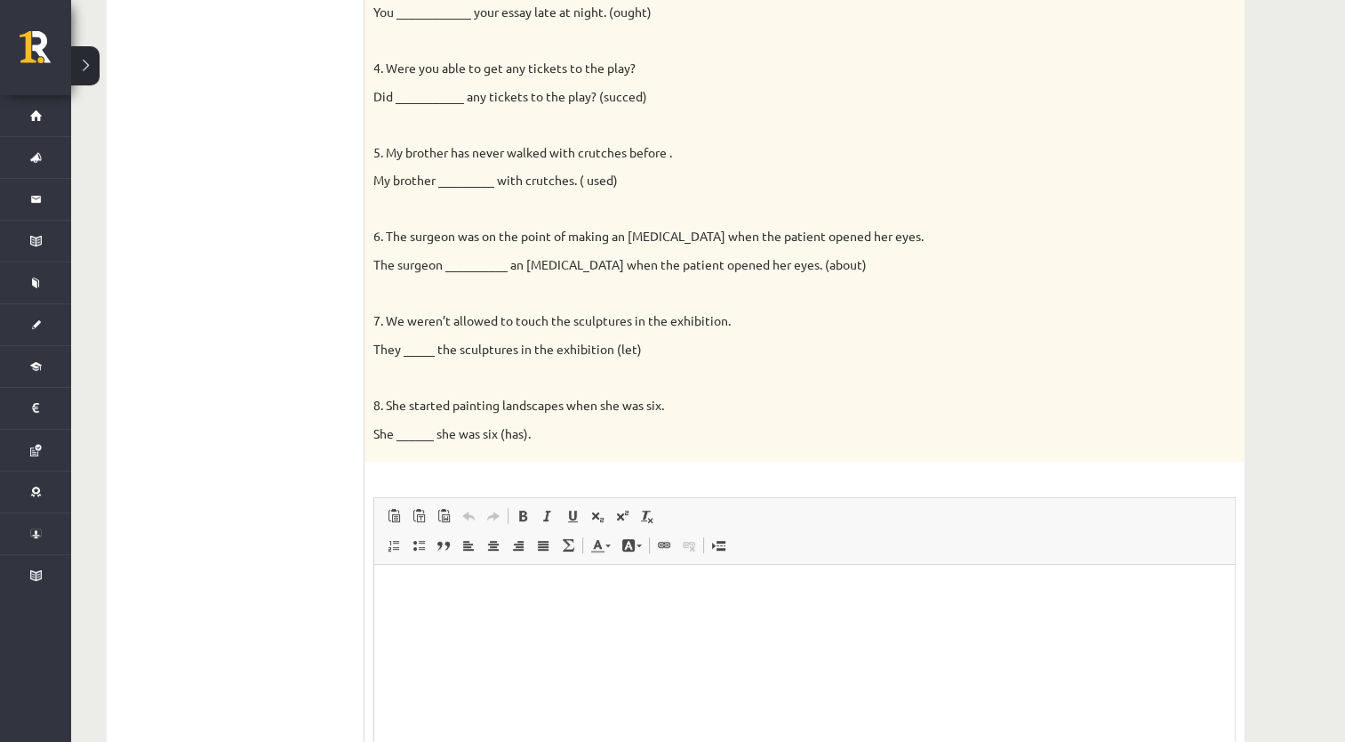
click at [456, 619] on html at bounding box center [804, 592] width 861 height 54
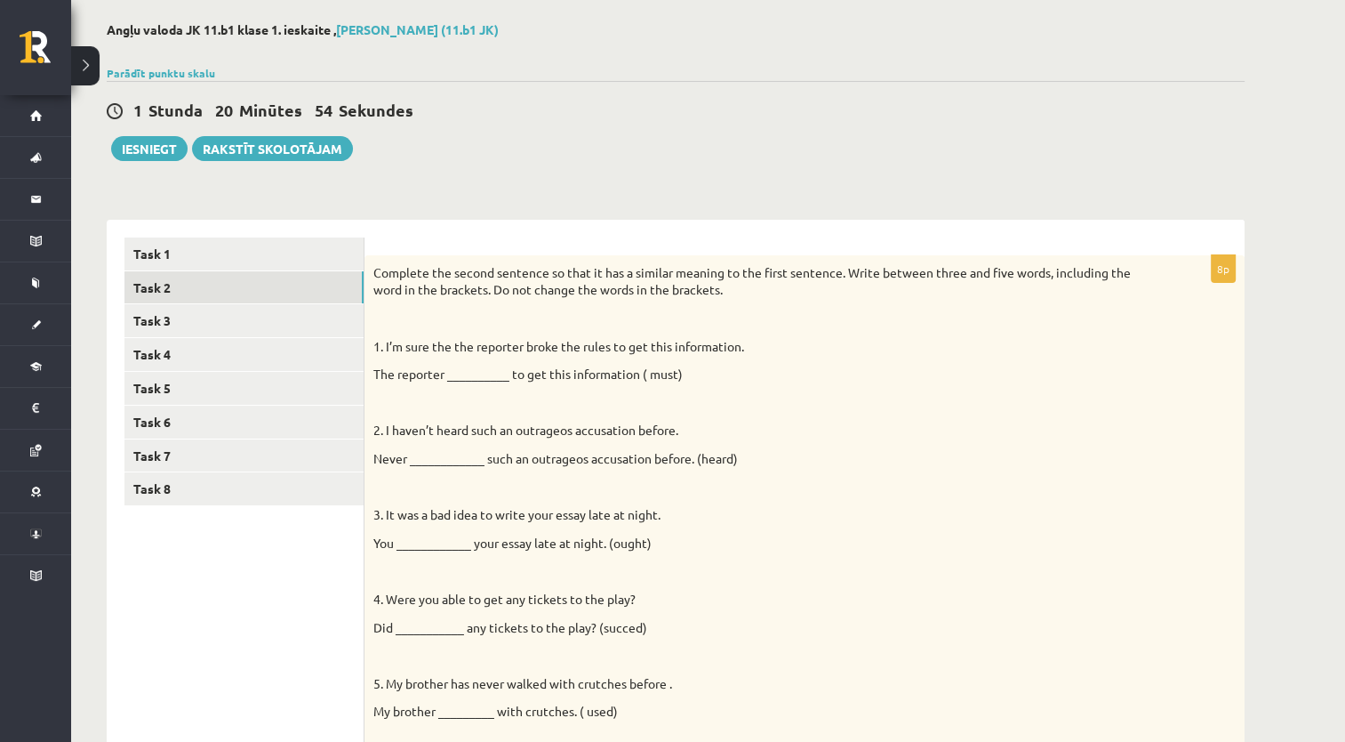
scroll to position [79, 0]
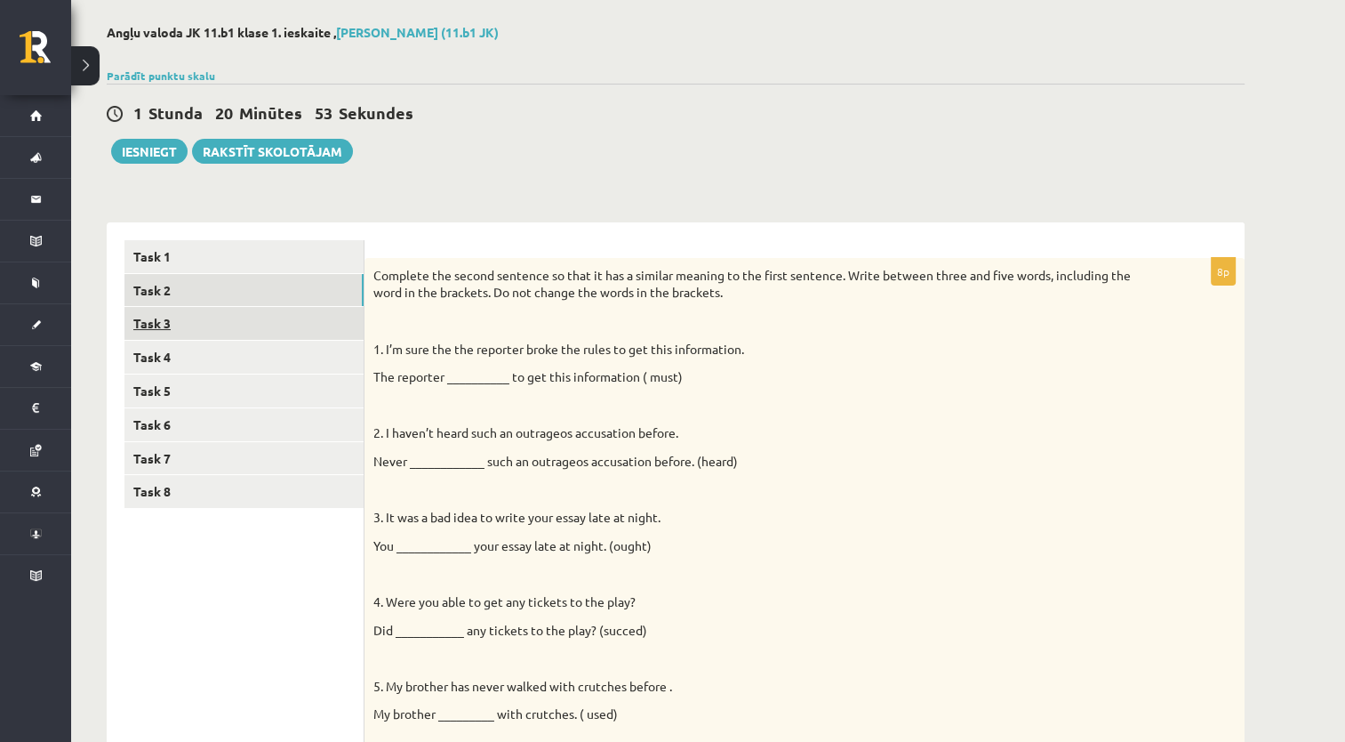
click at [193, 333] on link "Task 3" at bounding box center [243, 323] width 239 height 33
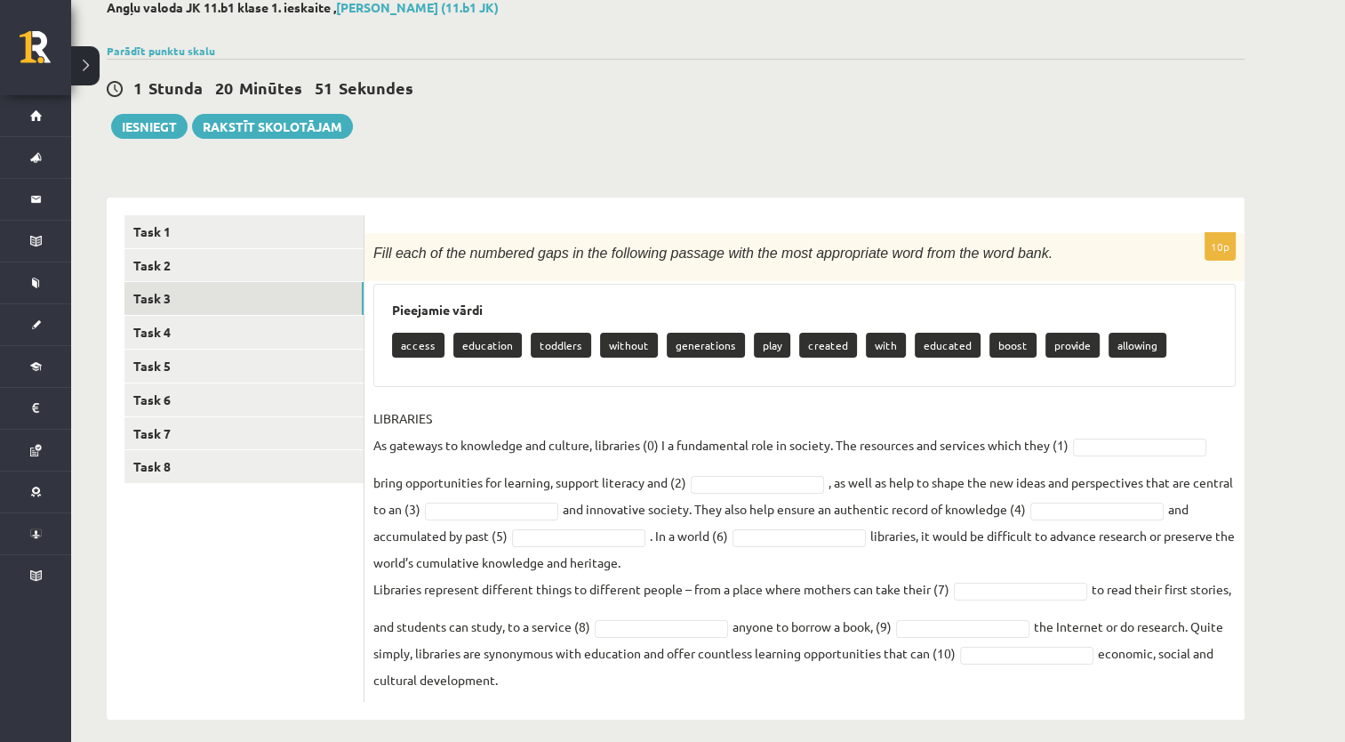
scroll to position [117, 0]
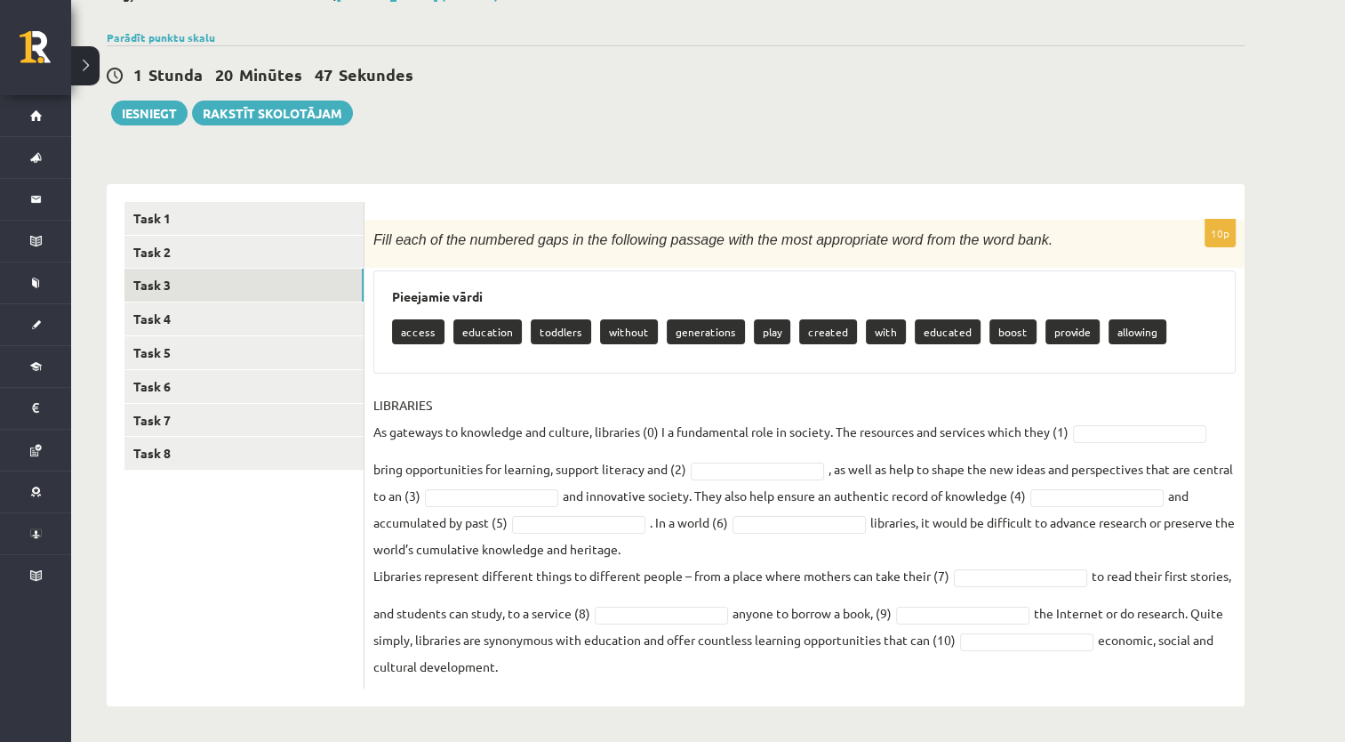
drag, startPoint x: 367, startPoint y: 227, endPoint x: 967, endPoint y: 674, distance: 748.5
click at [967, 674] on div "10p Fill each of the numbered gaps in the following passage with the most appro…" at bounding box center [805, 454] width 880 height 469
copy div "Fill each of the numbered gaps in the following passage with the most appropria…"
click at [644, 385] on div "10p Fill each of the numbered gaps in the following passage with the most appro…" at bounding box center [805, 454] width 880 height 469
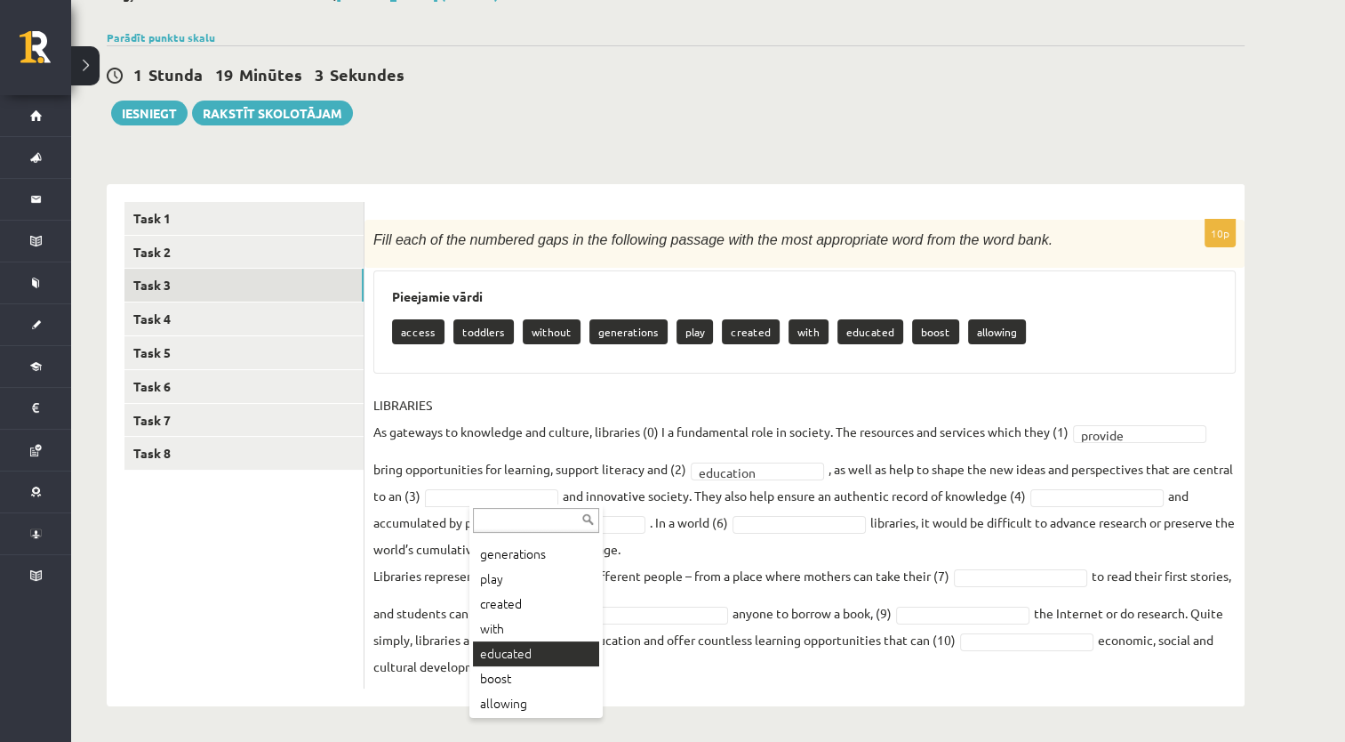
scroll to position [96, 0]
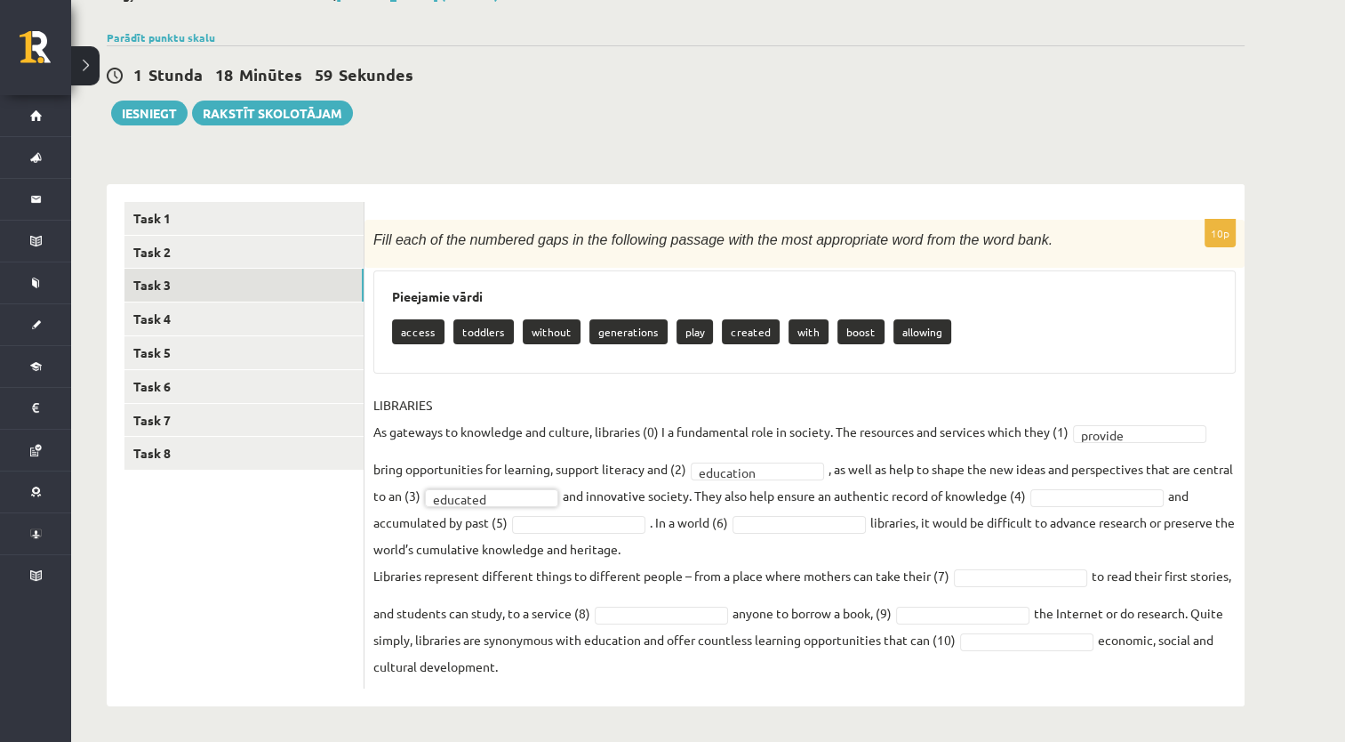
click at [1145, 485] on fieldset "LIBRARIES As gateways to knowledge and culture, libraries (0) I a fundamental r…" at bounding box center [804, 535] width 862 height 288
click at [761, 521] on span at bounding box center [799, 522] width 142 height 16
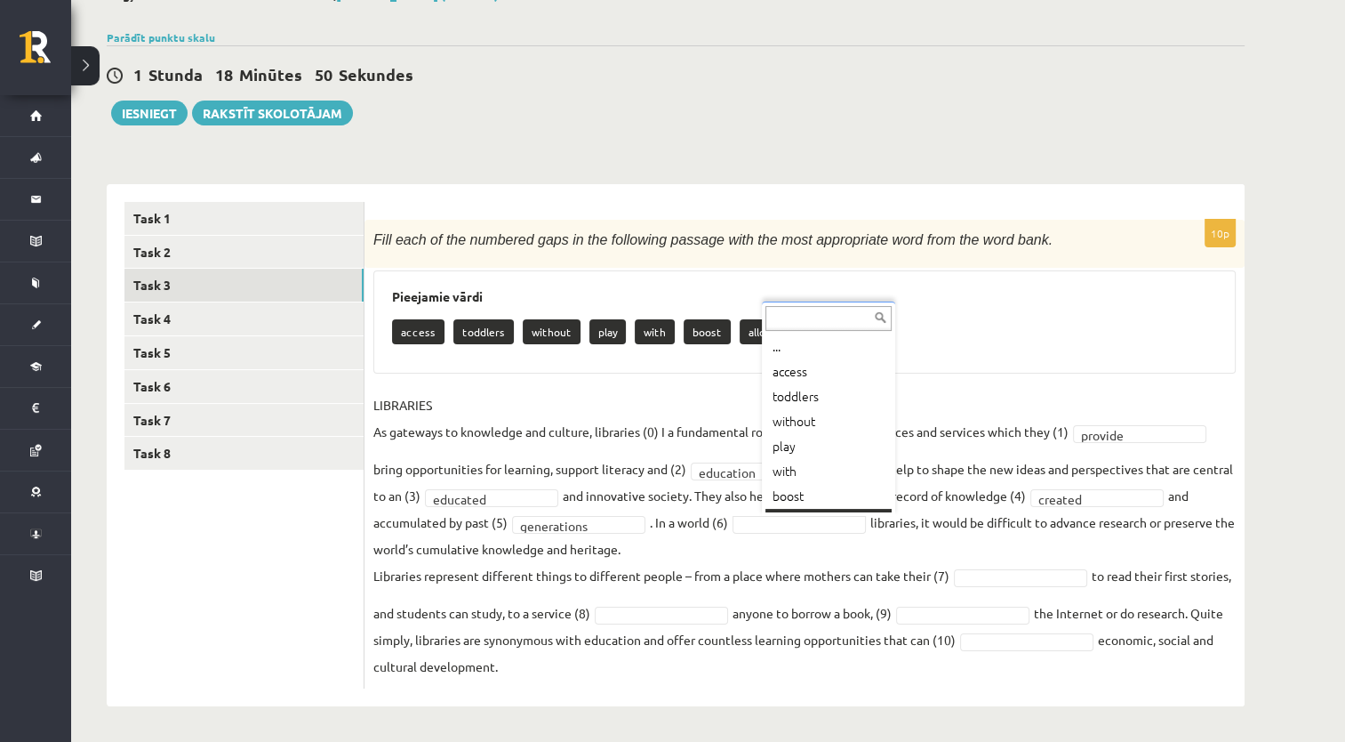
scroll to position [21, 0]
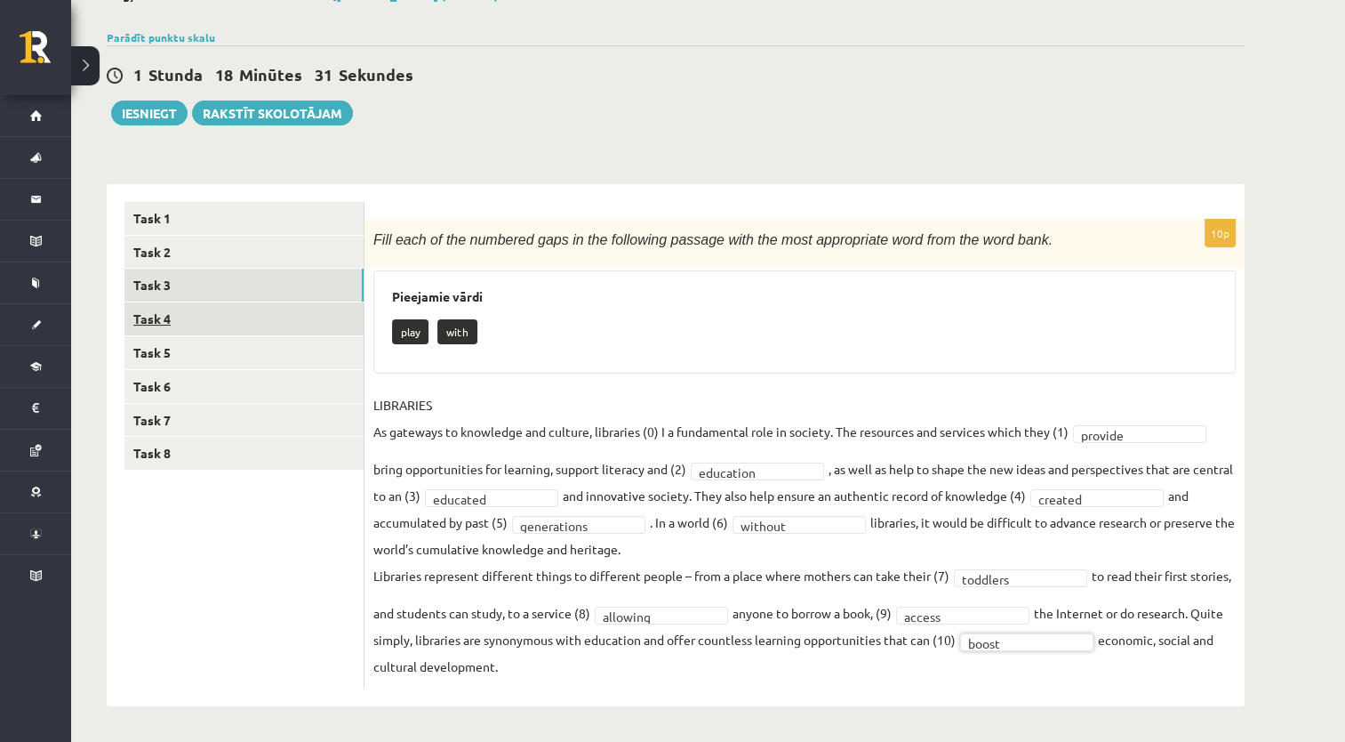
click at [226, 325] on link "Task 4" at bounding box center [243, 318] width 239 height 33
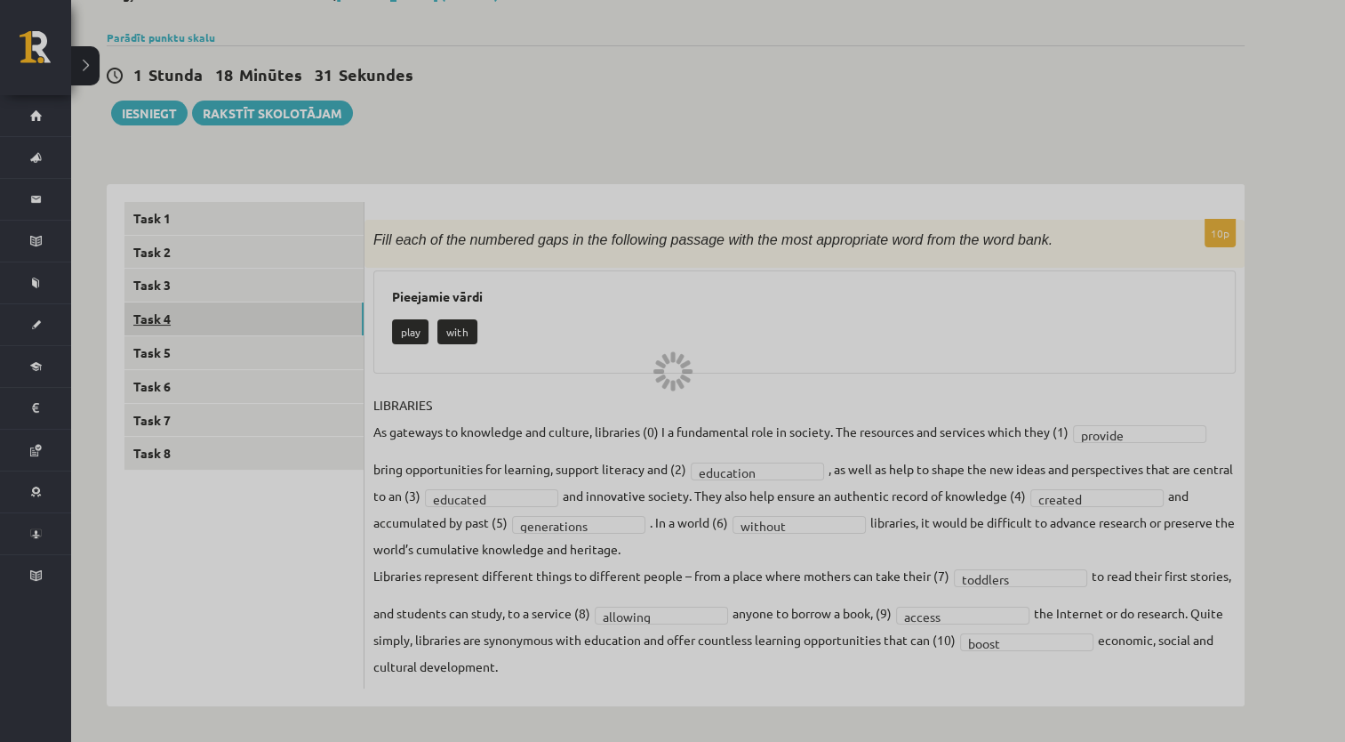
scroll to position [78, 0]
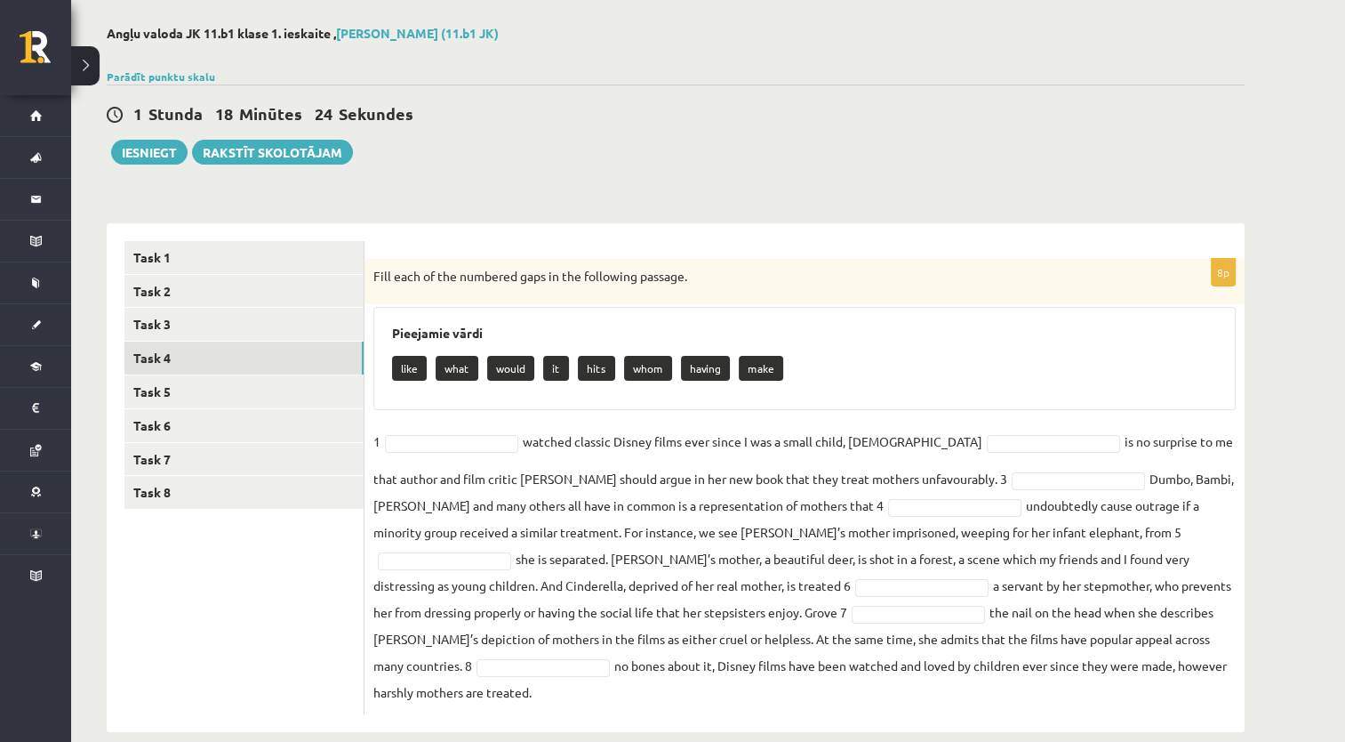
drag, startPoint x: 374, startPoint y: 265, endPoint x: 1094, endPoint y: 674, distance: 828.2
click at [1094, 674] on div "8p Fill each of the numbered gaps in the following passage. Pieejamie vārdi lik…" at bounding box center [805, 486] width 880 height 455
copy div "Fill each of the numbered gaps in the following passage. Pieejamie vārdi like w…"
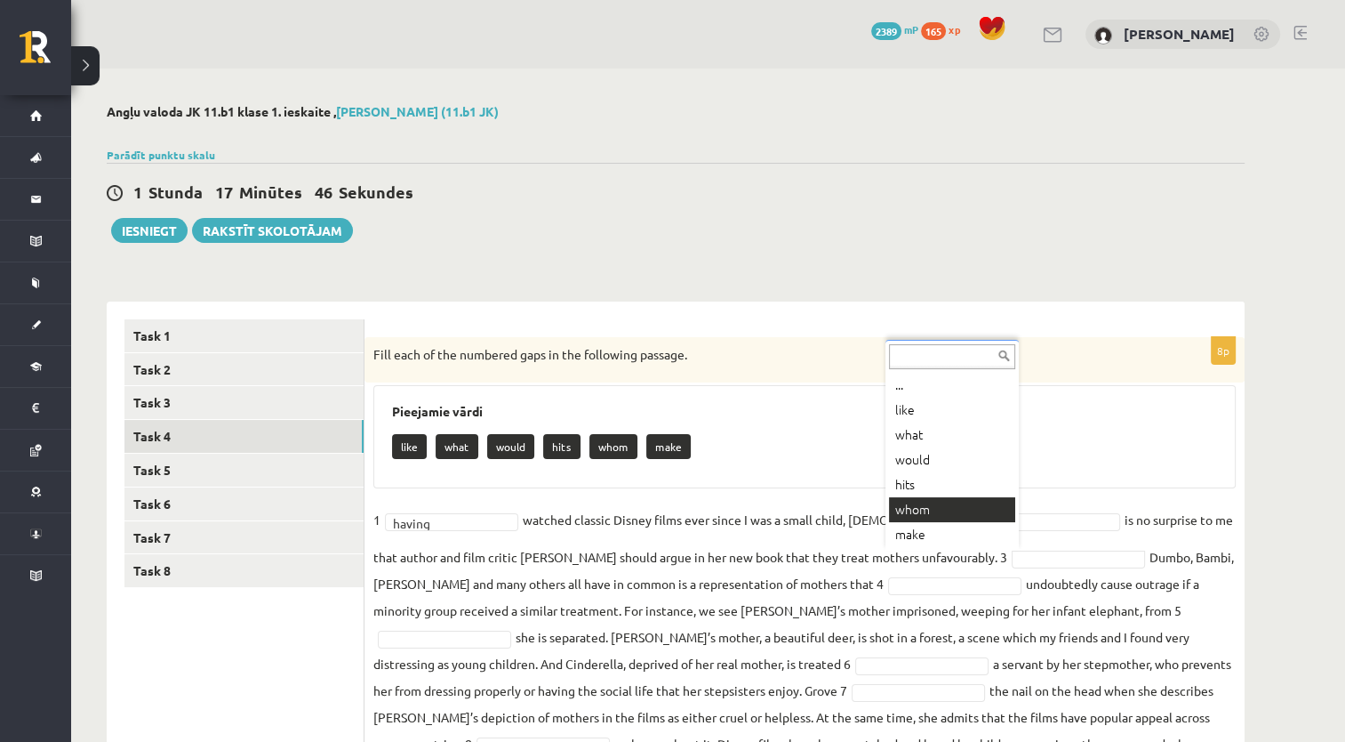
scroll to position [0, 0]
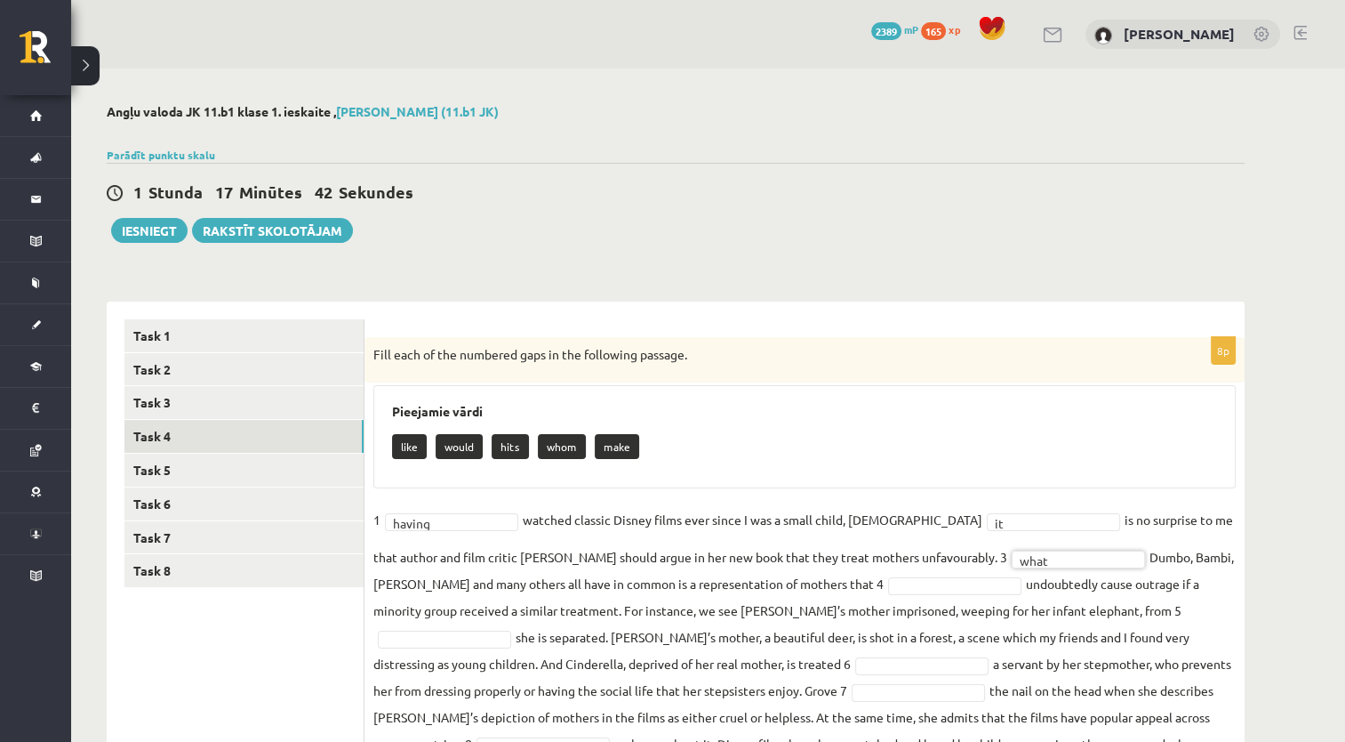
click at [791, 593] on fieldset "1 having ****** watched classic Disney films ever since I was a small child, 2 …" at bounding box center [804, 644] width 862 height 277
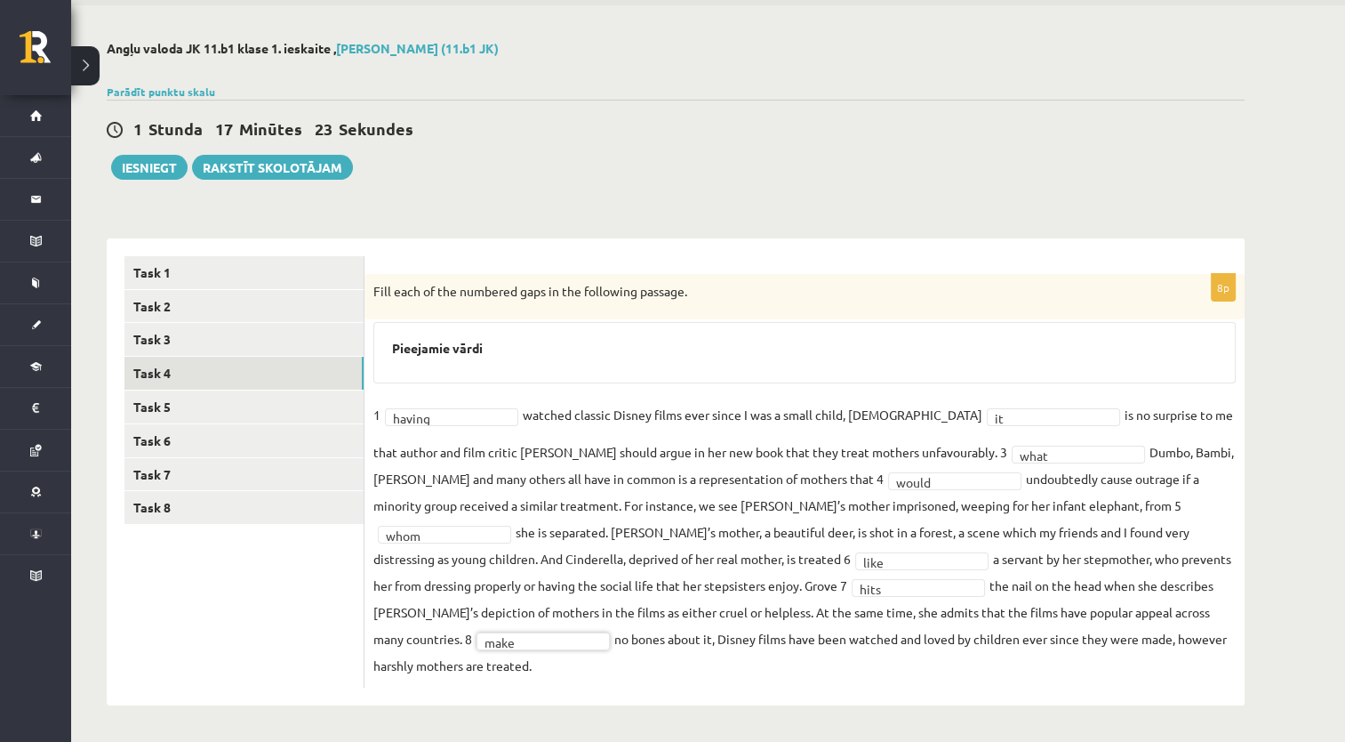
scroll to position [36, 0]
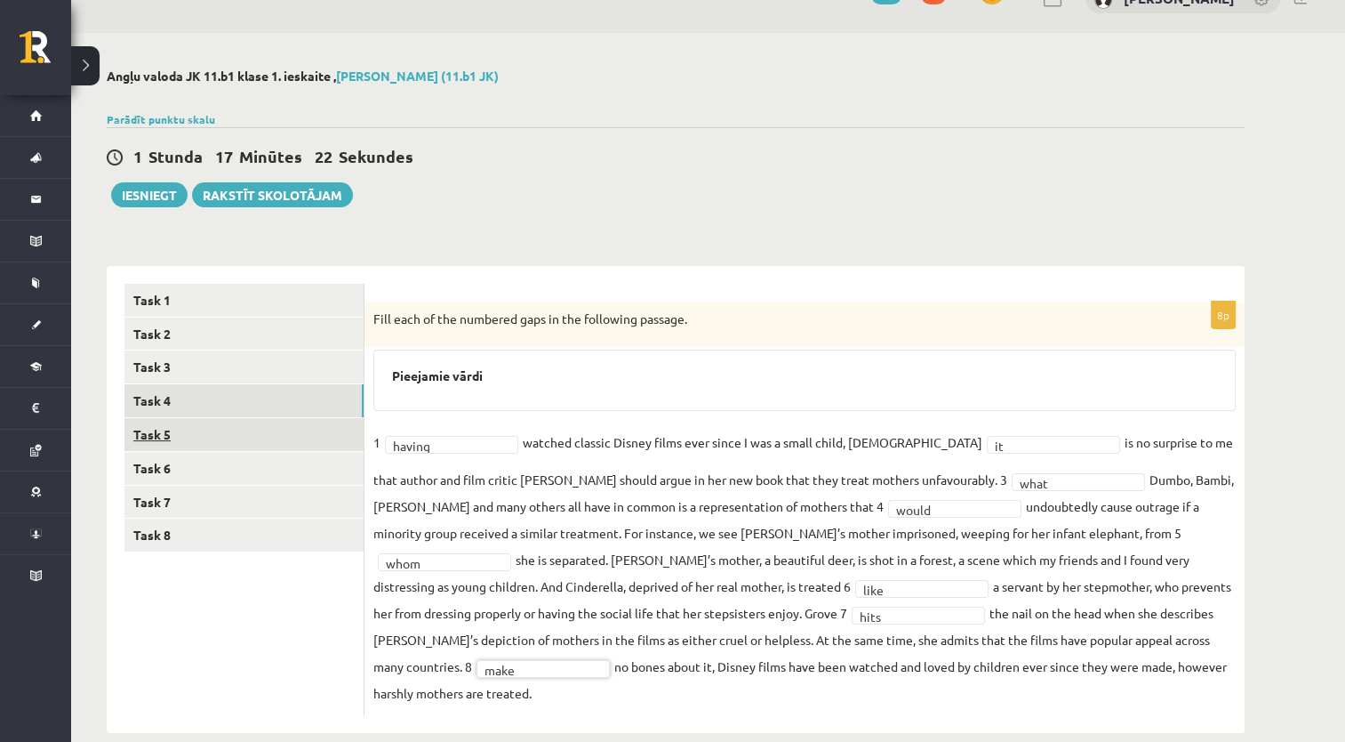
click at [139, 439] on link "Task 5" at bounding box center [243, 434] width 239 height 33
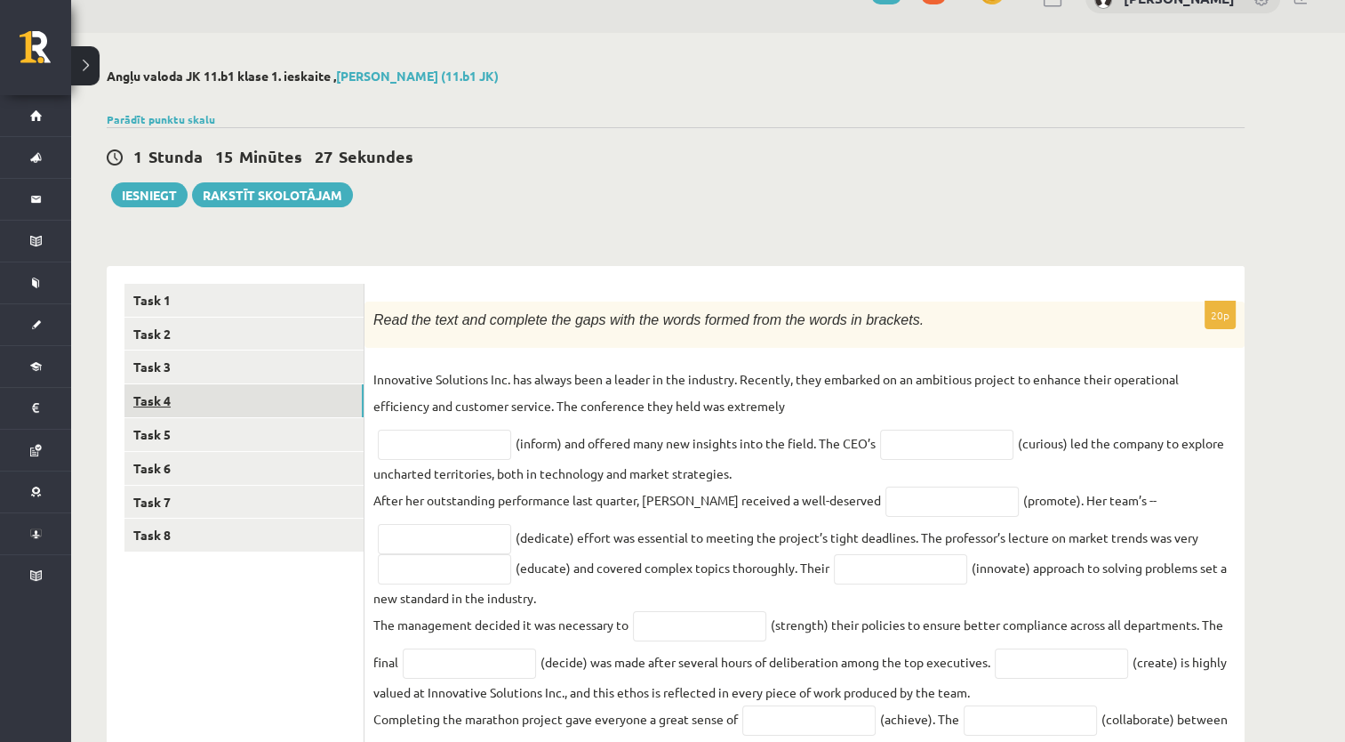
click at [234, 397] on link "Task 4" at bounding box center [243, 400] width 239 height 33
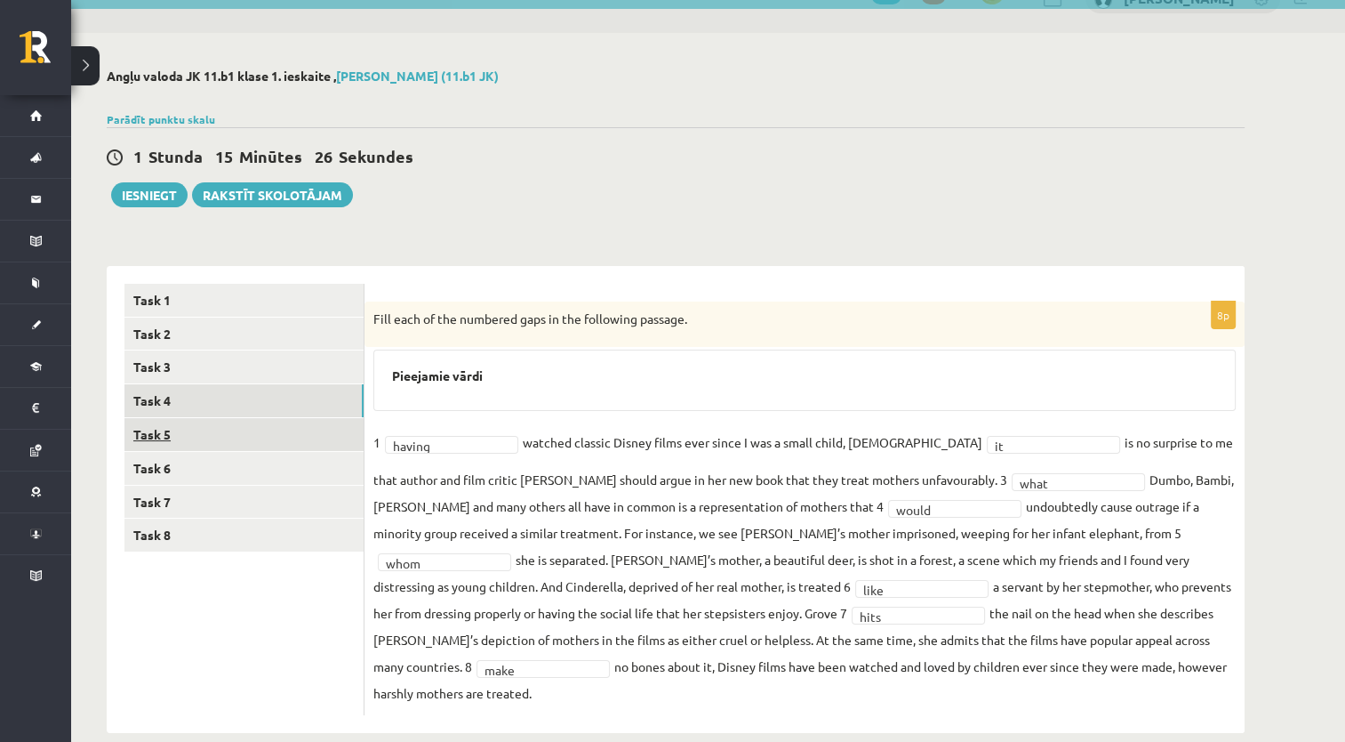
click at [219, 429] on link "Task 5" at bounding box center [243, 434] width 239 height 33
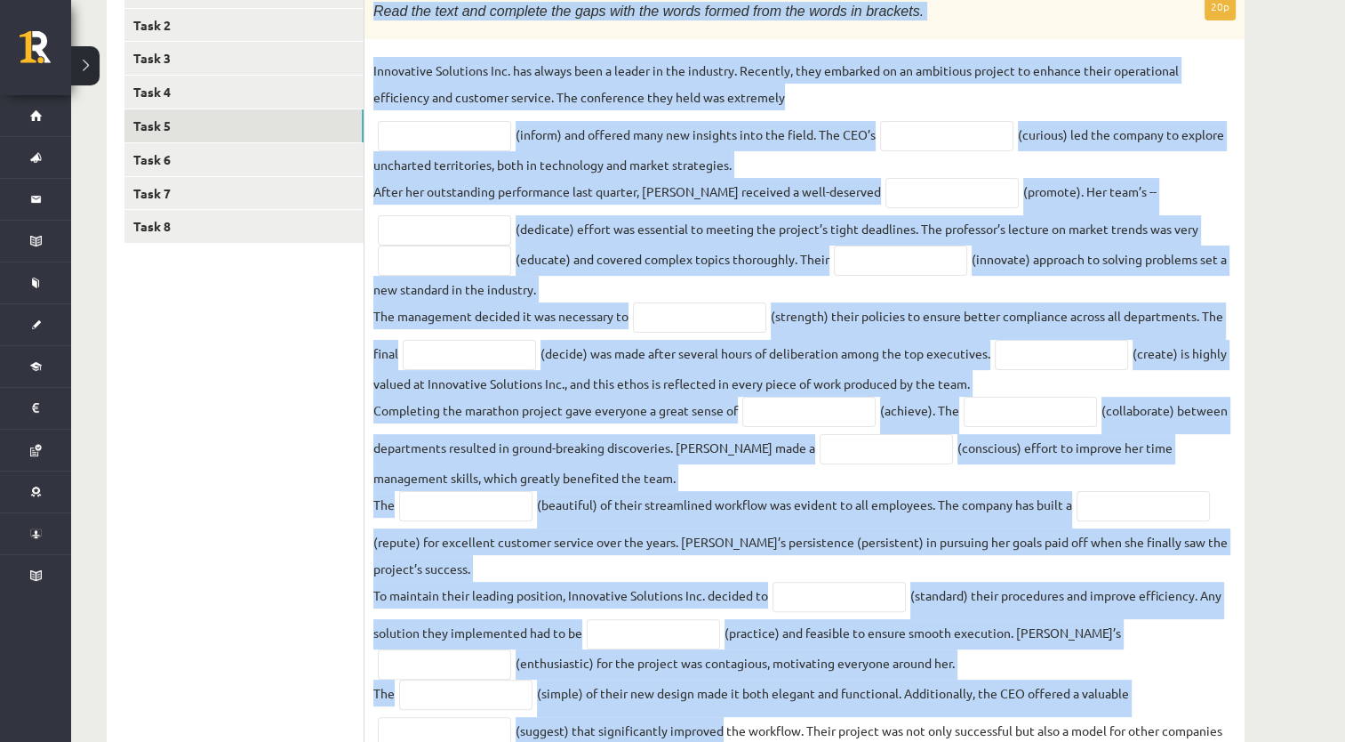
scroll to position [443, 0]
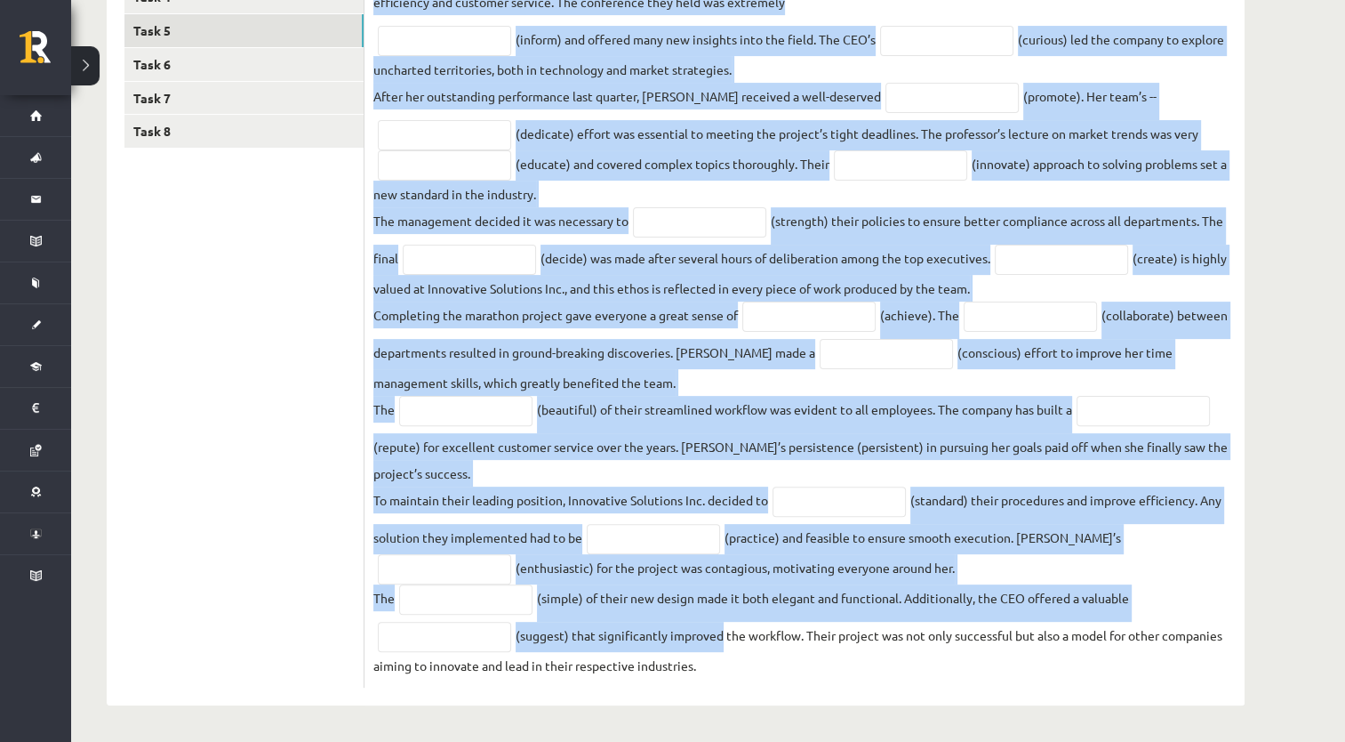
drag, startPoint x: 373, startPoint y: 311, endPoint x: 761, endPoint y: 674, distance: 530.9
click at [761, 674] on div "20p Read the text and complete the gaps with the words formed from the words in…" at bounding box center [805, 293] width 880 height 790
copy div "Read the text and complete the gaps with the words formed from the words in bra…"
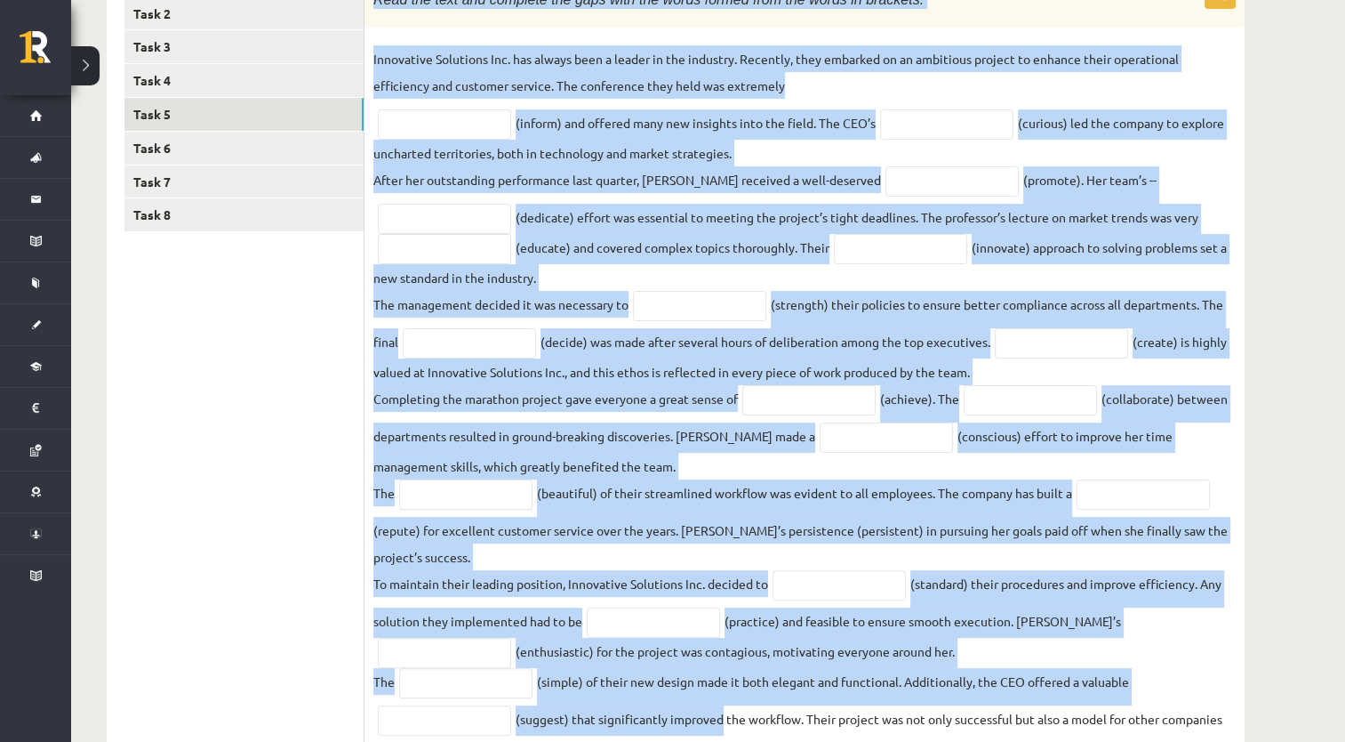
scroll to position [265, 0]
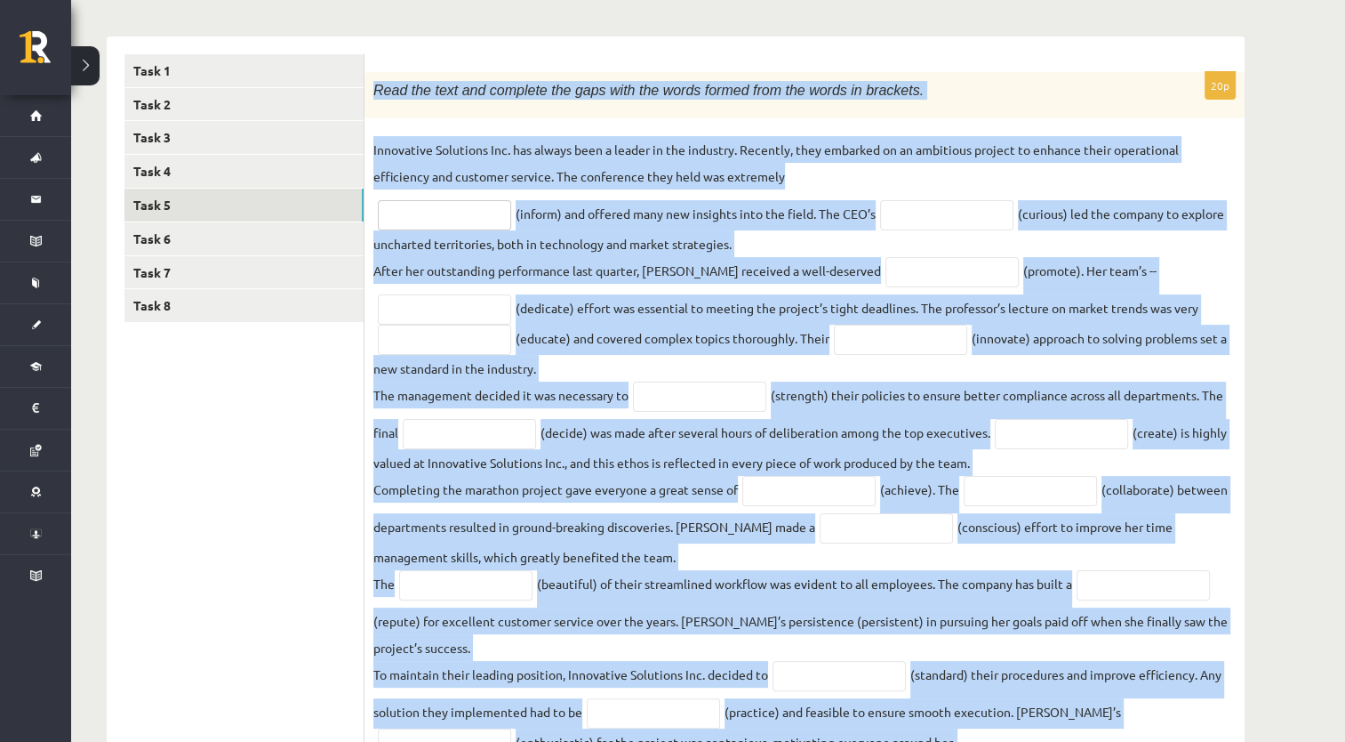
click at [466, 223] on input "text" at bounding box center [444, 215] width 133 height 30
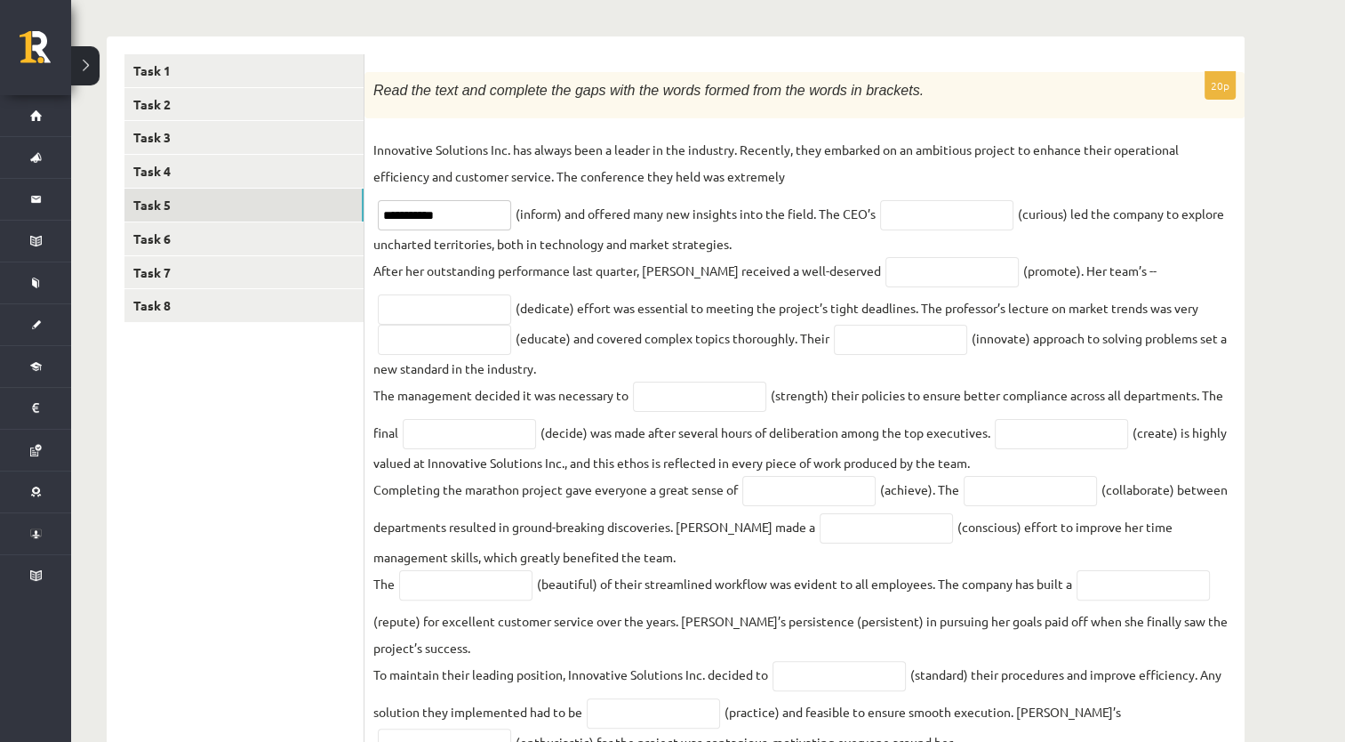
type input "**********"
click at [996, 204] on input "text" at bounding box center [946, 215] width 133 height 30
type input "*********"
click at [886, 278] on input "text" at bounding box center [952, 272] width 133 height 30
type input "*********"
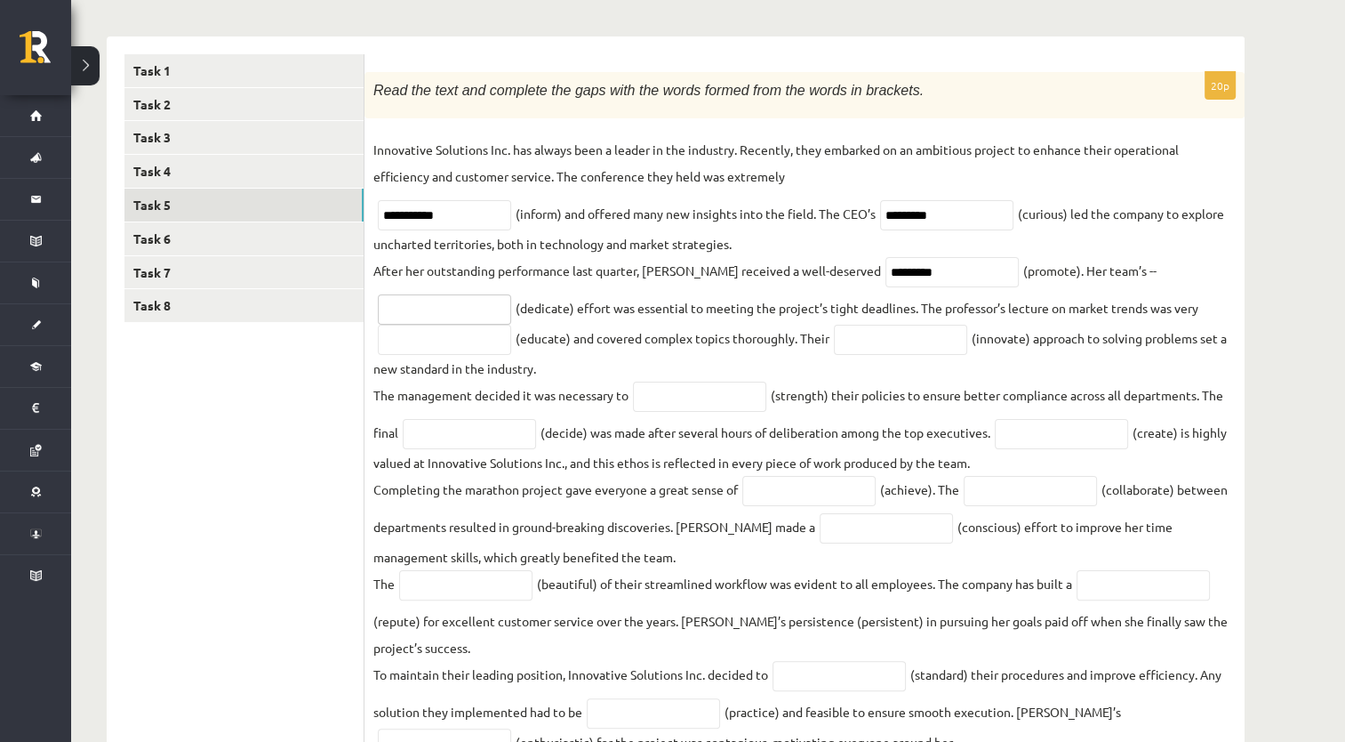
click at [466, 311] on input "text" at bounding box center [444, 309] width 133 height 30
type input "*********"
click at [487, 342] on input "text" at bounding box center [444, 340] width 133 height 30
type input "**********"
click at [883, 349] on input "text" at bounding box center [900, 340] width 133 height 30
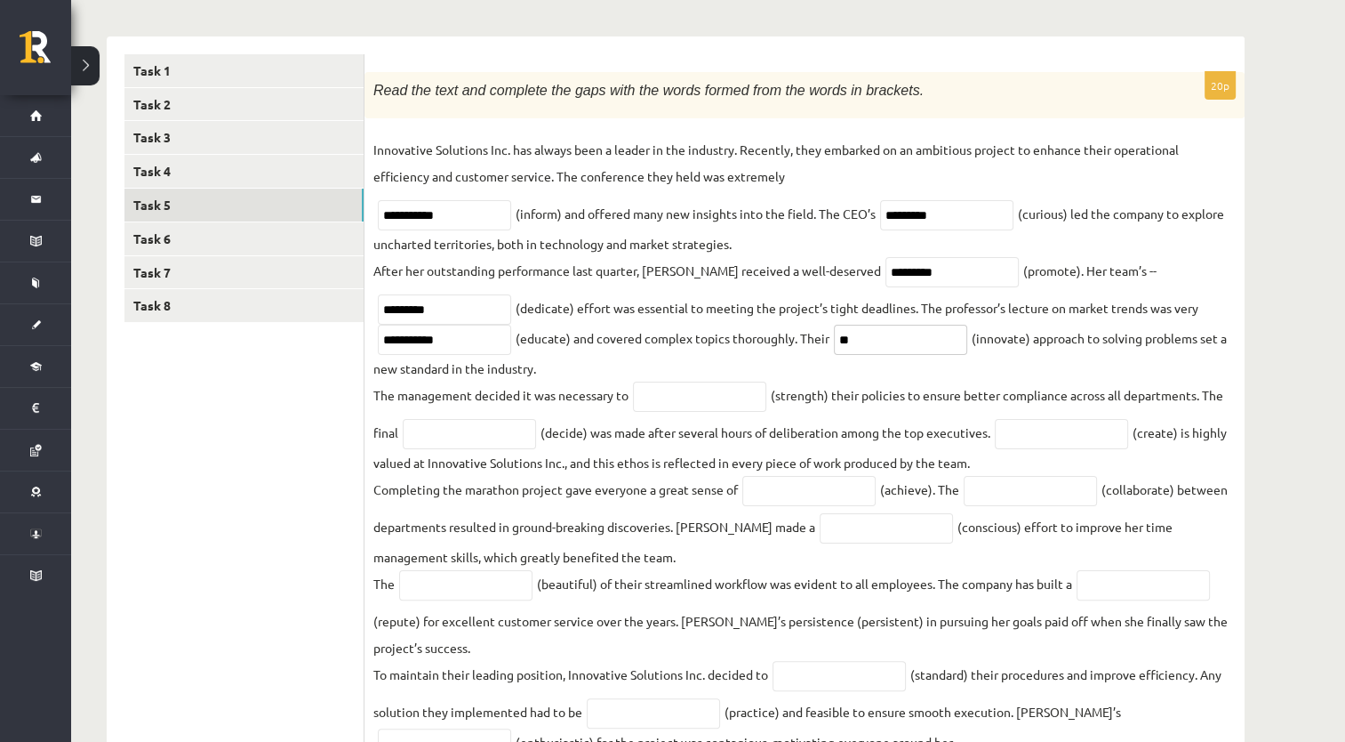
type input "*"
type input "**********"
click at [674, 398] on input "text" at bounding box center [699, 396] width 133 height 30
type input "**********"
click at [493, 438] on input "text" at bounding box center [469, 434] width 133 height 30
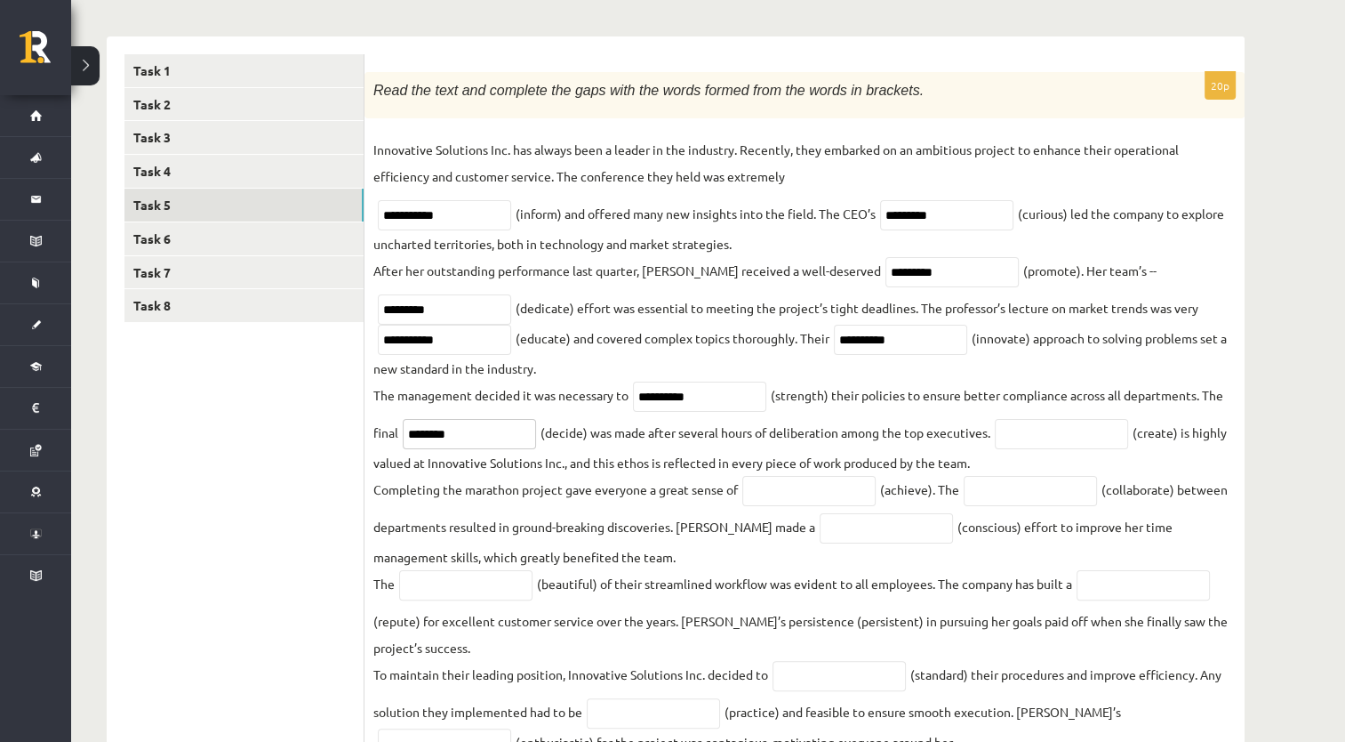
type input "********"
click at [1046, 445] on input "text" at bounding box center [1061, 434] width 133 height 30
type input "**********"
click at [790, 494] on input "text" at bounding box center [808, 491] width 133 height 30
click at [796, 500] on input "**********" at bounding box center [808, 491] width 133 height 30
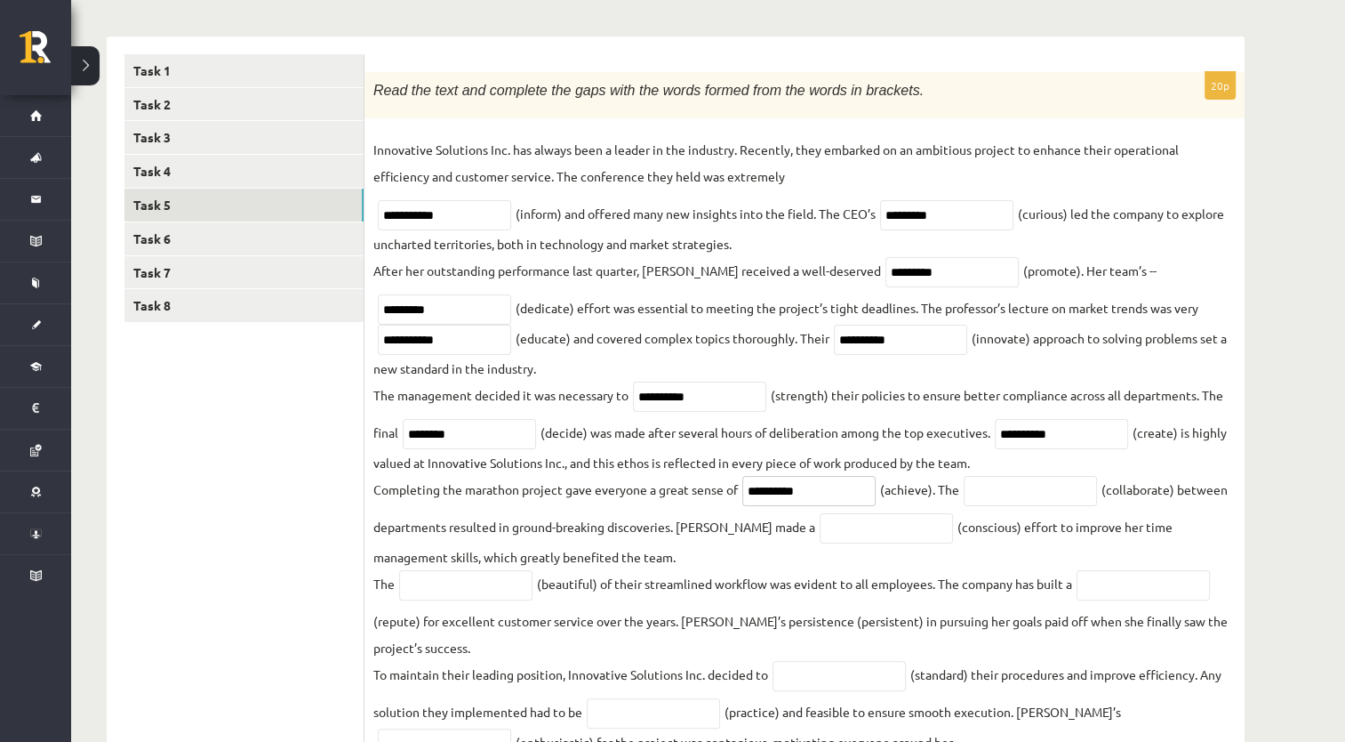
click at [796, 500] on input "**********" at bounding box center [808, 491] width 133 height 30
type input "**********"
click at [1005, 490] on input "text" at bounding box center [1030, 491] width 133 height 30
type input "**********"
click at [882, 525] on input "text" at bounding box center [886, 528] width 133 height 30
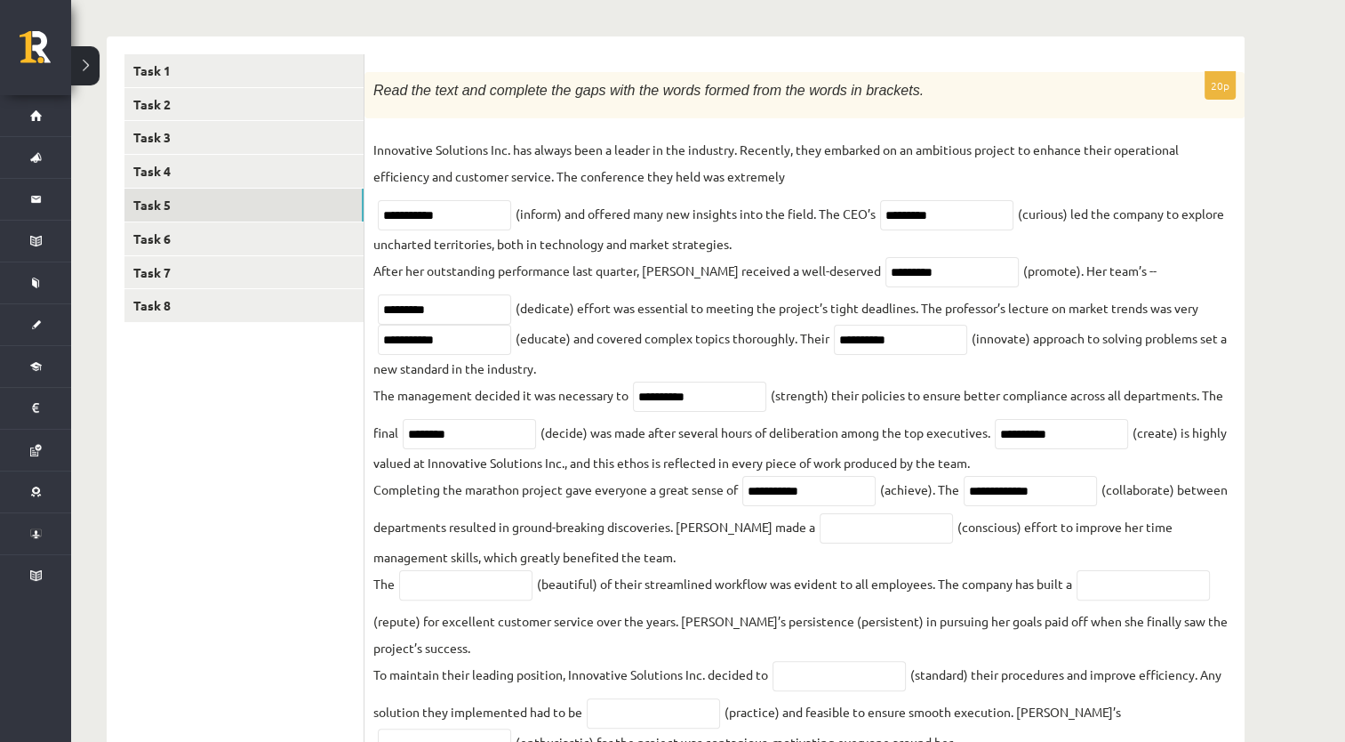
click at [984, 529] on fieldset "**********" at bounding box center [804, 494] width 862 height 717
click at [870, 535] on input "text" at bounding box center [886, 528] width 133 height 30
click at [966, 535] on fieldset "**********" at bounding box center [804, 494] width 862 height 717
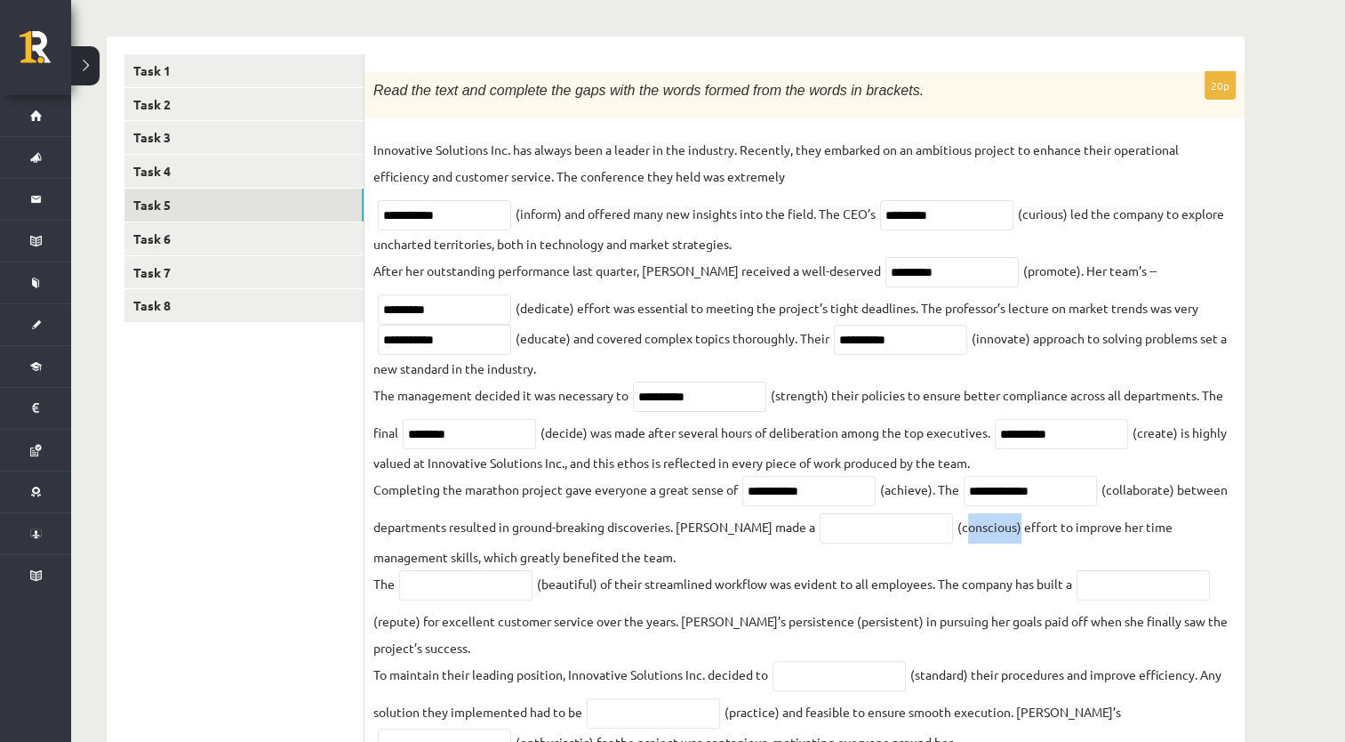
copy fieldset "conscious"
click at [881, 536] on input "text" at bounding box center [886, 528] width 133 height 30
paste input "*********"
type input "*********"
click at [478, 606] on fieldset "**********" at bounding box center [804, 494] width 862 height 717
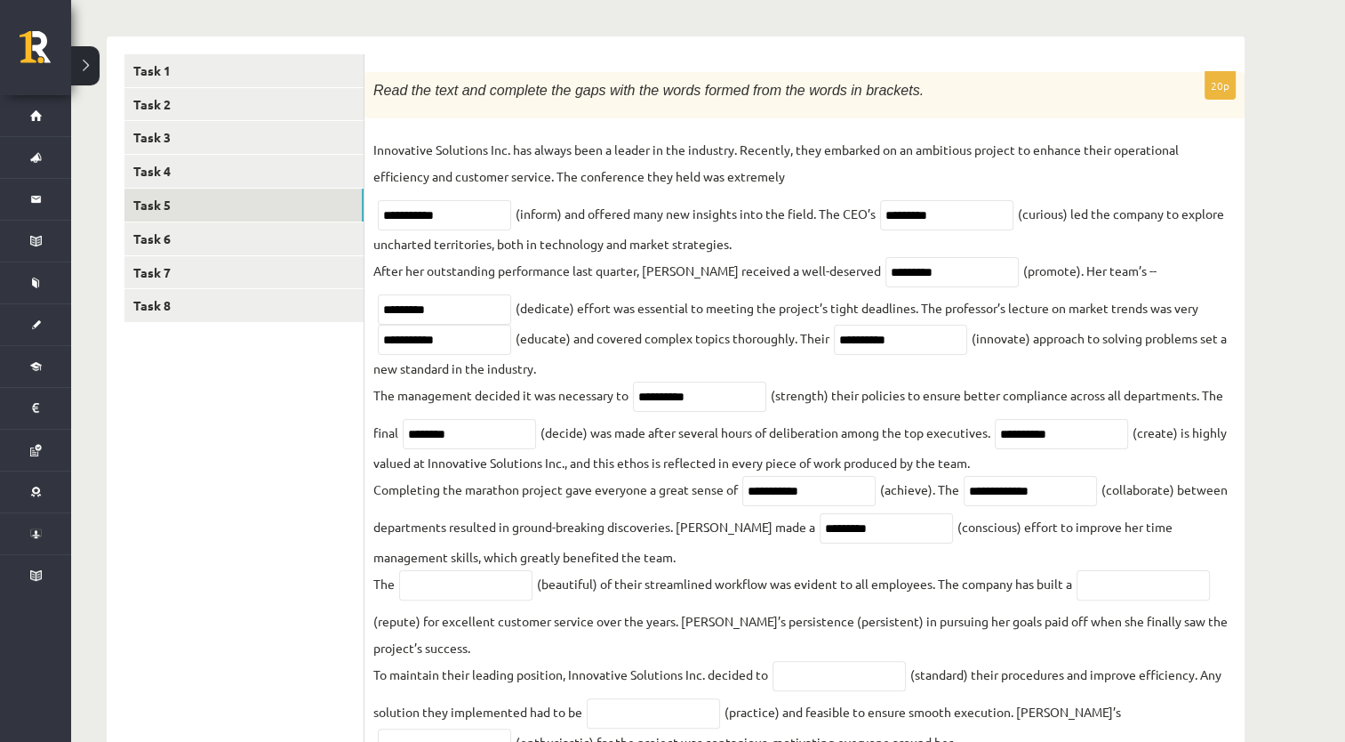
click at [489, 603] on fieldset "**********" at bounding box center [804, 494] width 862 height 717
click at [485, 595] on input "text" at bounding box center [465, 585] width 133 height 30
type input "******"
click at [1118, 587] on input "text" at bounding box center [1143, 585] width 133 height 30
type input "**********"
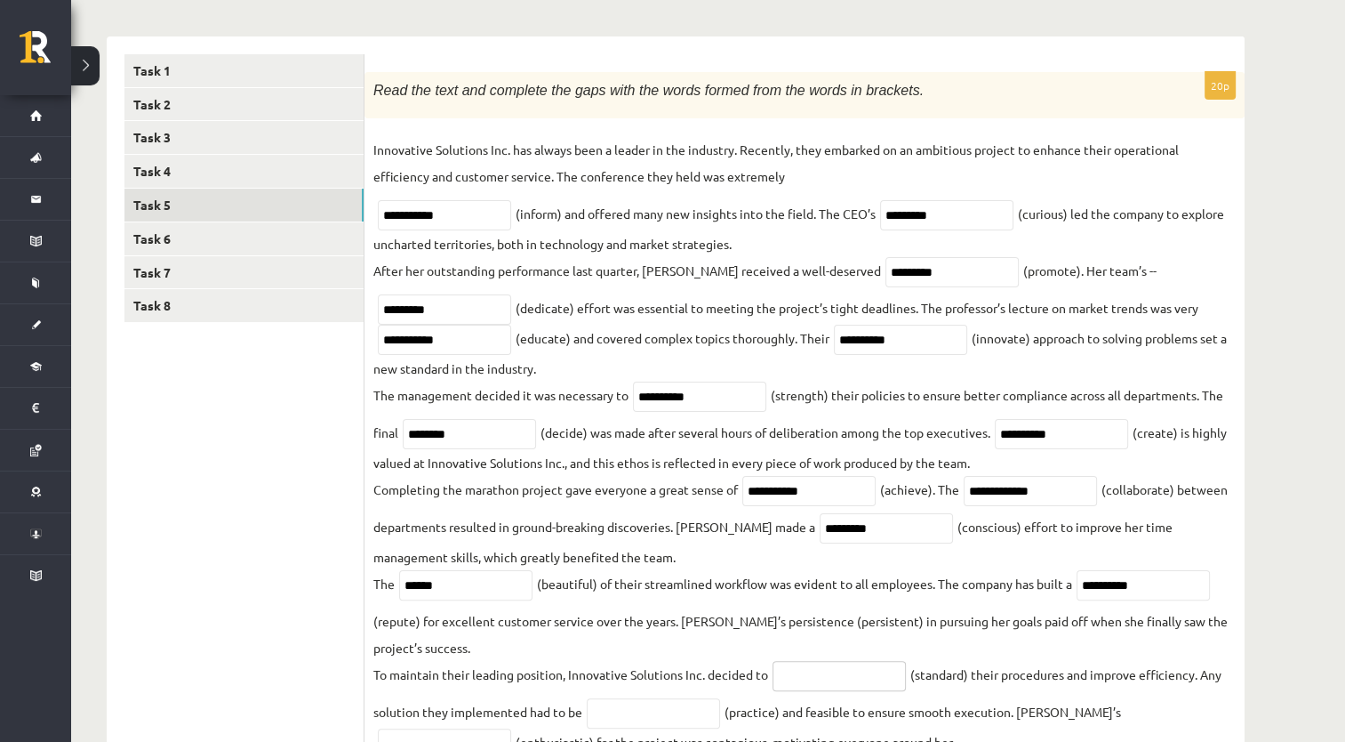
click at [836, 682] on input "text" at bounding box center [839, 676] width 133 height 30
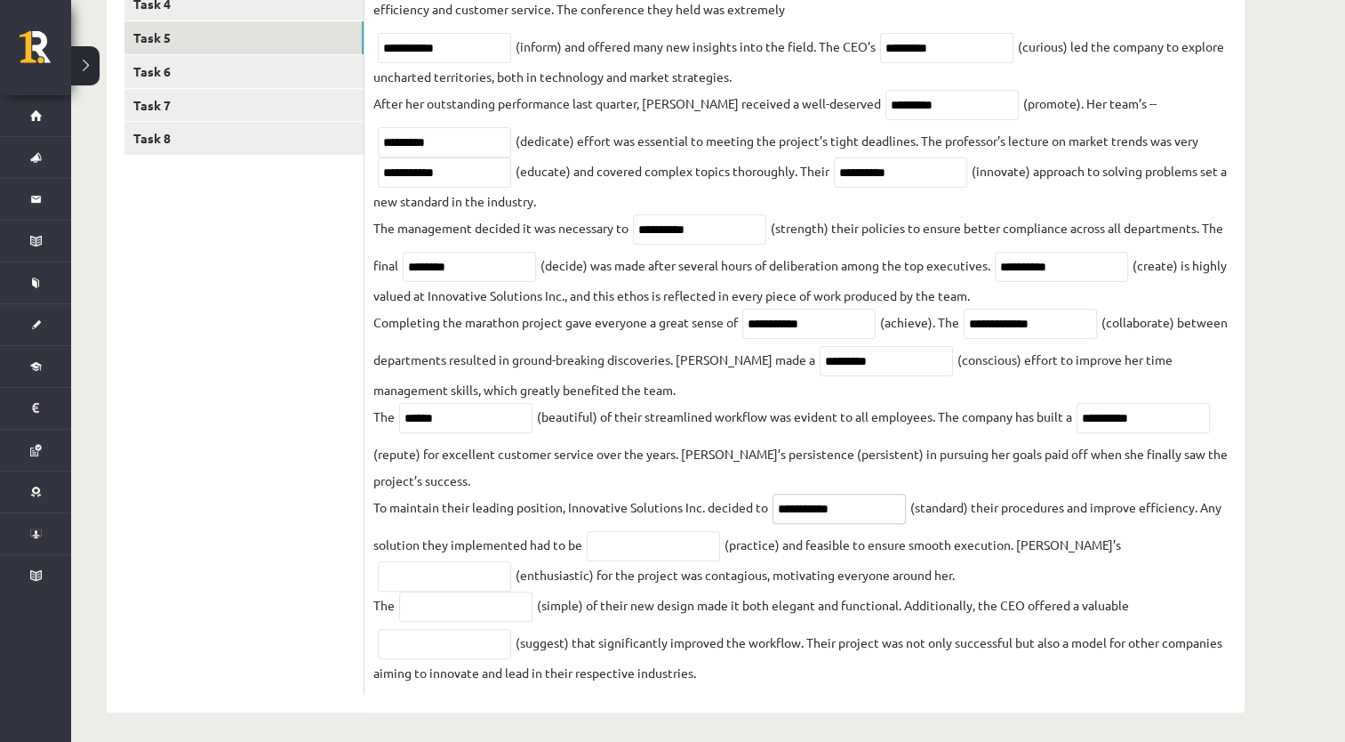
scroll to position [443, 0]
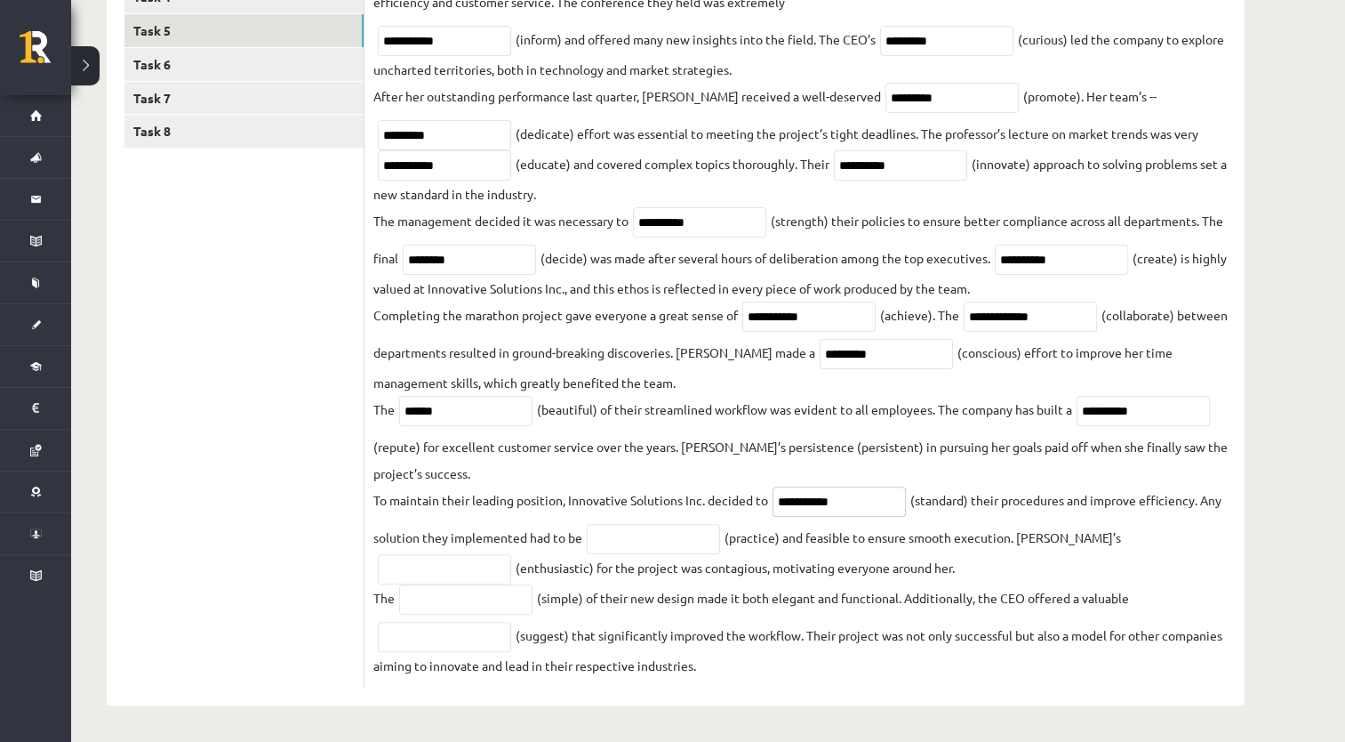
type input "**********"
click at [709, 529] on input "text" at bounding box center [653, 539] width 133 height 30
type input "*********"
click at [511, 554] on input "text" at bounding box center [444, 569] width 133 height 30
type input "**********"
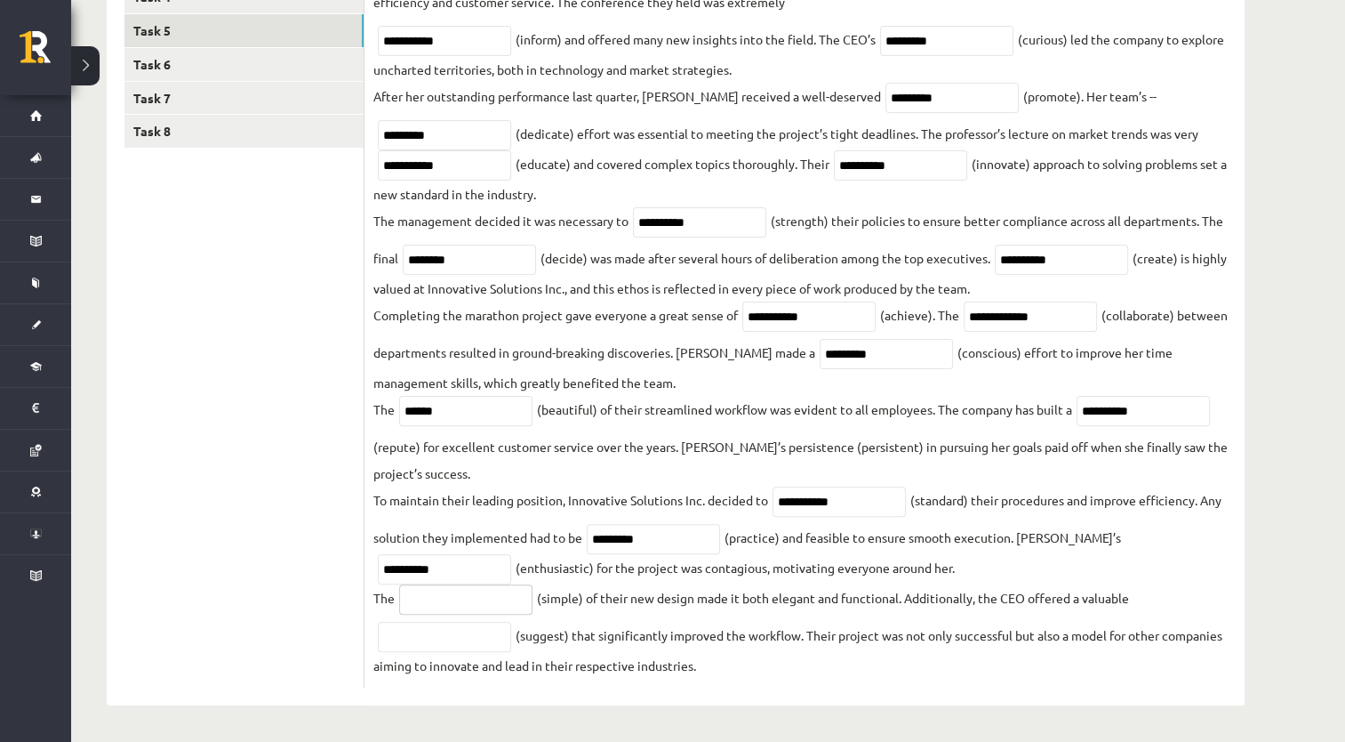
click at [501, 590] on input "text" at bounding box center [465, 599] width 133 height 30
type input "**********"
click at [470, 645] on input "text" at bounding box center [444, 636] width 133 height 30
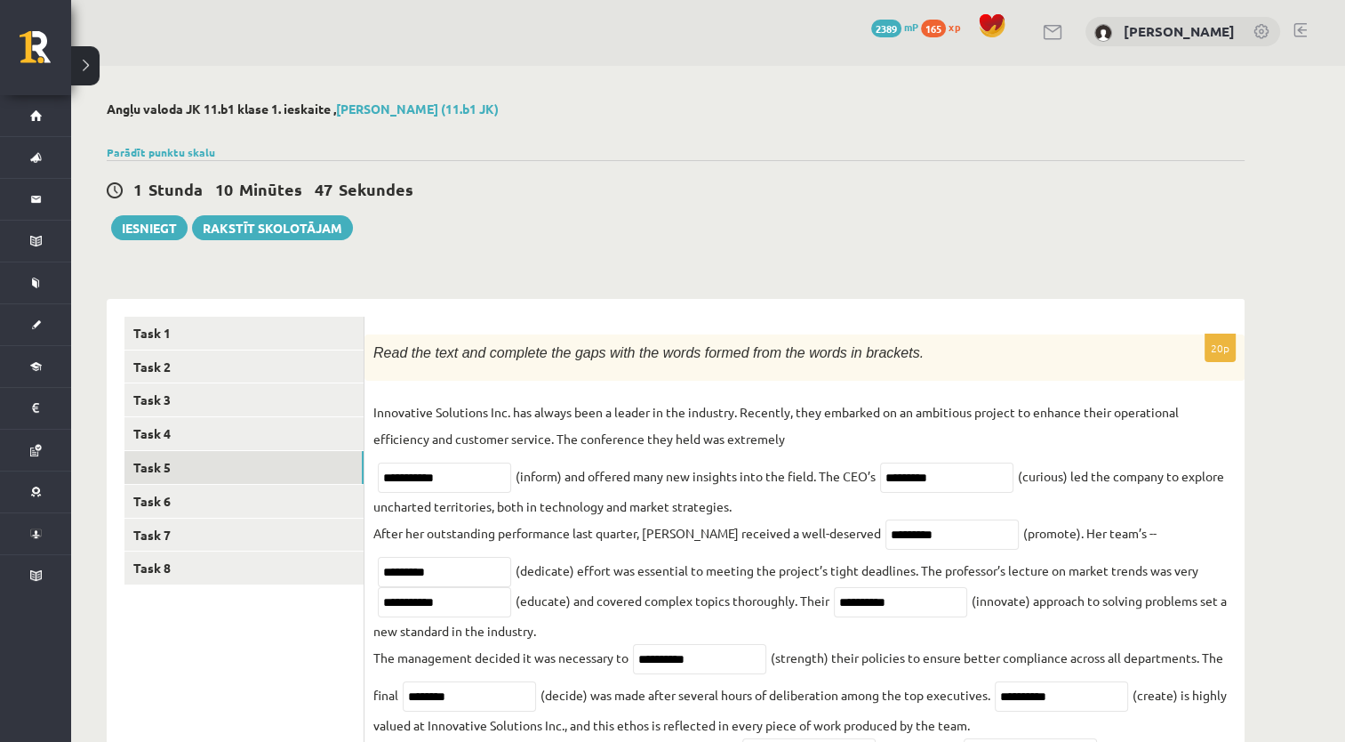
scroll to position [0, 0]
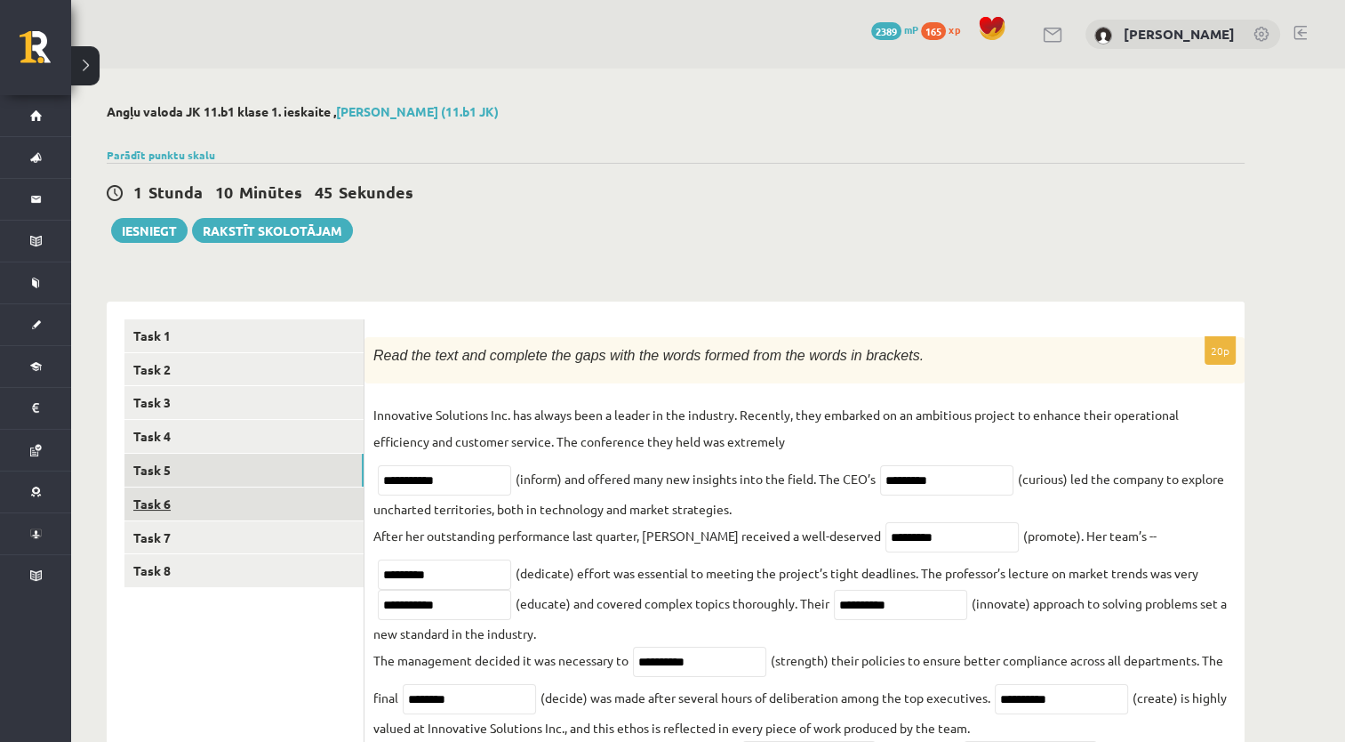
type input "**********"
click at [308, 509] on link "Task 6" at bounding box center [243, 503] width 239 height 33
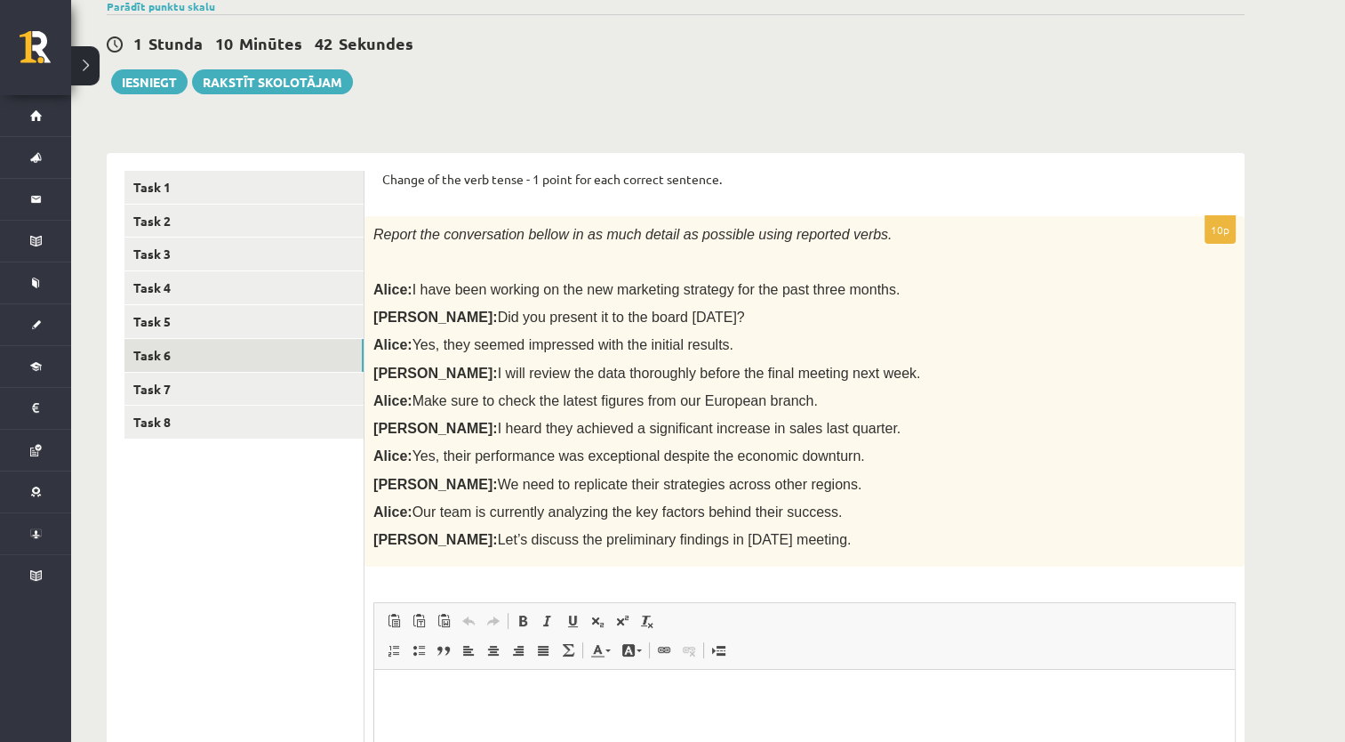
scroll to position [178, 0]
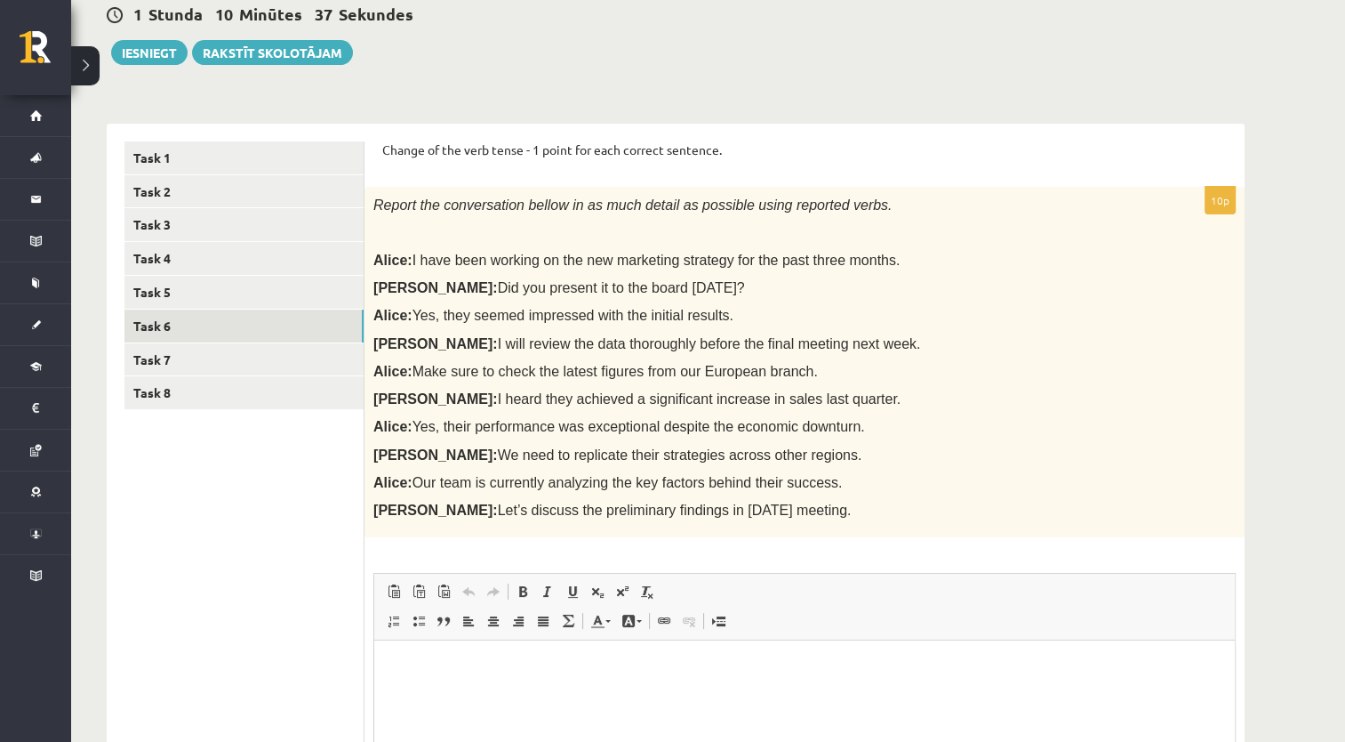
drag, startPoint x: 381, startPoint y: 144, endPoint x: 772, endPoint y: 521, distance: 543.3
click at [772, 521] on div "Change of the verb tense - 1 point for each correct sentence. 10p Report the co…" at bounding box center [805, 543] width 880 height 838
copy form "Change of the verb tense - 1 point for each correct sentence. 10p Report the co…"
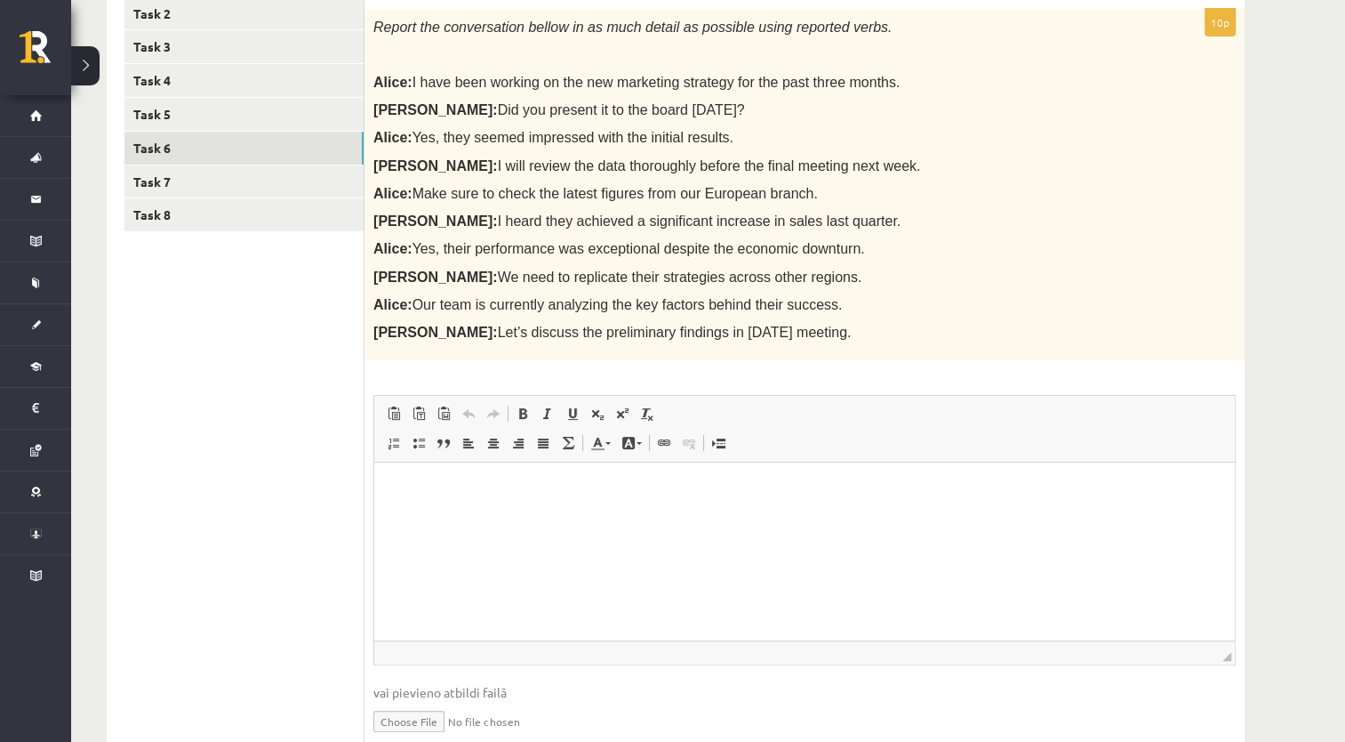
click at [459, 517] on html at bounding box center [804, 489] width 861 height 54
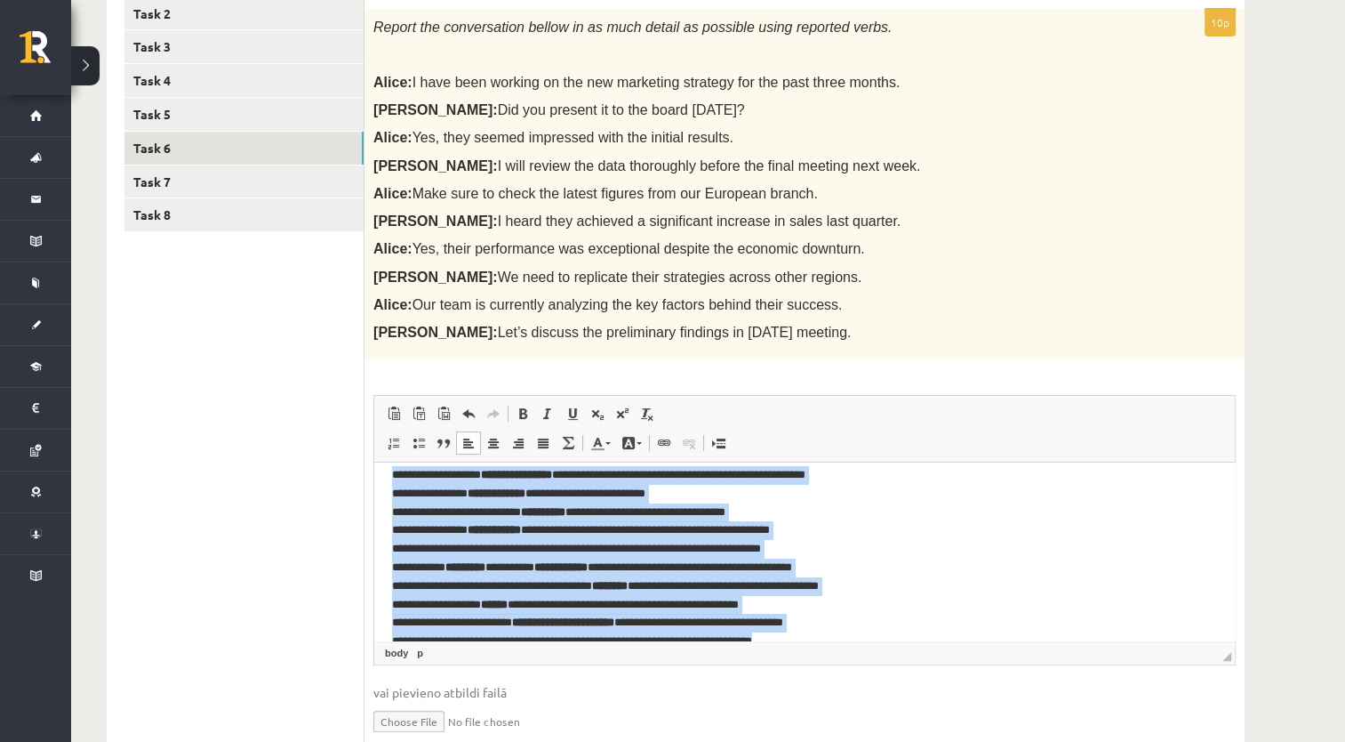
scroll to position [0, 0]
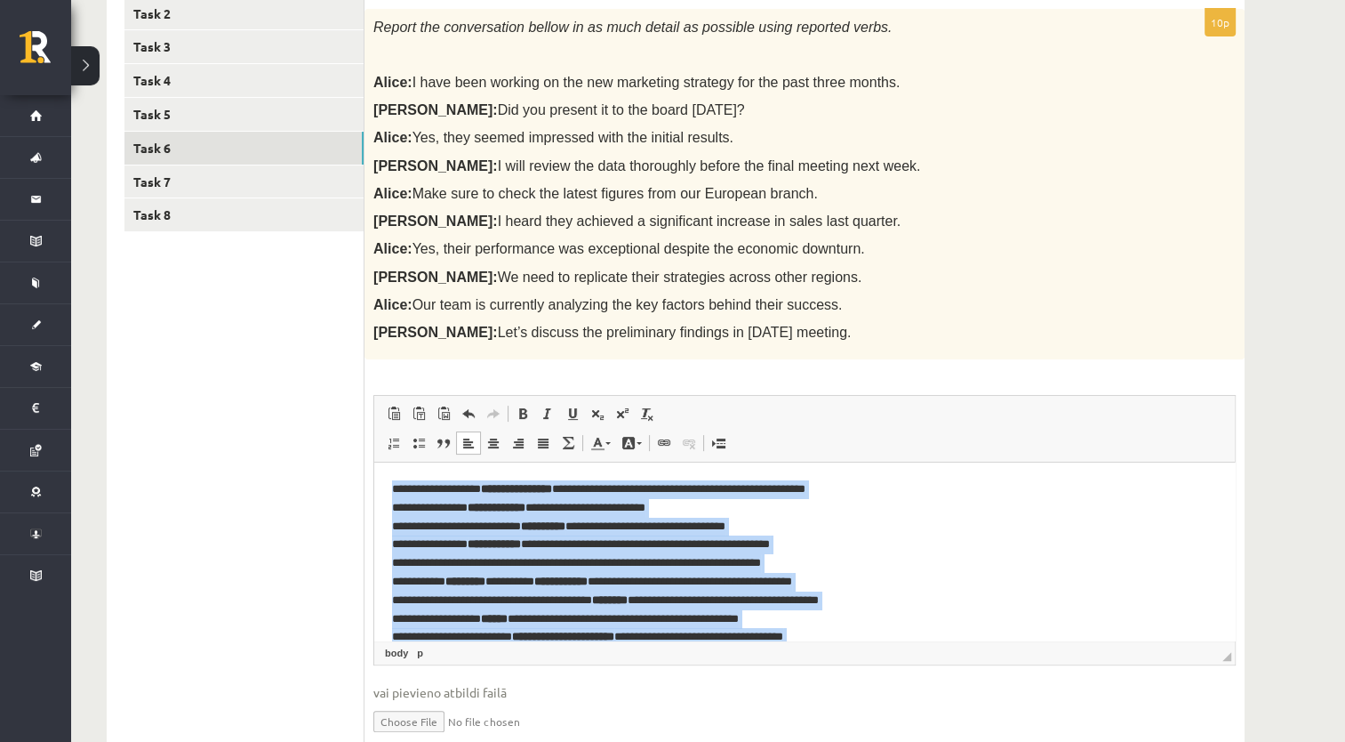
drag, startPoint x: 814, startPoint y: 608, endPoint x: 743, endPoint y: 929, distance: 328.6
click at [374, 467] on html "**********" at bounding box center [804, 572] width 861 height 221
click at [519, 417] on span at bounding box center [523, 413] width 14 height 14
click at [519, 416] on span at bounding box center [523, 413] width 14 height 14
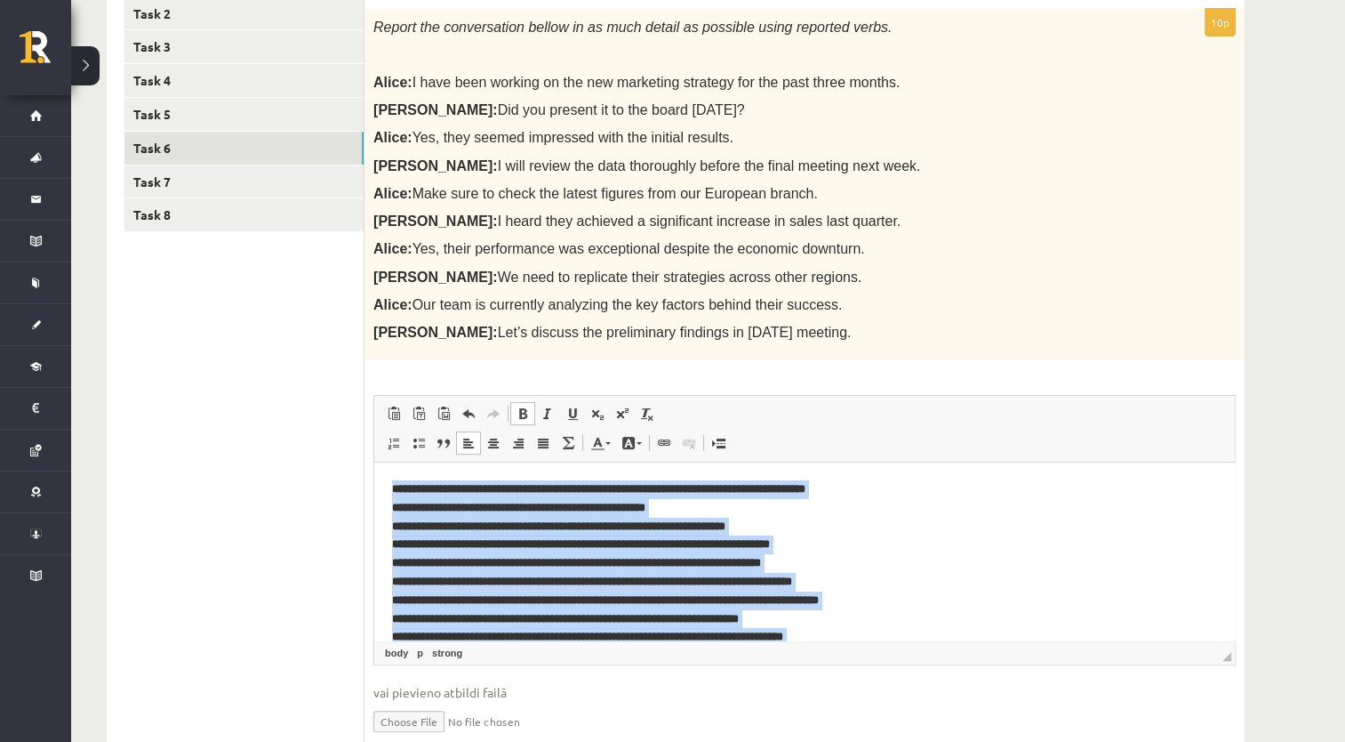
click at [519, 416] on span at bounding box center [523, 413] width 14 height 14
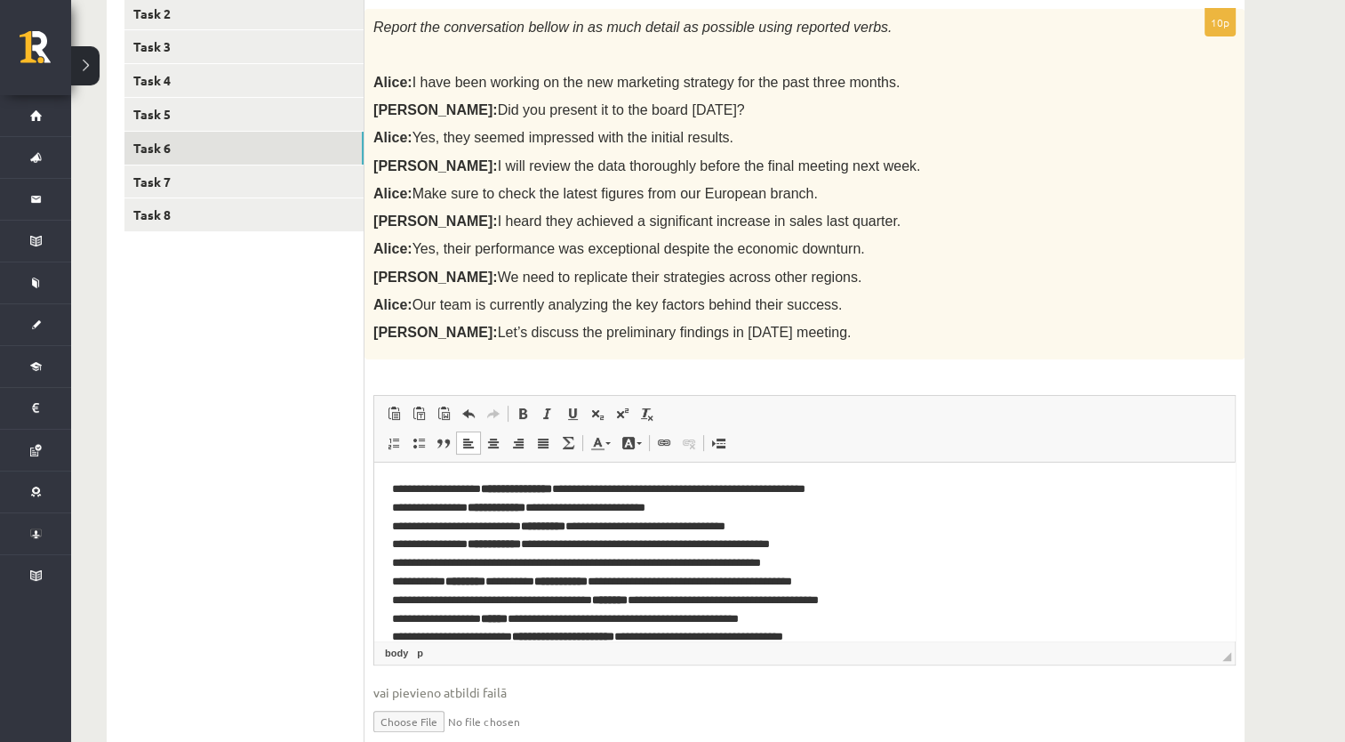
click at [535, 555] on p "**********" at bounding box center [798, 572] width 813 height 185
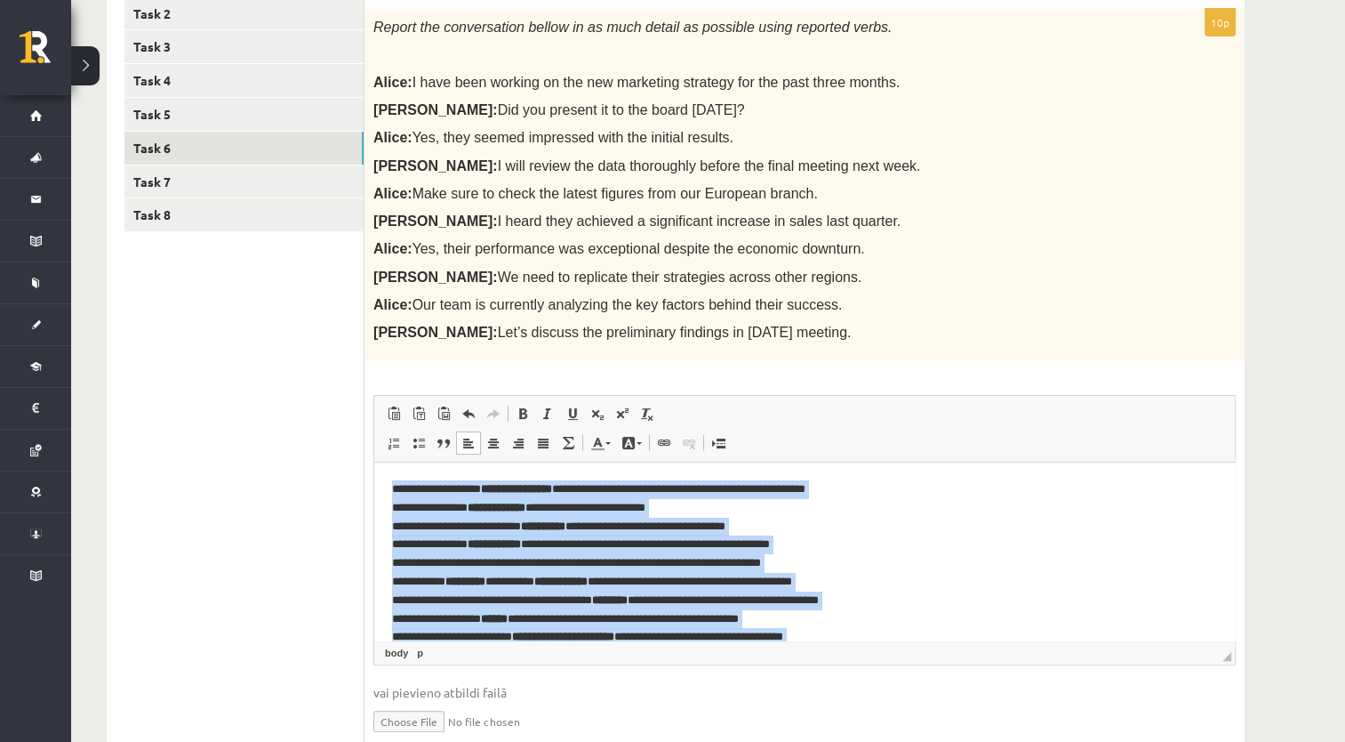
drag, startPoint x: 814, startPoint y: 618, endPoint x: 372, endPoint y: 448, distance: 474.2
click at [374, 462] on html "**********" at bounding box center [804, 572] width 861 height 221
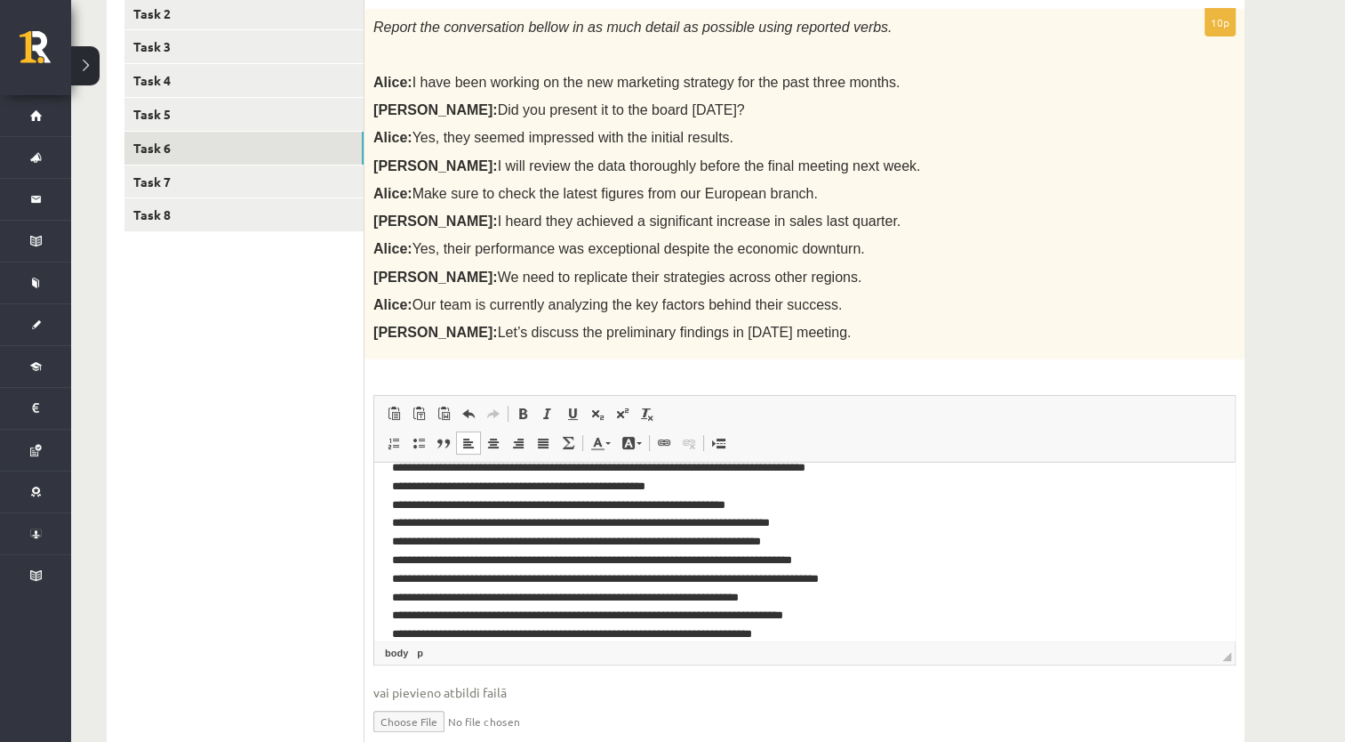
scroll to position [43, 0]
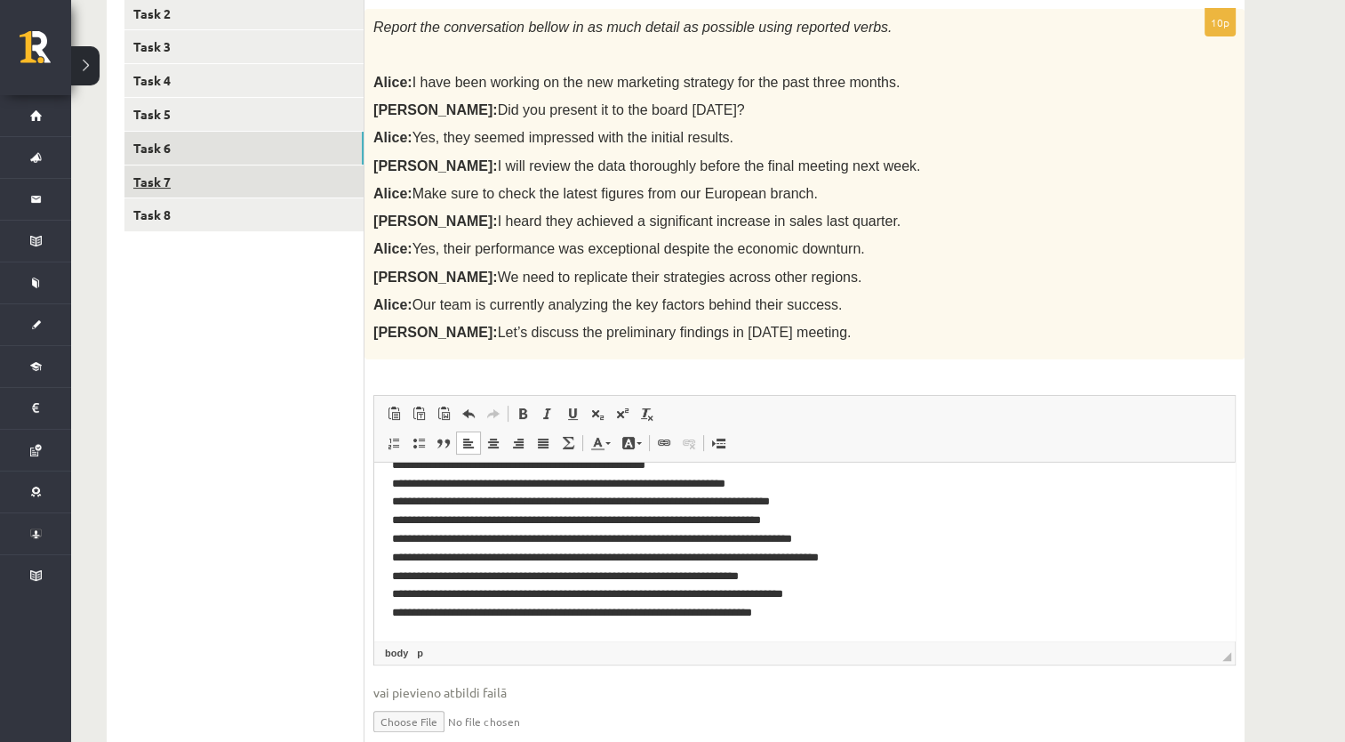
click at [259, 177] on link "Task 7" at bounding box center [243, 181] width 239 height 33
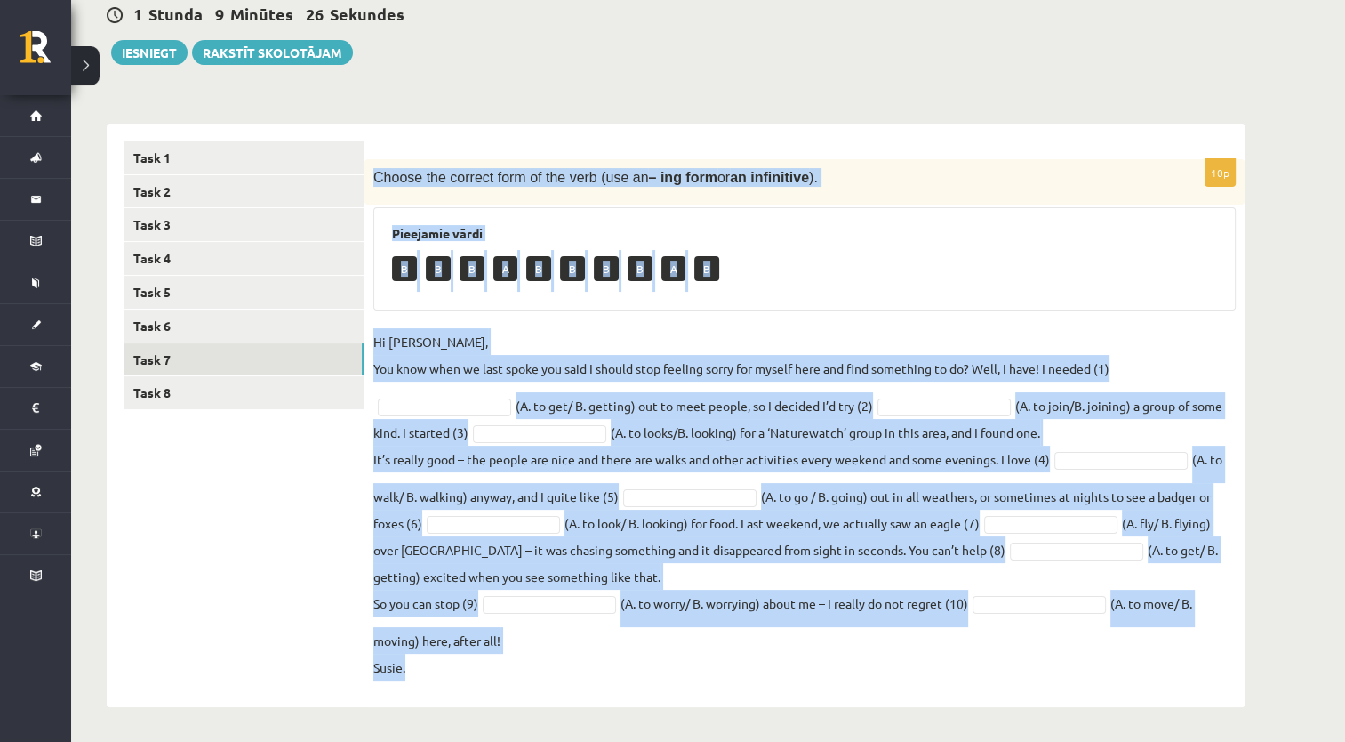
drag, startPoint x: 374, startPoint y: 151, endPoint x: 918, endPoint y: 658, distance: 742.9
click at [918, 658] on div "10p Choose the correct form of the verb (use an – ing form or an infinitive ). …" at bounding box center [805, 415] width 880 height 583
copy div "Choose the correct form of the verb (use an – ing form or an infinitive ). Piee…"
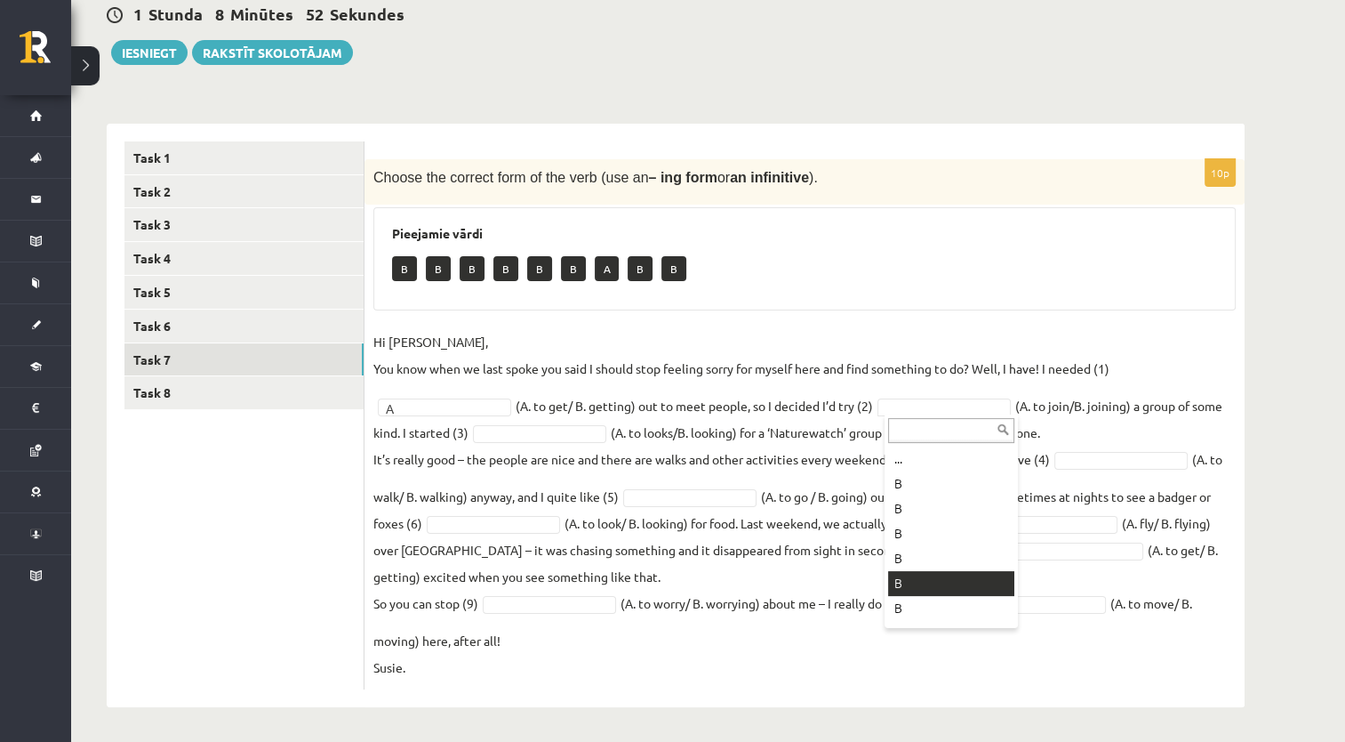
scroll to position [71, 0]
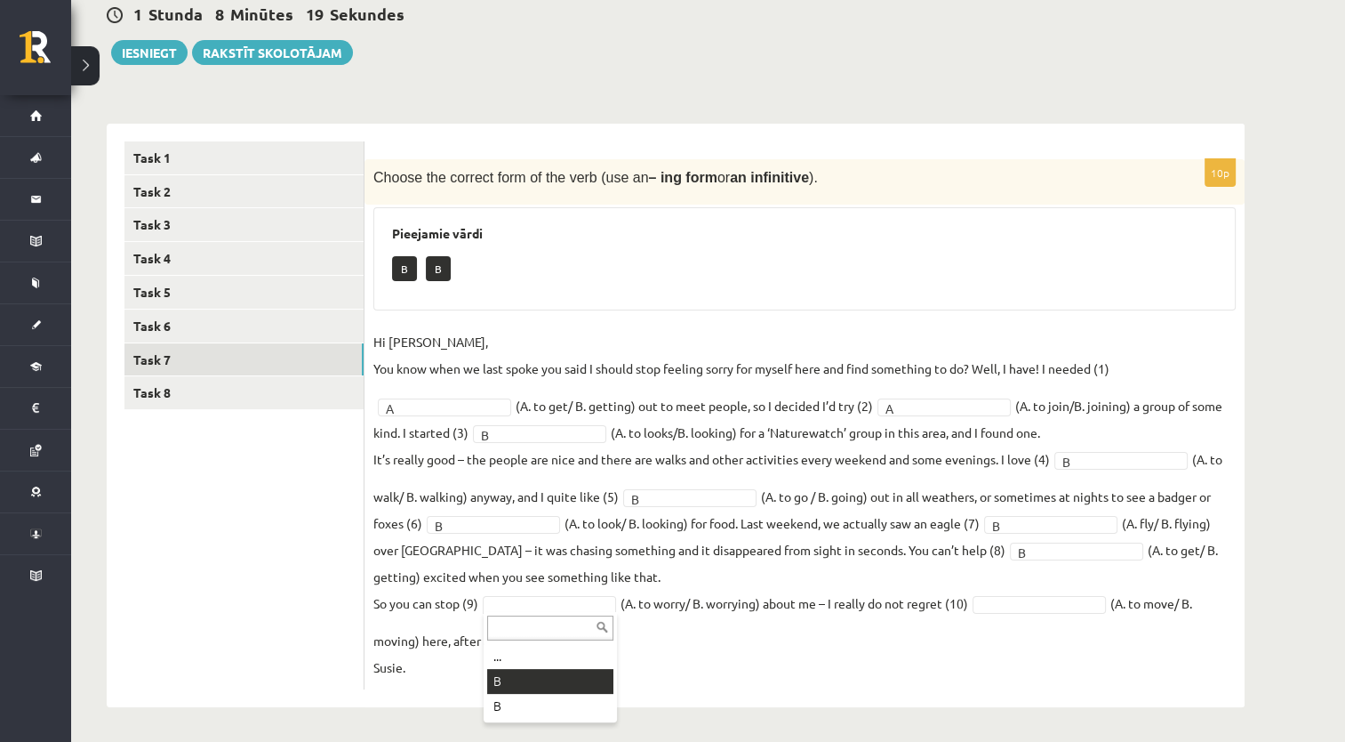
drag, startPoint x: 555, startPoint y: 670, endPoint x: 587, endPoint y: 668, distance: 32.1
click at [1005, 619] on fieldset "Hi Caroline, You know when we last spoke you said I should stop feeling sorry f…" at bounding box center [804, 504] width 862 height 352
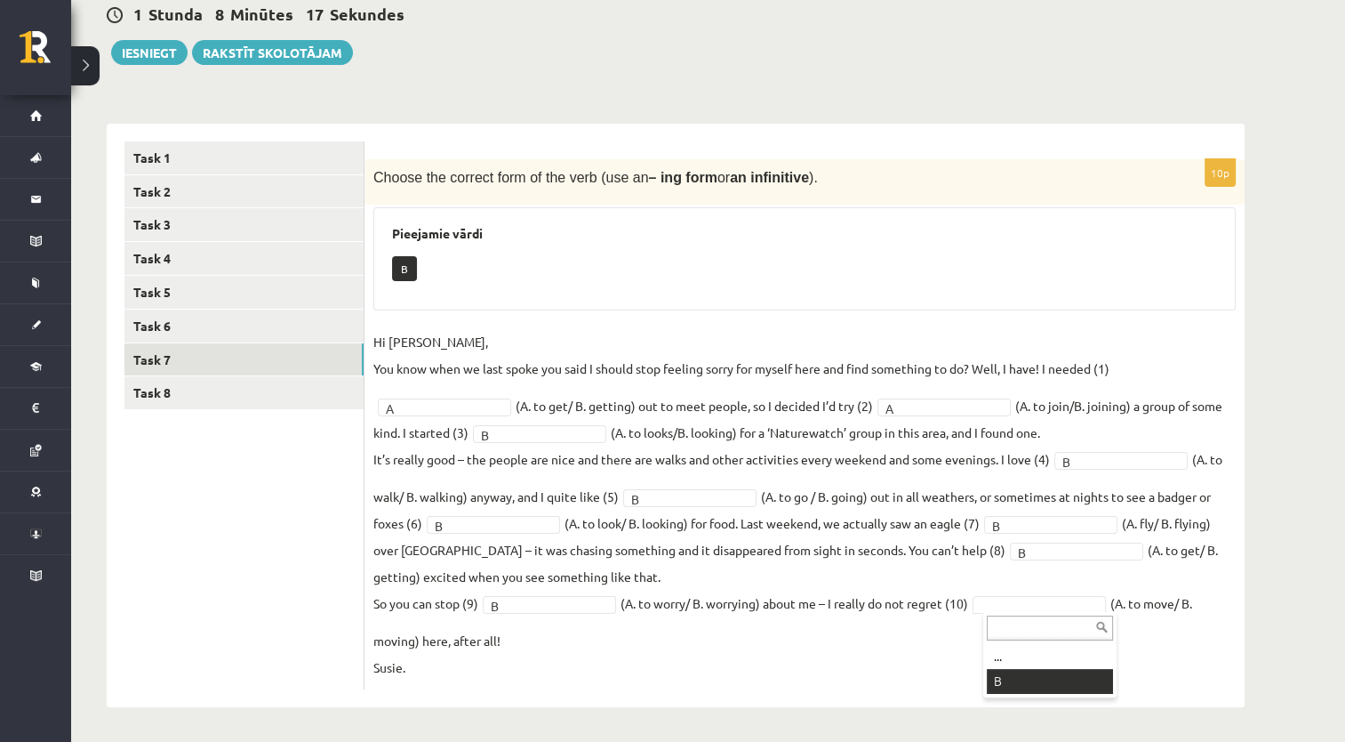
scroll to position [137, 0]
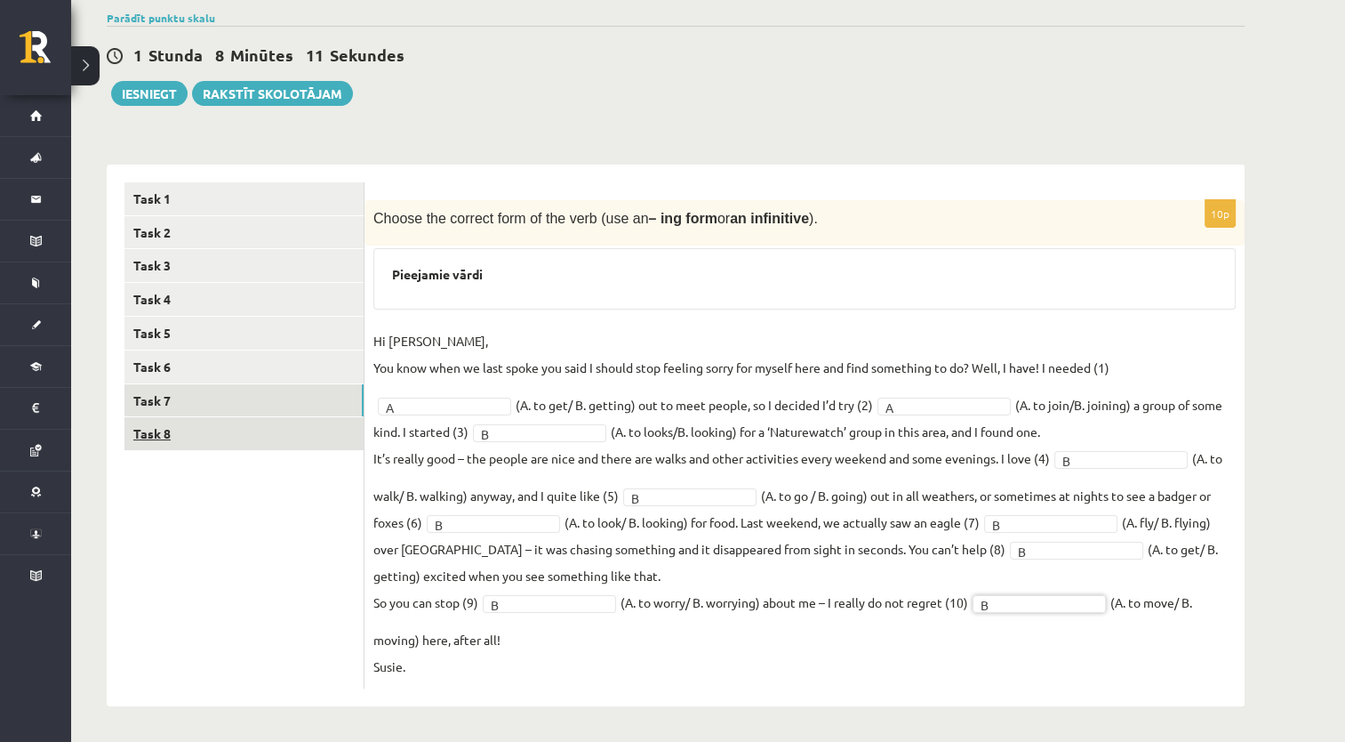
click at [233, 445] on link "Task 8" at bounding box center [243, 433] width 239 height 33
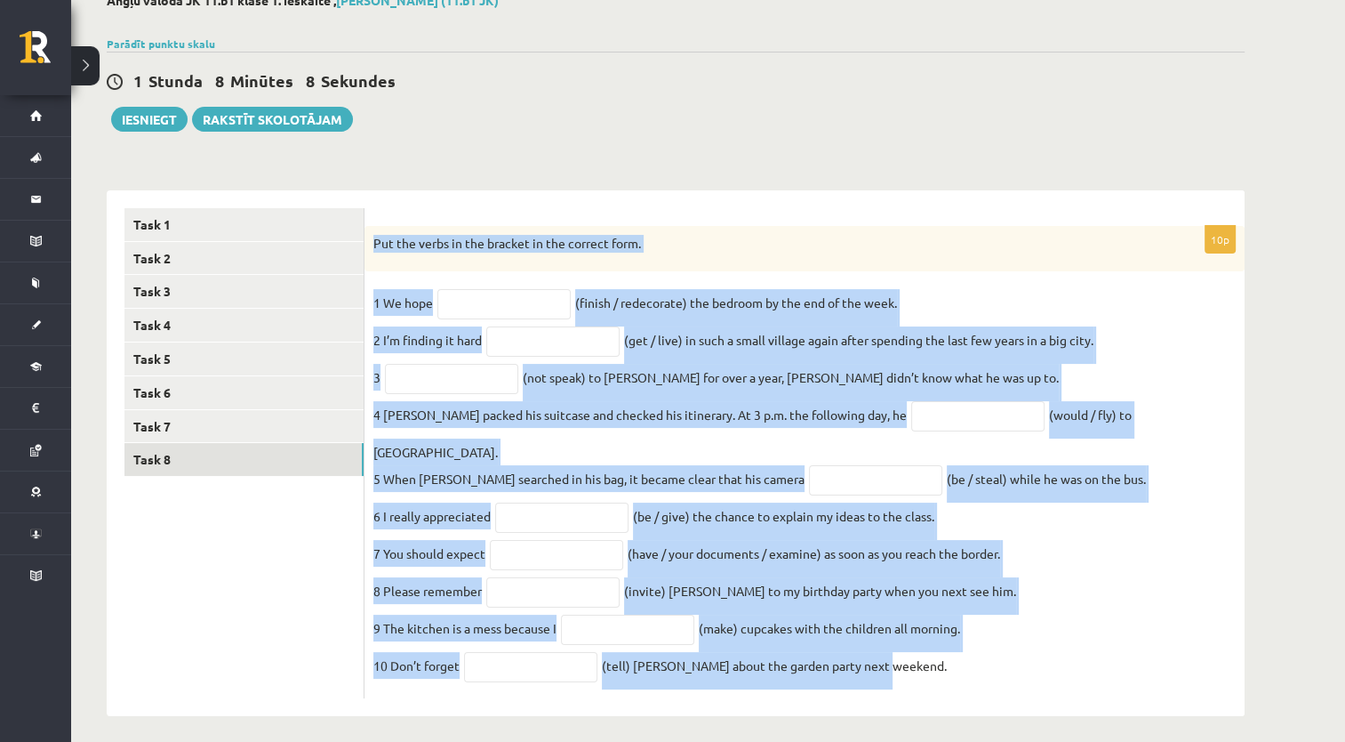
drag, startPoint x: 375, startPoint y: 225, endPoint x: 959, endPoint y: 648, distance: 721.3
click at [959, 648] on div "10p Put the verbs in the bracket in the correct form. 1 We hope (finish / redec…" at bounding box center [805, 462] width 880 height 473
copy div "Put the verbs in the bracket in the correct form. 1 We hope (finish / redecorat…"
click at [518, 306] on input "text" at bounding box center [503, 304] width 133 height 30
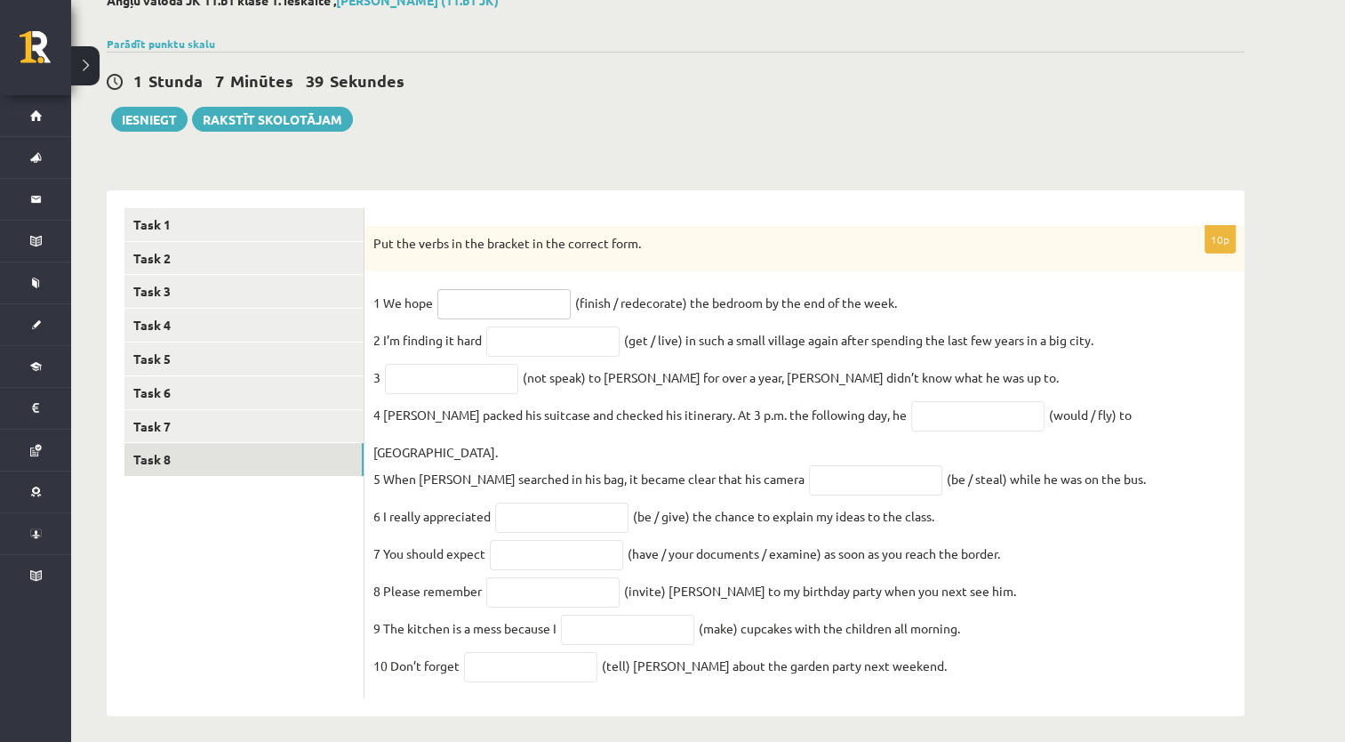
paste input "**********"
type input "**********"
click at [553, 347] on input "text" at bounding box center [552, 341] width 133 height 30
type input "*"
paste input "**********"
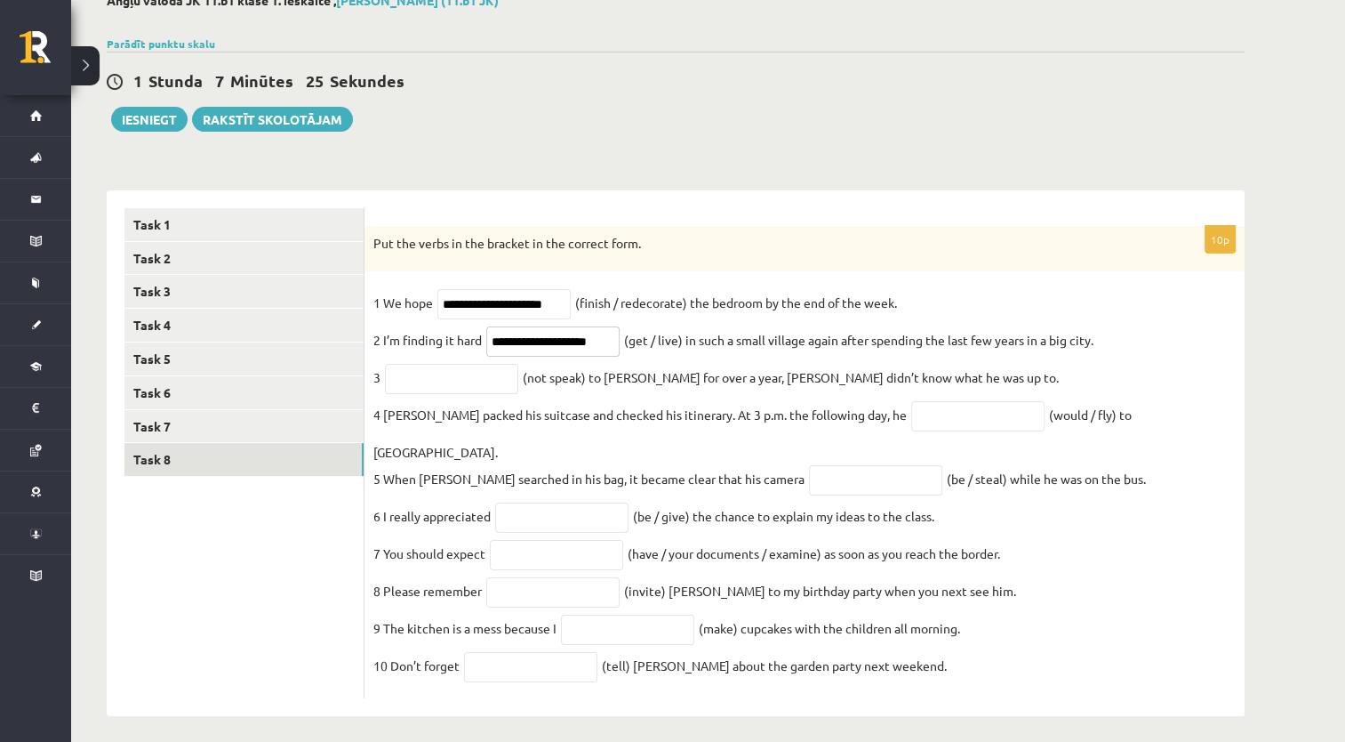
type input "**********"
click at [423, 372] on input "text" at bounding box center [451, 379] width 133 height 30
paste input "**********"
type input "**********"
click at [911, 418] on input "text" at bounding box center [977, 416] width 133 height 30
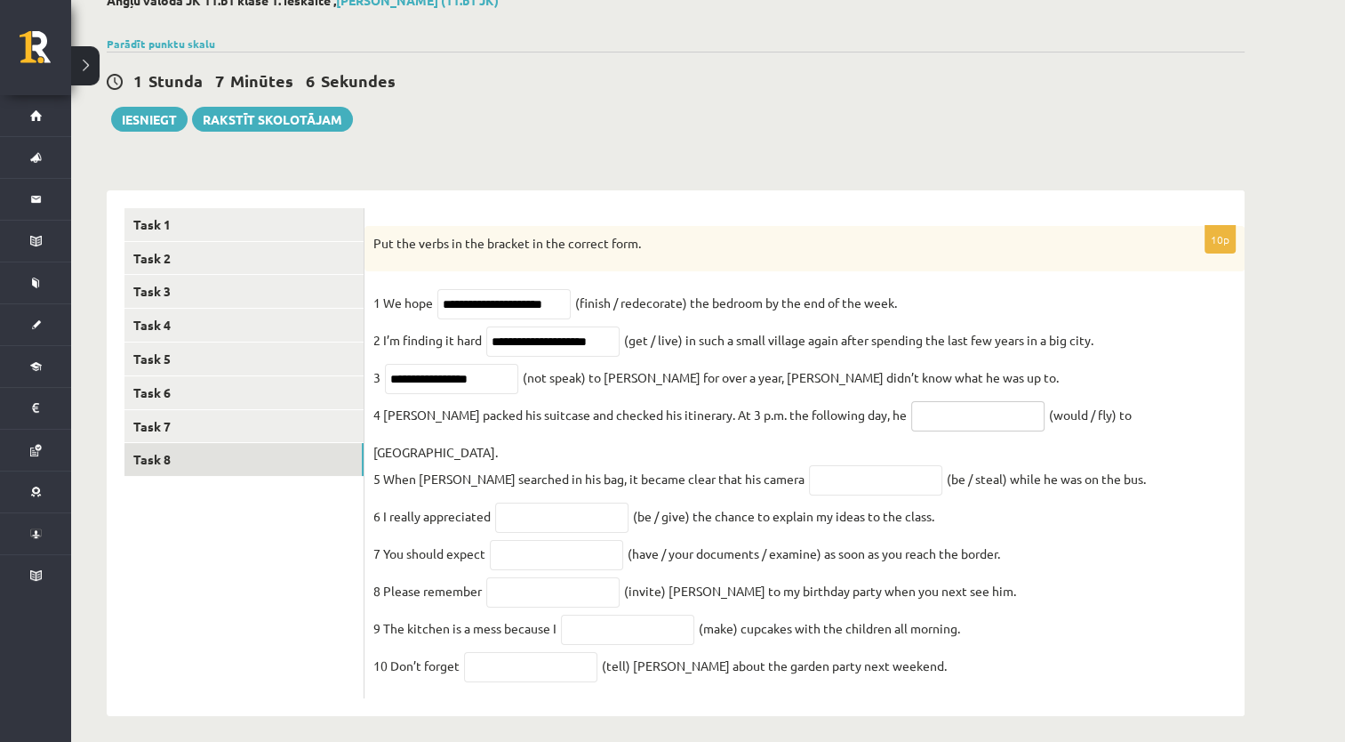
paste input "**********"
type input "**********"
click at [809, 468] on input "text" at bounding box center [875, 480] width 133 height 30
paste input "**********"
type input "**********"
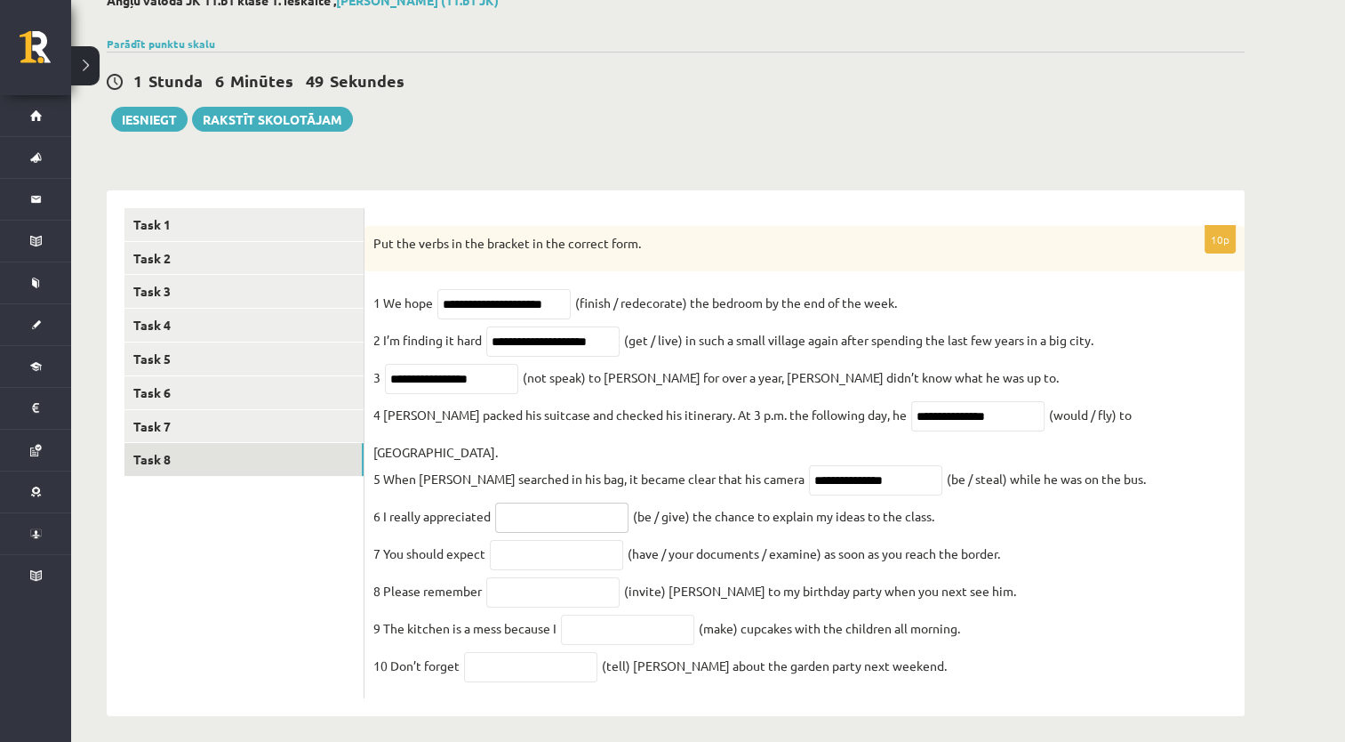
click at [581, 502] on input "text" at bounding box center [561, 517] width 133 height 30
paste input "**********"
type input "**********"
click at [548, 541] on input "text" at bounding box center [556, 555] width 133 height 30
paste input "**********"
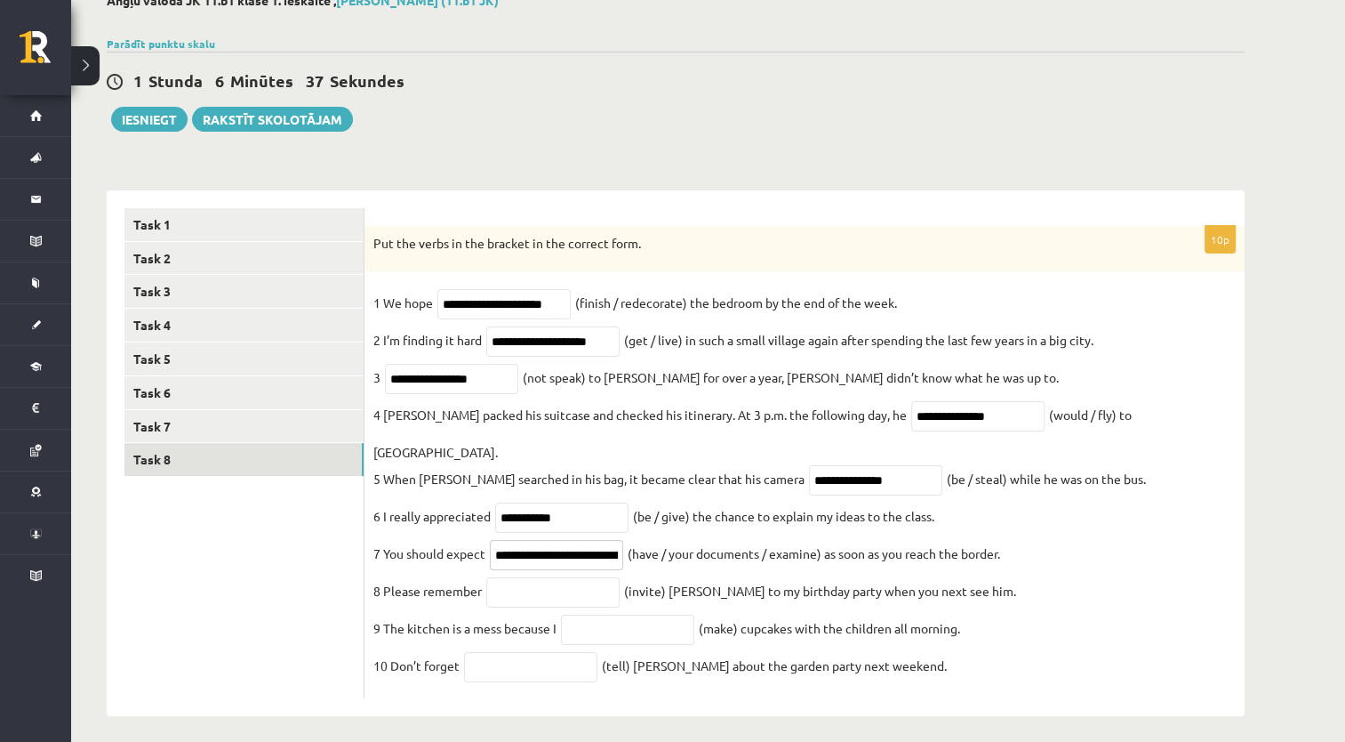
scroll to position [0, 70]
type input "**********"
click at [535, 581] on input "text" at bounding box center [552, 592] width 133 height 30
paste input "*********"
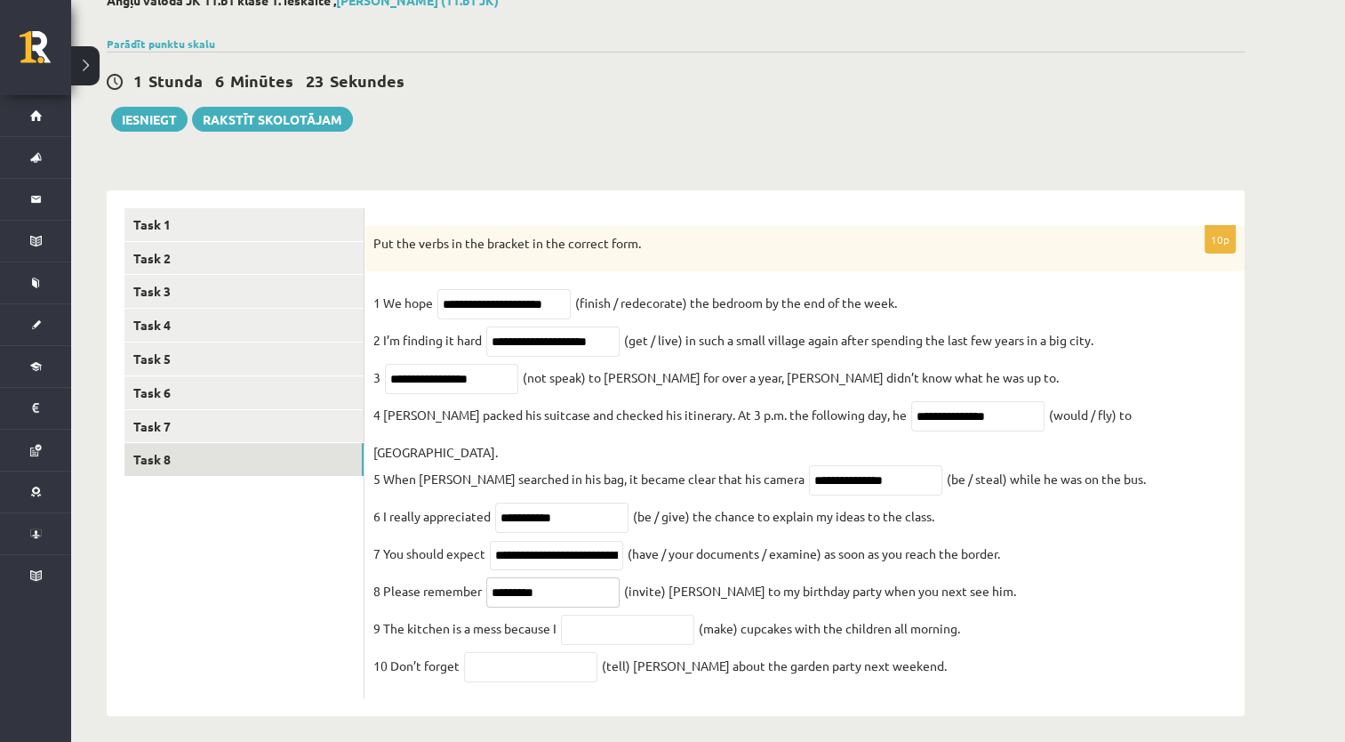
type input "*********"
click at [576, 624] on input "text" at bounding box center [627, 629] width 133 height 30
paste input "**********"
type input "**********"
click at [514, 659] on input "text" at bounding box center [530, 667] width 133 height 30
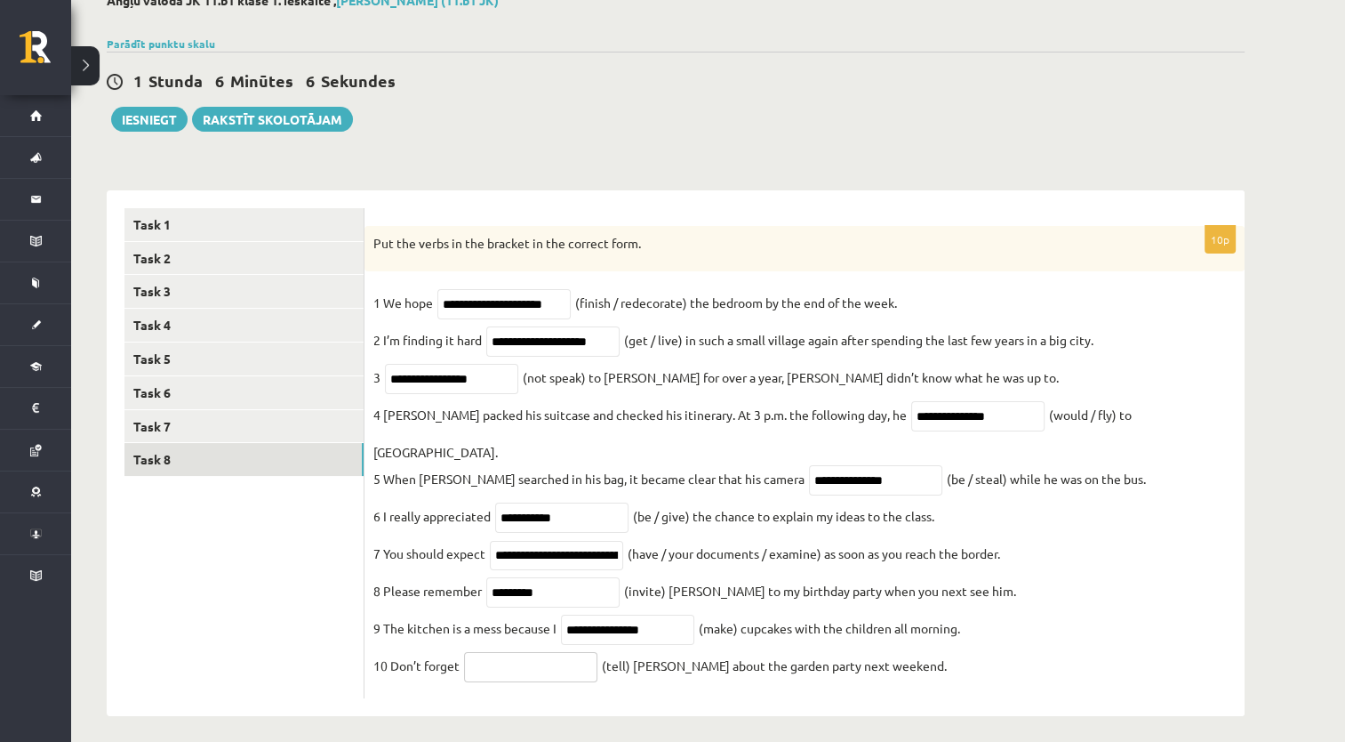
paste input "*******"
type input "*******"
click at [144, 115] on button "Iesniegt" at bounding box center [149, 119] width 76 height 25
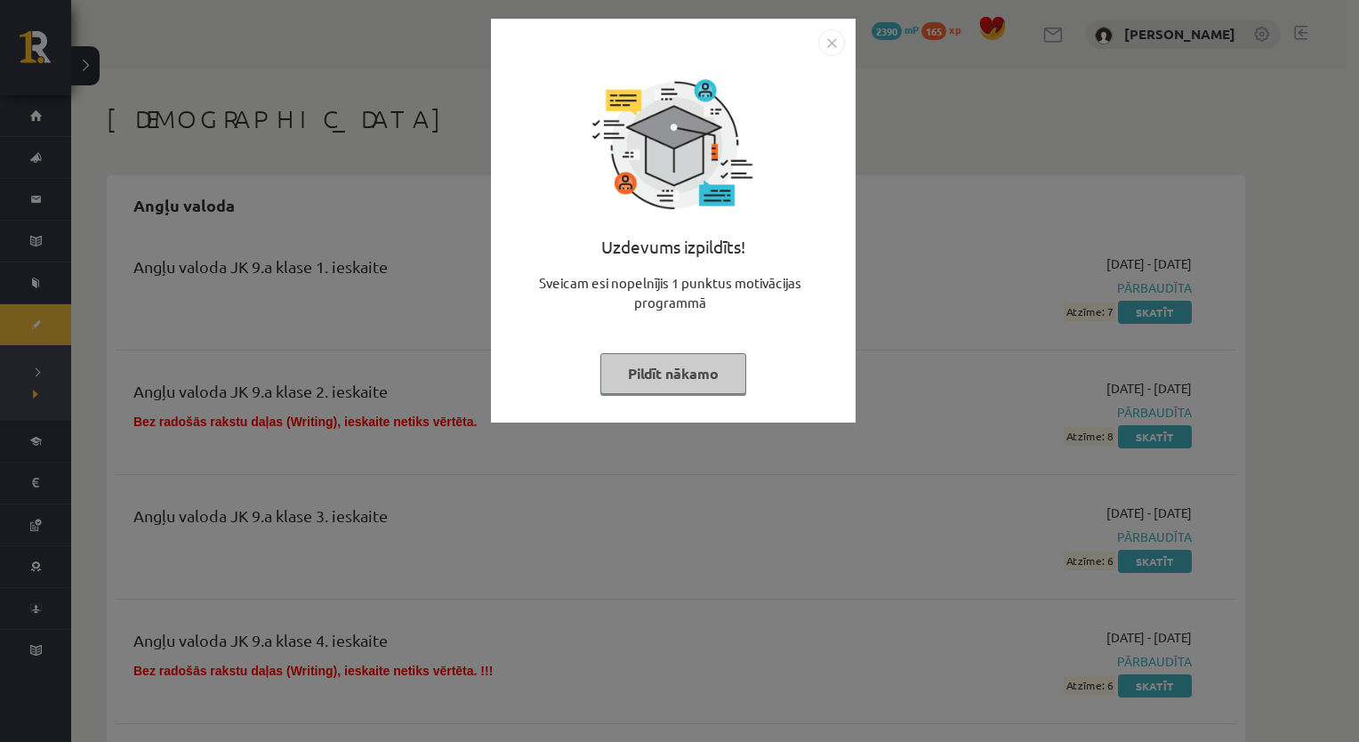
drag, startPoint x: 834, startPoint y: 46, endPoint x: 891, endPoint y: 23, distance: 61.4
click at [834, 46] on img "Close" at bounding box center [831, 42] width 27 height 27
